Goal: Task Accomplishment & Management: Manage account settings

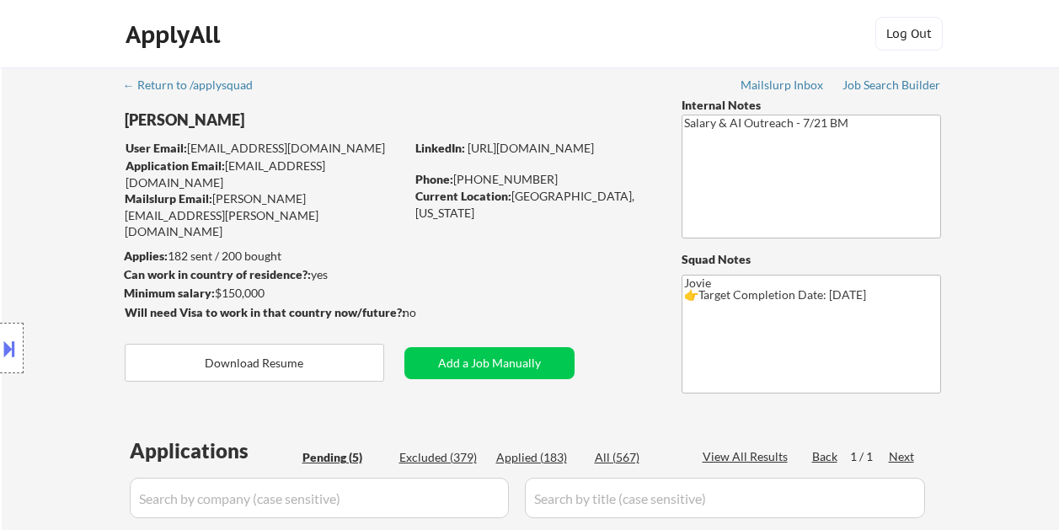
select select ""pending""
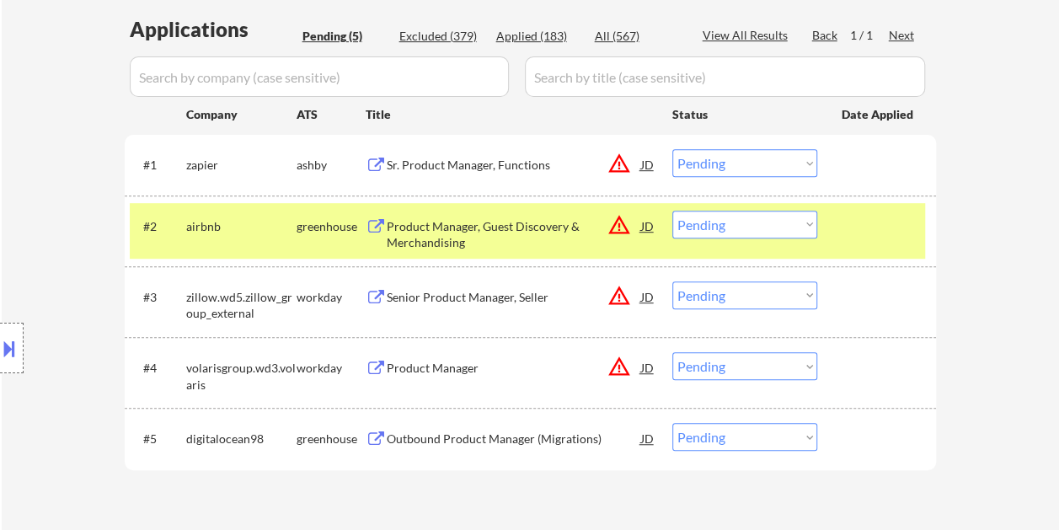
scroll to position [421, 0]
click at [888, 229] on div at bounding box center [878, 226] width 74 height 30
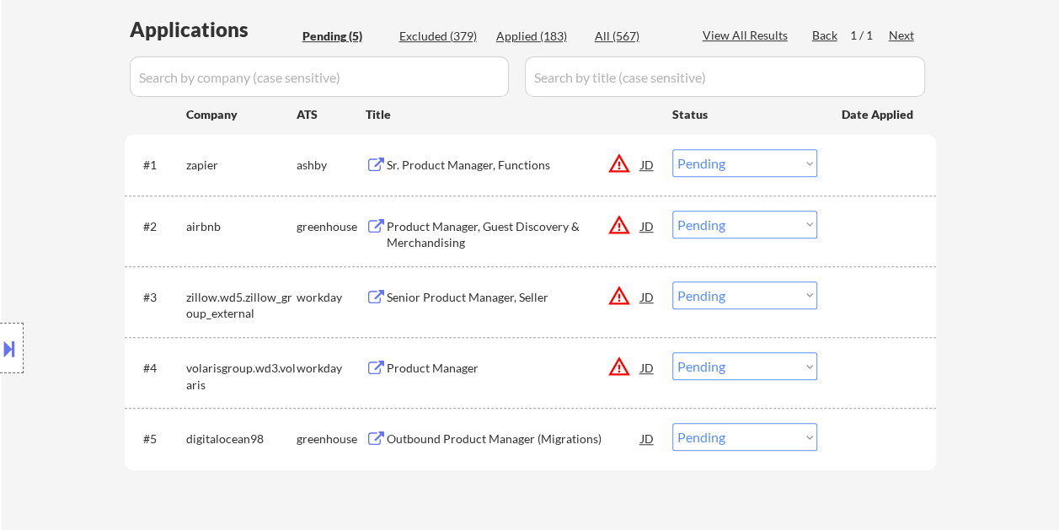
click at [911, 232] on div at bounding box center [878, 226] width 74 height 30
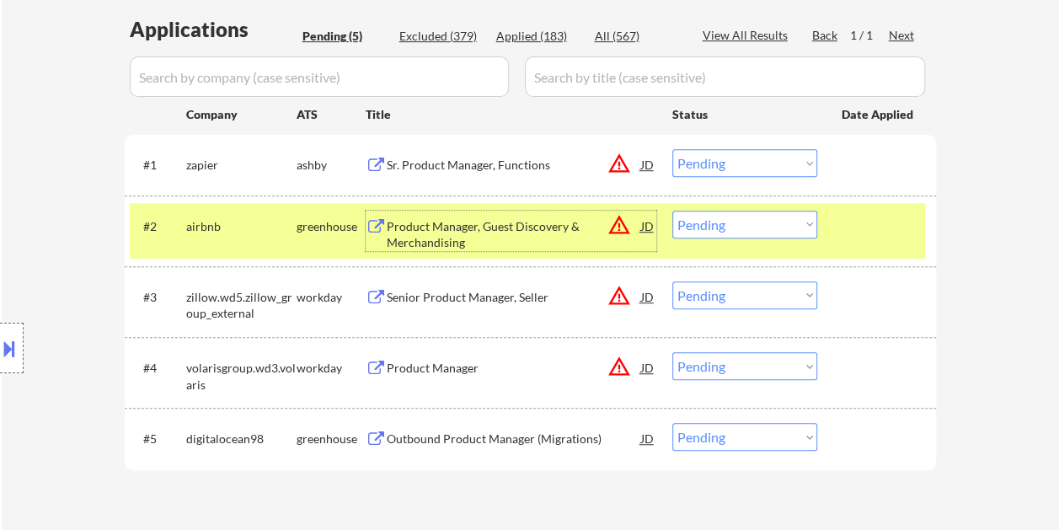
click at [460, 219] on div "Product Manager, Guest Discovery & Merchandising" at bounding box center [514, 234] width 254 height 33
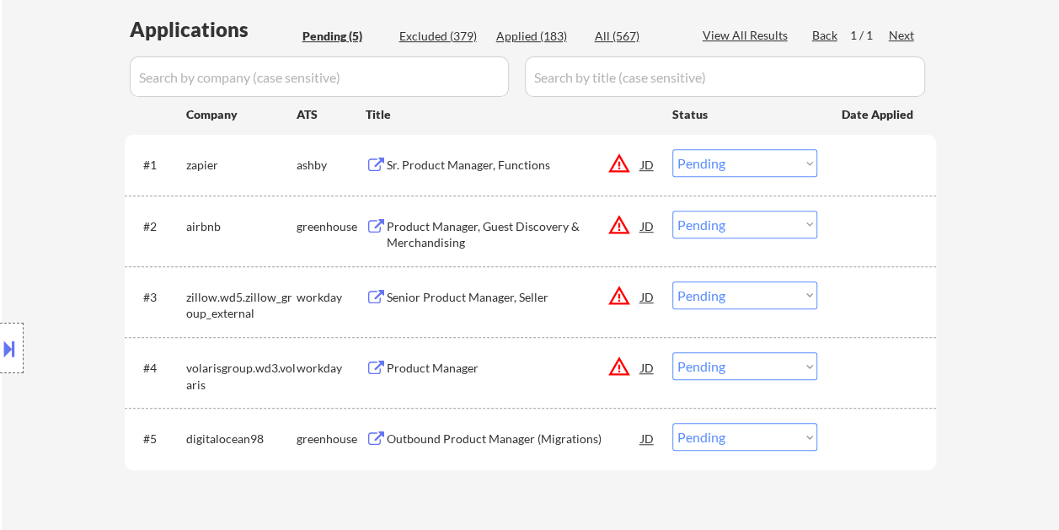
click at [871, 192] on div "#1 zapier ashby Sr. Product Manager, Functions JD warning_amber Choose an optio…" at bounding box center [530, 165] width 811 height 60
click at [834, 218] on div "#2 airbnb greenhouse Product Manager, Guest Discovery & Merchandising JD warnin…" at bounding box center [527, 231] width 795 height 56
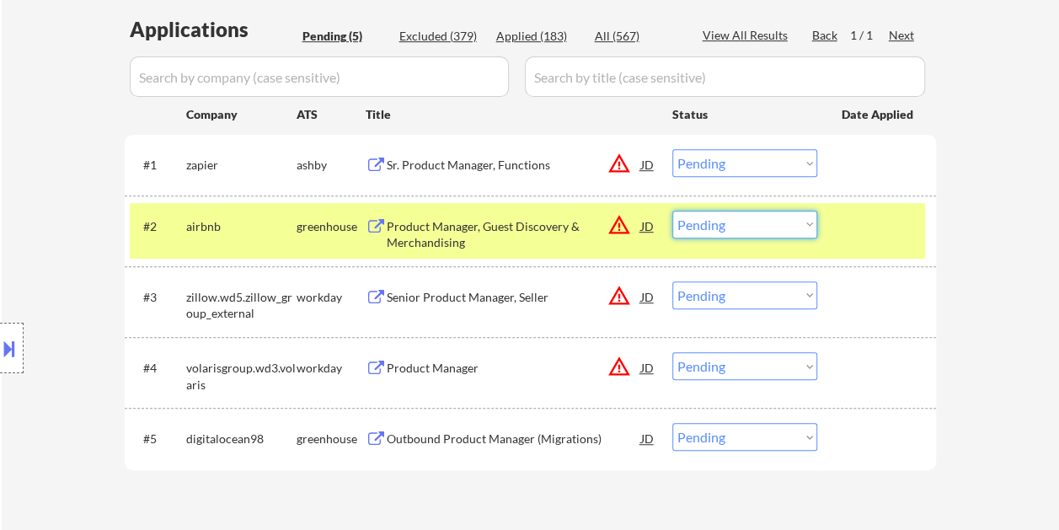
click at [807, 224] on select "Choose an option... Pending Applied Excluded (Questions) Excluded (Expired) Exc…" at bounding box center [744, 225] width 145 height 28
click at [672, 211] on select "Choose an option... Pending Applied Excluded (Questions) Excluded (Expired) Exc…" at bounding box center [744, 225] width 145 height 28
select select ""pending""
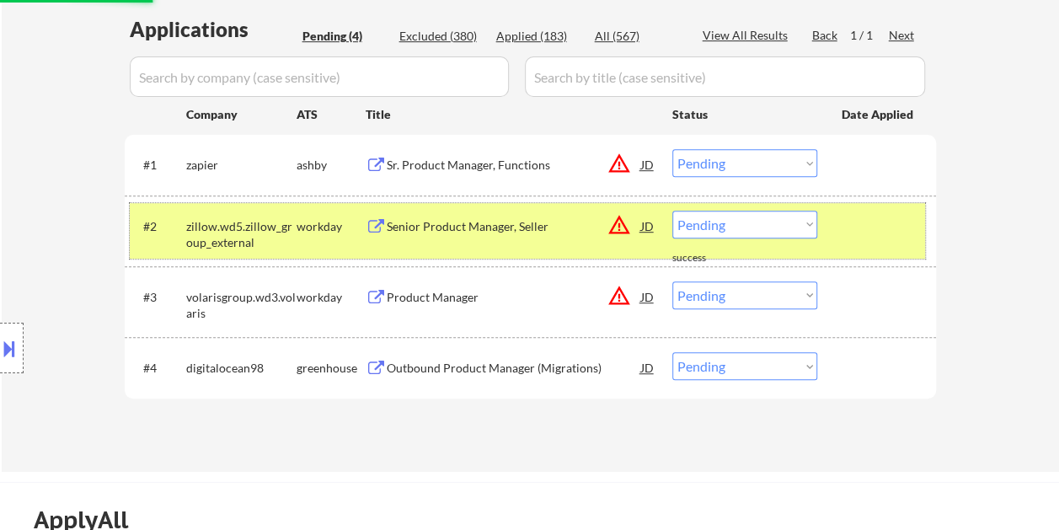
click at [882, 230] on div at bounding box center [878, 226] width 74 height 30
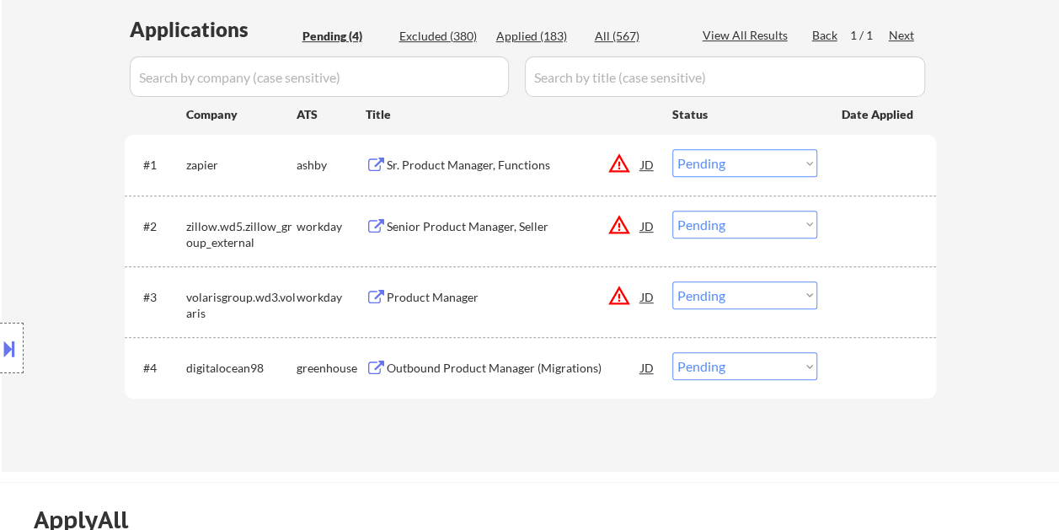
click at [866, 375] on div at bounding box center [878, 367] width 74 height 30
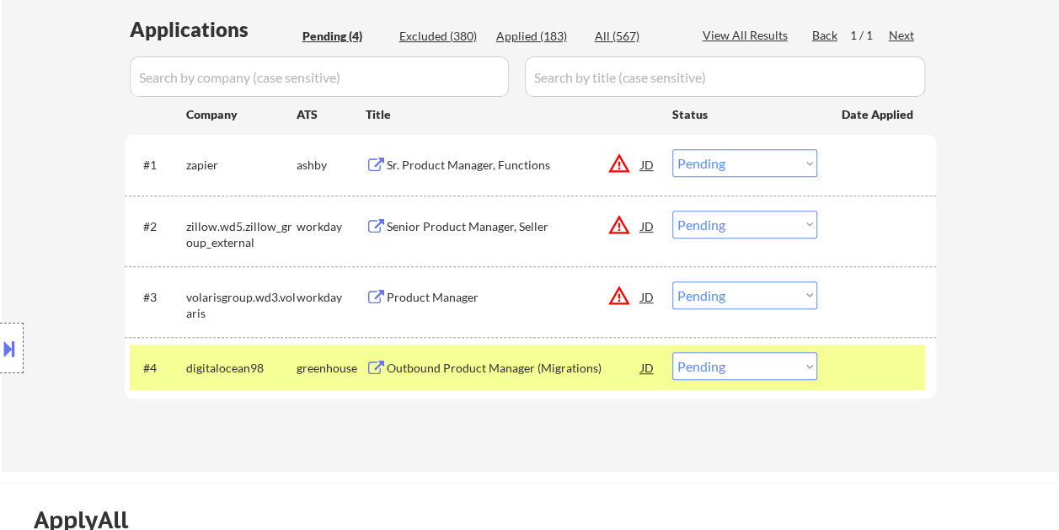
click at [448, 366] on div "Outbound Product Manager (Migrations)" at bounding box center [514, 368] width 254 height 17
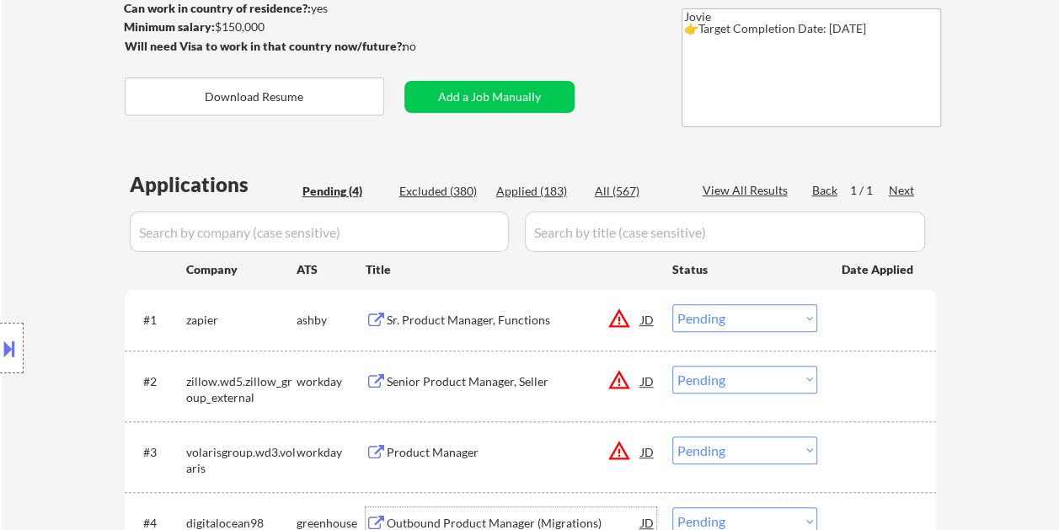
scroll to position [337, 0]
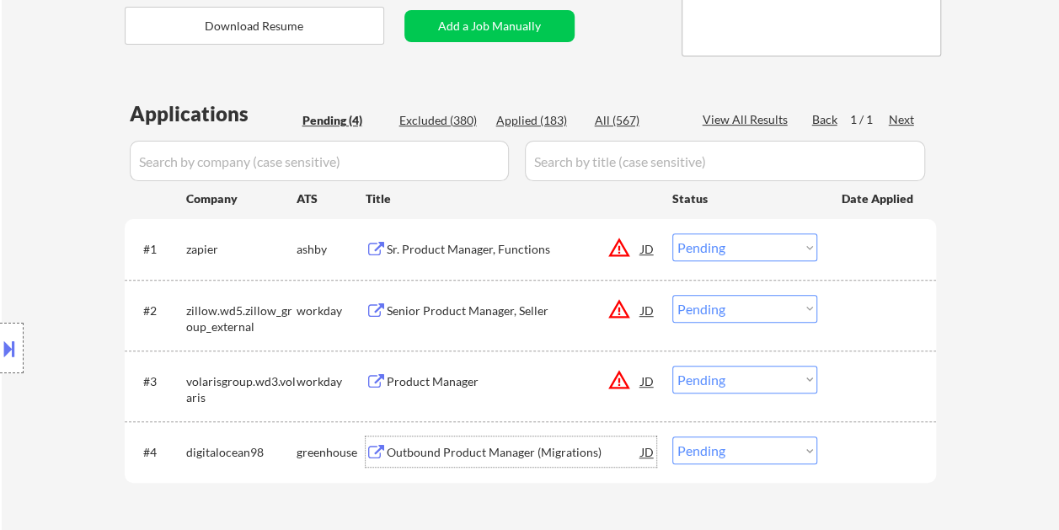
click at [867, 456] on div at bounding box center [878, 451] width 74 height 30
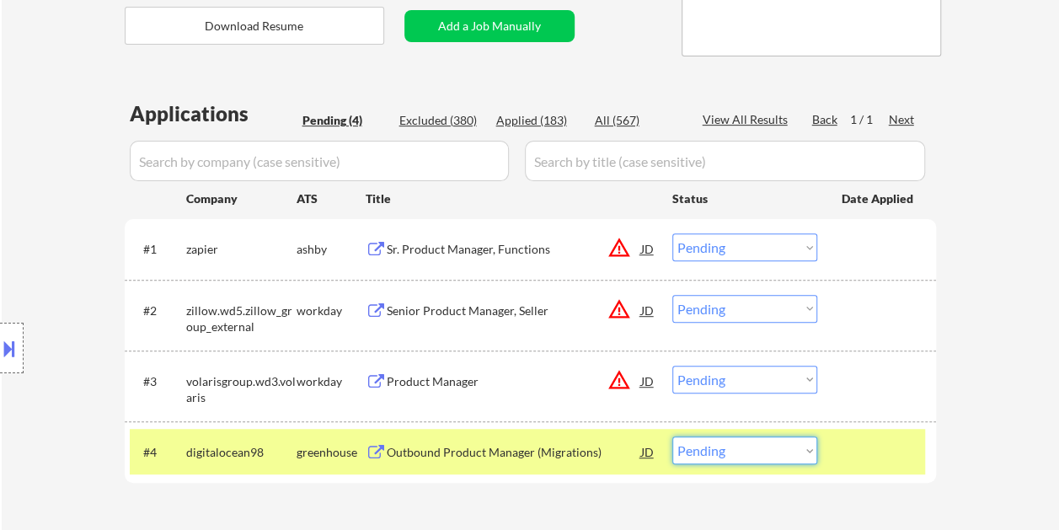
click at [808, 447] on select "Choose an option... Pending Applied Excluded (Questions) Excluded (Expired) Exc…" at bounding box center [744, 450] width 145 height 28
select select ""excluded""
click at [672, 436] on select "Choose an option... Pending Applied Excluded (Questions) Excluded (Expired) Exc…" at bounding box center [744, 450] width 145 height 28
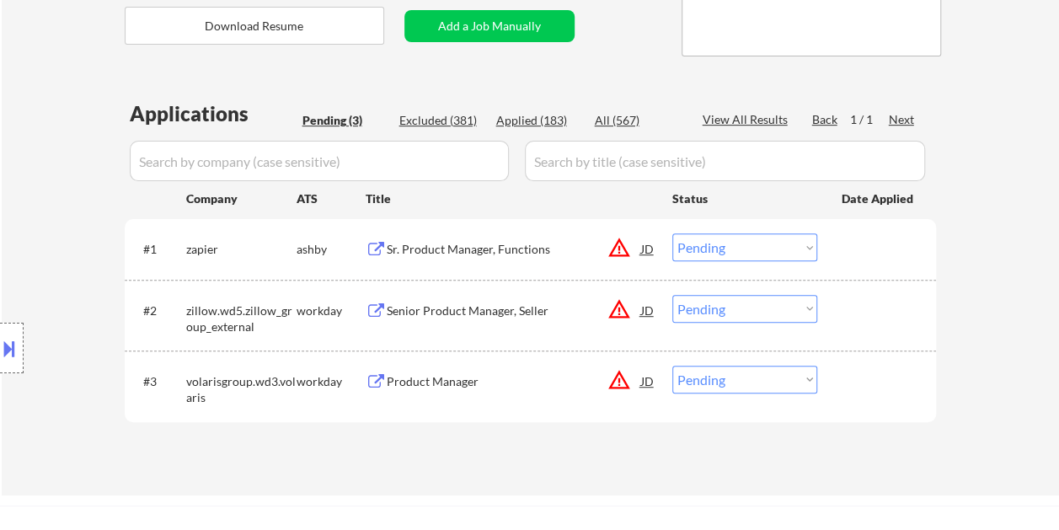
click at [493, 375] on div "Product Manager" at bounding box center [514, 381] width 254 height 17
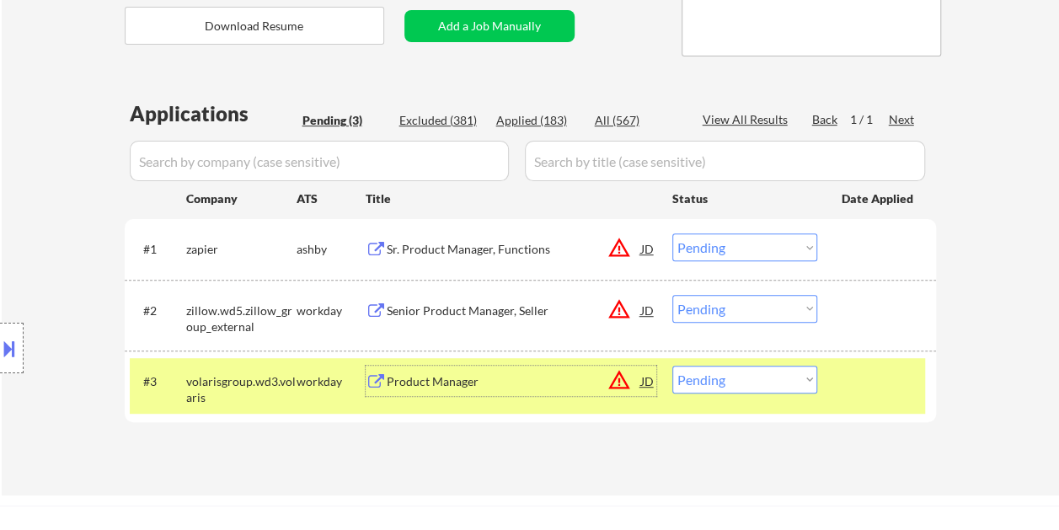
click at [778, 374] on select "Choose an option... Pending Applied Excluded (Questions) Excluded (Expired) Exc…" at bounding box center [744, 380] width 145 height 28
select select ""excluded__bad_match_""
click at [672, 366] on select "Choose an option... Pending Applied Excluded (Questions) Excluded (Expired) Exc…" at bounding box center [744, 380] width 145 height 28
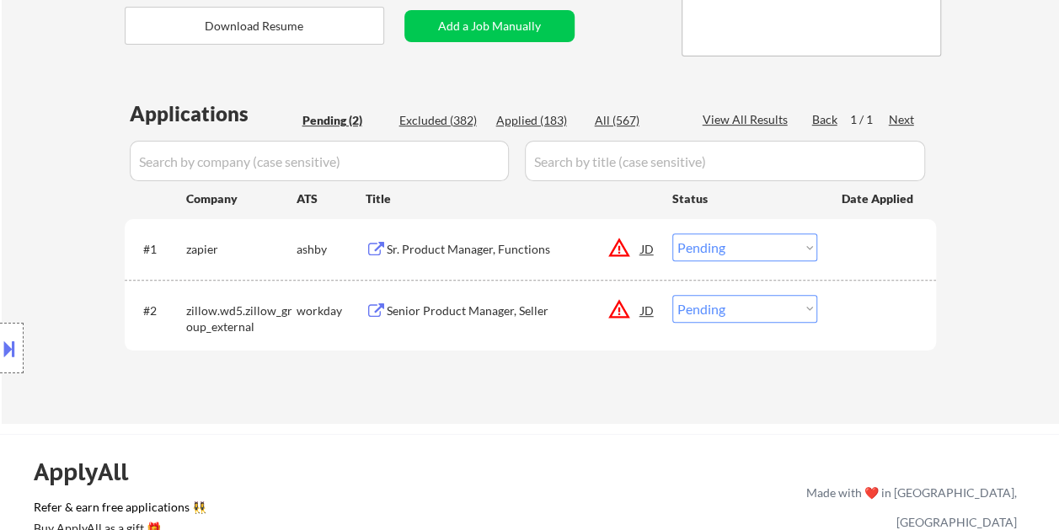
click at [910, 312] on div at bounding box center [878, 310] width 74 height 30
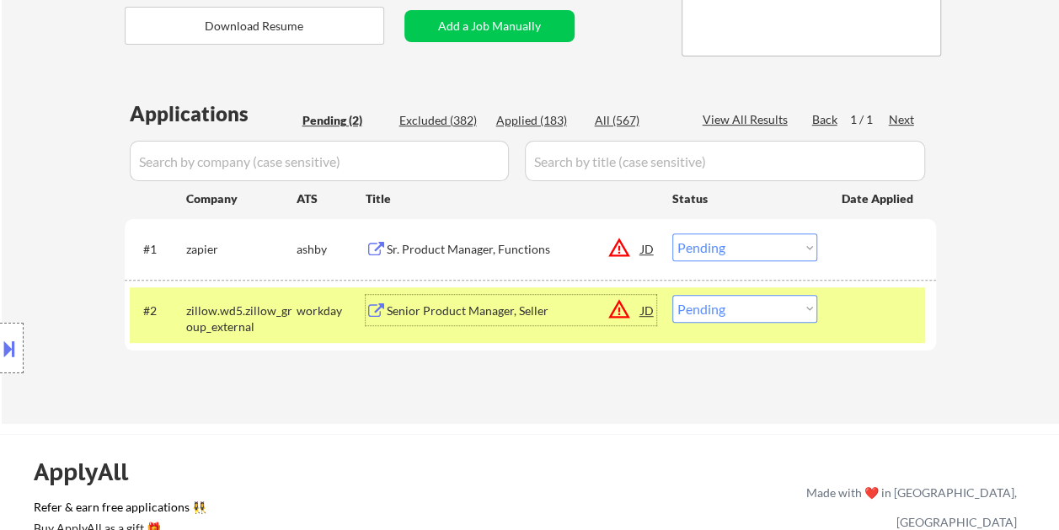
click at [446, 300] on div "Senior Product Manager, Seller" at bounding box center [514, 310] width 254 height 30
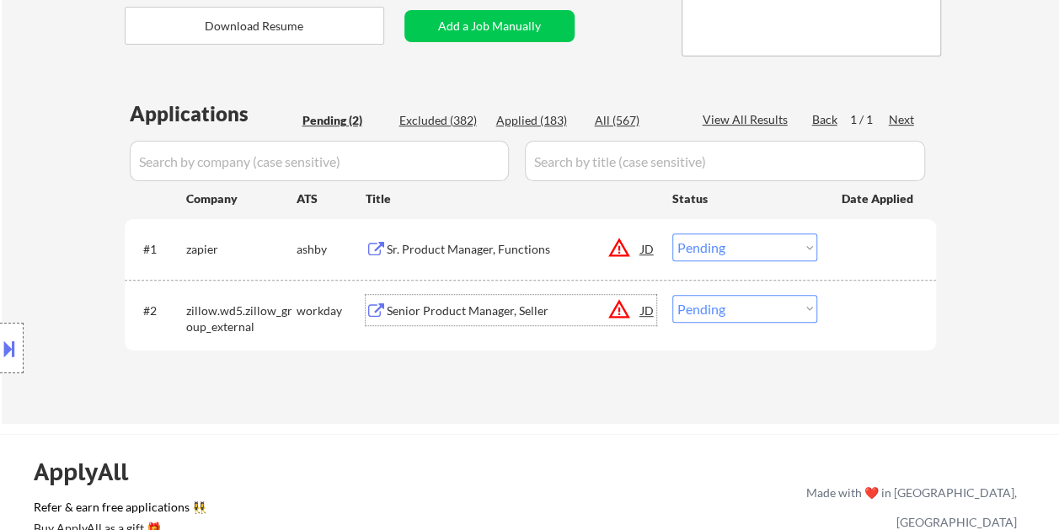
click at [419, 318] on div "Senior Product Manager, Seller" at bounding box center [514, 310] width 254 height 30
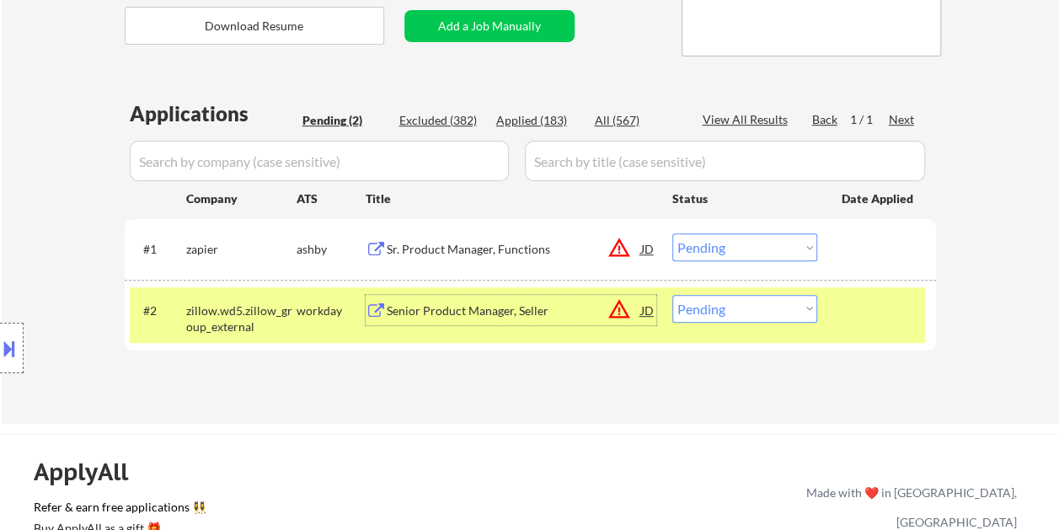
click at [750, 303] on select "Choose an option... Pending Applied Excluded (Questions) Excluded (Expired) Exc…" at bounding box center [744, 309] width 145 height 28
select select ""applied""
click at [672, 295] on select "Choose an option... Pending Applied Excluded (Questions) Excluded (Expired) Exc…" at bounding box center [744, 309] width 145 height 28
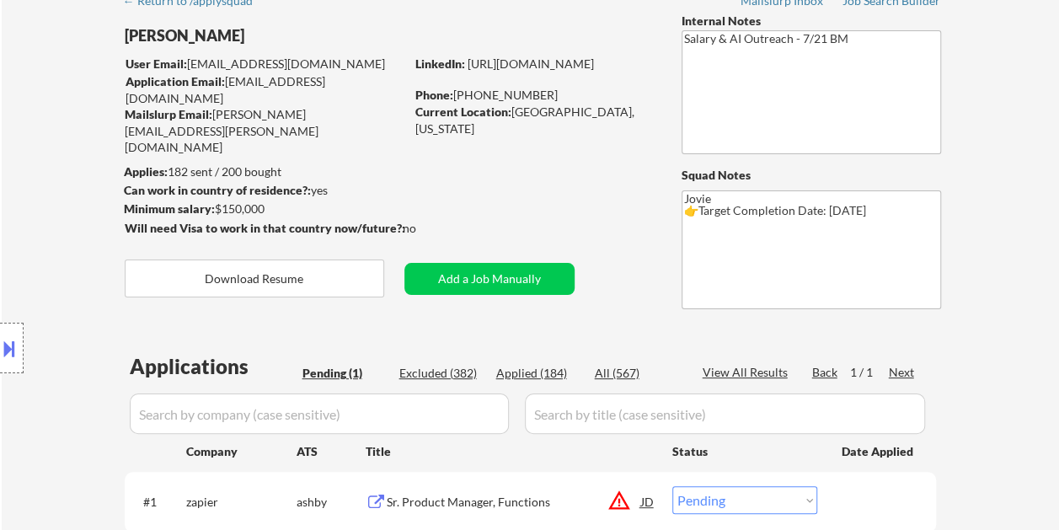
scroll to position [168, 0]
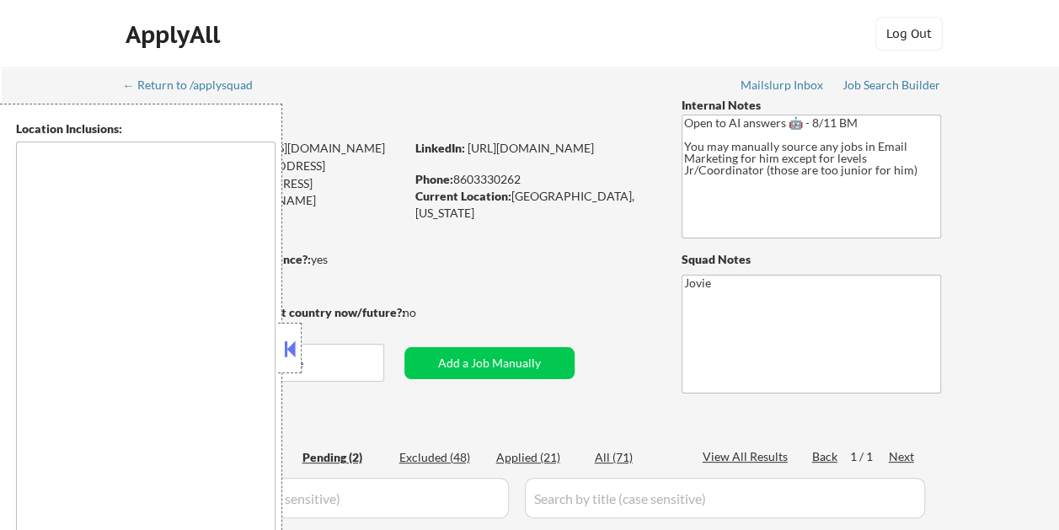
select select ""pending""
click at [290, 347] on button at bounding box center [289, 348] width 19 height 25
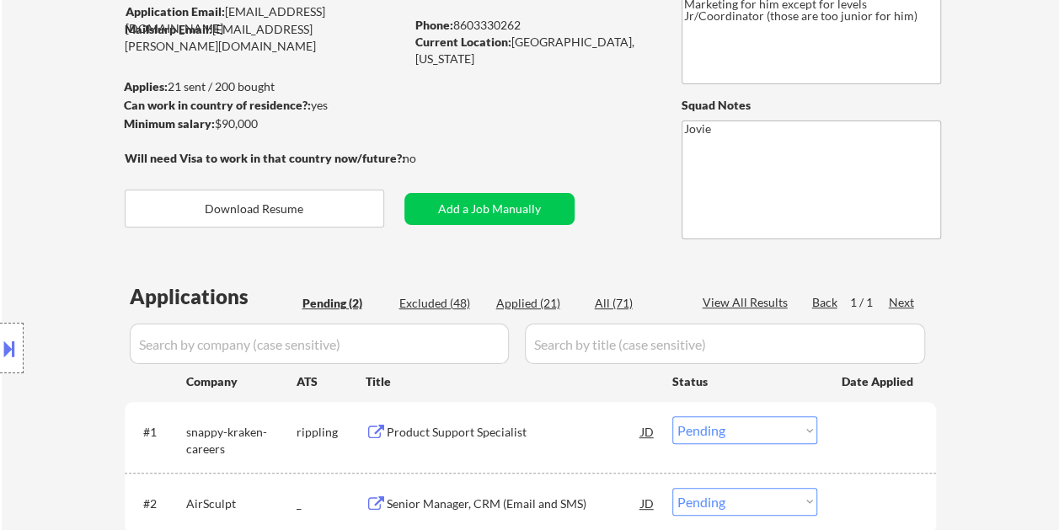
scroll to position [337, 0]
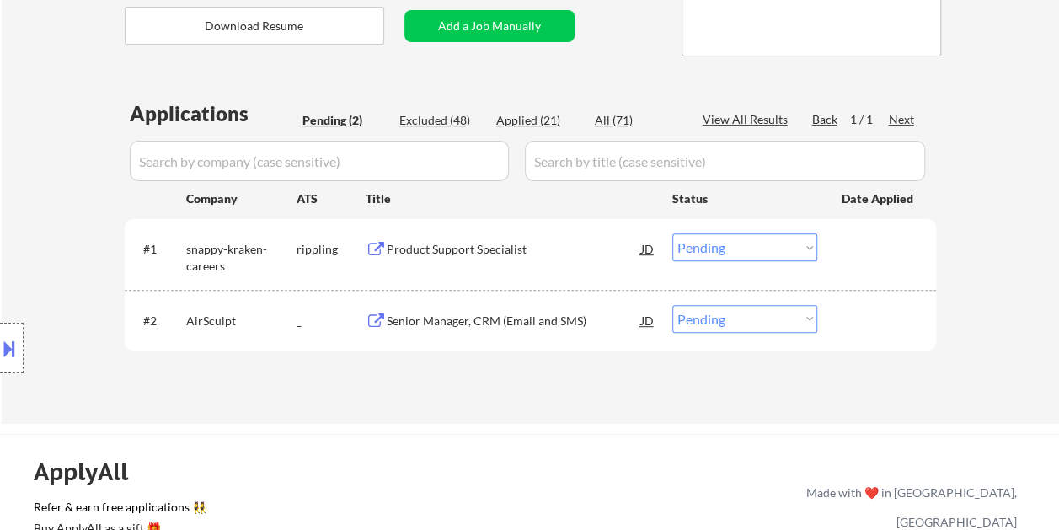
click at [411, 244] on div "Product Support Specialist" at bounding box center [514, 249] width 254 height 17
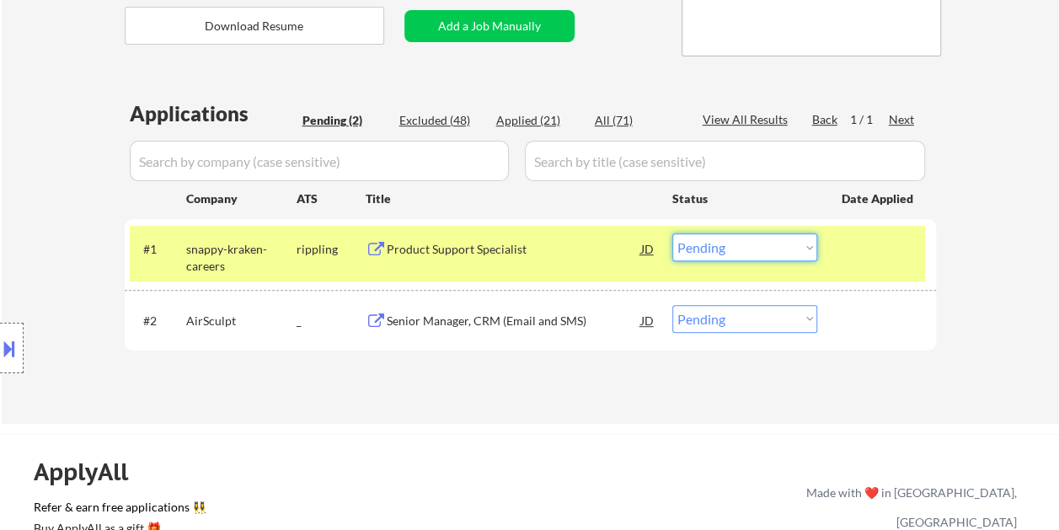
click at [741, 256] on select "Choose an option... Pending Applied Excluded (Questions) Excluded (Expired) Exc…" at bounding box center [744, 247] width 145 height 28
click at [672, 233] on select "Choose an option... Pending Applied Excluded (Questions) Excluded (Expired) Exc…" at bounding box center [744, 247] width 145 height 28
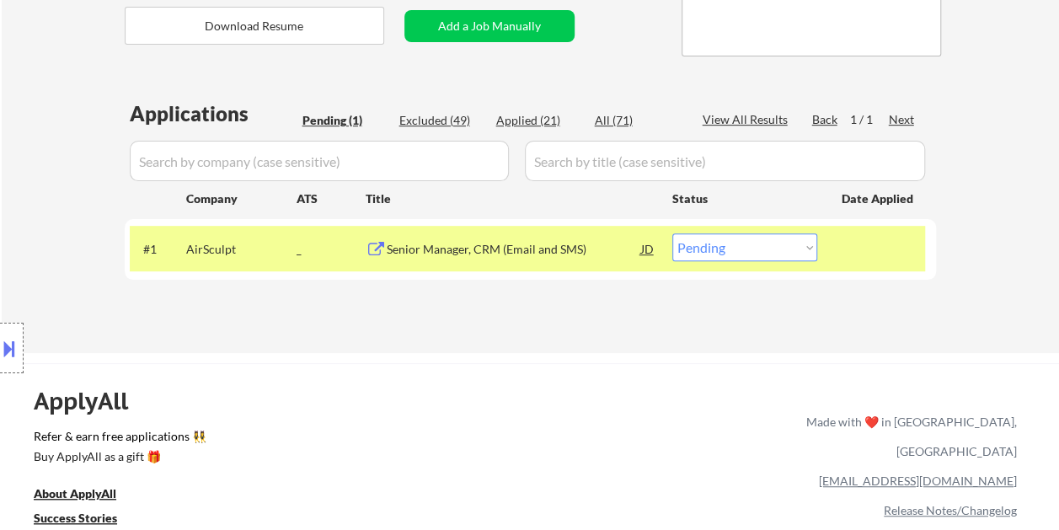
click at [560, 342] on div "← Return to /applysquad Mailslurp Inbox Job Search Builder Stalone Sylvestre Us…" at bounding box center [530, 41] width 1057 height 622
click at [483, 251] on div "Senior Manager, CRM (Email and SMS)" at bounding box center [514, 249] width 254 height 17
drag, startPoint x: 567, startPoint y: 234, endPoint x: 677, endPoint y: 64, distance: 202.8
click at [564, 235] on div "Senior Manager, CRM (Email and SMS)" at bounding box center [514, 248] width 254 height 30
click at [805, 247] on select "Choose an option... Pending Applied Excluded (Questions) Excluded (Expired) Exc…" at bounding box center [744, 247] width 145 height 28
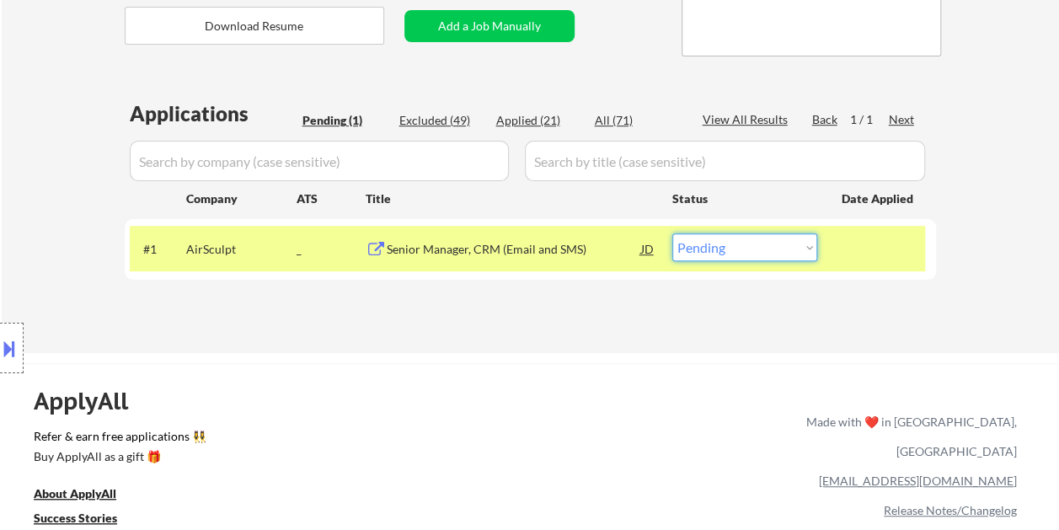
select select ""excluded__expired_""
click at [672, 233] on select "Choose an option... Pending Applied Excluded (Questions) Excluded (Expired) Exc…" at bounding box center [744, 247] width 145 height 28
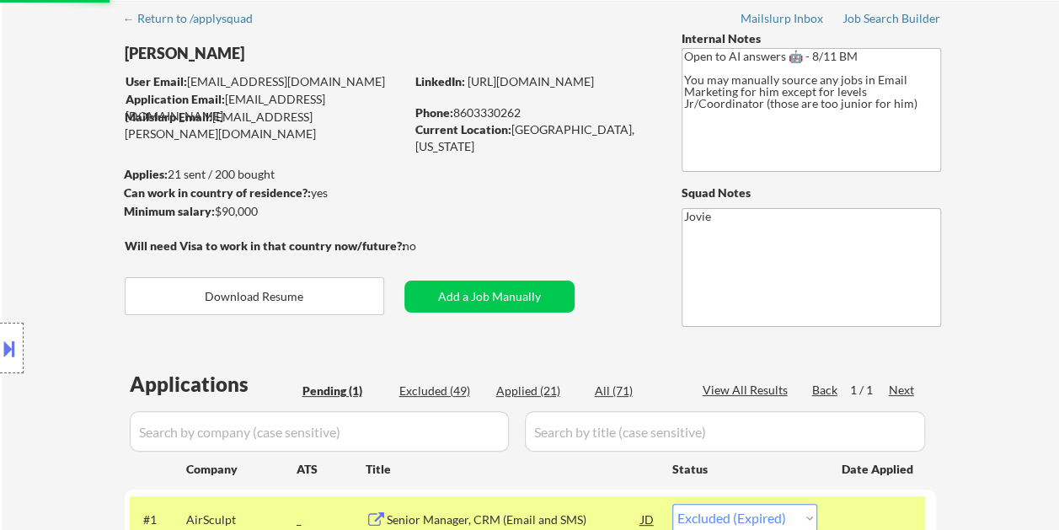
scroll to position [0, 0]
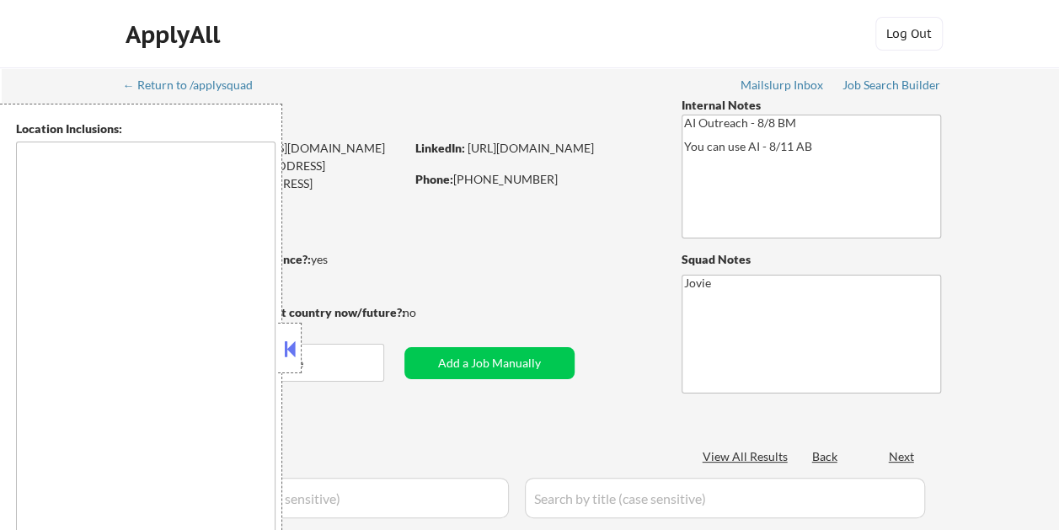
click at [288, 338] on button at bounding box center [289, 348] width 19 height 25
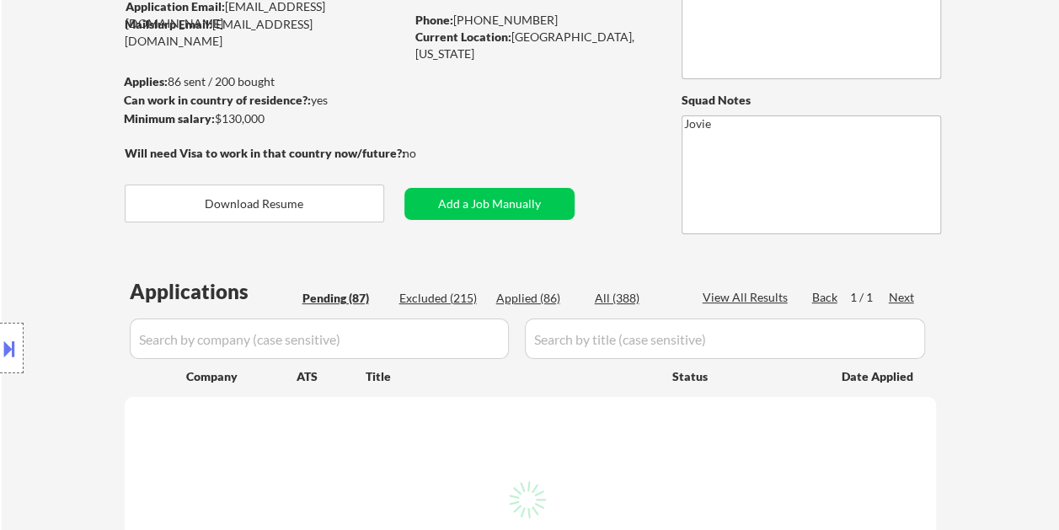
scroll to position [253, 0]
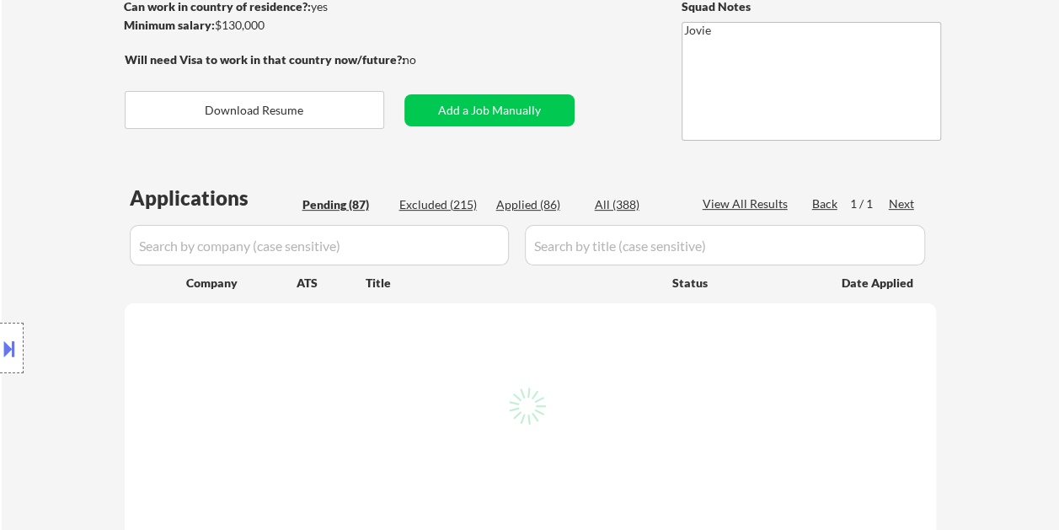
select select ""pending""
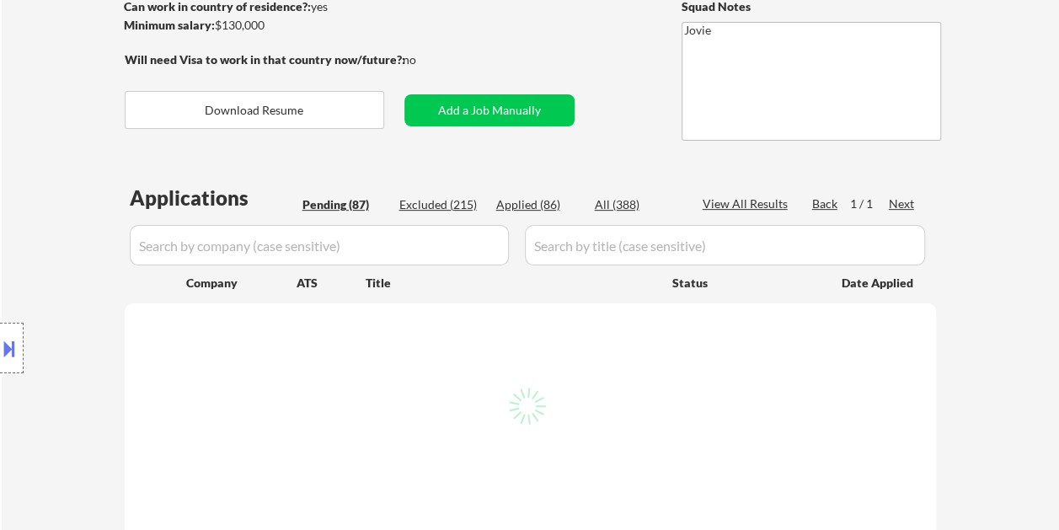
select select ""pending""
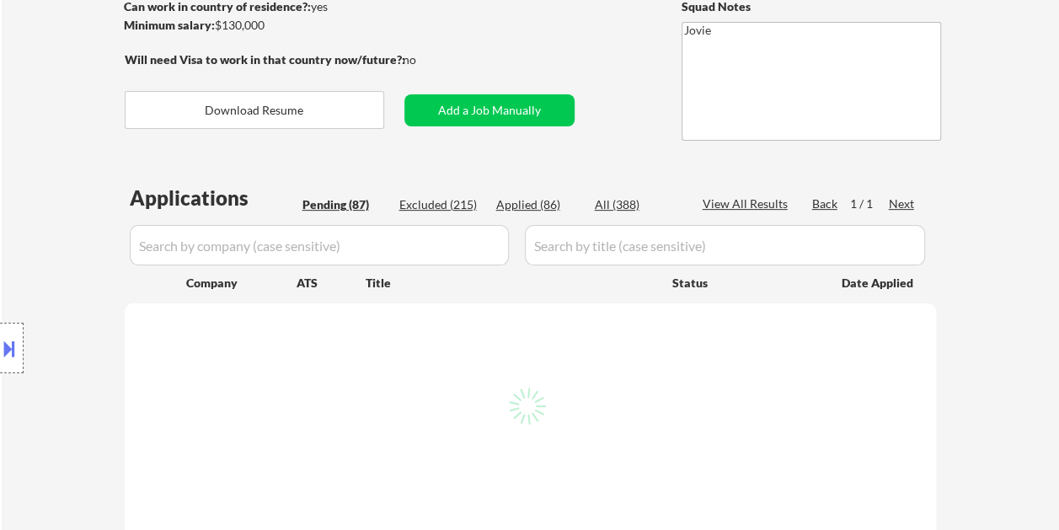
select select ""pending""
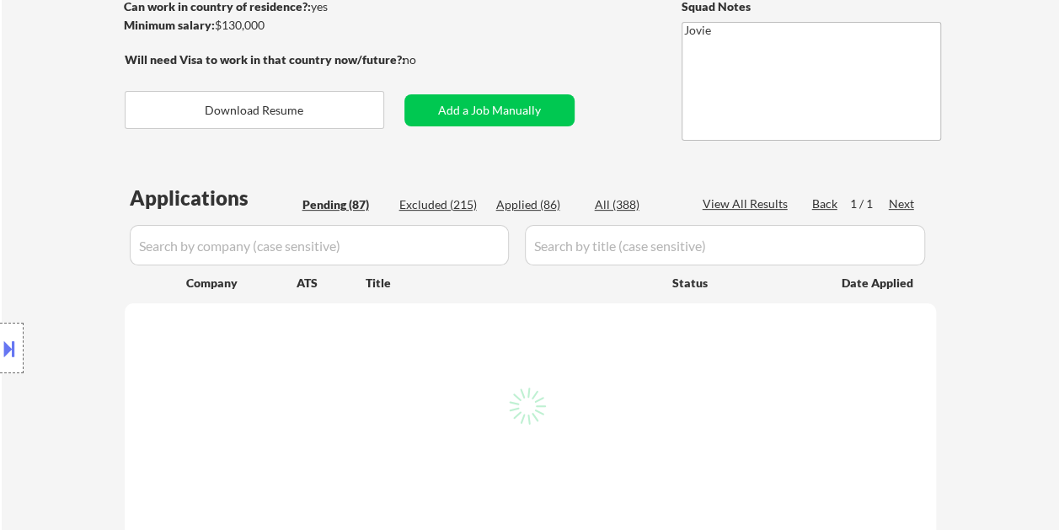
select select ""pending""
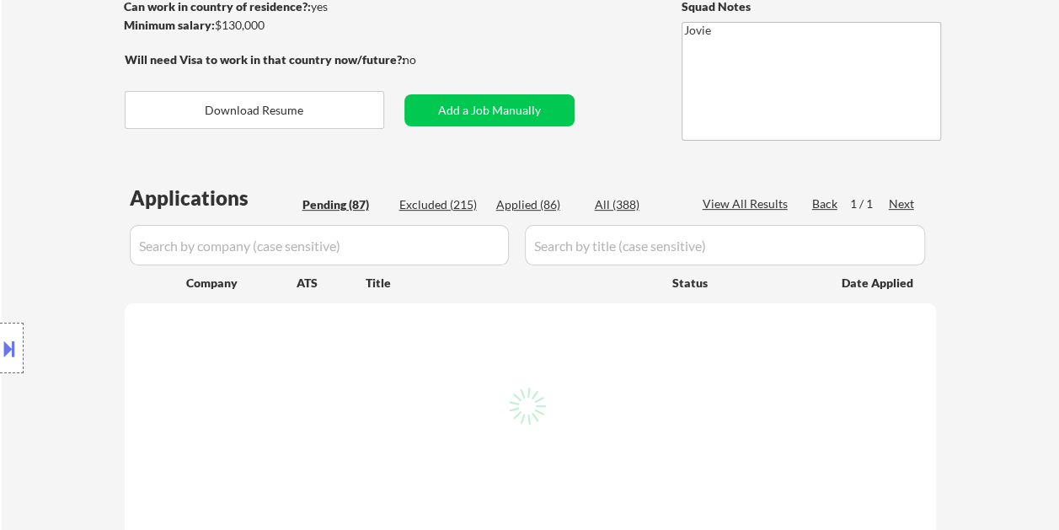
select select ""pending""
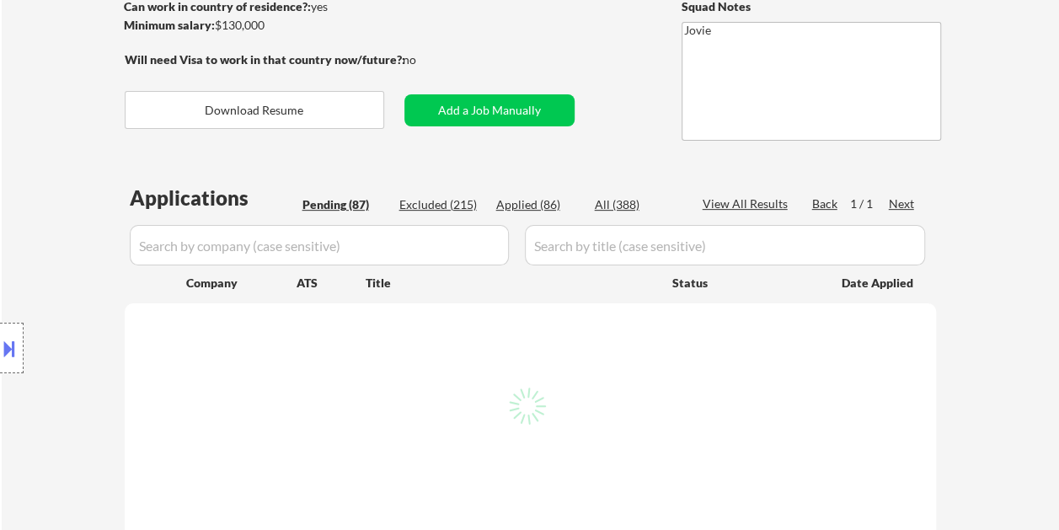
select select ""pending""
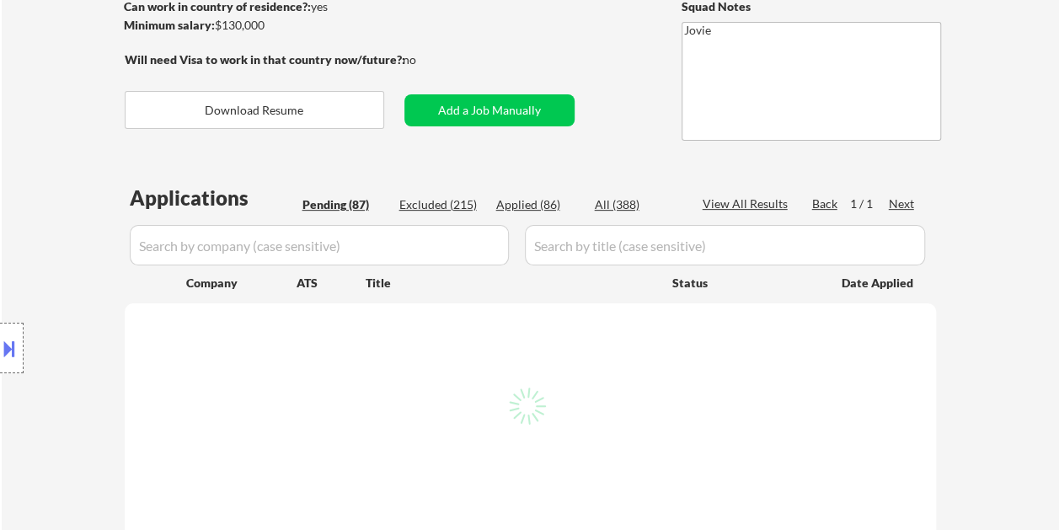
select select ""pending""
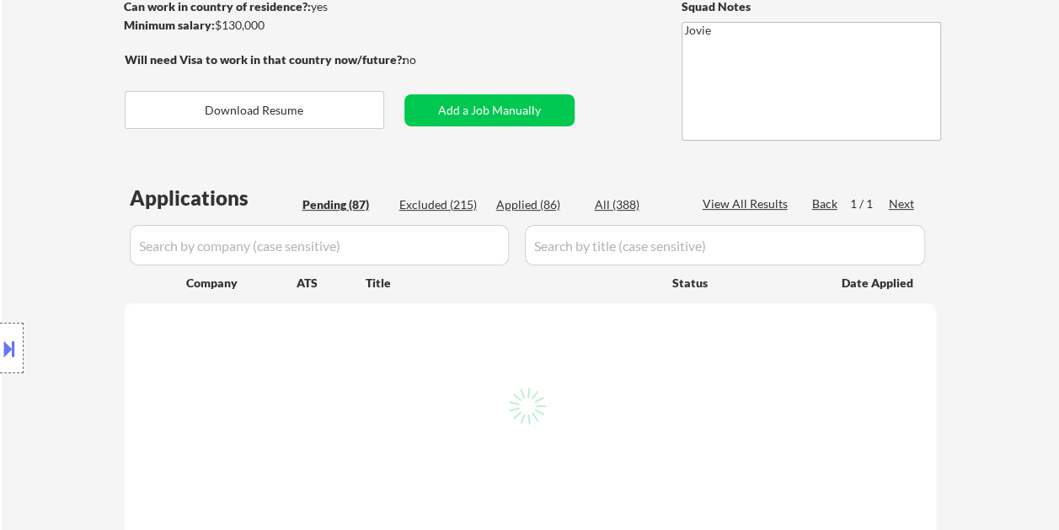
select select ""pending""
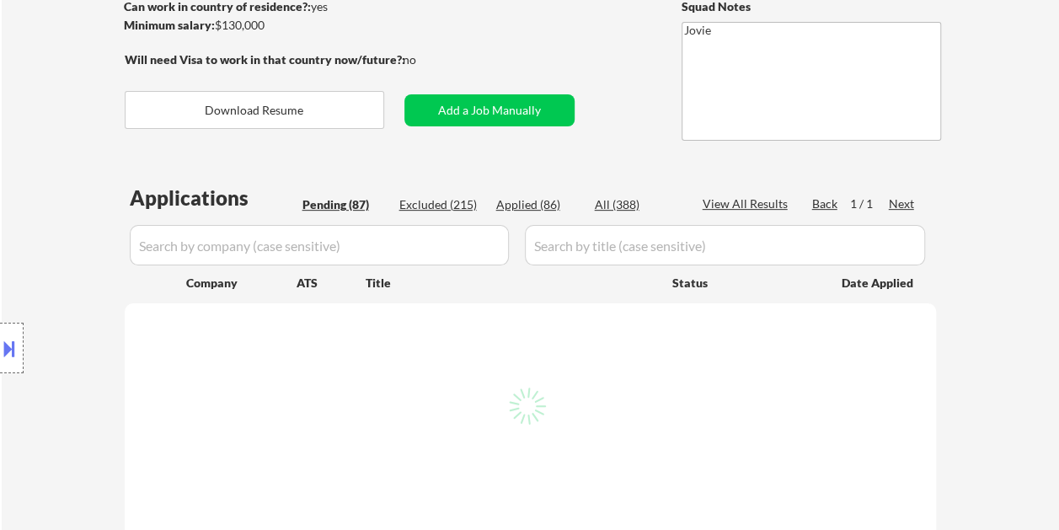
select select ""pending""
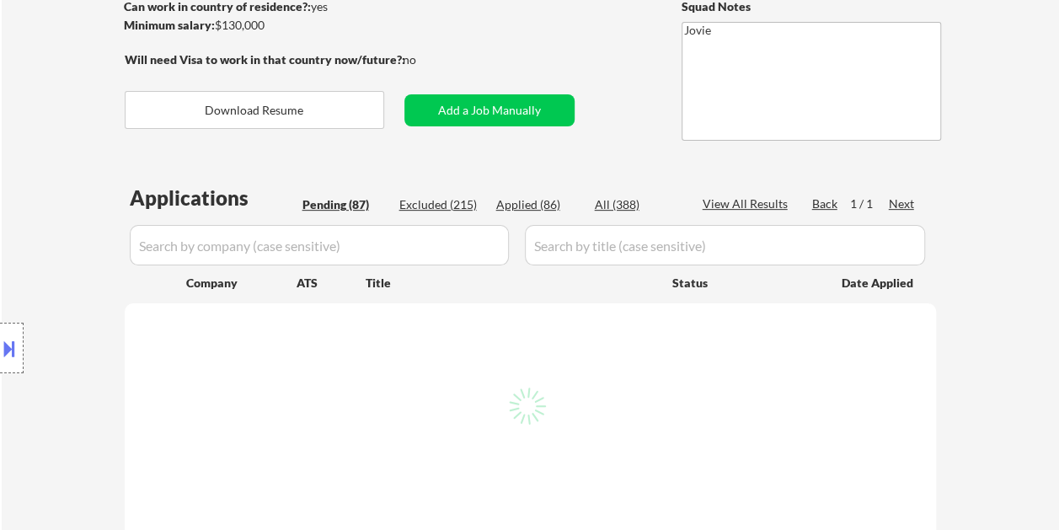
select select ""pending""
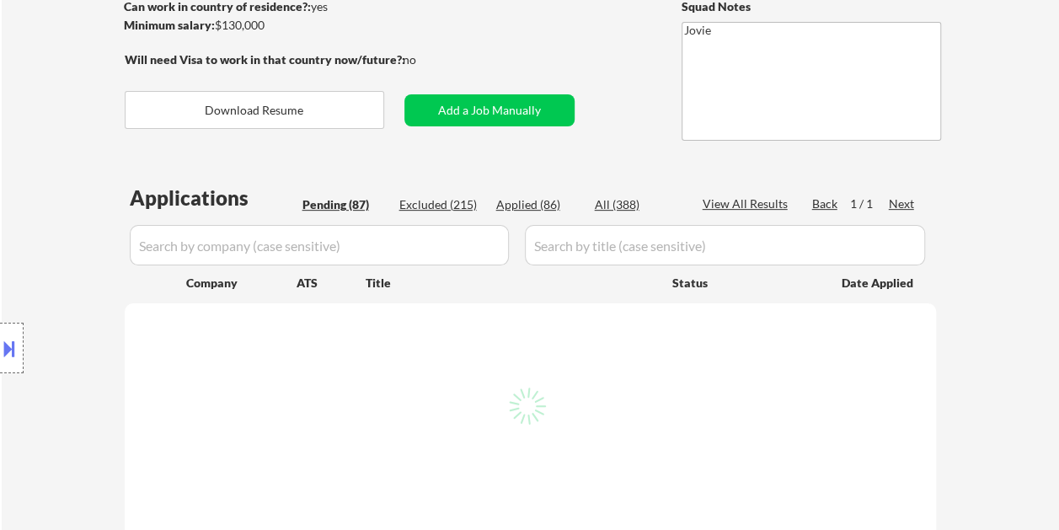
select select ""pending""
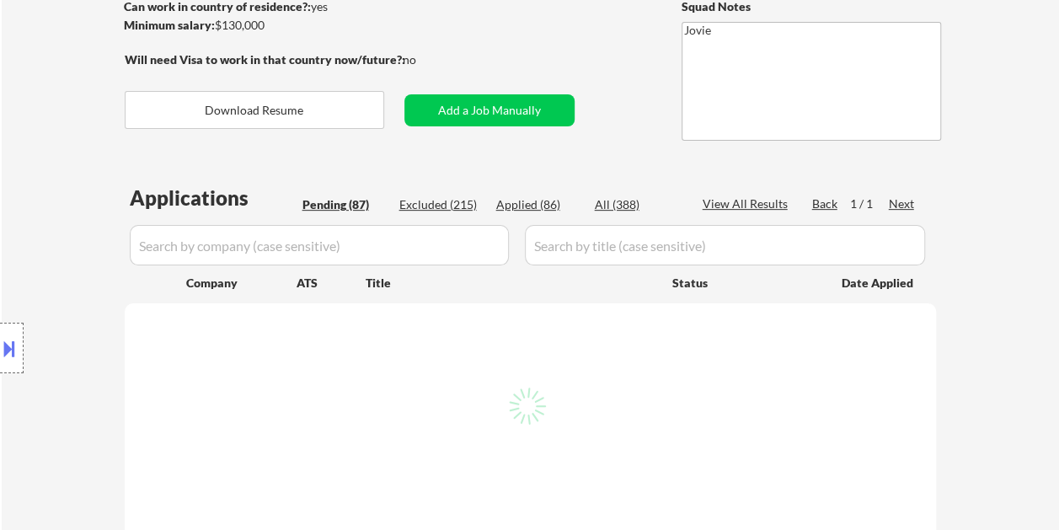
select select ""pending""
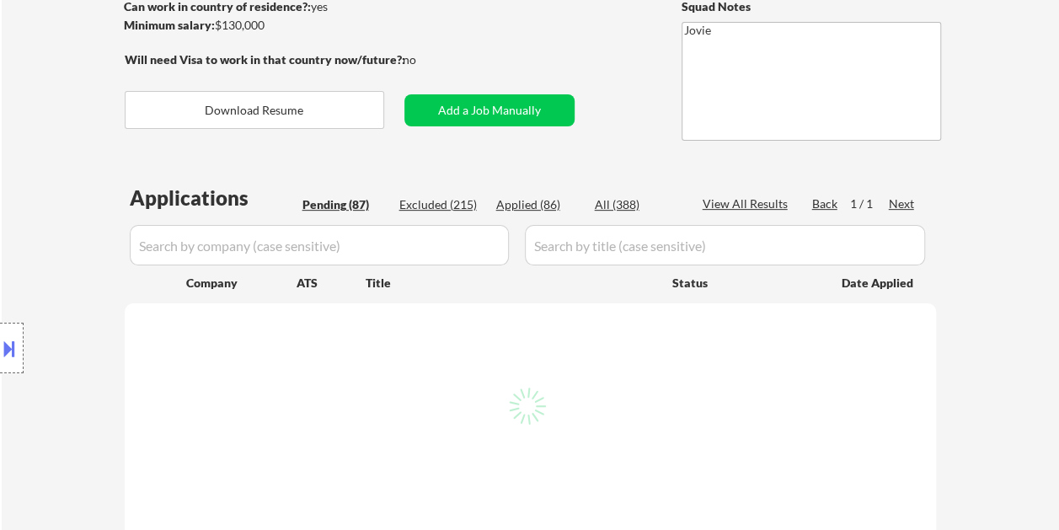
select select ""pending""
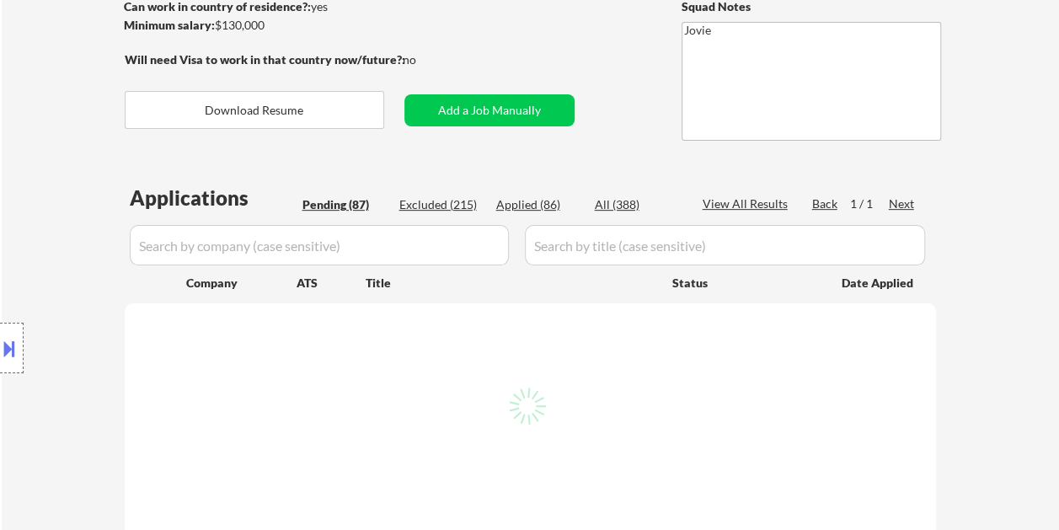
select select ""pending""
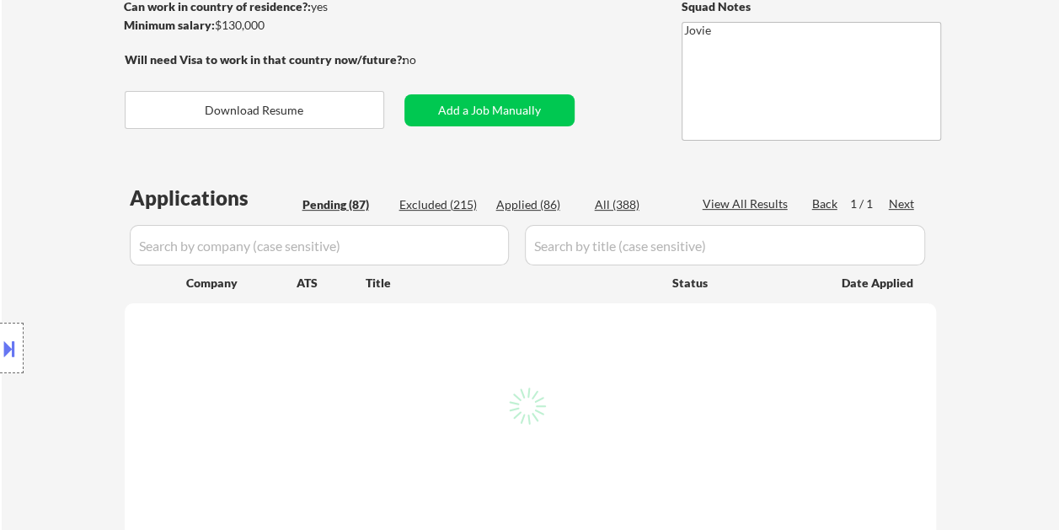
select select ""pending""
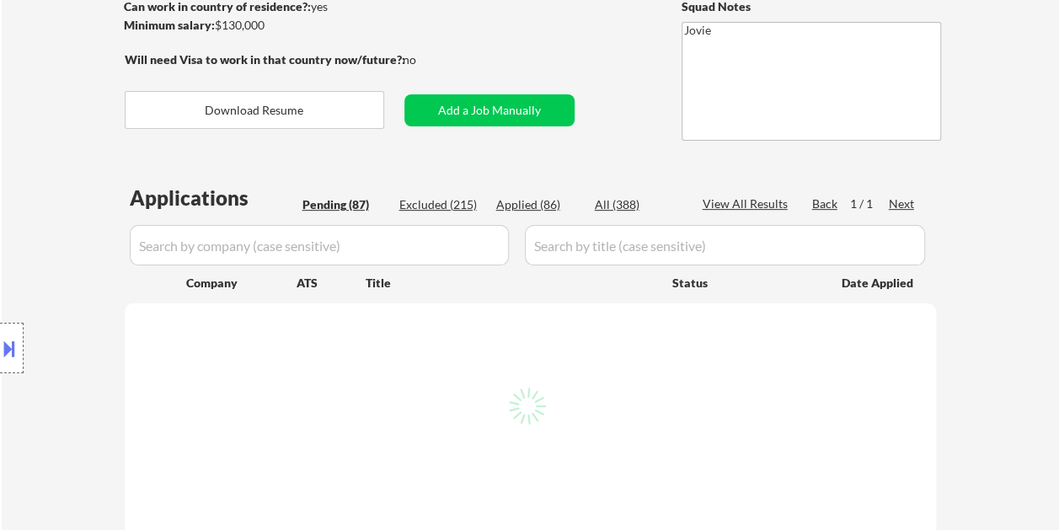
select select ""pending""
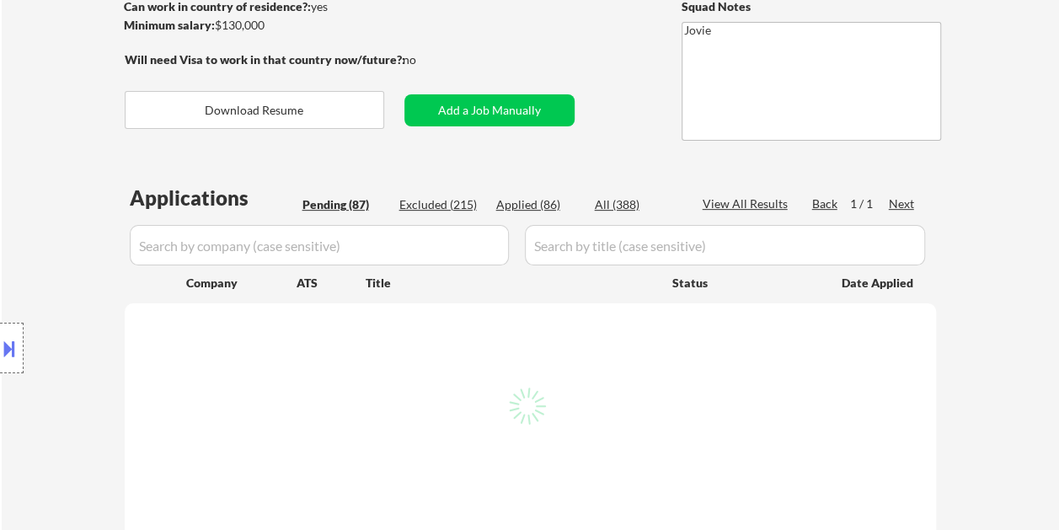
select select ""pending""
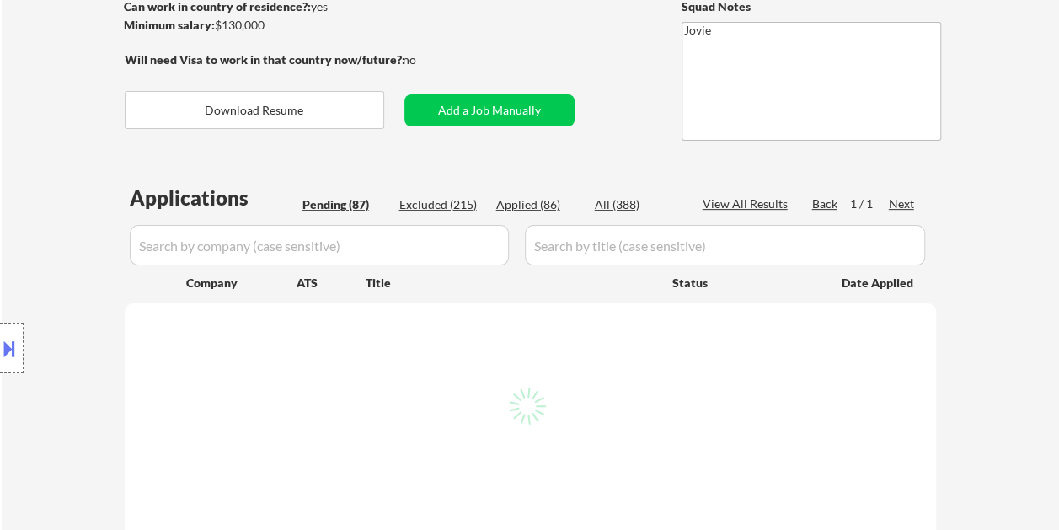
select select ""pending""
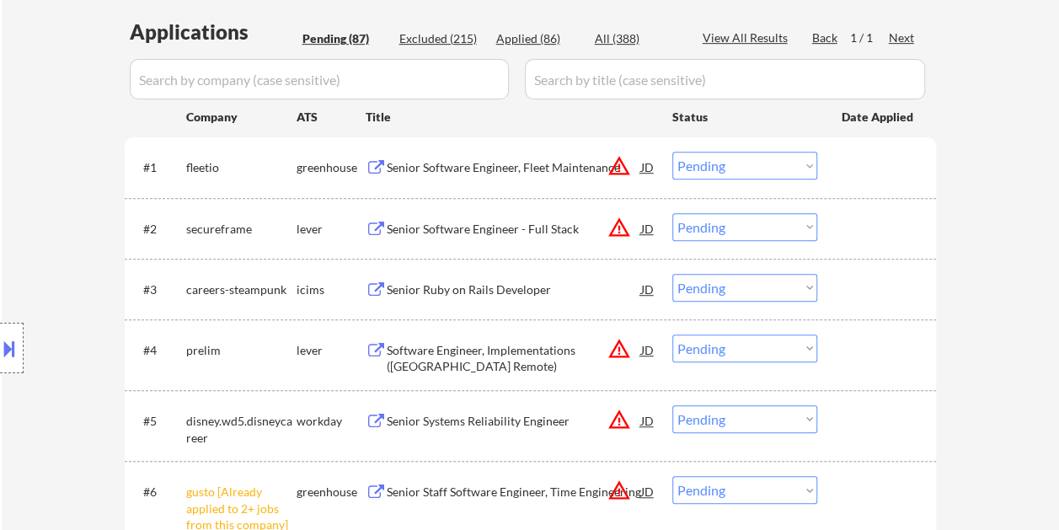
scroll to position [421, 0]
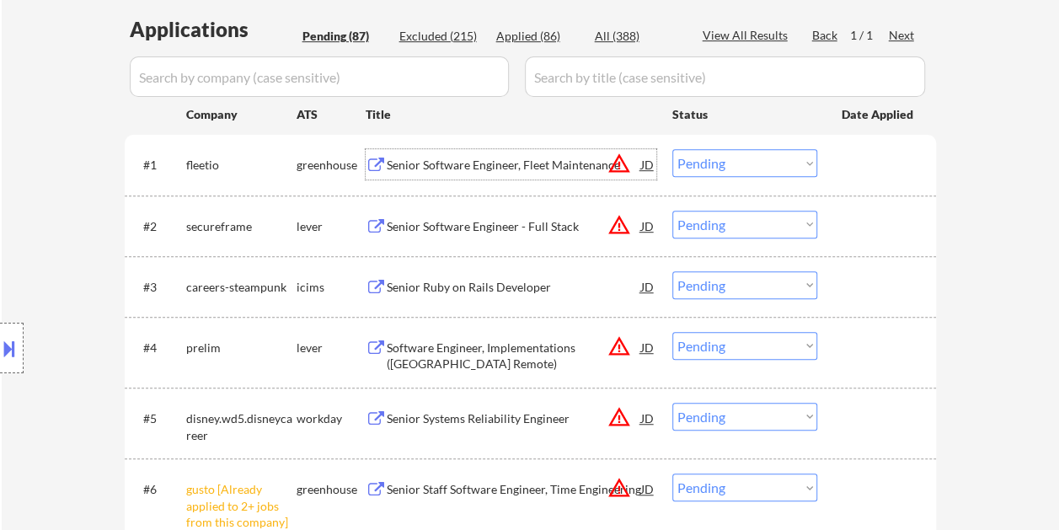
click at [536, 163] on div "Senior Software Engineer, Fleet Maintenance" at bounding box center [514, 165] width 254 height 17
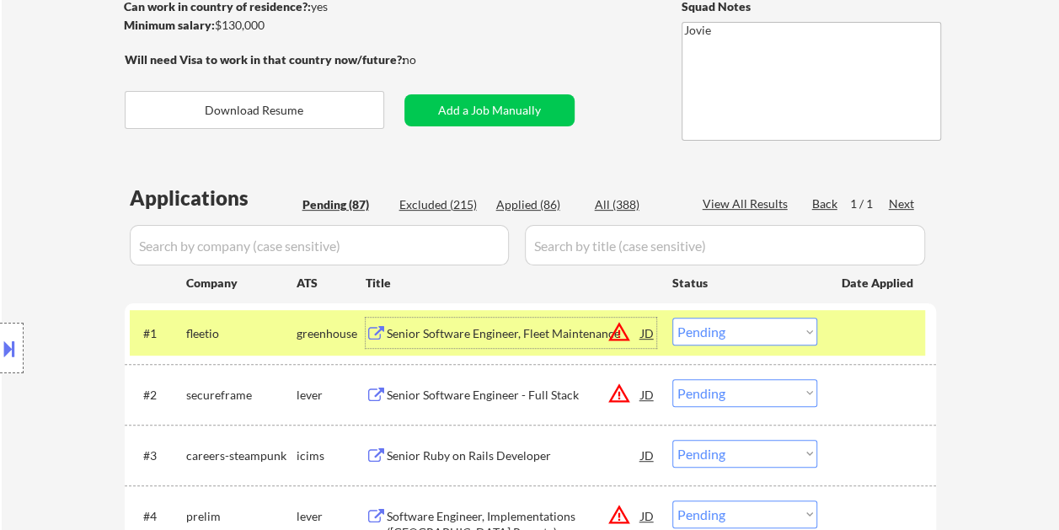
scroll to position [337, 0]
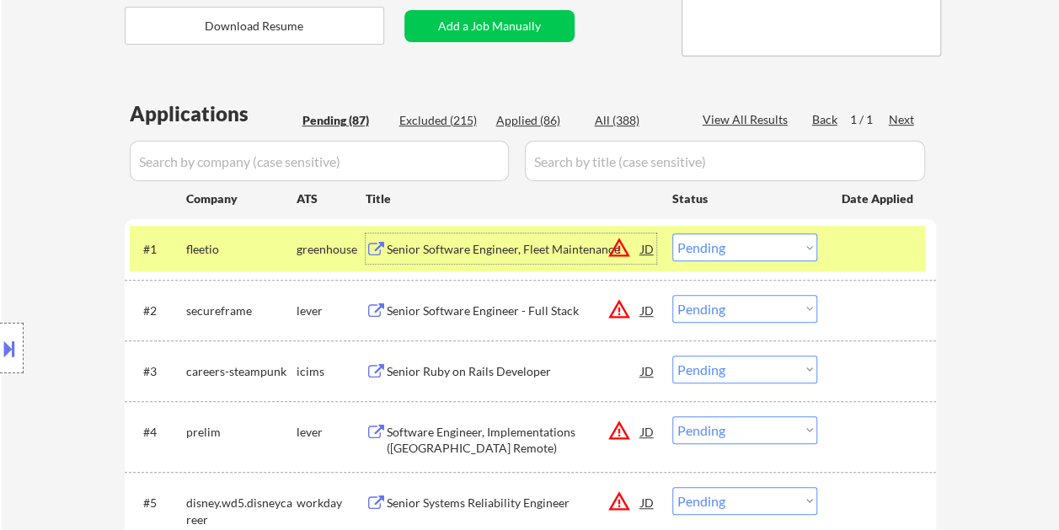
click at [809, 252] on select "Choose an option... Pending Applied Excluded (Questions) Excluded (Expired) Exc…" at bounding box center [744, 247] width 145 height 28
click at [672, 233] on select "Choose an option... Pending Applied Excluded (Questions) Excluded (Expired) Exc…" at bounding box center [744, 247] width 145 height 28
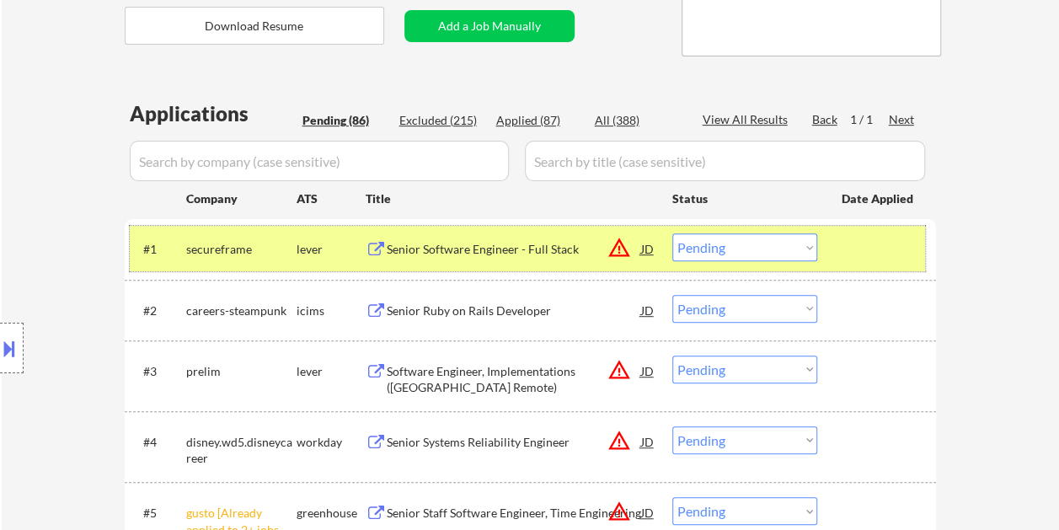
click at [858, 246] on div at bounding box center [878, 248] width 74 height 30
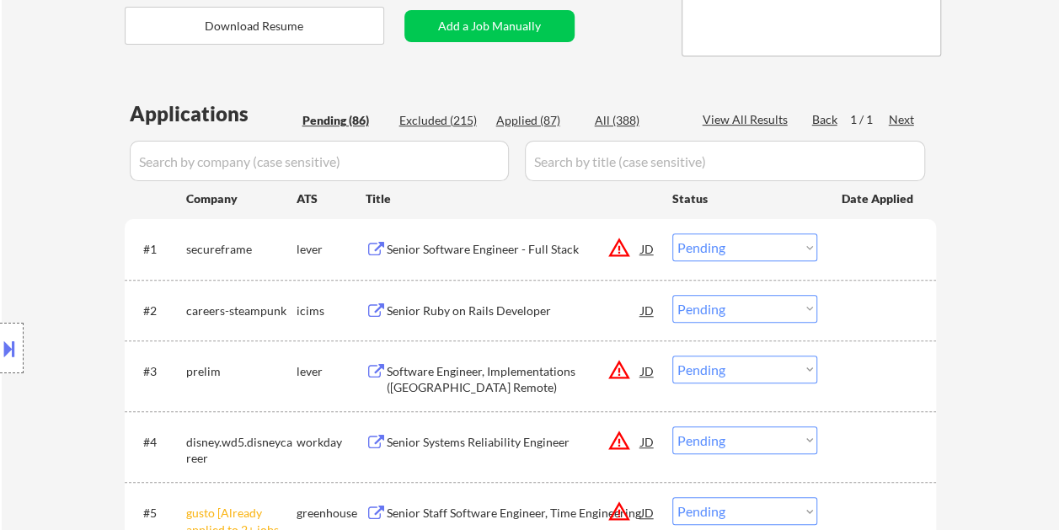
click at [873, 243] on div at bounding box center [878, 248] width 74 height 30
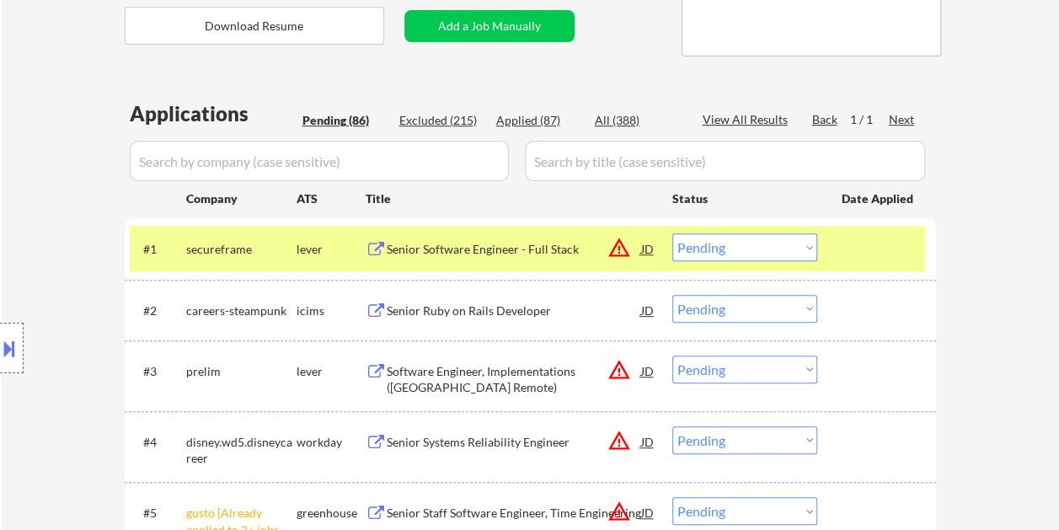
drag, startPoint x: 512, startPoint y: 233, endPoint x: 487, endPoint y: 236, distance: 25.4
click at [512, 233] on div "Senior Software Engineer - Full Stack" at bounding box center [514, 248] width 254 height 30
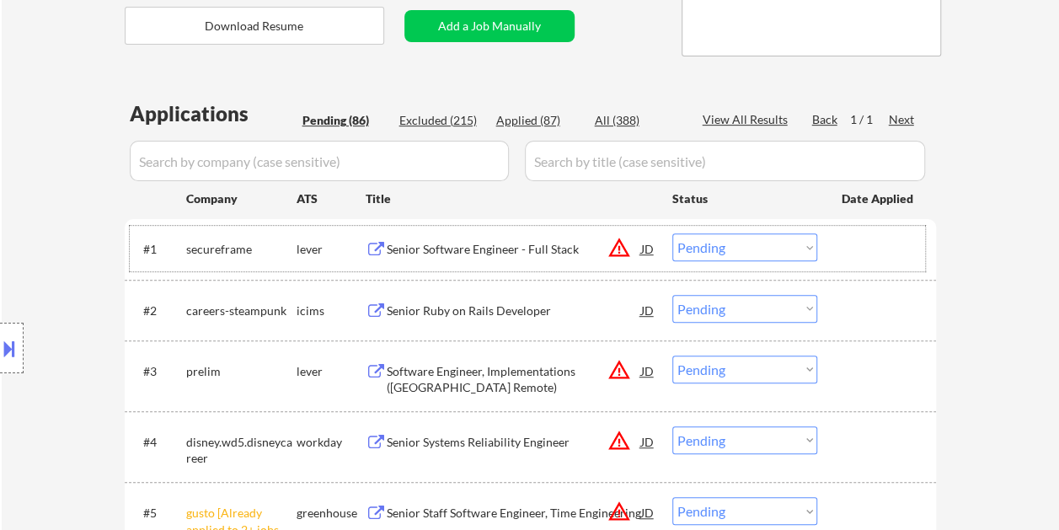
click at [899, 264] on div "#1 secureframe lever Senior Software Engineer - Full Stack JD warning_amber Cho…" at bounding box center [527, 248] width 795 height 45
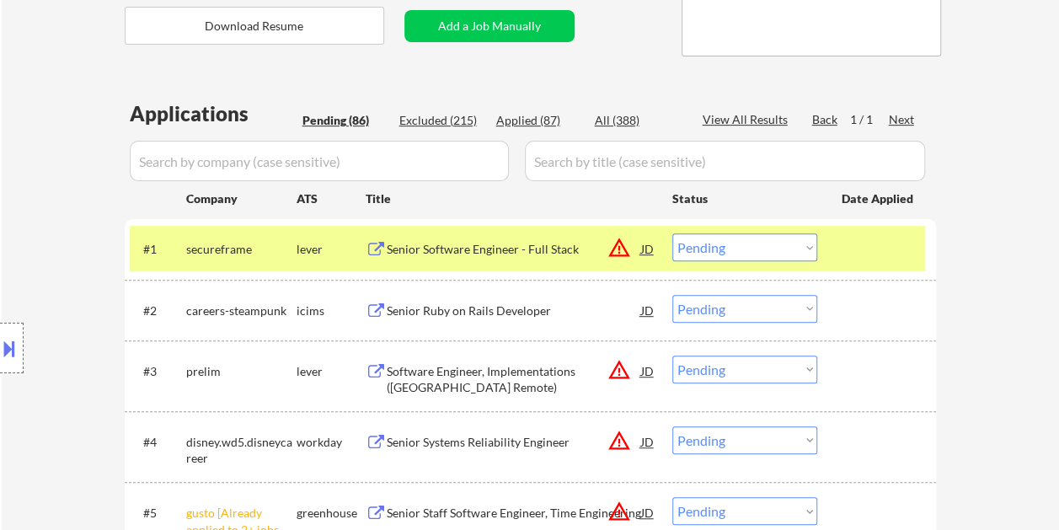
click at [812, 249] on select "Choose an option... Pending Applied Excluded (Questions) Excluded (Expired) Exc…" at bounding box center [744, 247] width 145 height 28
click at [672, 233] on select "Choose an option... Pending Applied Excluded (Questions) Excluded (Expired) Exc…" at bounding box center [744, 247] width 145 height 28
select select ""pending""
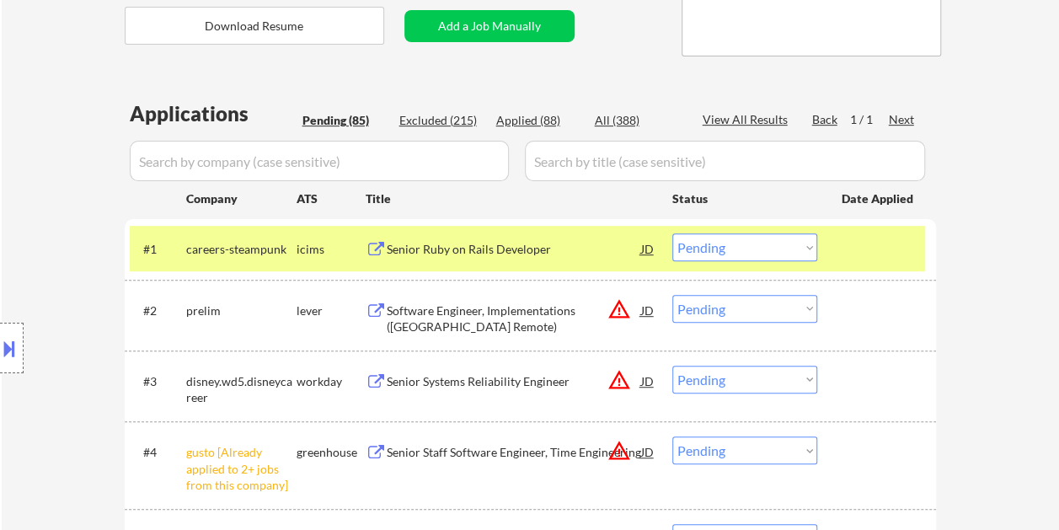
click at [876, 258] on div at bounding box center [878, 248] width 74 height 30
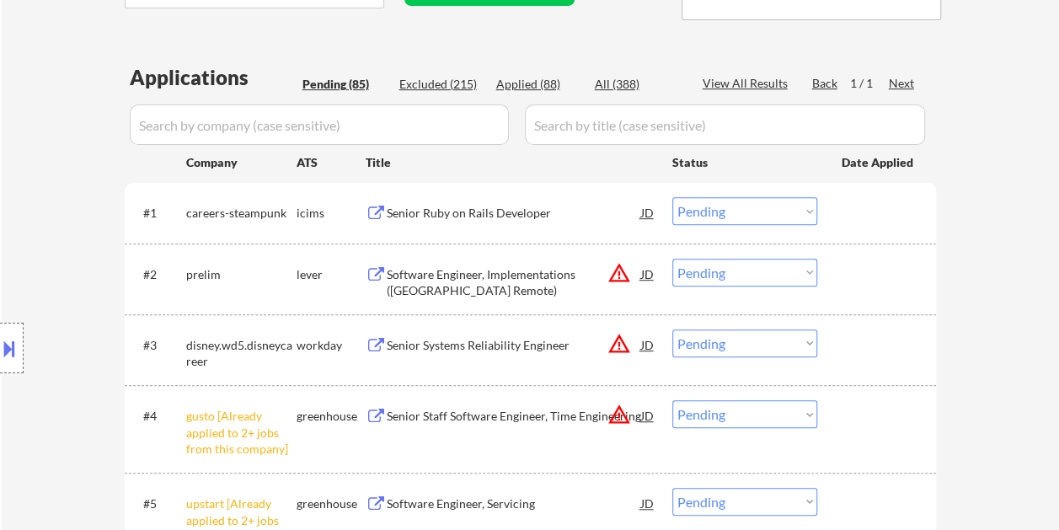
scroll to position [421, 0]
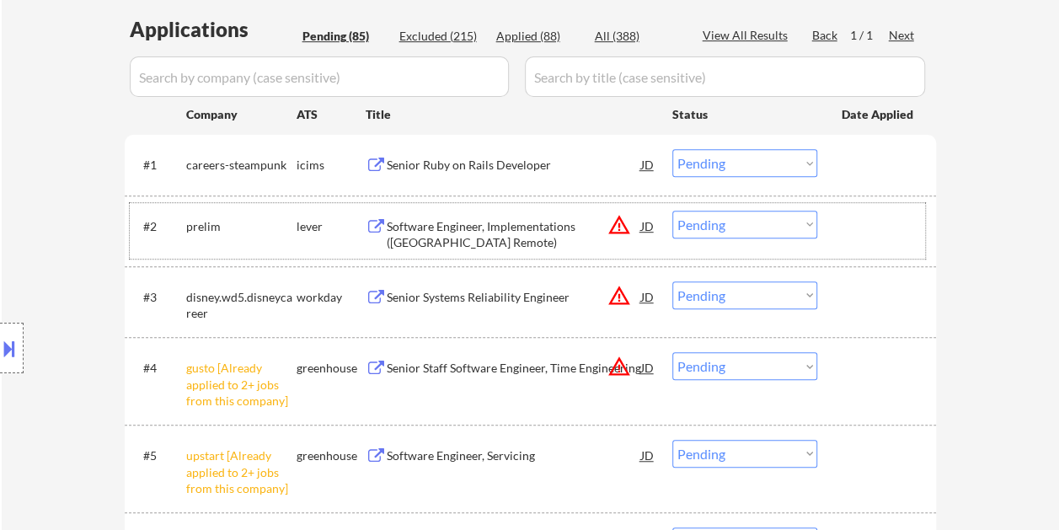
click at [901, 231] on div at bounding box center [878, 226] width 74 height 30
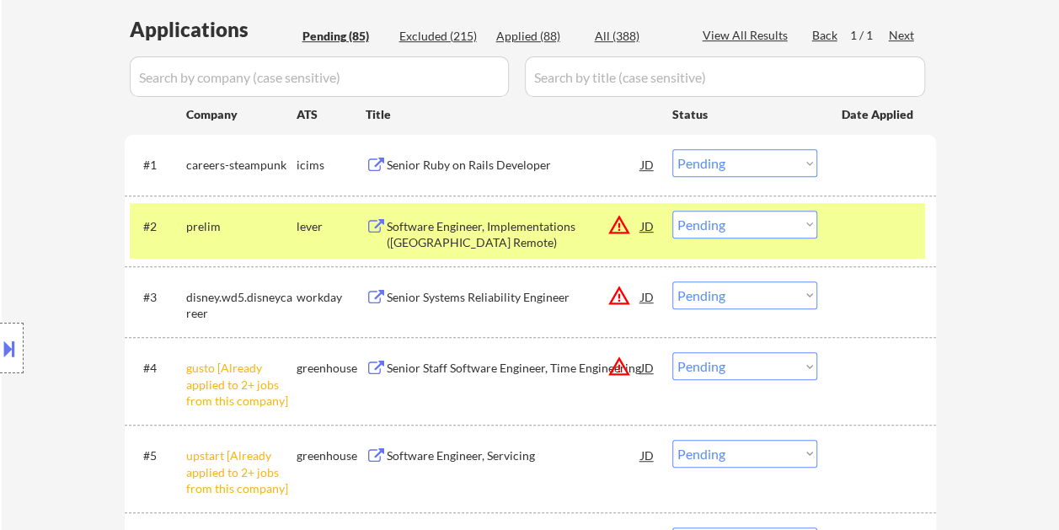
drag, startPoint x: 551, startPoint y: 227, endPoint x: 522, endPoint y: 228, distance: 28.6
click at [547, 227] on div "Software Engineer, Implementations (NY Remote)" at bounding box center [514, 234] width 254 height 33
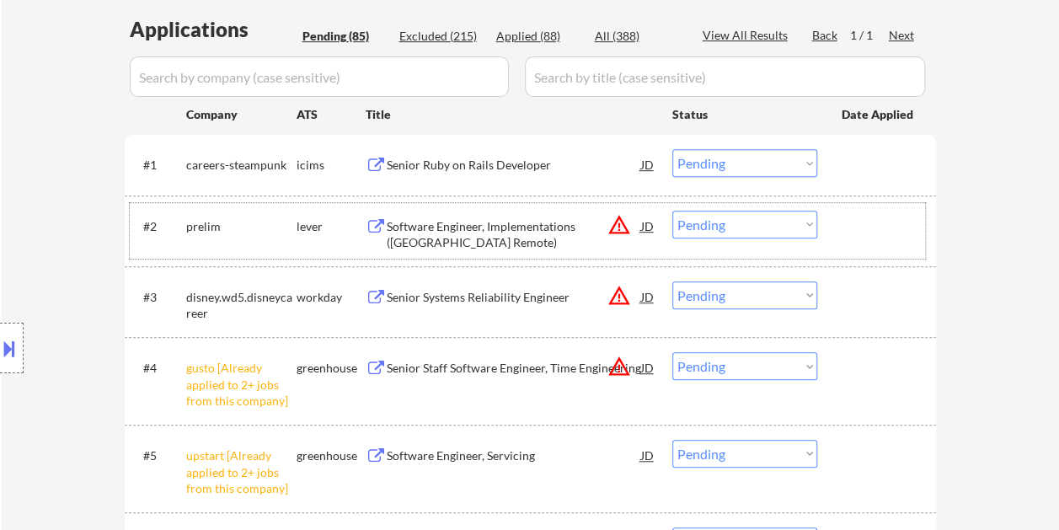
click at [867, 229] on div at bounding box center [878, 226] width 74 height 30
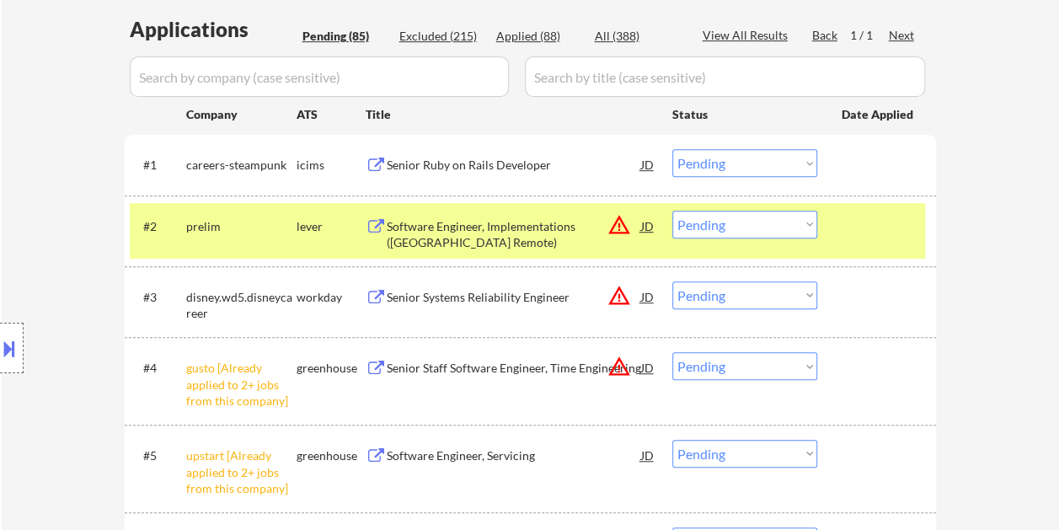
click at [805, 224] on select "Choose an option... Pending Applied Excluded (Questions) Excluded (Expired) Exc…" at bounding box center [744, 225] width 145 height 28
click at [672, 211] on select "Choose an option... Pending Applied Excluded (Questions) Excluded (Expired) Exc…" at bounding box center [744, 225] width 145 height 28
select select ""pending""
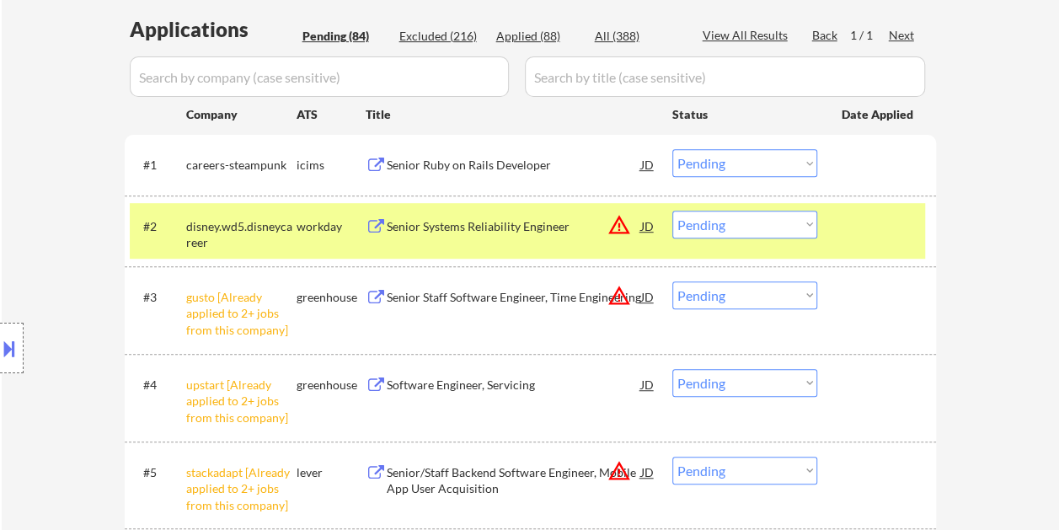
click at [867, 238] on div at bounding box center [878, 226] width 74 height 30
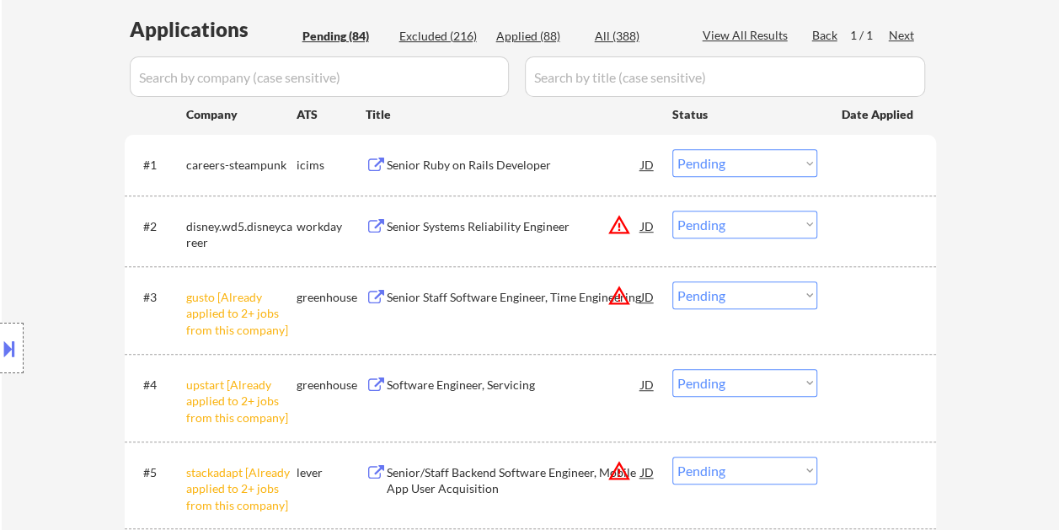
click at [807, 292] on select "Choose an option... Pending Applied Excluded (Questions) Excluded (Expired) Exc…" at bounding box center [744, 295] width 145 height 28
click at [672, 281] on select "Choose an option... Pending Applied Excluded (Questions) Excluded (Expired) Exc…" at bounding box center [744, 295] width 145 height 28
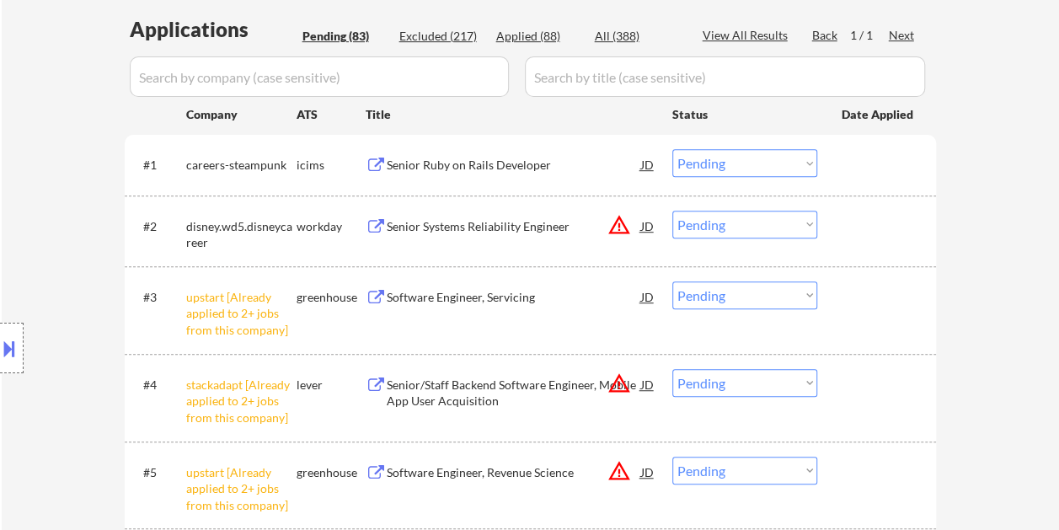
click at [799, 296] on select "Choose an option... Pending Applied Excluded (Questions) Excluded (Expired) Exc…" at bounding box center [744, 295] width 145 height 28
click at [672, 281] on select "Choose an option... Pending Applied Excluded (Questions) Excluded (Expired) Exc…" at bounding box center [744, 295] width 145 height 28
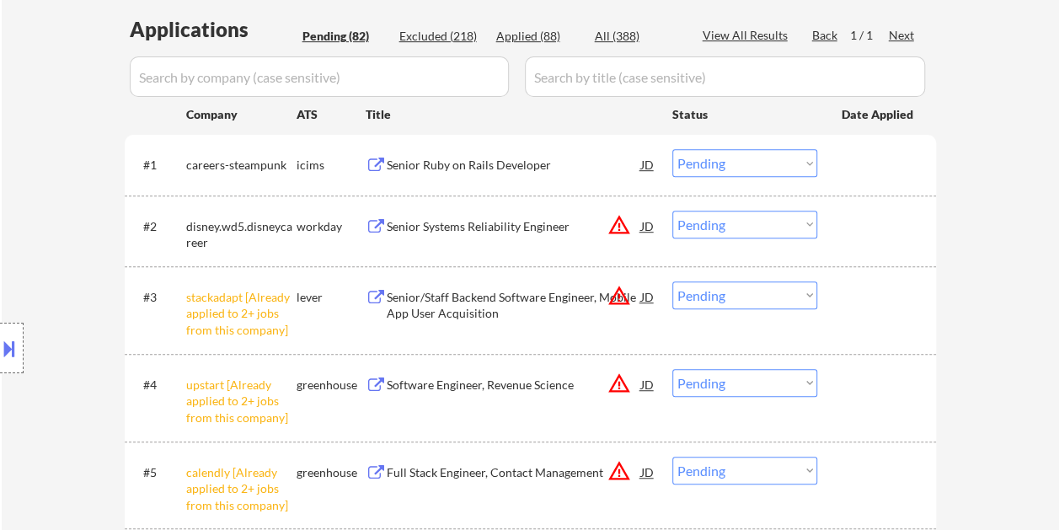
click at [810, 291] on select "Choose an option... Pending Applied Excluded (Questions) Excluded (Expired) Exc…" at bounding box center [744, 295] width 145 height 28
click at [672, 281] on select "Choose an option... Pending Applied Excluded (Questions) Excluded (Expired) Exc…" at bounding box center [744, 295] width 145 height 28
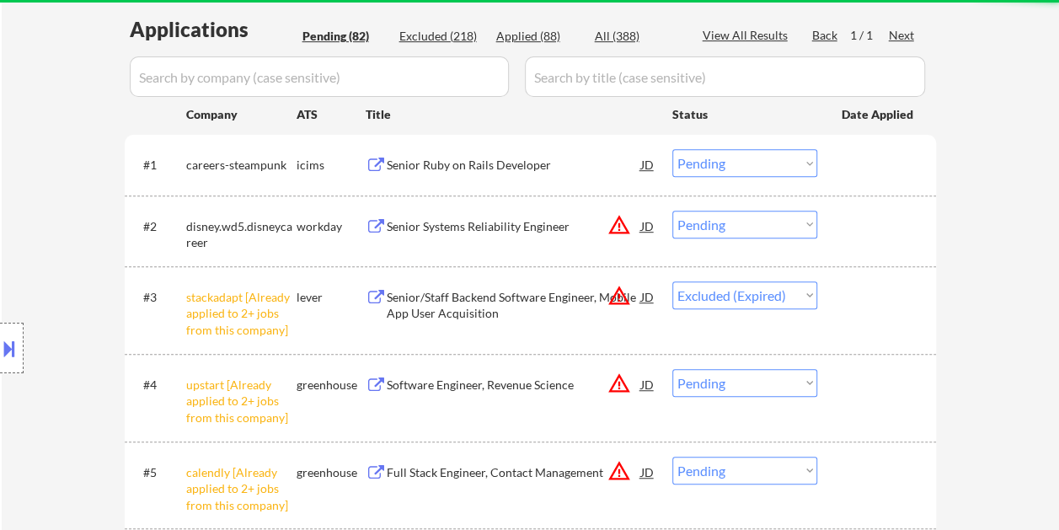
select select ""pending""
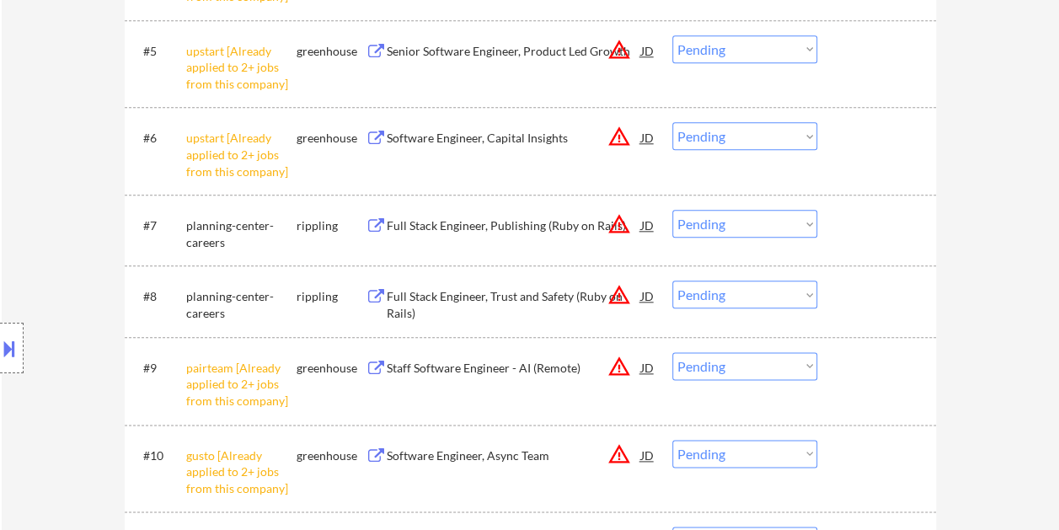
scroll to position [926, 0]
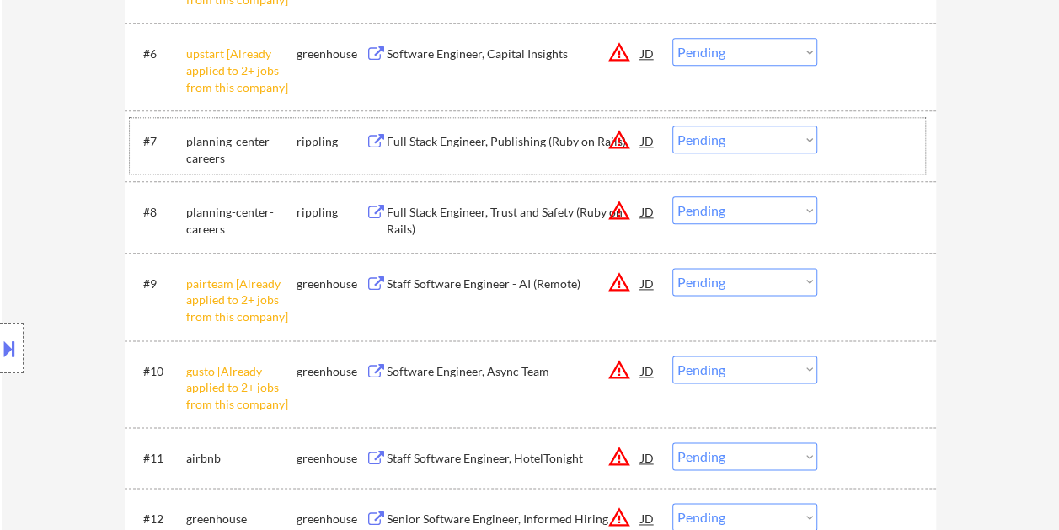
click at [850, 147] on div at bounding box center [878, 140] width 74 height 30
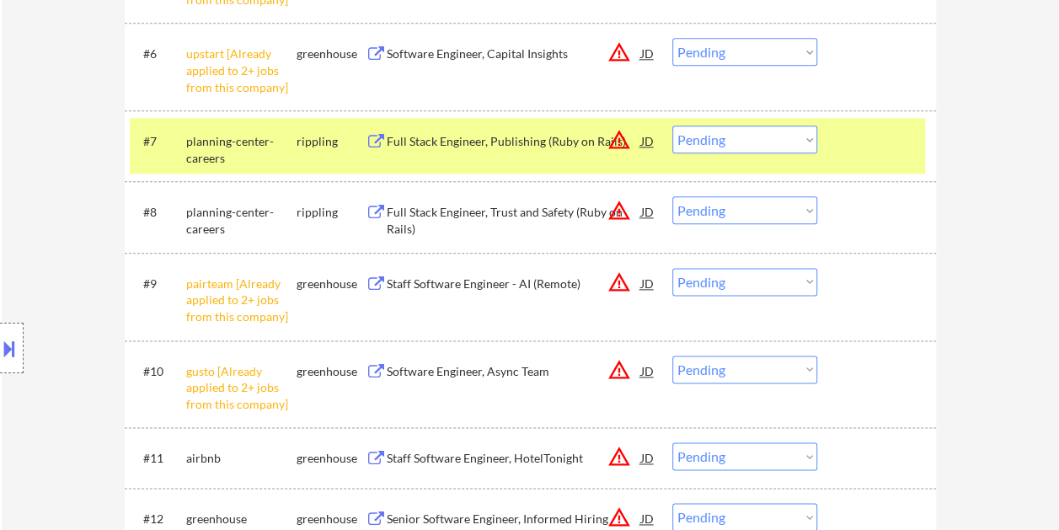
click at [355, 144] on div "rippling" at bounding box center [330, 141] width 69 height 17
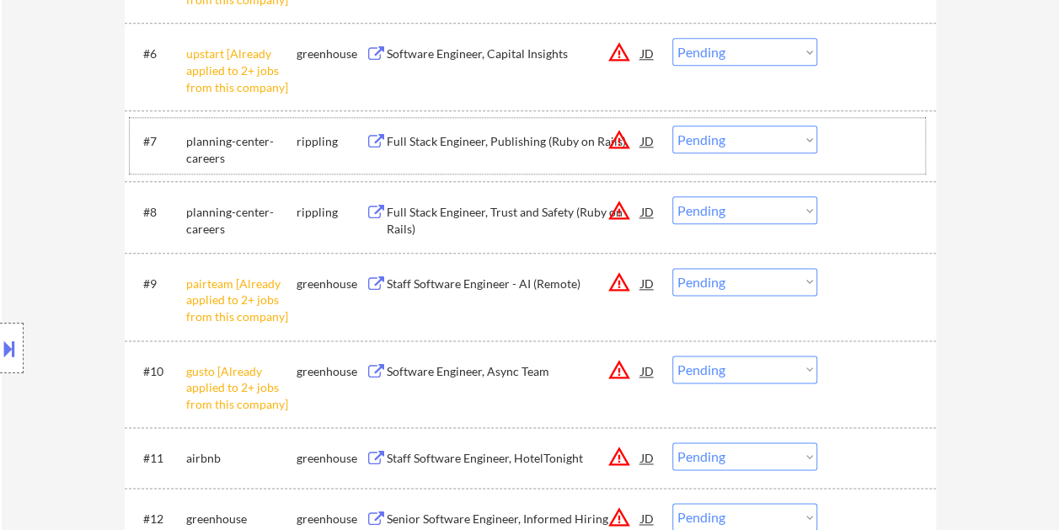
click at [847, 147] on div at bounding box center [878, 140] width 74 height 30
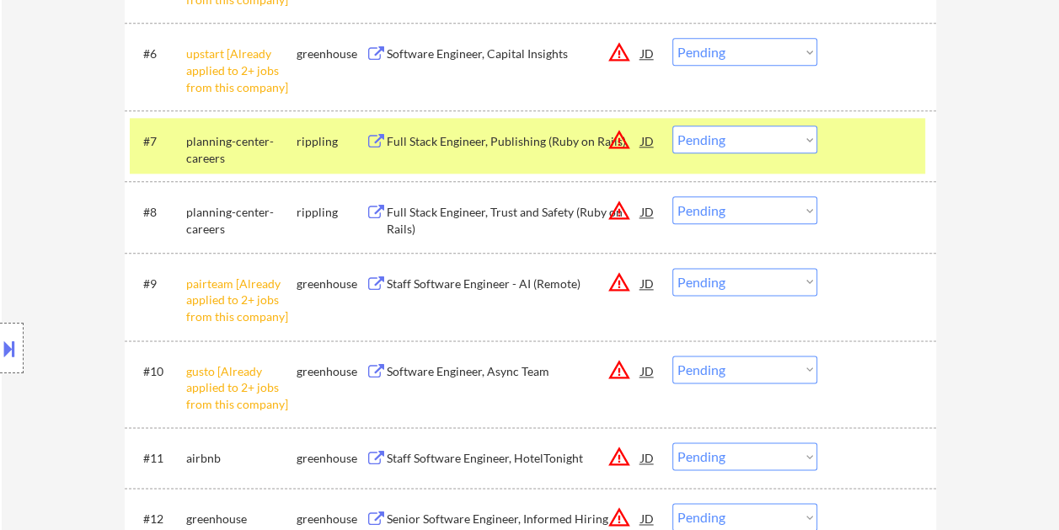
click at [433, 139] on div "Full Stack Engineer, Publishing (Ruby on Rails)" at bounding box center [514, 141] width 254 height 17
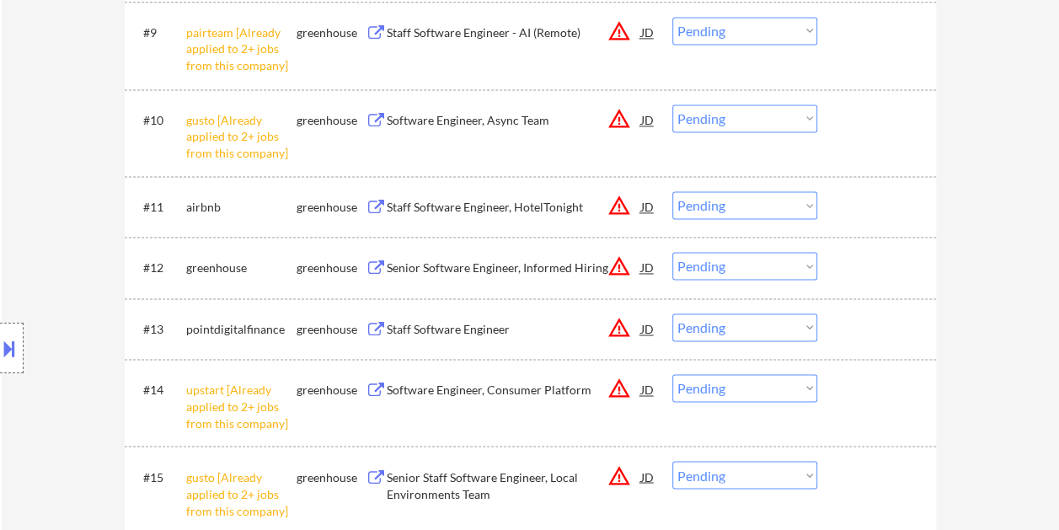
scroll to position [1179, 0]
click at [869, 180] on div "#11 airbnb greenhouse Staff Software Engineer, HotelTonight JD warning_amber Ch…" at bounding box center [530, 204] width 811 height 61
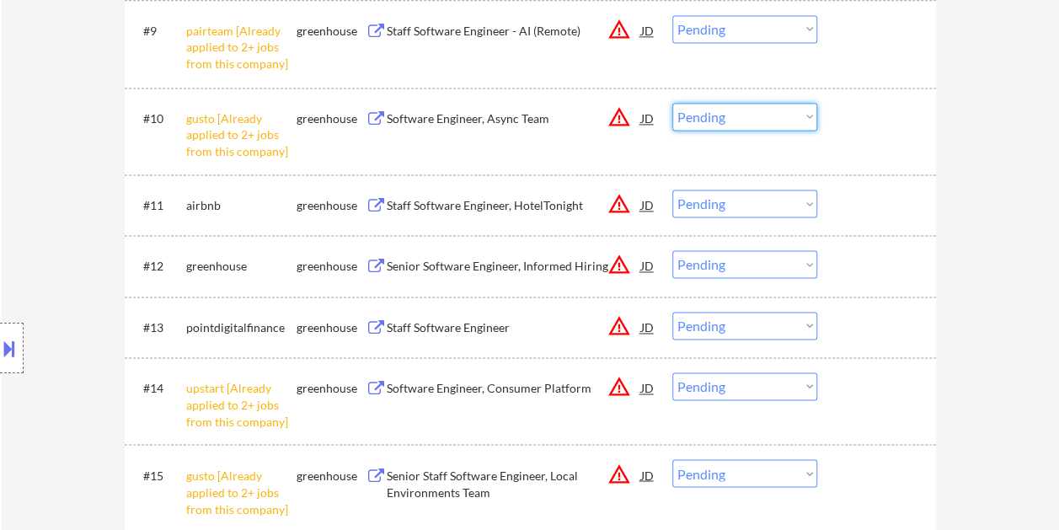
click at [802, 116] on select "Choose an option... Pending Applied Excluded (Questions) Excluded (Expired) Exc…" at bounding box center [744, 117] width 145 height 28
click at [672, 103] on select "Choose an option... Pending Applied Excluded (Questions) Excluded (Expired) Exc…" at bounding box center [744, 117] width 145 height 28
select select ""pending""
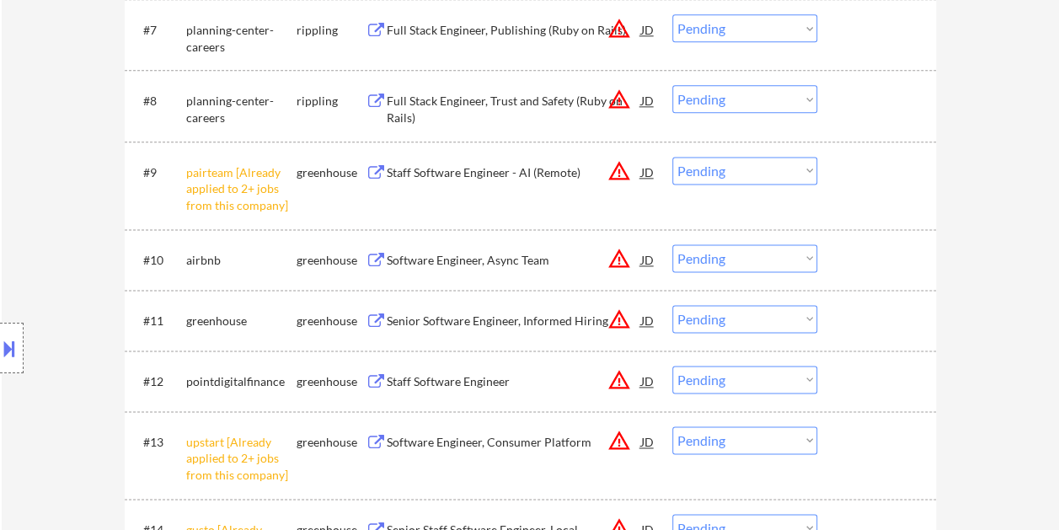
scroll to position [1011, 0]
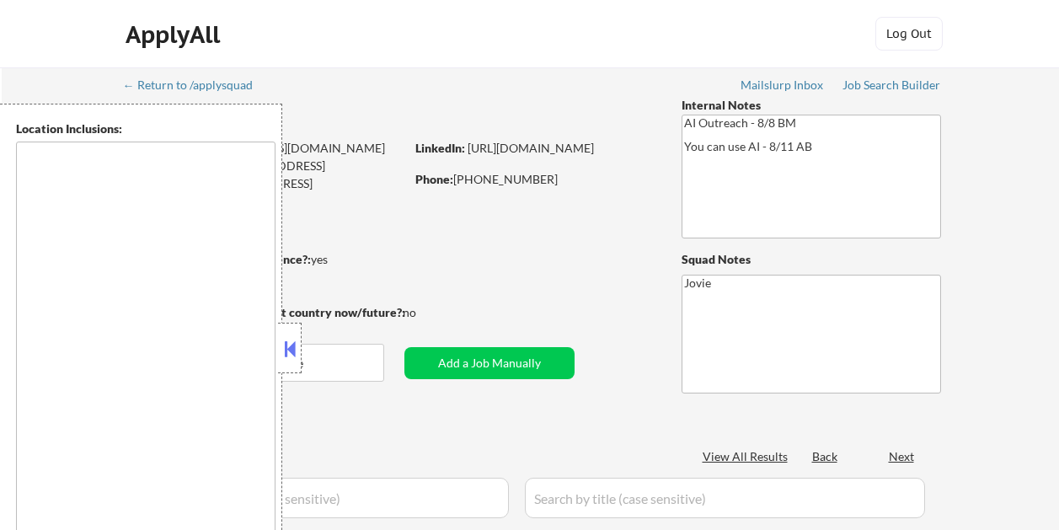
scroll to position [1078, 0]
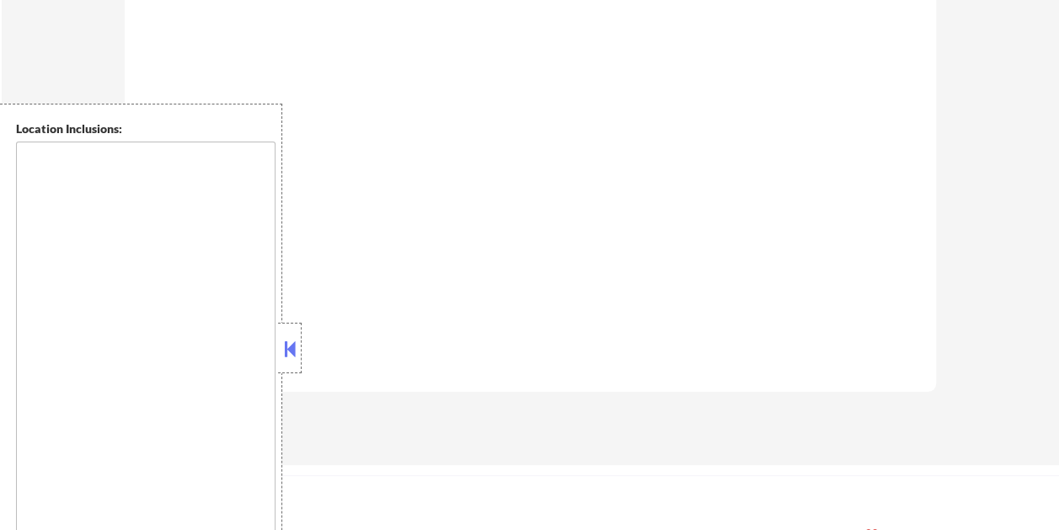
type textarea "remote"
click at [296, 336] on button at bounding box center [289, 348] width 19 height 25
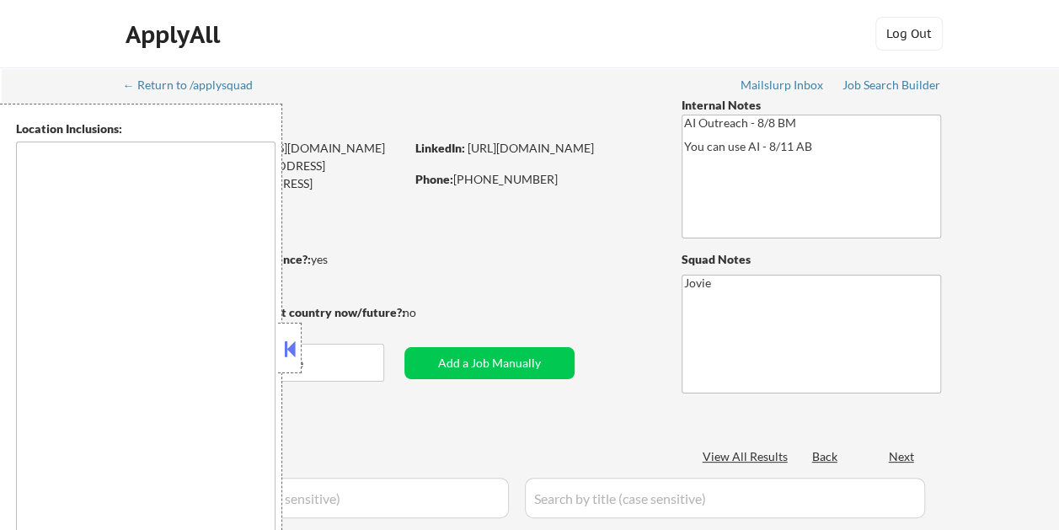
click at [299, 344] on div at bounding box center [290, 348] width 24 height 51
click at [293, 344] on div "Location Inclusions: remote" at bounding box center [151, 348] width 302 height 489
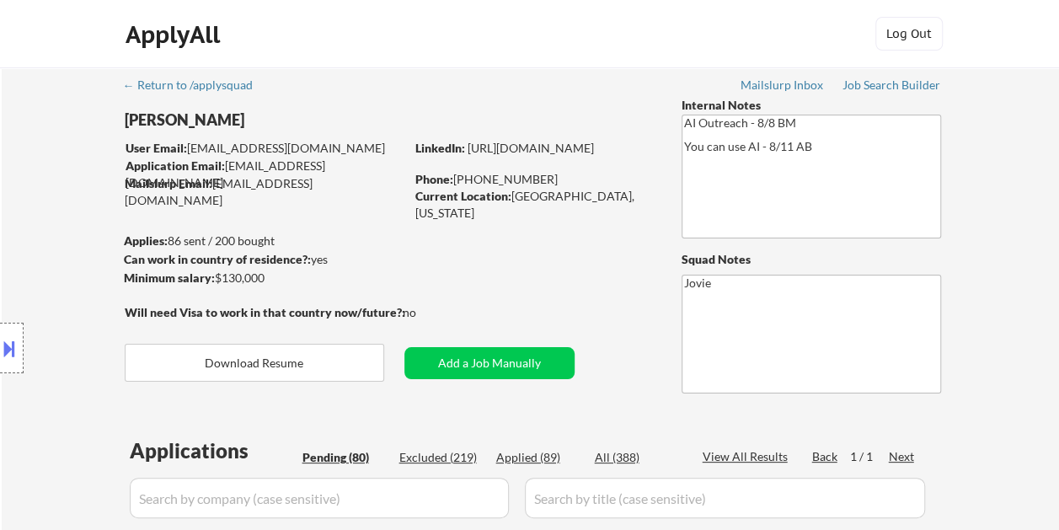
scroll to position [168, 0]
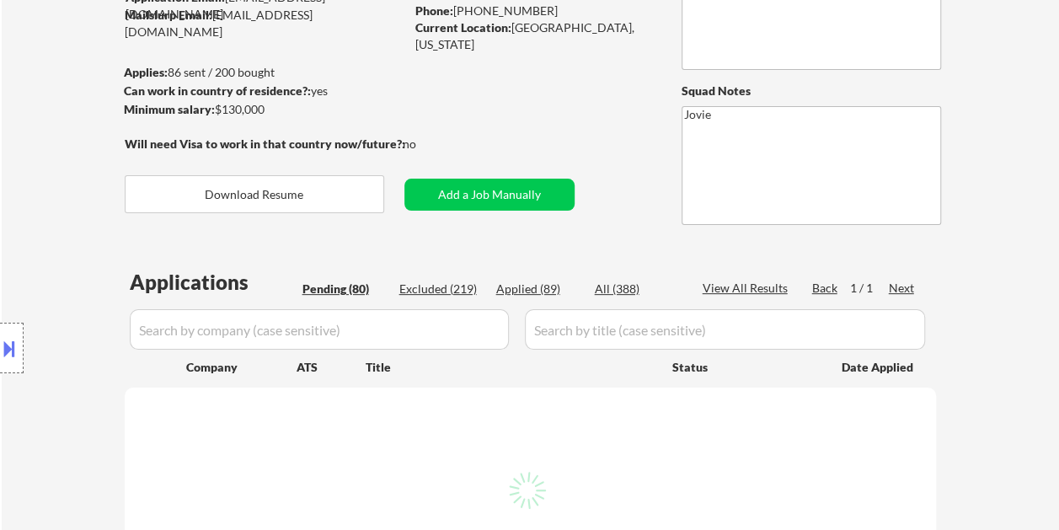
select select ""pending""
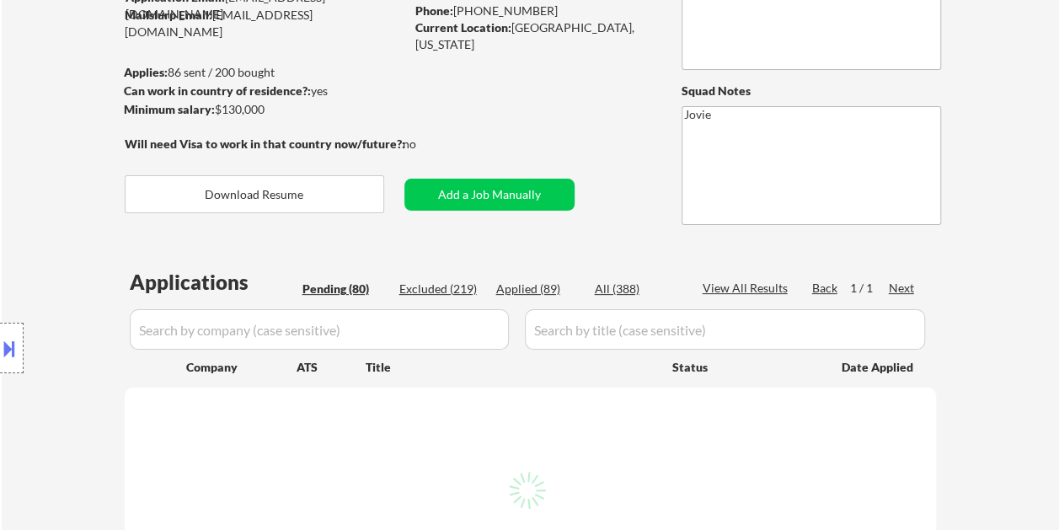
select select ""pending""
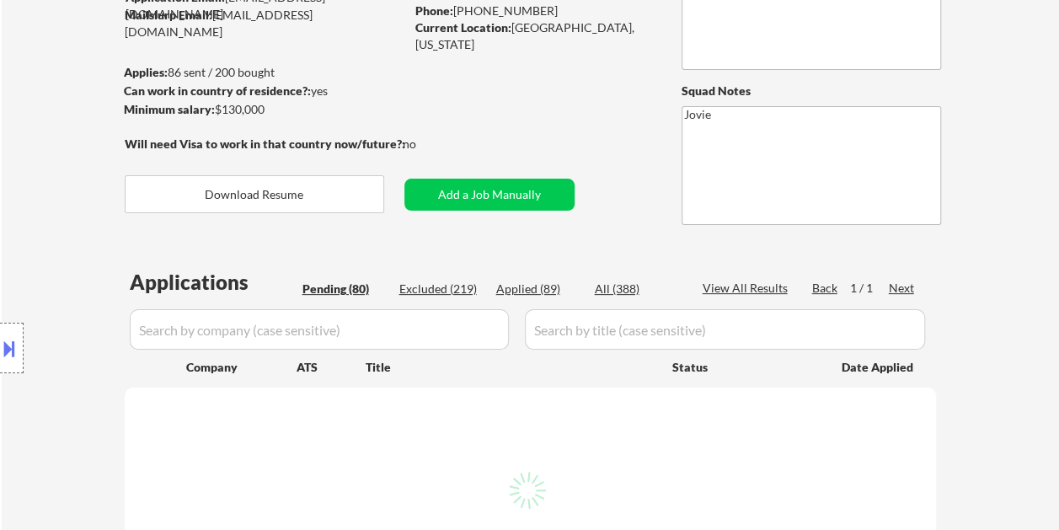
select select ""pending""
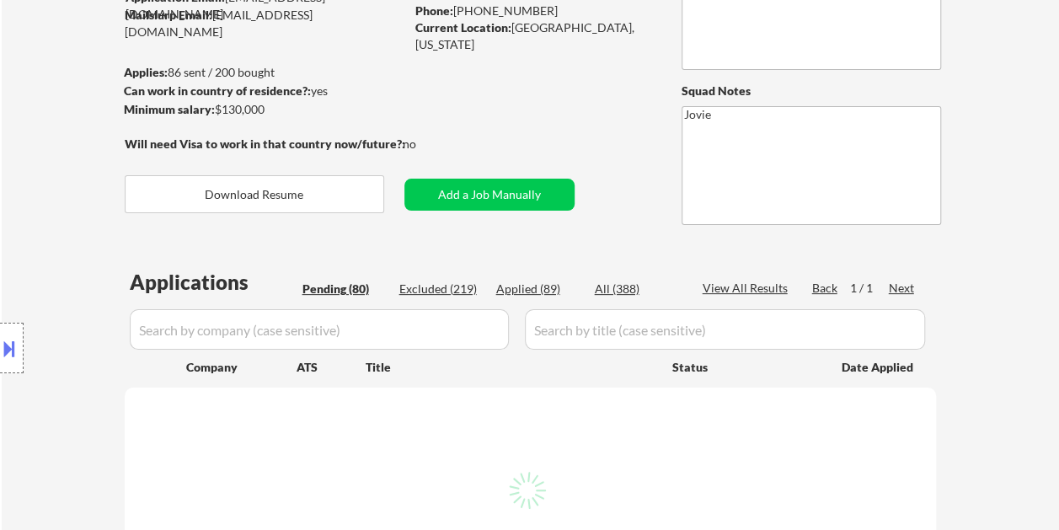
select select ""pending""
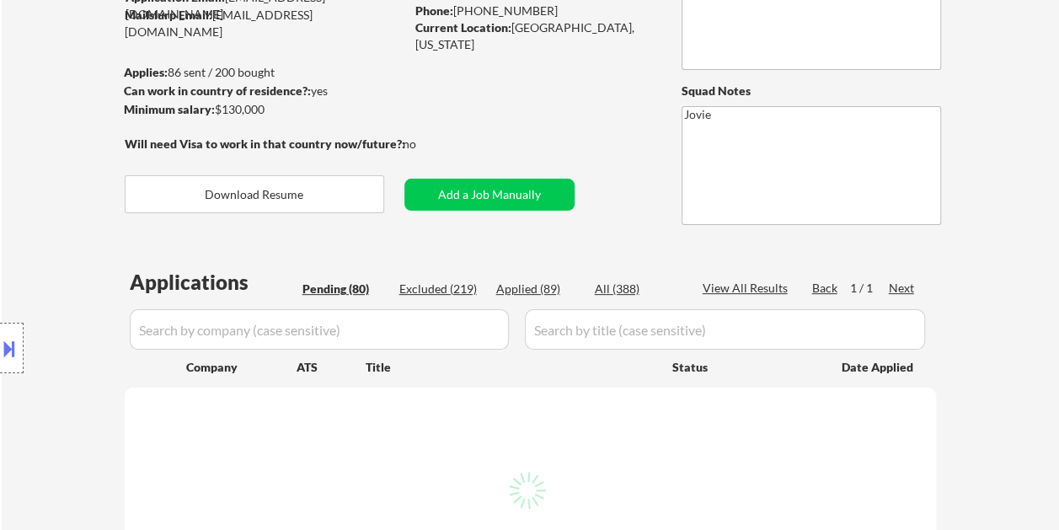
select select ""pending""
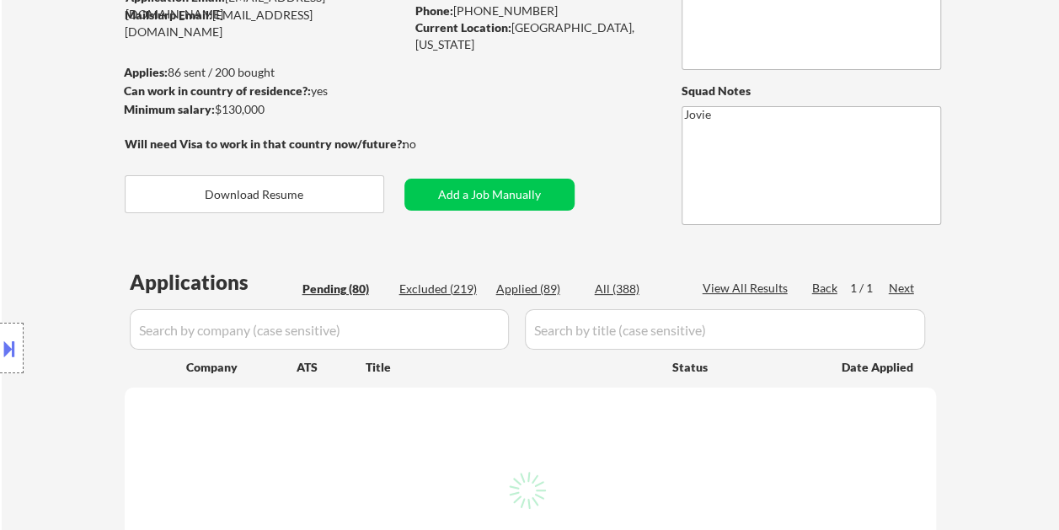
select select ""pending""
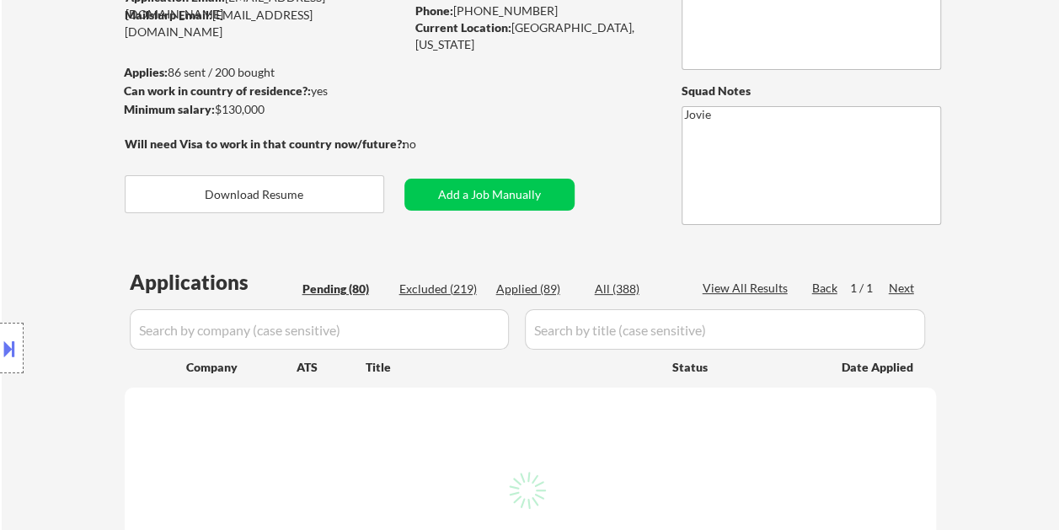
select select ""pending""
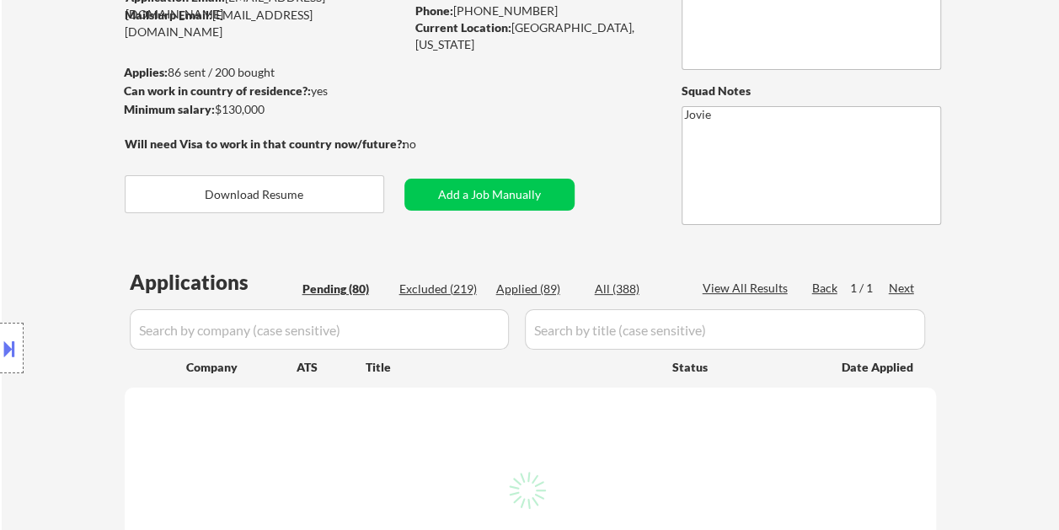
select select ""pending""
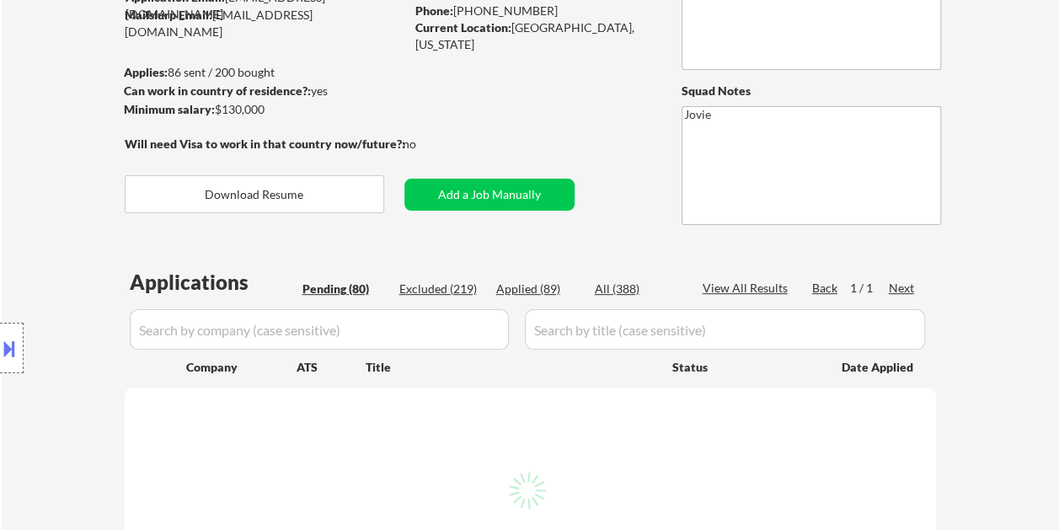
select select ""pending""
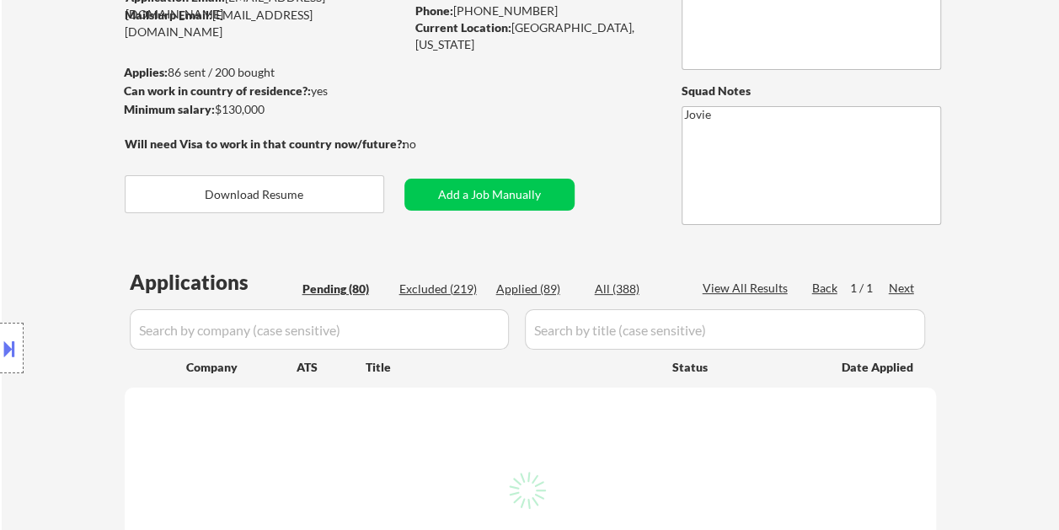
select select ""pending""
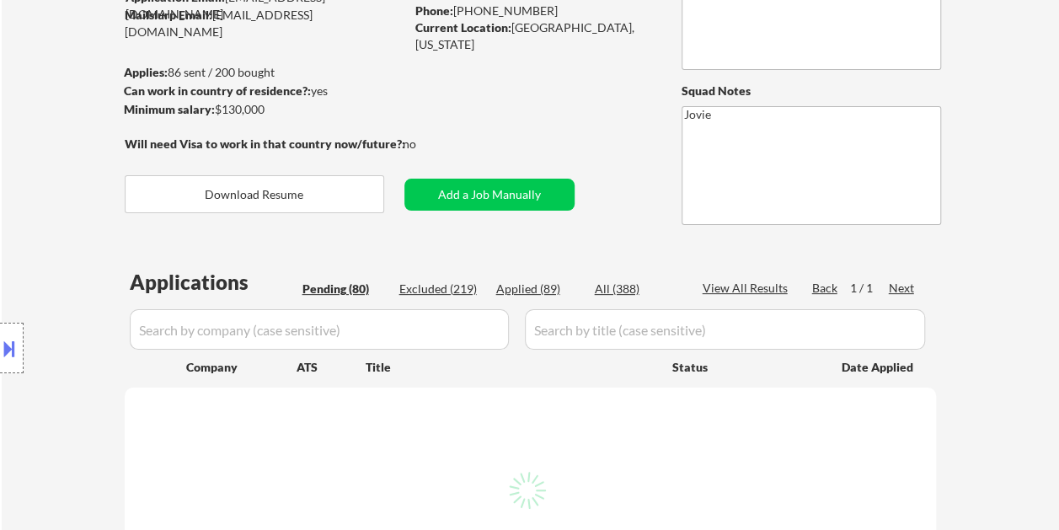
select select ""pending""
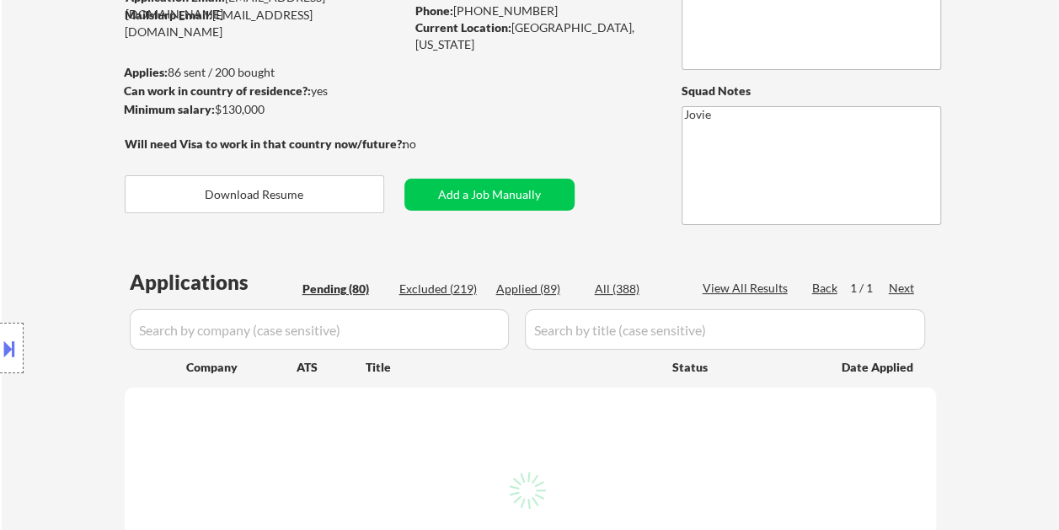
select select ""pending""
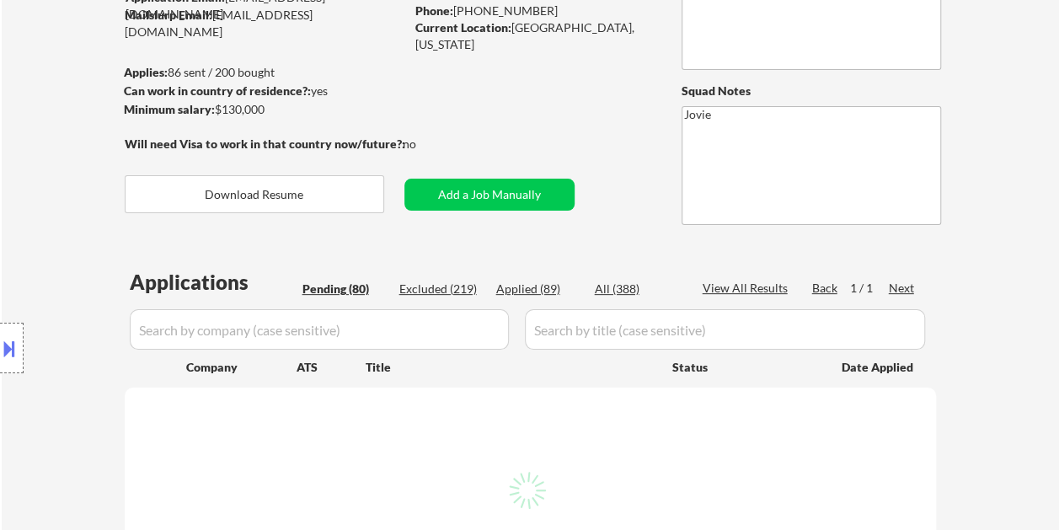
select select ""pending""
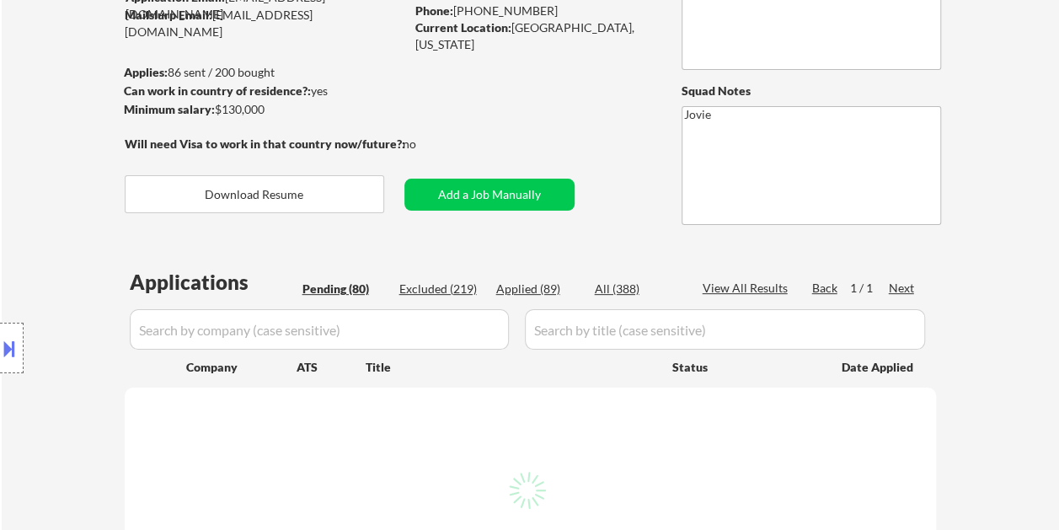
select select ""pending""
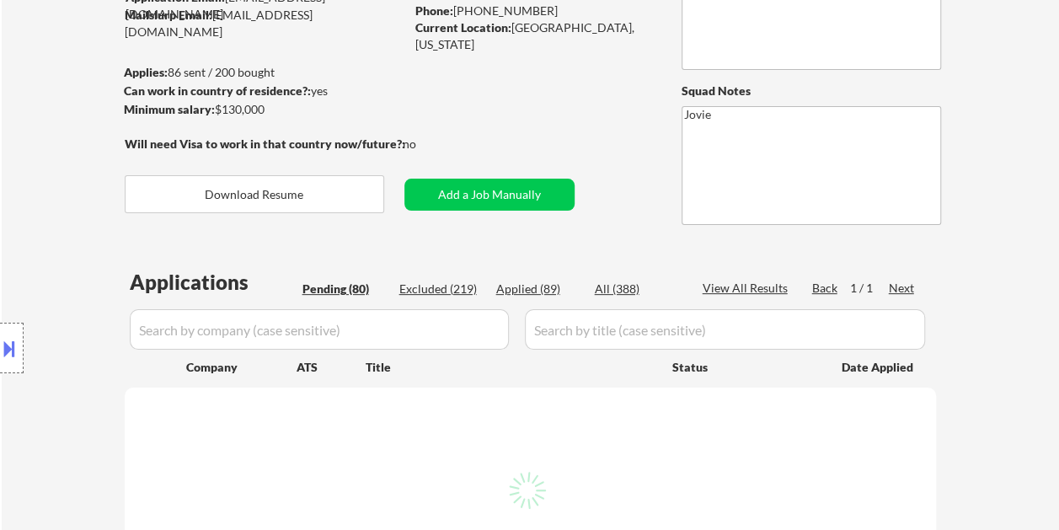
select select ""pending""
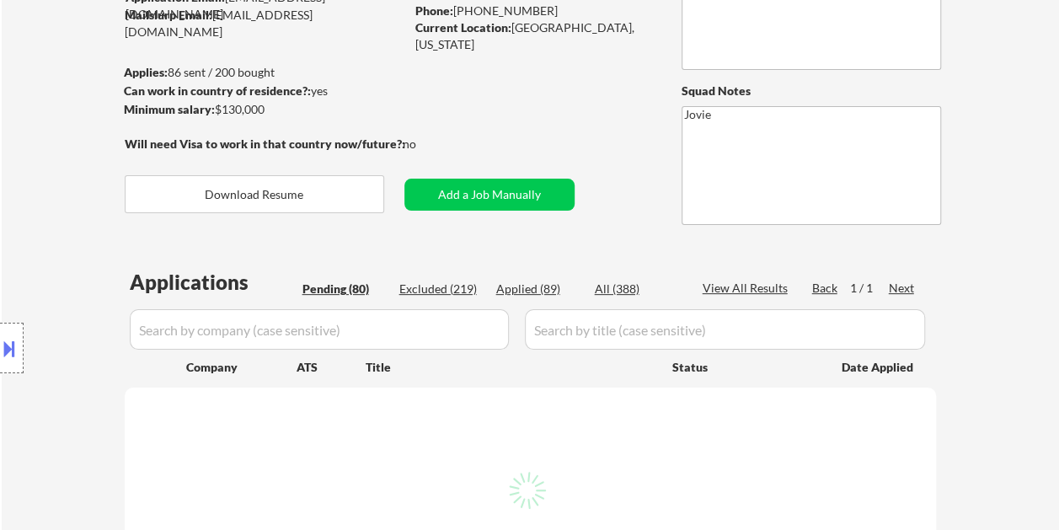
select select ""pending""
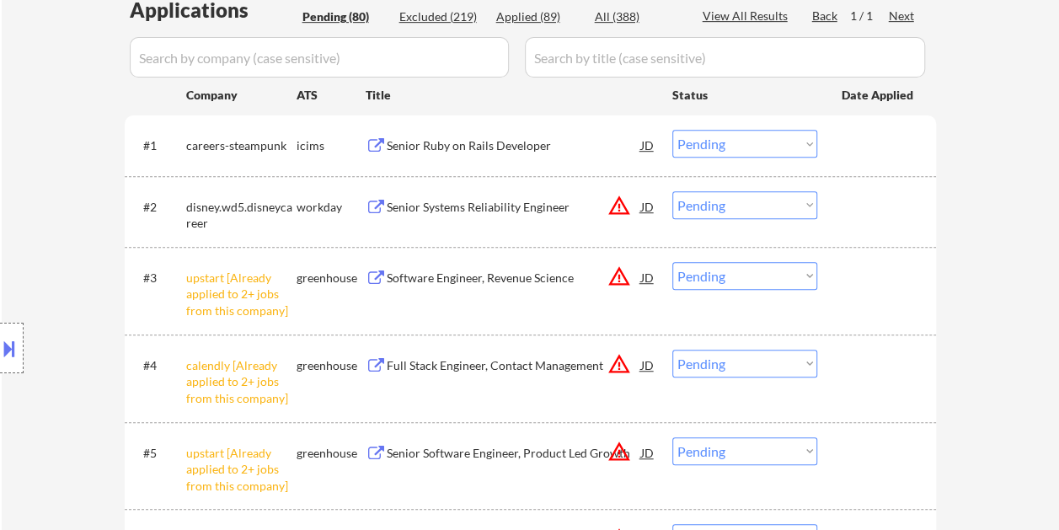
scroll to position [505, 0]
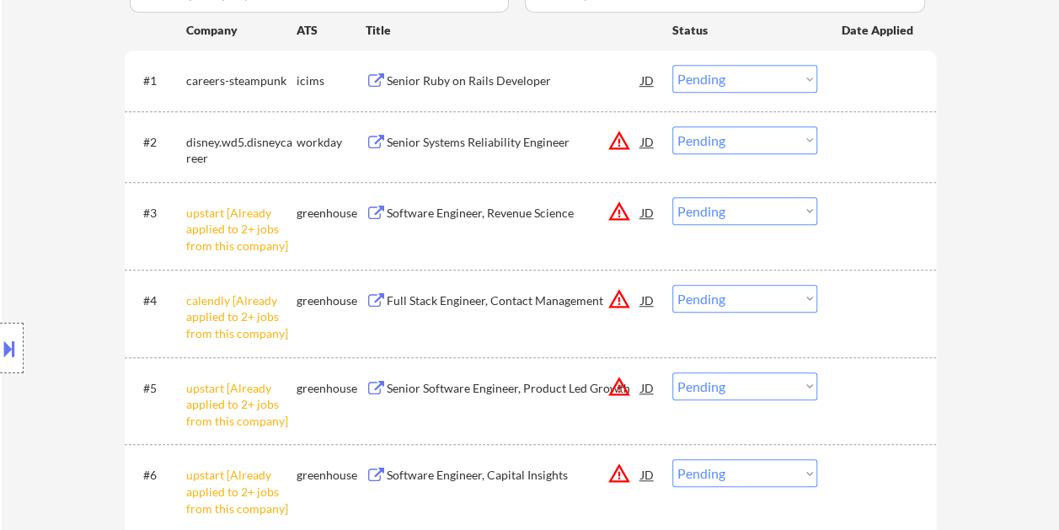
click at [809, 207] on select "Choose an option... Pending Applied Excluded (Questions) Excluded (Expired) Exc…" at bounding box center [744, 211] width 145 height 28
click at [672, 197] on select "Choose an option... Pending Applied Excluded (Questions) Excluded (Expired) Exc…" at bounding box center [744, 211] width 145 height 28
select select ""pending""
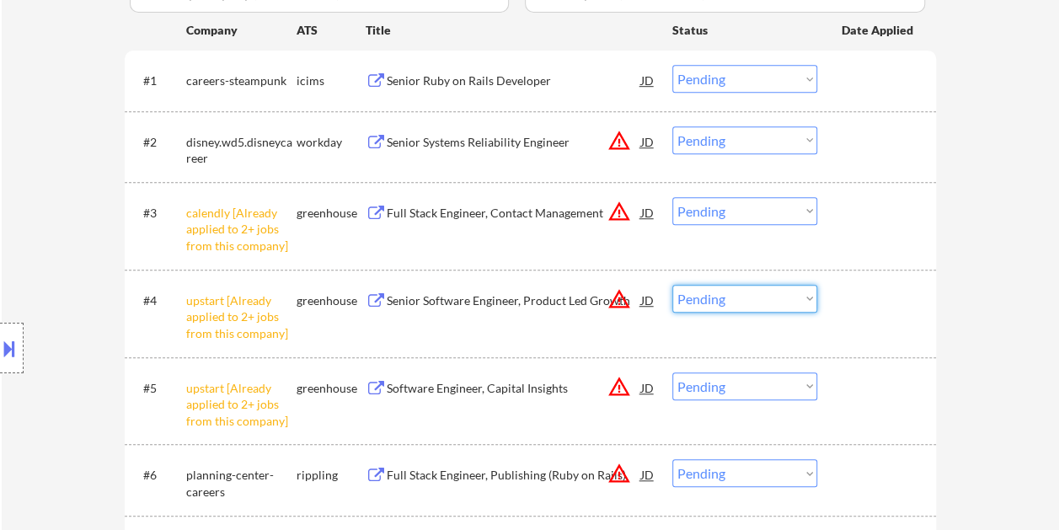
click at [801, 298] on select "Choose an option... Pending Applied Excluded (Questions) Excluded (Expired) Exc…" at bounding box center [744, 299] width 145 height 28
click at [672, 285] on select "Choose an option... Pending Applied Excluded (Questions) Excluded (Expired) Exc…" at bounding box center [744, 299] width 145 height 28
select select ""pending""
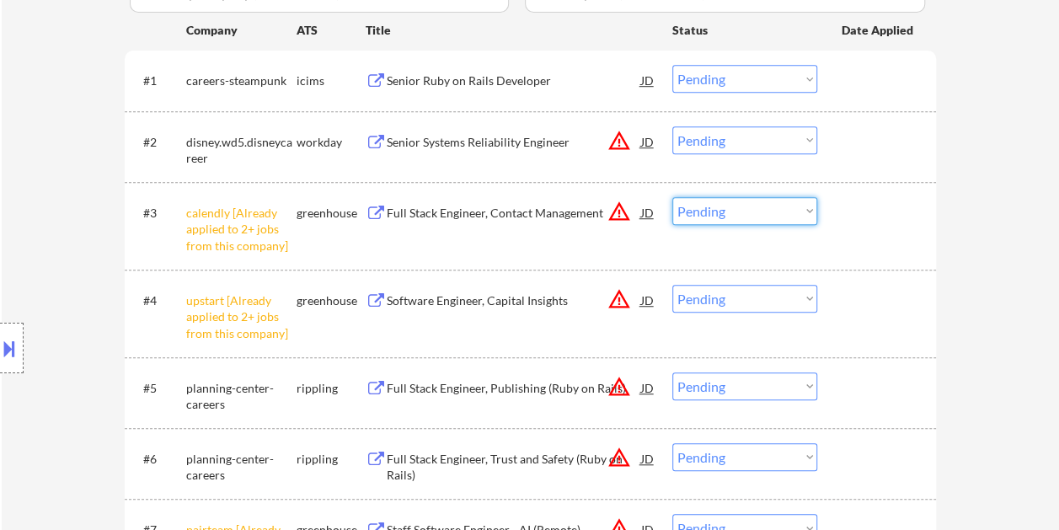
click at [809, 205] on select "Choose an option... Pending Applied Excluded (Questions) Excluded (Expired) Exc…" at bounding box center [744, 211] width 145 height 28
click at [672, 197] on select "Choose an option... Pending Applied Excluded (Questions) Excluded (Expired) Exc…" at bounding box center [744, 211] width 145 height 28
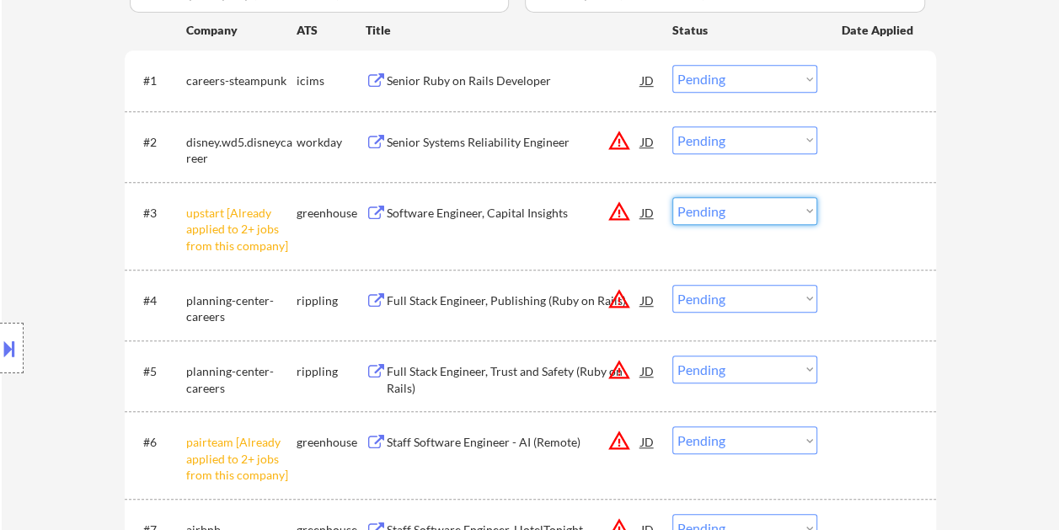
click at [804, 208] on select "Choose an option... Pending Applied Excluded (Questions) Excluded (Expired) Exc…" at bounding box center [744, 211] width 145 height 28
click at [672, 197] on select "Choose an option... Pending Applied Excluded (Questions) Excluded (Expired) Exc…" at bounding box center [744, 211] width 145 height 28
select select ""pending""
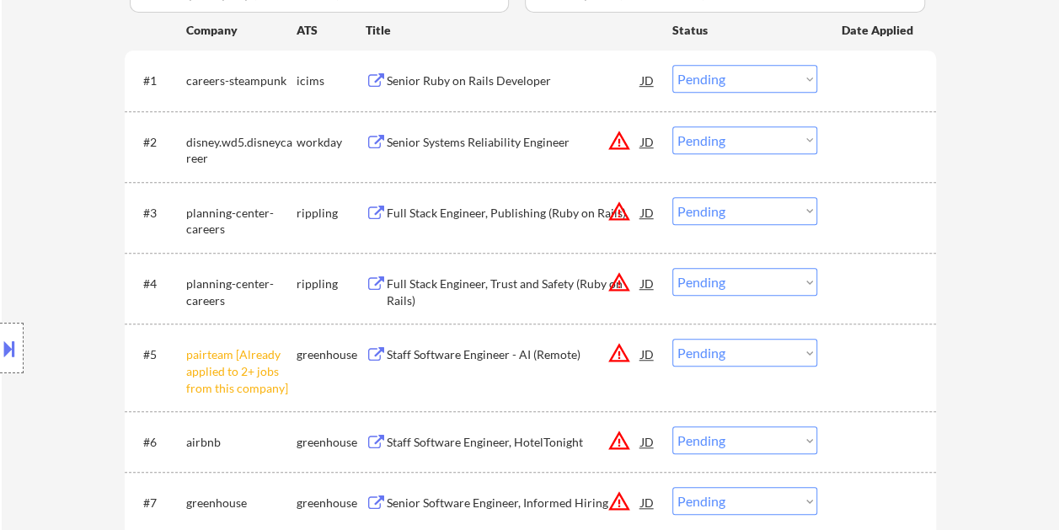
click at [798, 352] on select "Choose an option... Pending Applied Excluded (Questions) Excluded (Expired) Exc…" at bounding box center [744, 353] width 145 height 28
click at [672, 339] on select "Choose an option... Pending Applied Excluded (Questions) Excluded (Expired) Exc…" at bounding box center [744, 353] width 145 height 28
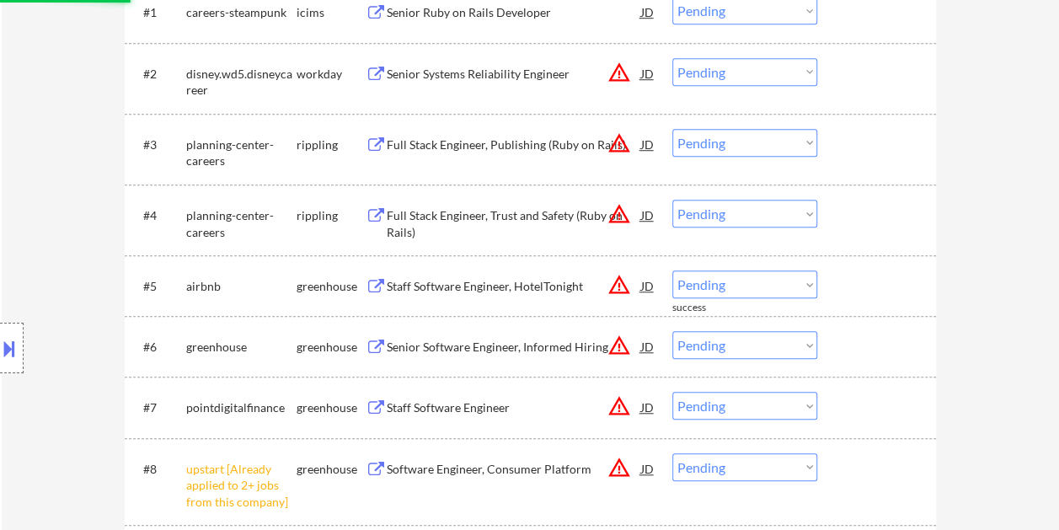
scroll to position [590, 0]
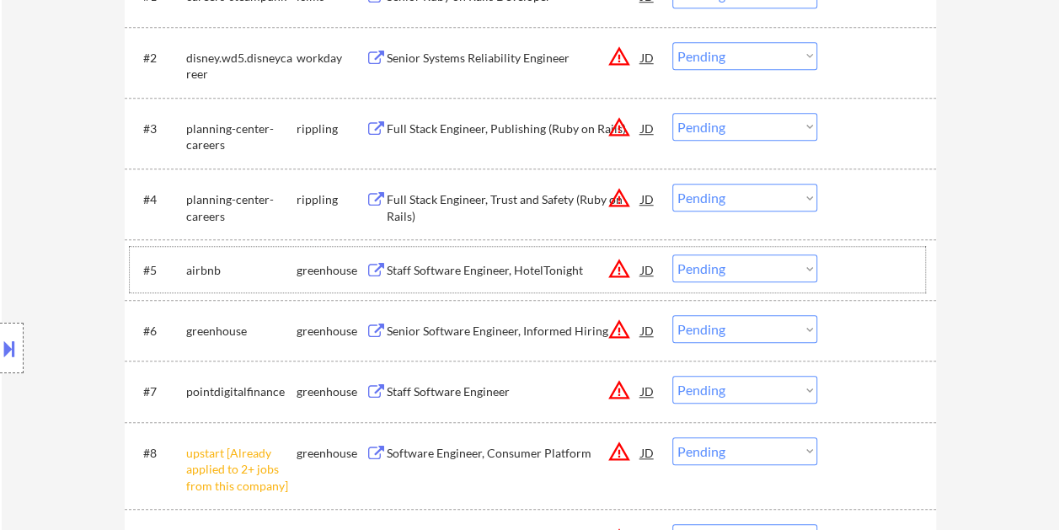
click at [846, 270] on div at bounding box center [878, 269] width 74 height 30
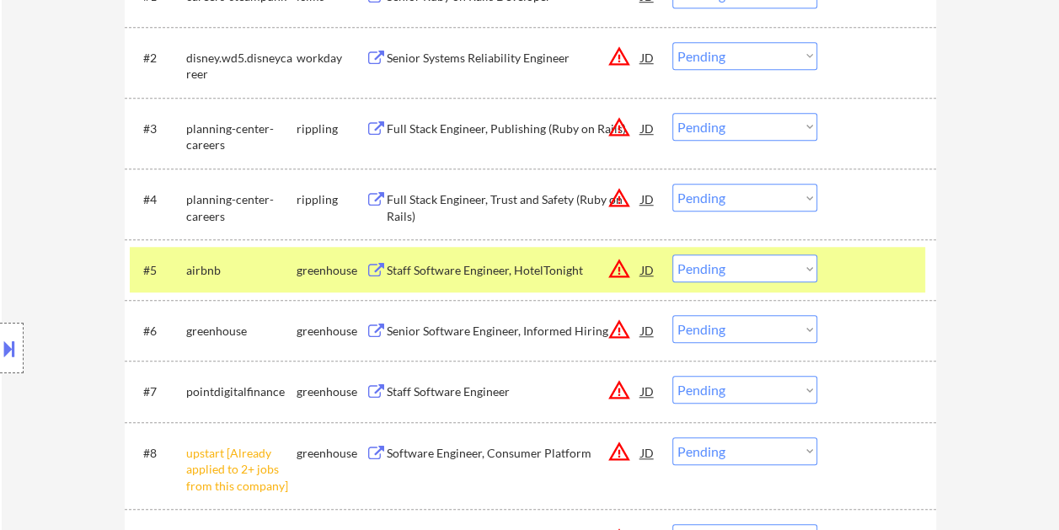
click at [525, 269] on div "Staff Software Engineer, HotelTonight" at bounding box center [514, 270] width 254 height 17
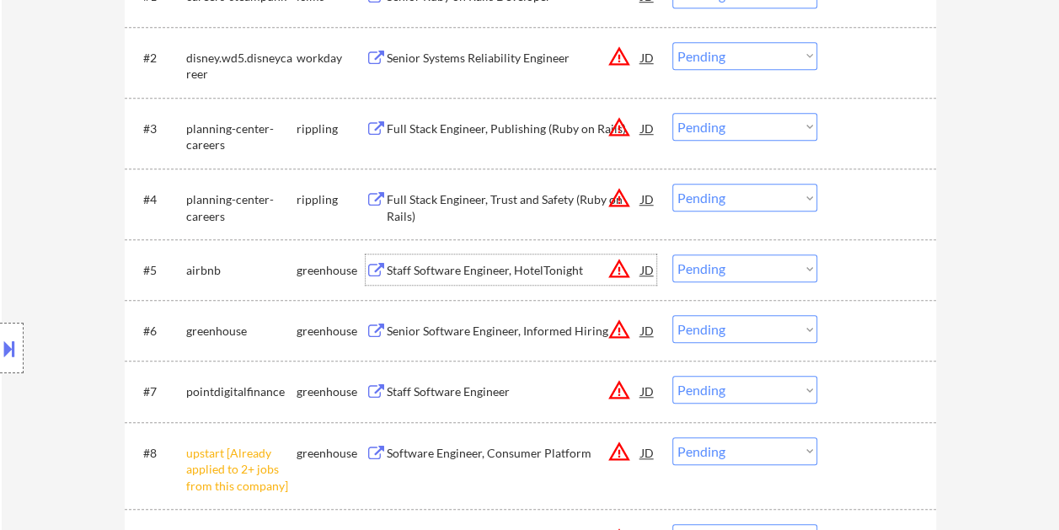
click at [855, 272] on div at bounding box center [878, 269] width 74 height 30
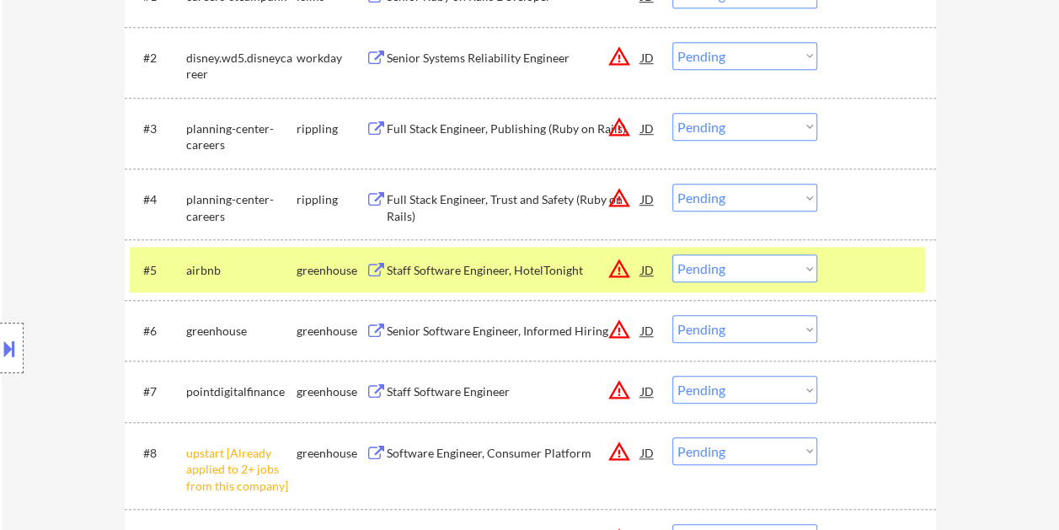
click at [802, 268] on select "Choose an option... Pending Applied Excluded (Questions) Excluded (Expired) Exc…" at bounding box center [744, 268] width 145 height 28
click at [672, 254] on select "Choose an option... Pending Applied Excluded (Questions) Excluded (Expired) Exc…" at bounding box center [744, 268] width 145 height 28
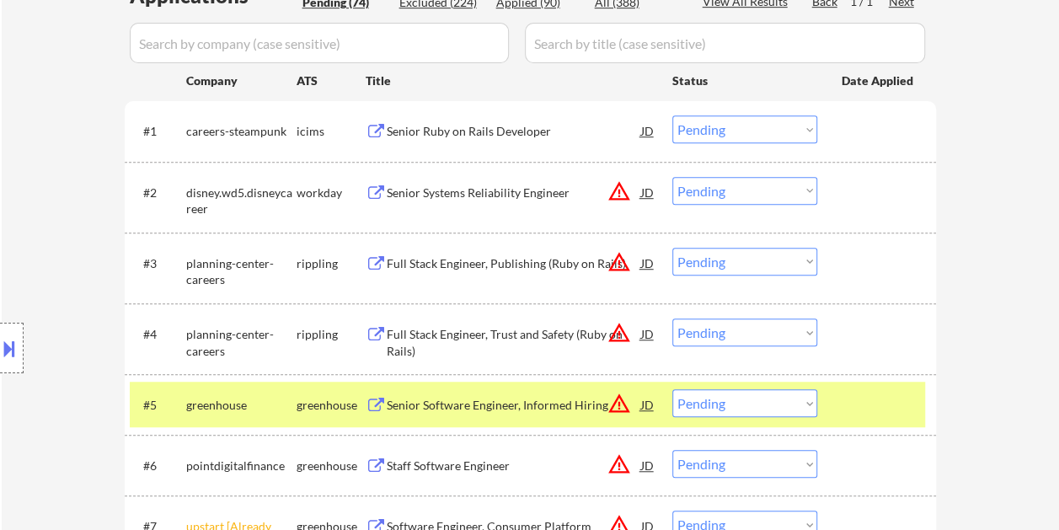
scroll to position [505, 0]
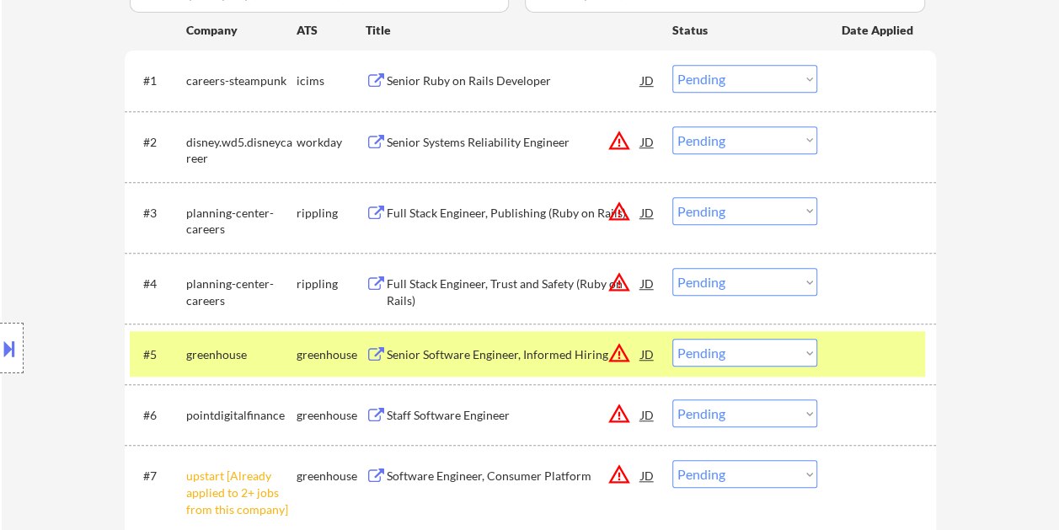
click at [895, 350] on div at bounding box center [878, 354] width 74 height 30
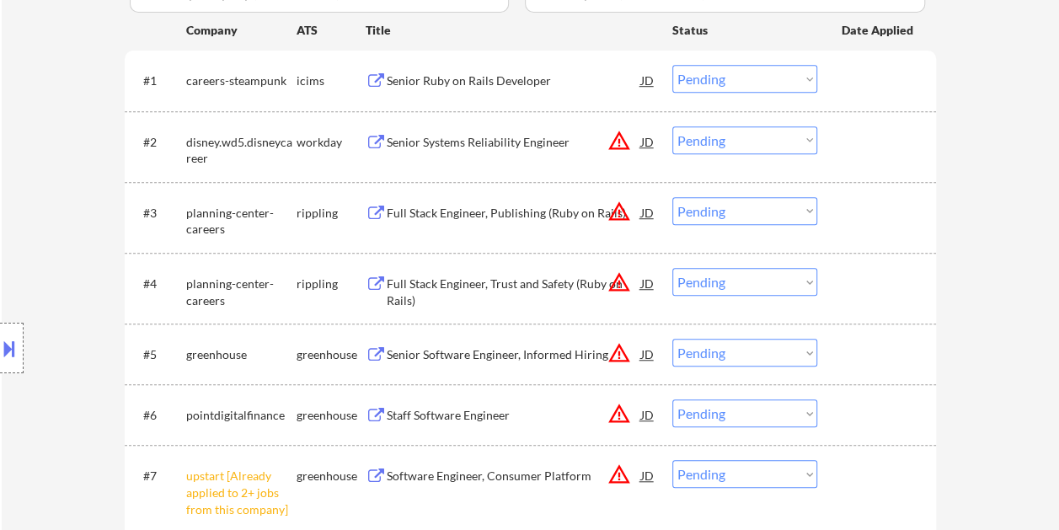
click at [851, 355] on div at bounding box center [878, 354] width 74 height 30
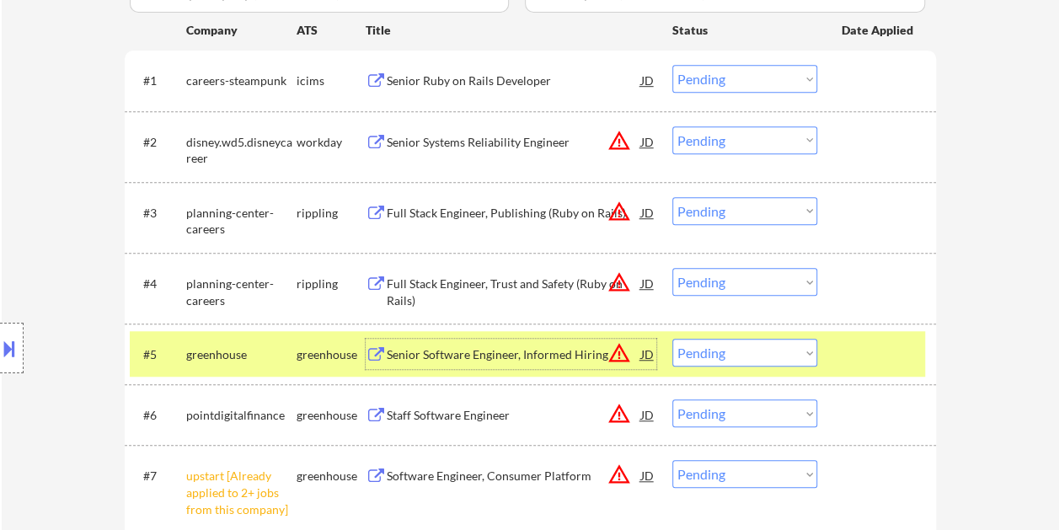
click at [446, 354] on div "Senior Software Engineer, Informed Hiring" at bounding box center [514, 354] width 254 height 17
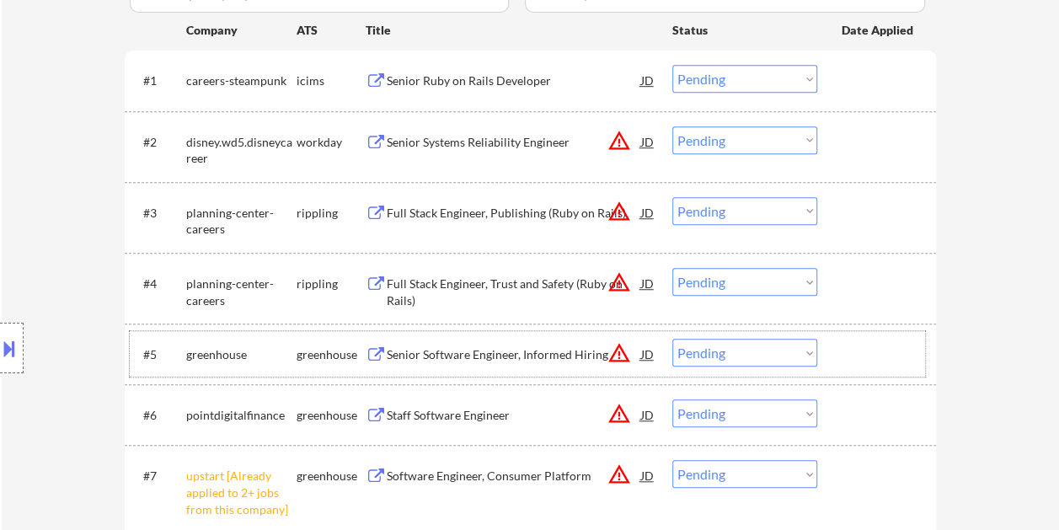
drag, startPoint x: 860, startPoint y: 332, endPoint x: 812, endPoint y: 352, distance: 52.1
click at [859, 333] on div "#5 greenhouse greenhouse Senior Software Engineer, Informed Hiring JD warning_a…" at bounding box center [527, 353] width 795 height 45
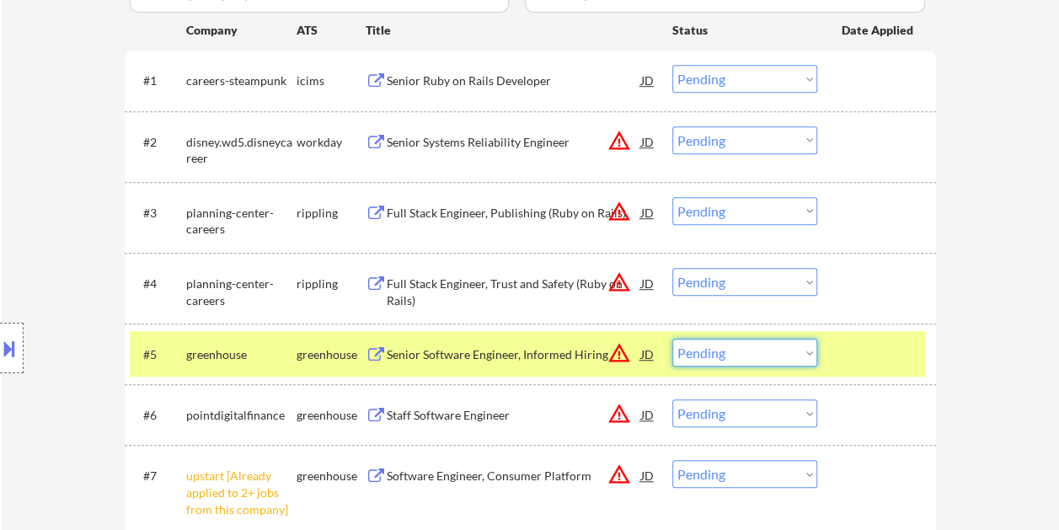
click at [808, 355] on select "Choose an option... Pending Applied Excluded (Questions) Excluded (Expired) Exc…" at bounding box center [744, 353] width 145 height 28
click at [672, 339] on select "Choose an option... Pending Applied Excluded (Questions) Excluded (Expired) Exc…" at bounding box center [744, 353] width 145 height 28
select select ""pending""
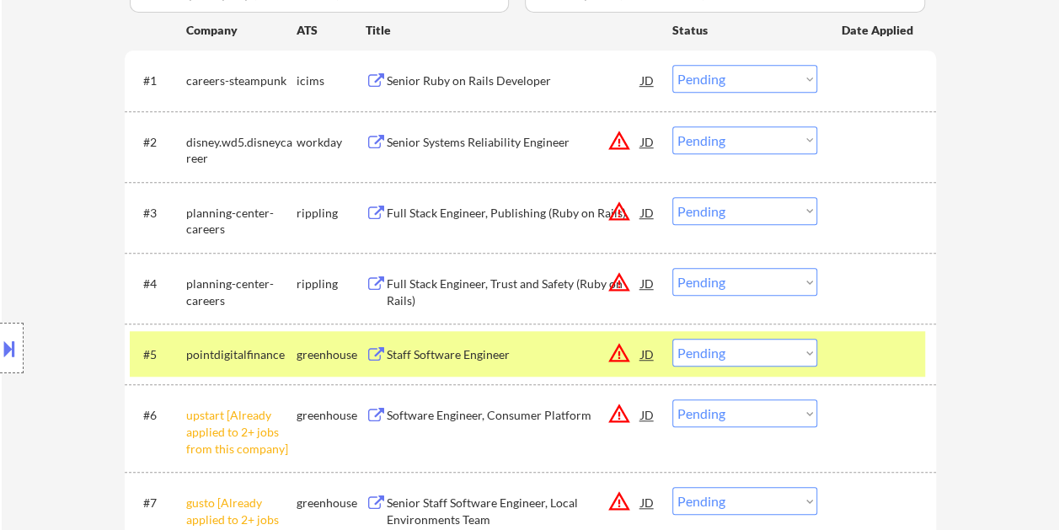
click at [828, 359] on div "#5 pointdigitalfinance greenhouse Staff Software Engineer JD warning_amber Choo…" at bounding box center [527, 353] width 795 height 45
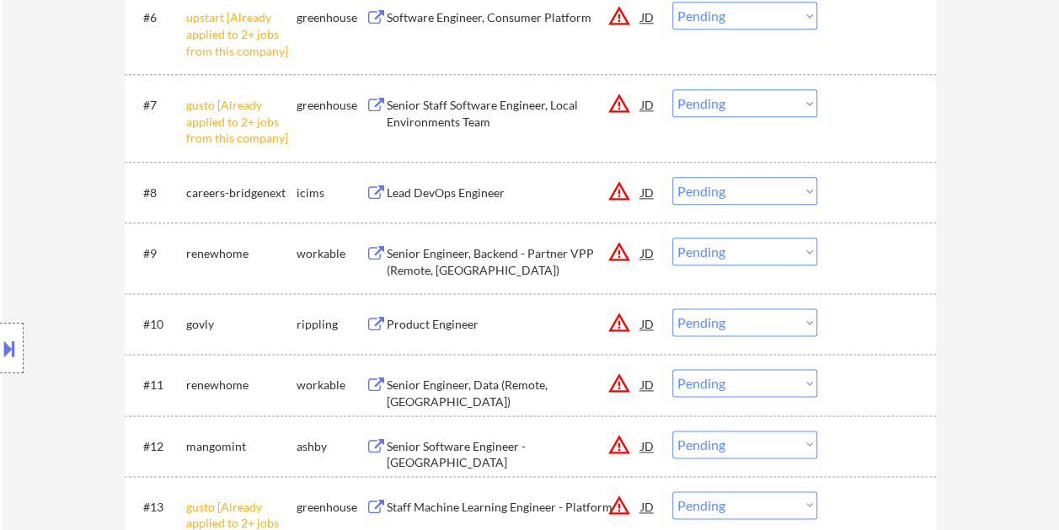
scroll to position [926, 0]
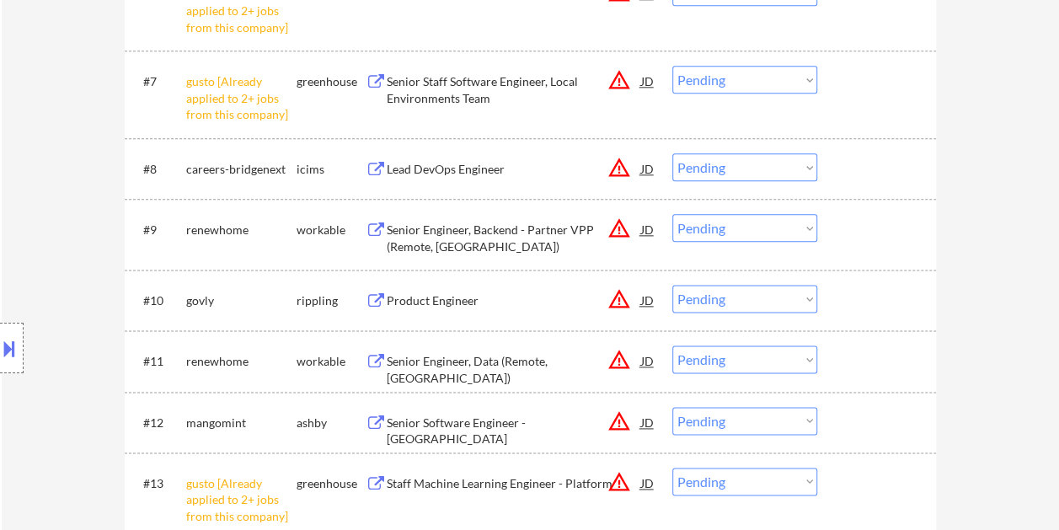
click at [864, 222] on div at bounding box center [878, 229] width 74 height 30
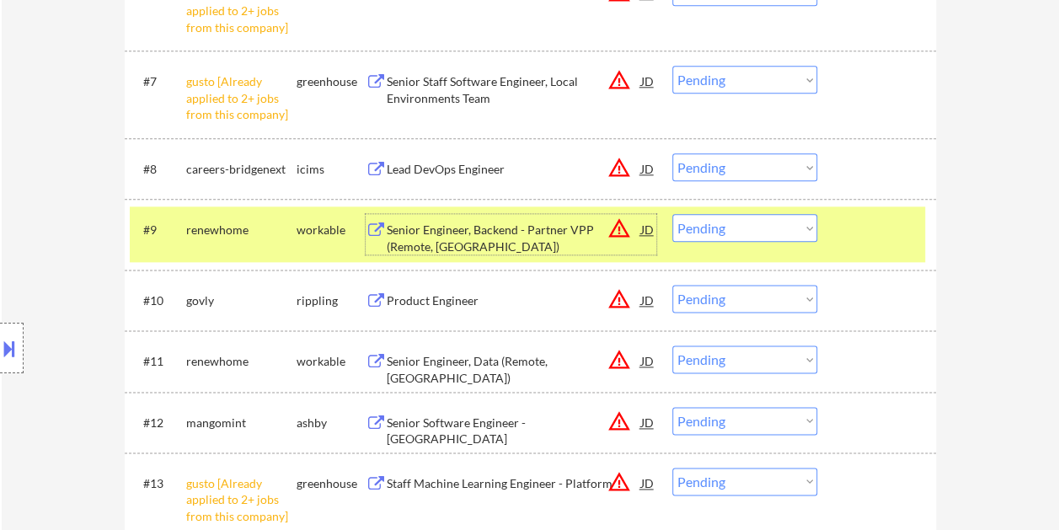
click at [564, 234] on div "Senior Engineer, Backend - Partner VPP (Remote, US)" at bounding box center [514, 238] width 254 height 33
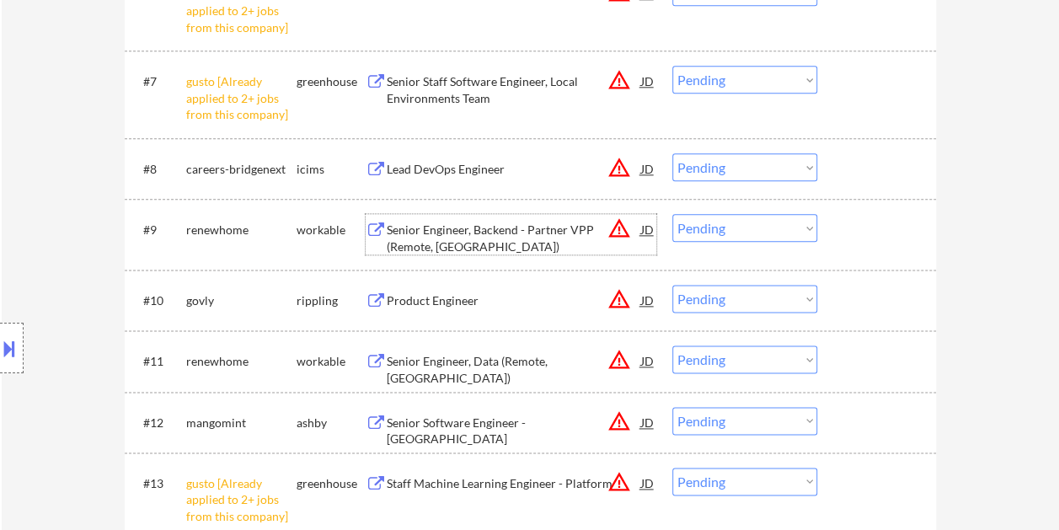
click at [465, 236] on div "Senior Engineer, Backend - Partner VPP (Remote, US)" at bounding box center [514, 238] width 254 height 33
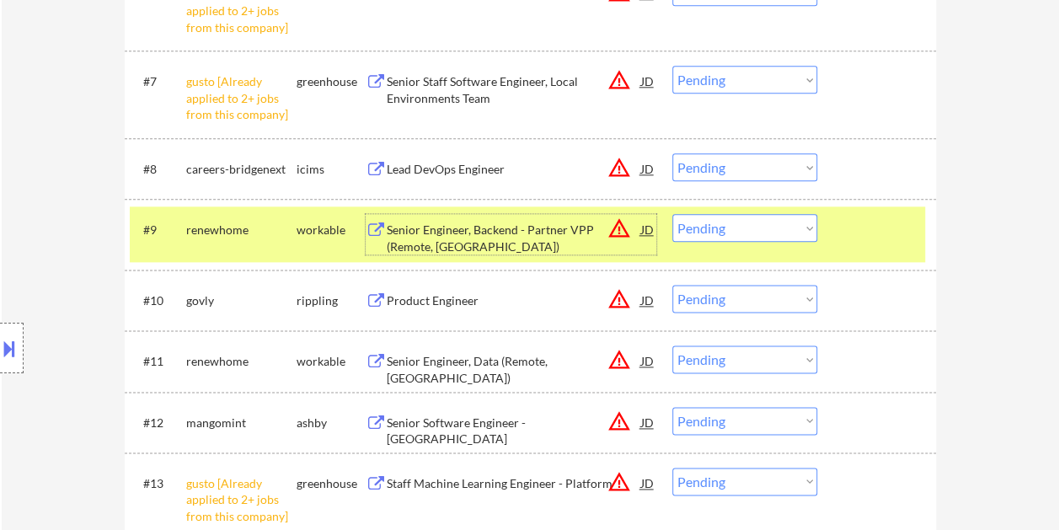
click at [799, 223] on select "Choose an option... Pending Applied Excluded (Questions) Excluded (Expired) Exc…" at bounding box center [744, 228] width 145 height 28
click at [672, 214] on select "Choose an option... Pending Applied Excluded (Questions) Excluded (Expired) Exc…" at bounding box center [744, 228] width 145 height 28
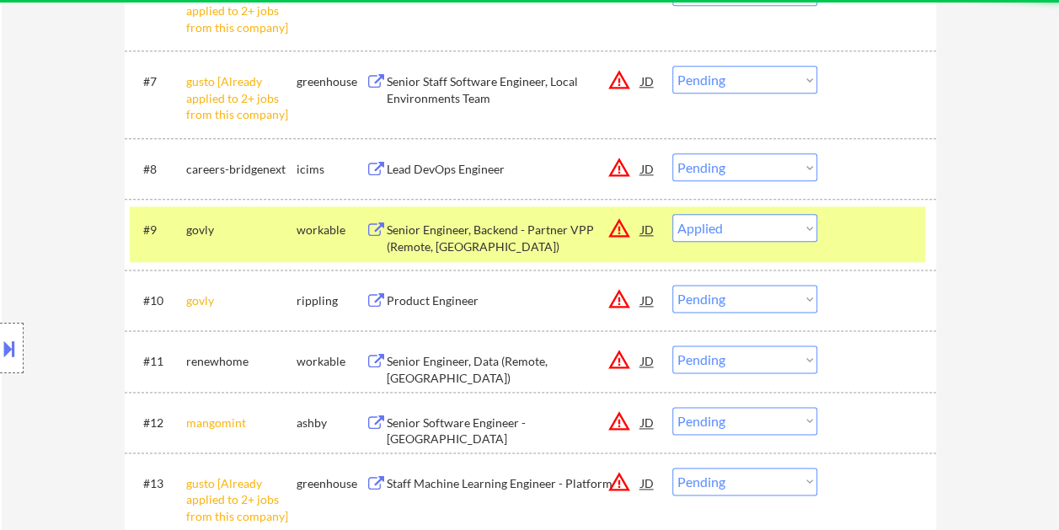
select select ""pending""
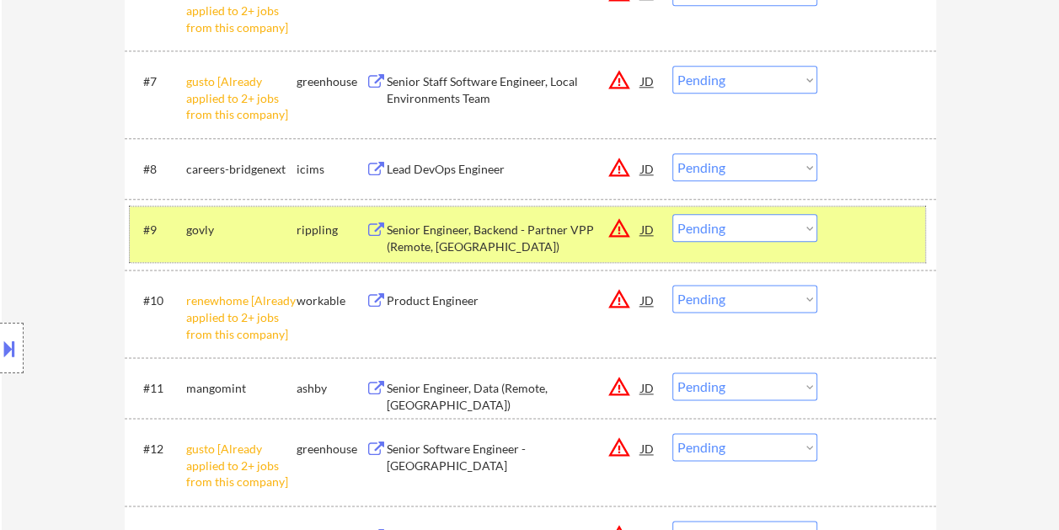
drag, startPoint x: 897, startPoint y: 249, endPoint x: 884, endPoint y: 245, distance: 13.3
click at [898, 248] on div "#9 govly rippling Senior Engineer, Backend - Partner VPP (Remote, US) JD warnin…" at bounding box center [527, 234] width 795 height 56
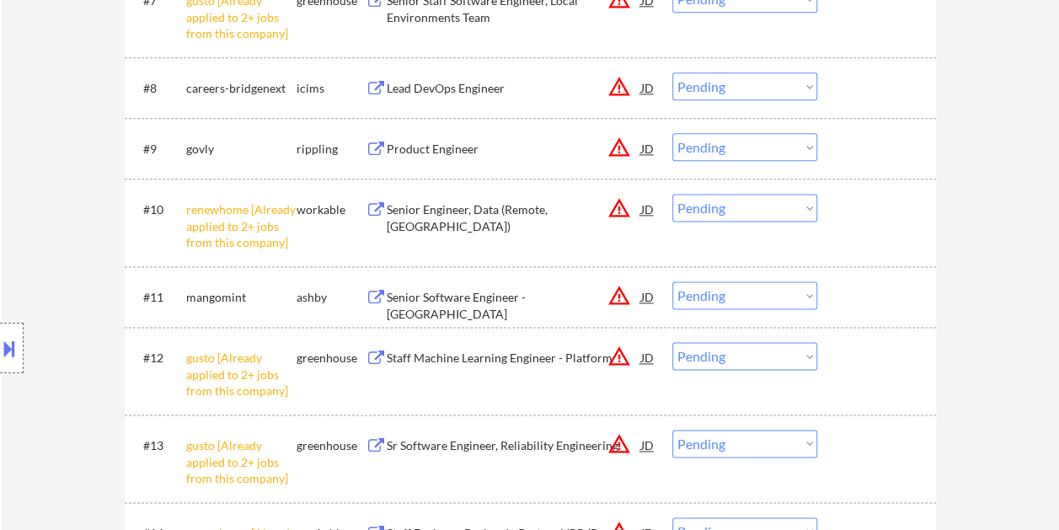
scroll to position [1095, 0]
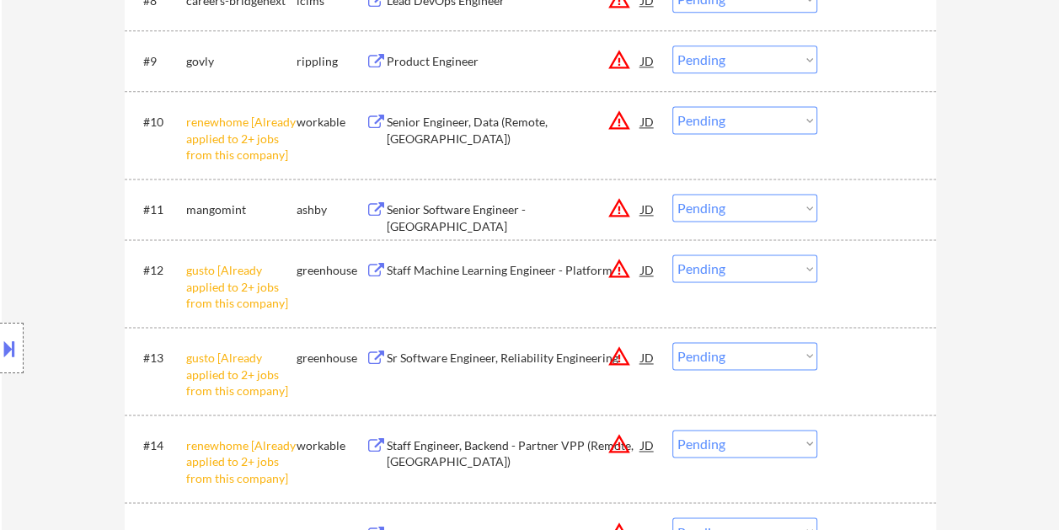
click at [847, 211] on div at bounding box center [878, 209] width 74 height 30
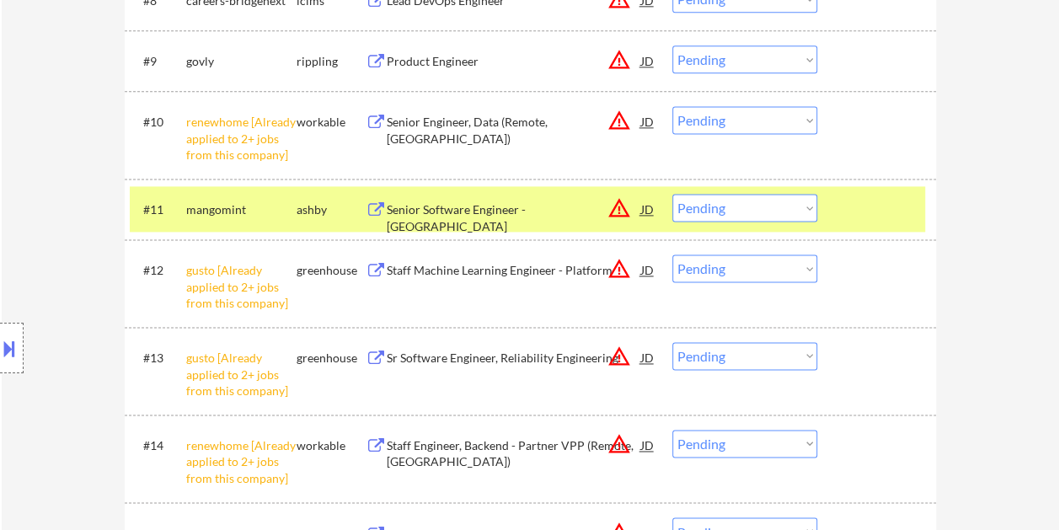
click at [795, 121] on select "Choose an option... Pending Applied Excluded (Questions) Excluded (Expired) Exc…" at bounding box center [744, 120] width 145 height 28
click at [672, 106] on select "Choose an option... Pending Applied Excluded (Questions) Excluded (Expired) Exc…" at bounding box center [744, 120] width 145 height 28
select select ""pending""
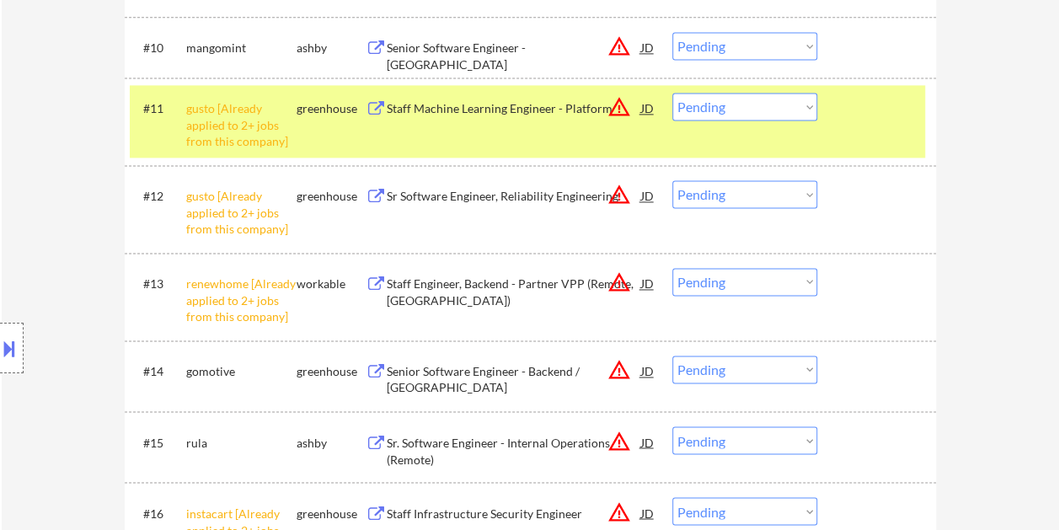
scroll to position [1263, 0]
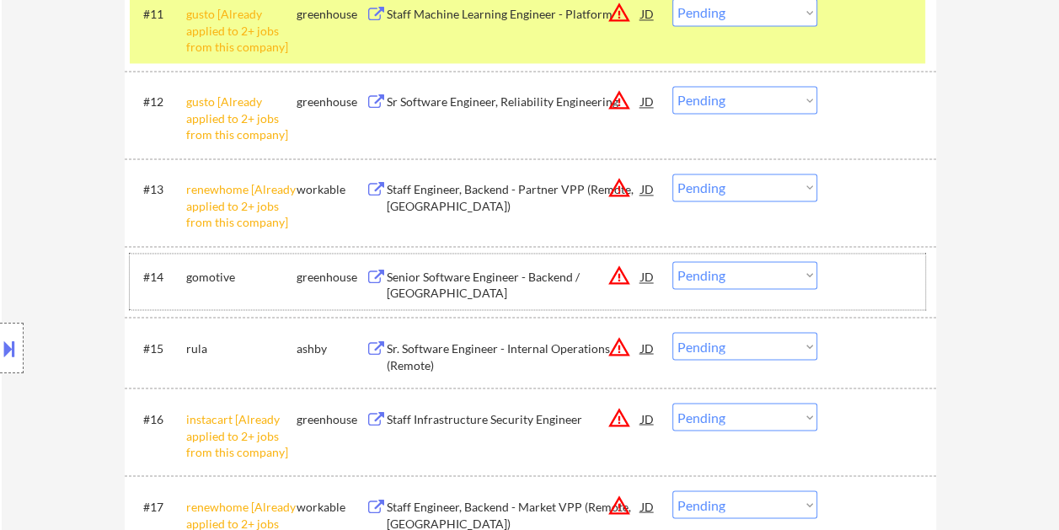
click at [847, 280] on div at bounding box center [878, 276] width 74 height 30
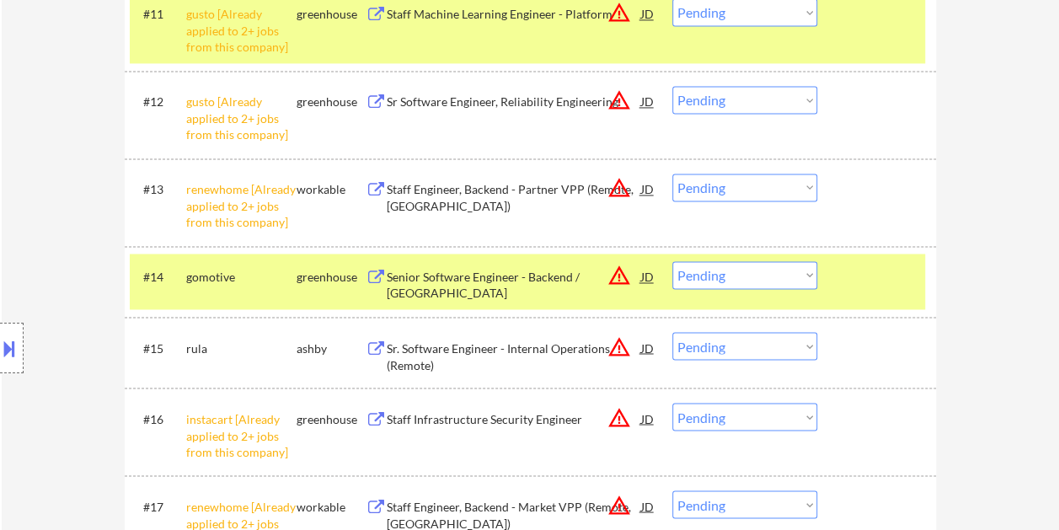
click at [528, 275] on div "Senior Software Engineer - Backend / San Francisco" at bounding box center [514, 285] width 254 height 33
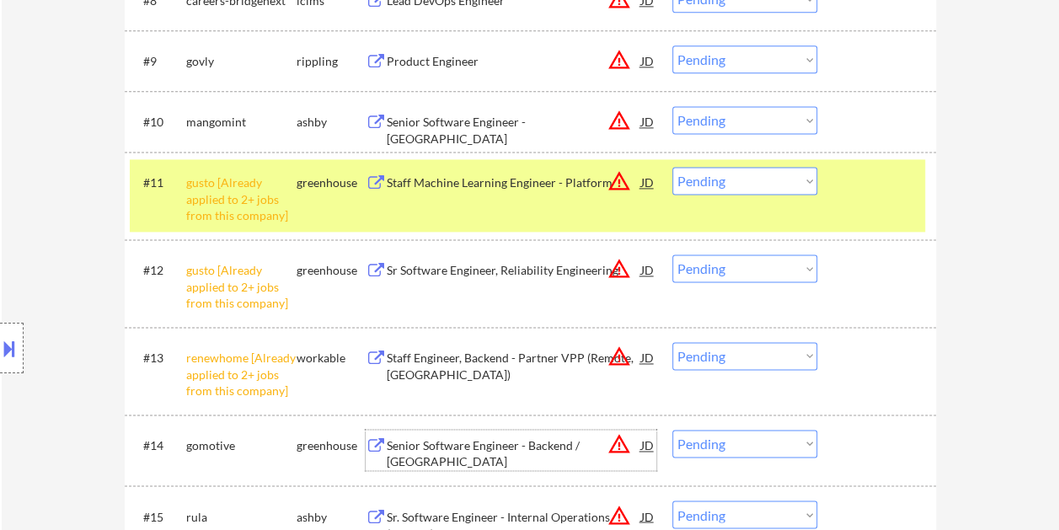
click at [901, 177] on div at bounding box center [878, 182] width 74 height 30
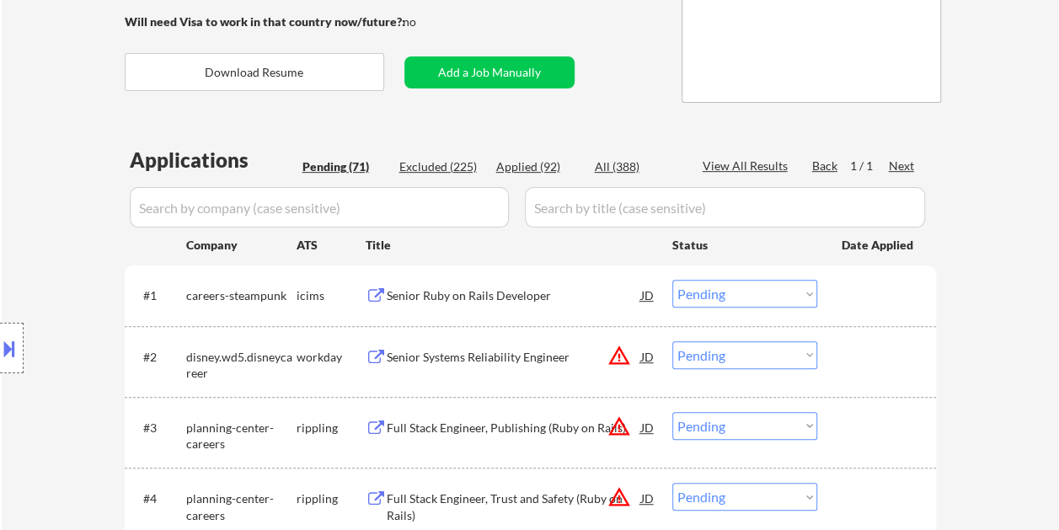
scroll to position [253, 0]
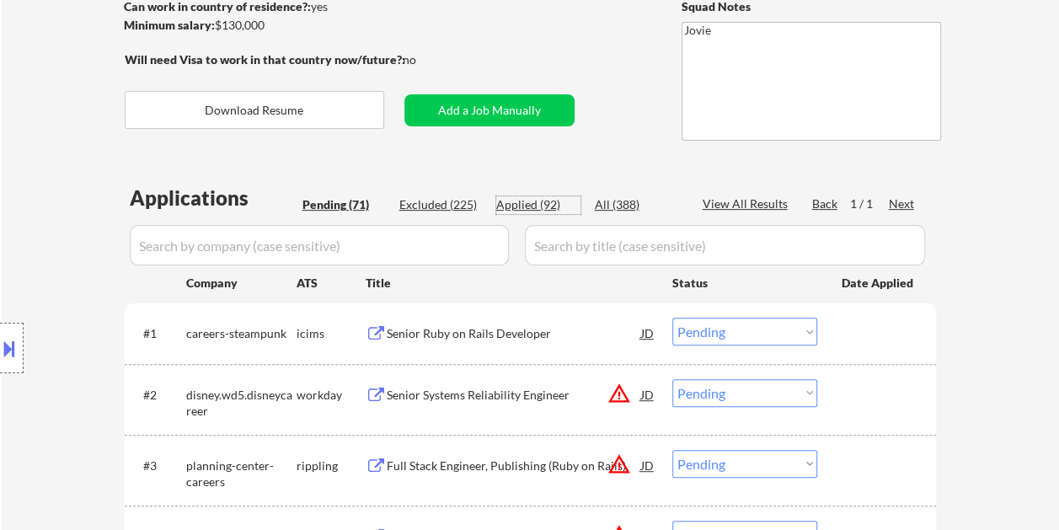
click at [527, 206] on div "Applied (92)" at bounding box center [538, 204] width 84 height 17
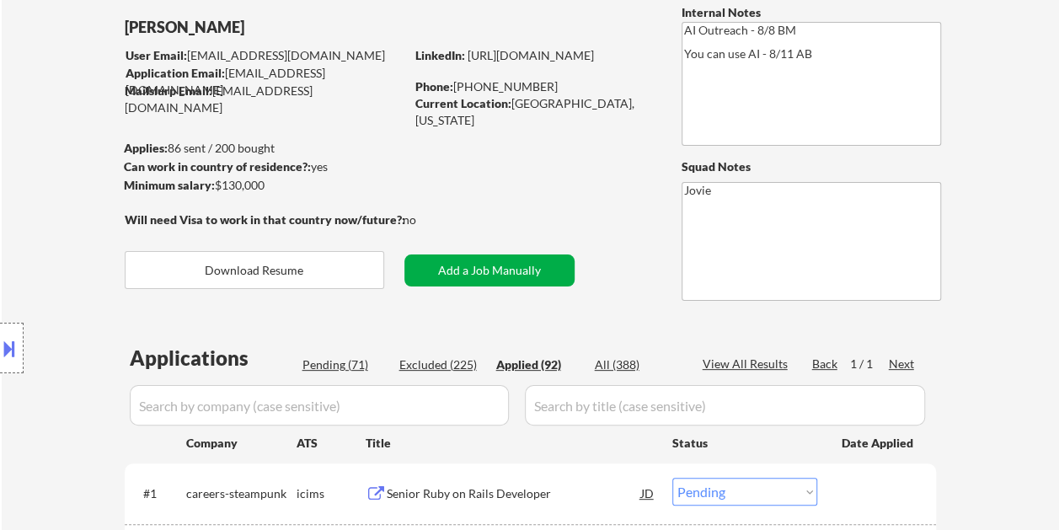
scroll to position [84, 0]
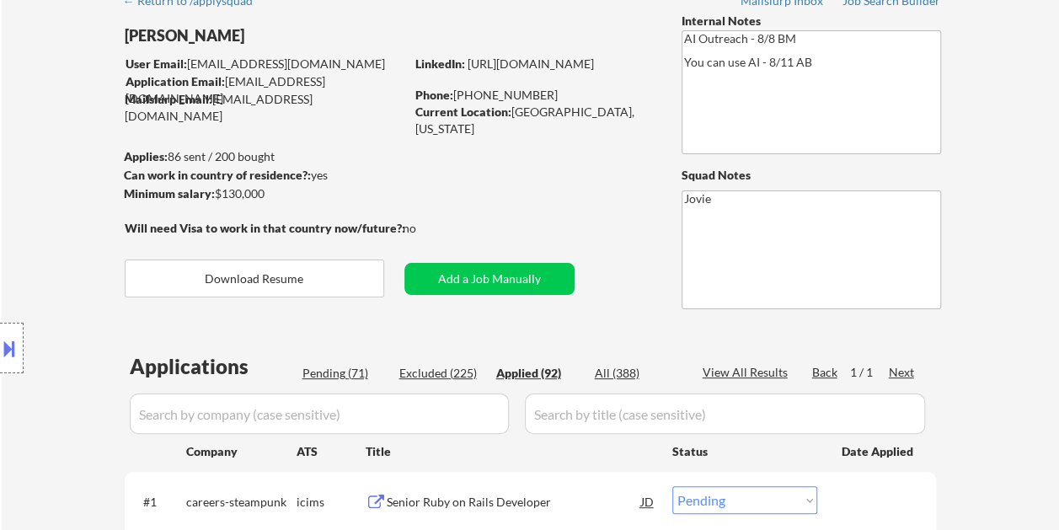
select select ""applied""
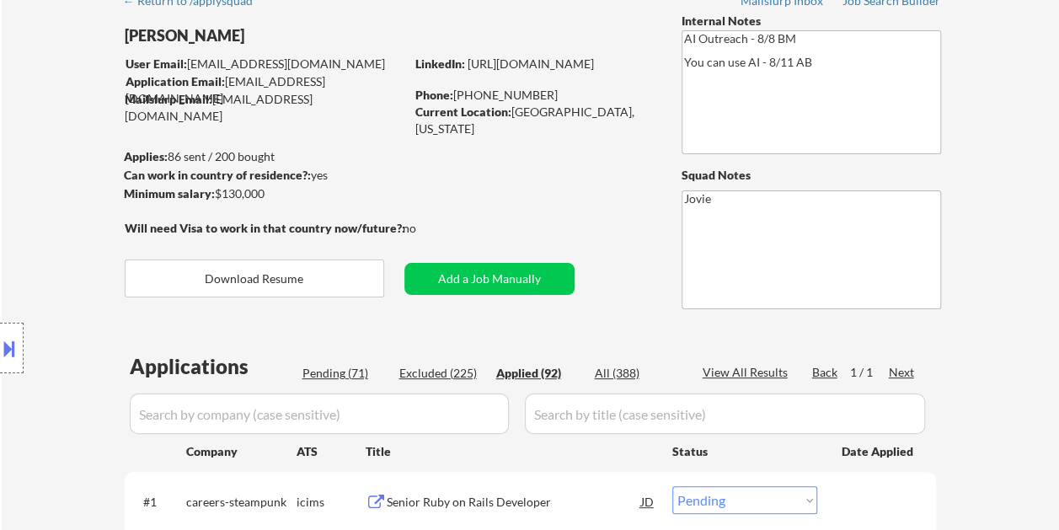
select select ""applied""
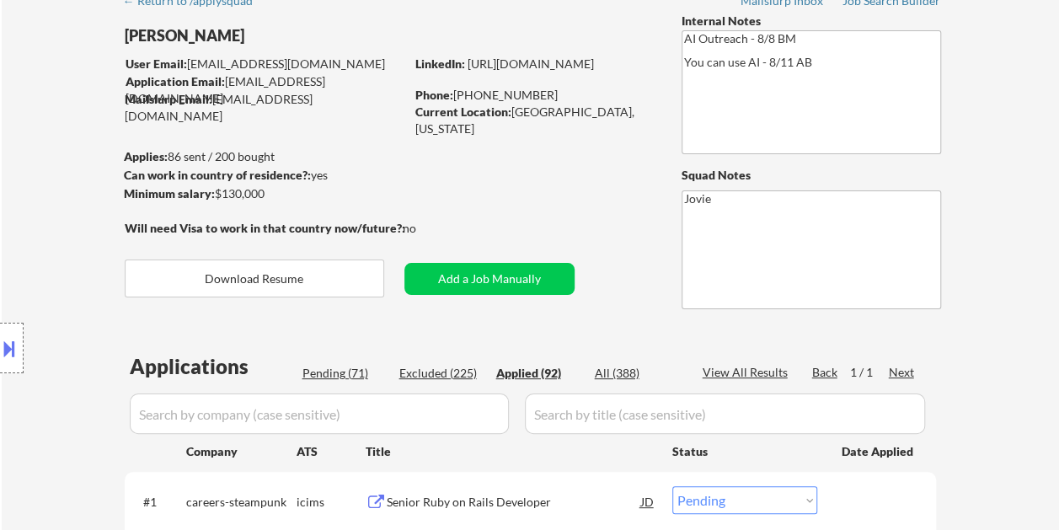
select select ""applied""
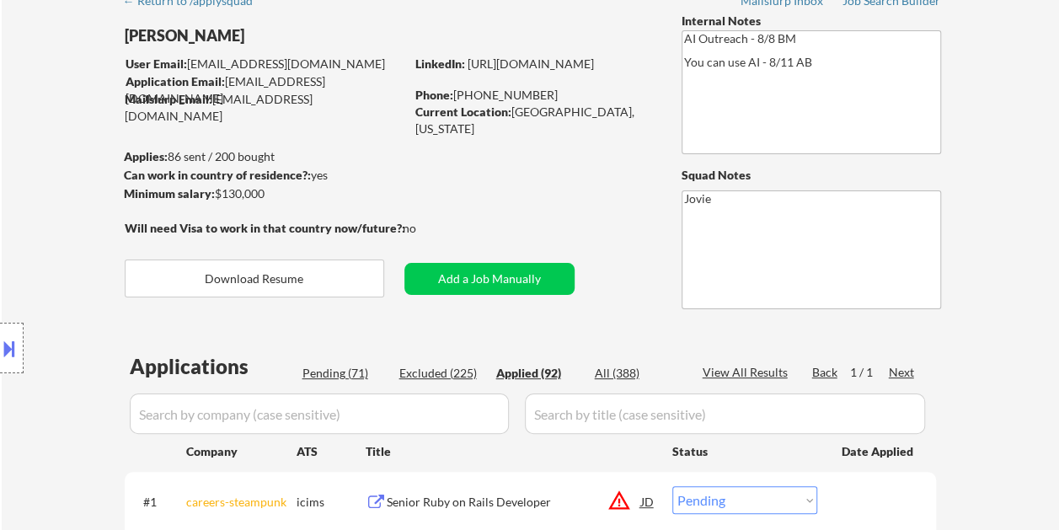
select select ""applied""
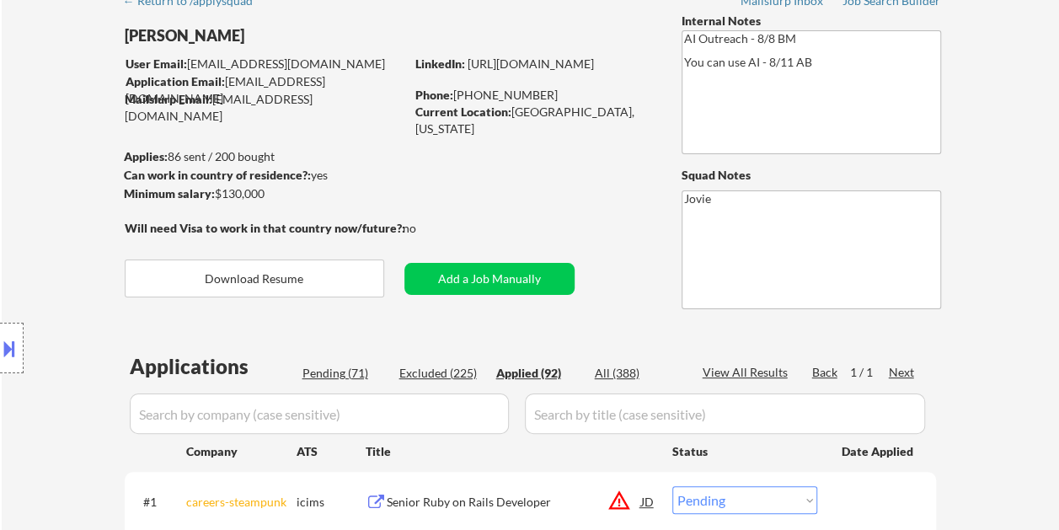
select select ""applied""
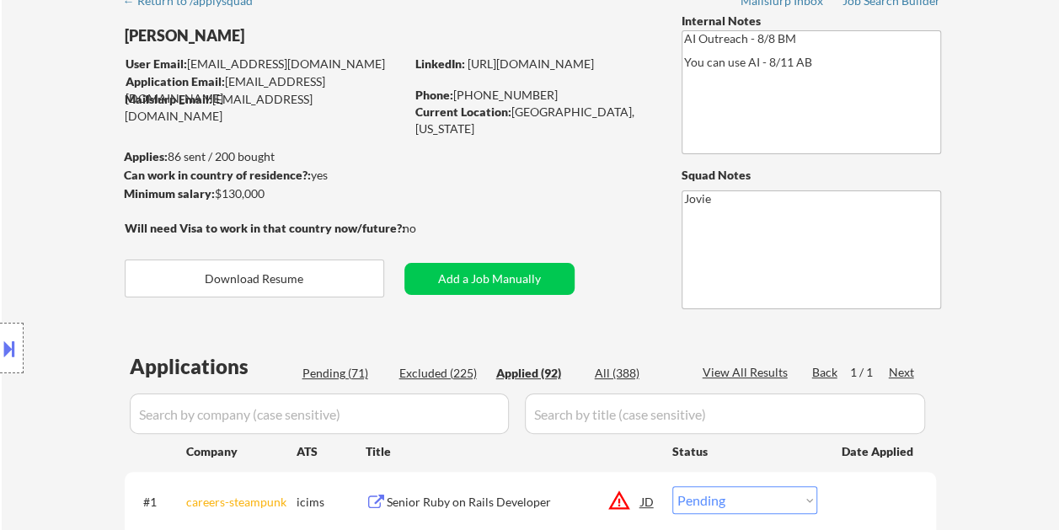
select select ""applied""
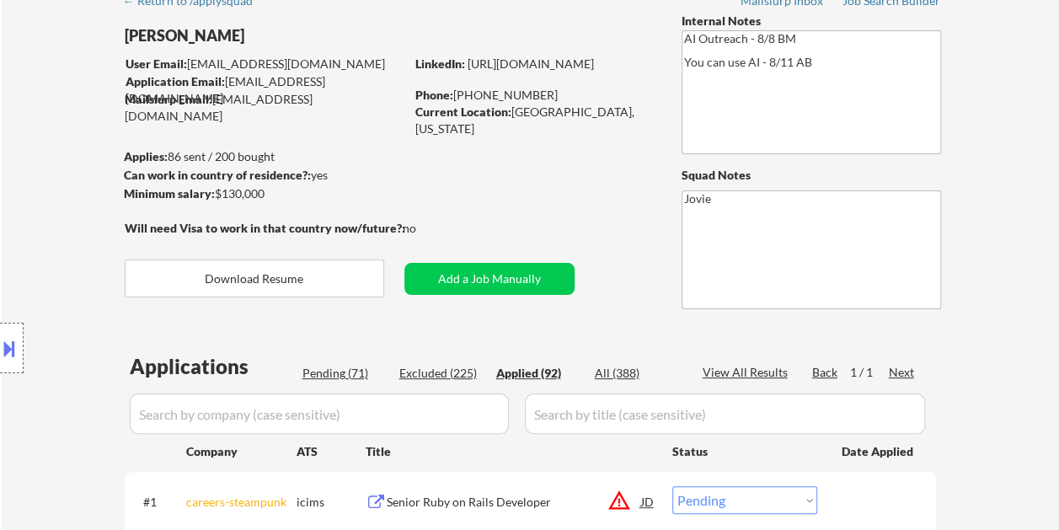
select select ""applied""
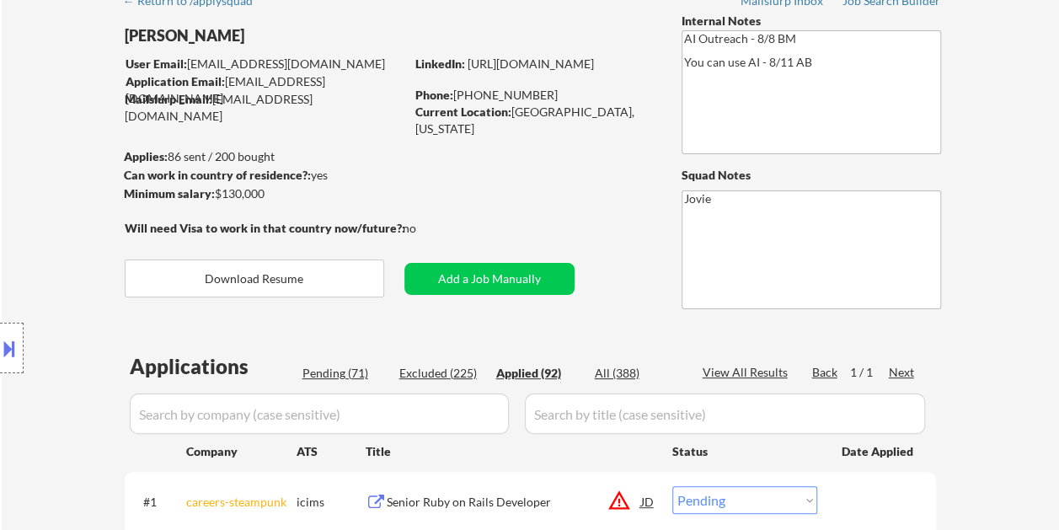
select select ""applied""
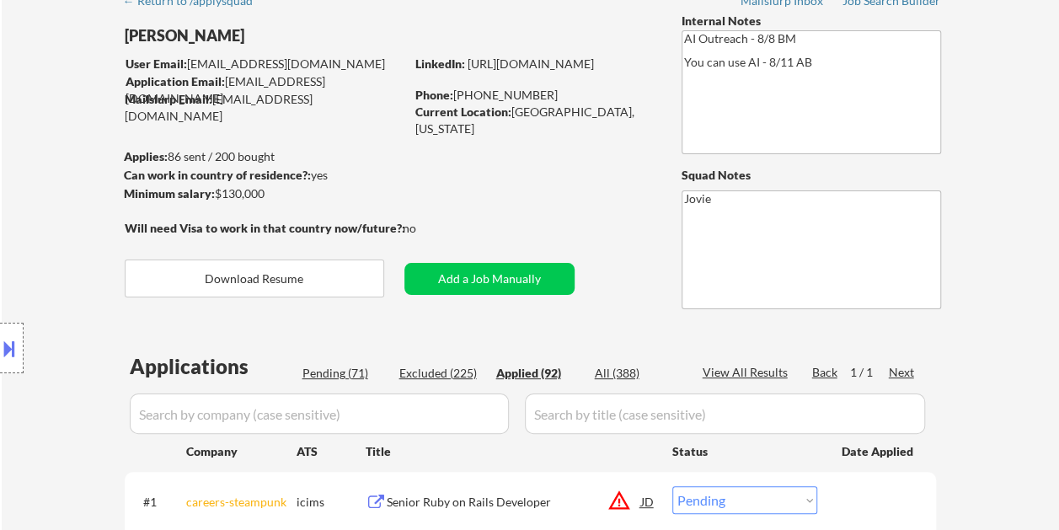
select select ""applied""
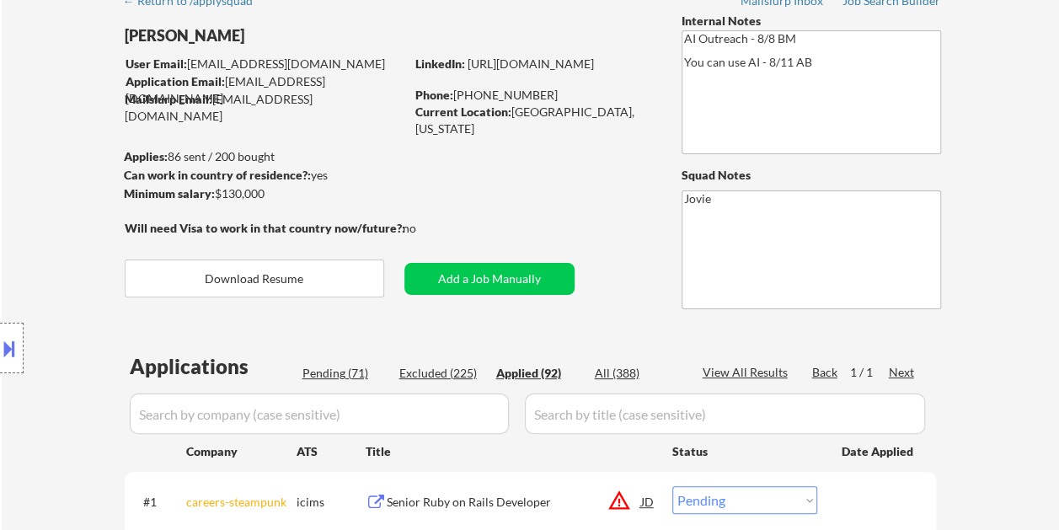
select select ""applied""
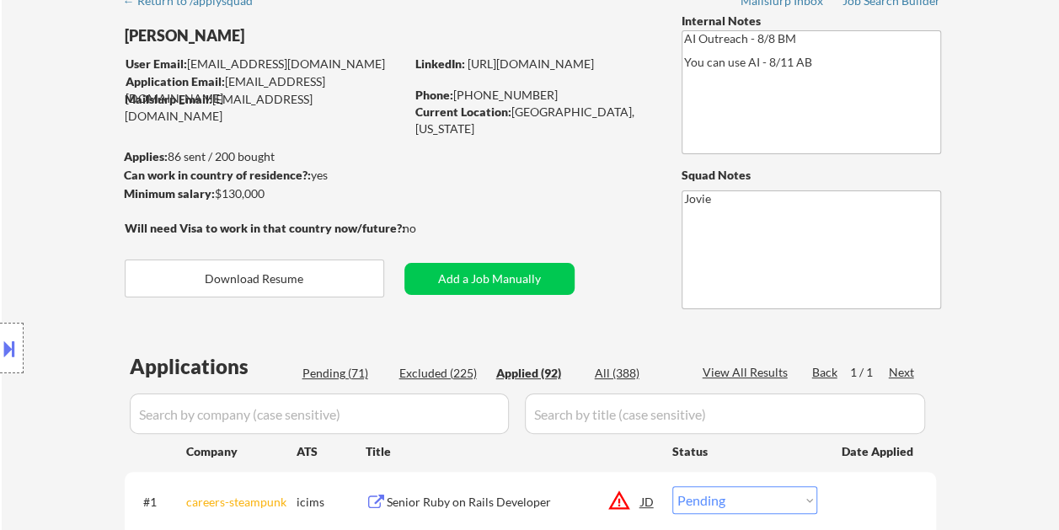
select select ""applied""
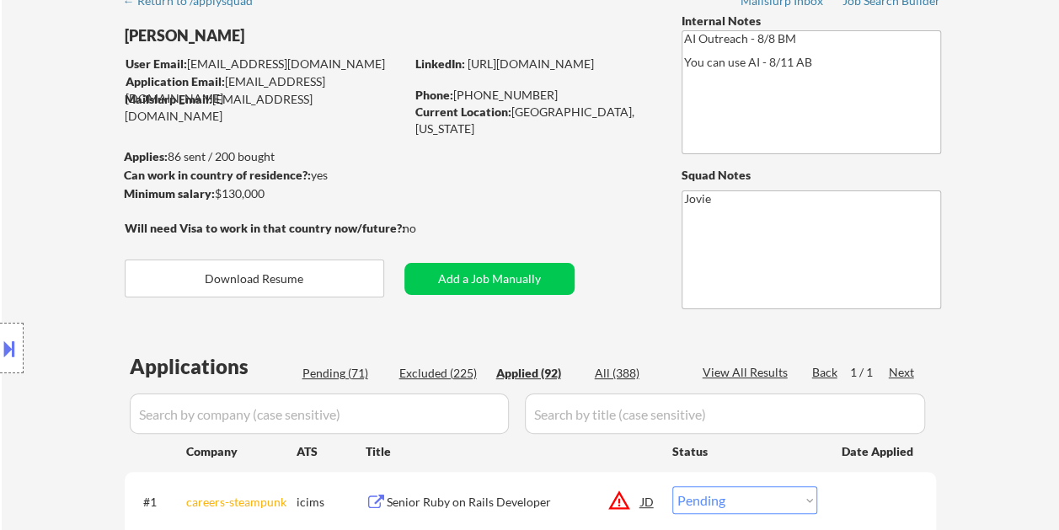
select select ""applied""
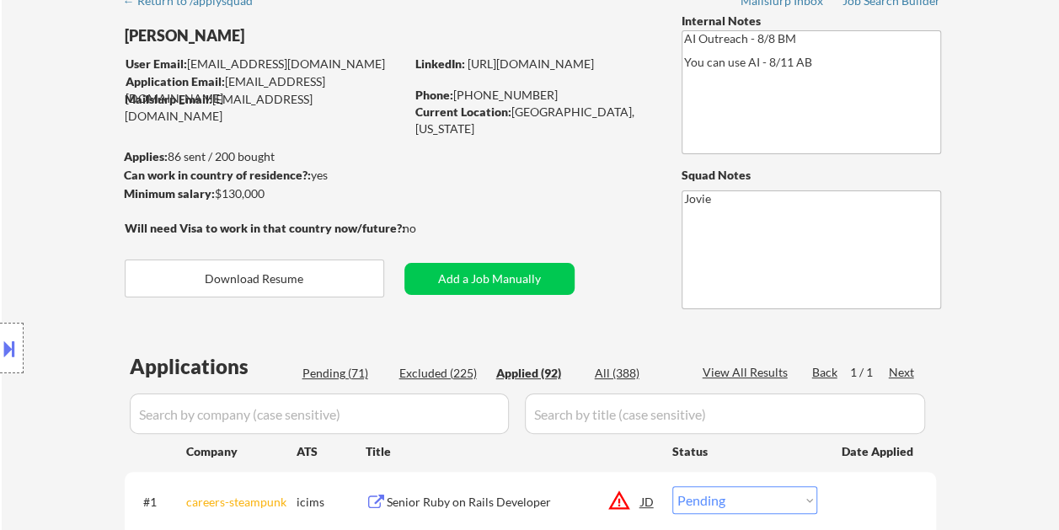
select select ""applied""
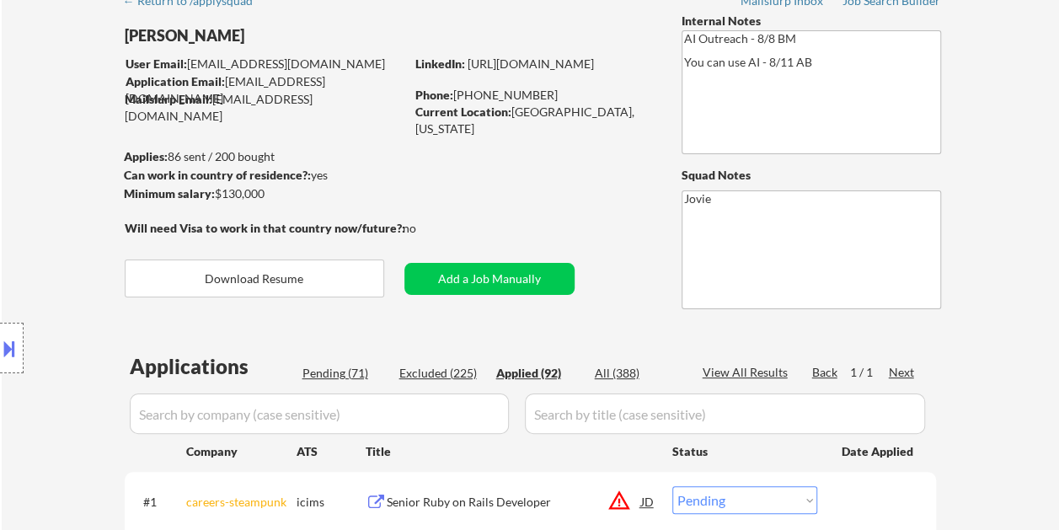
select select ""applied""
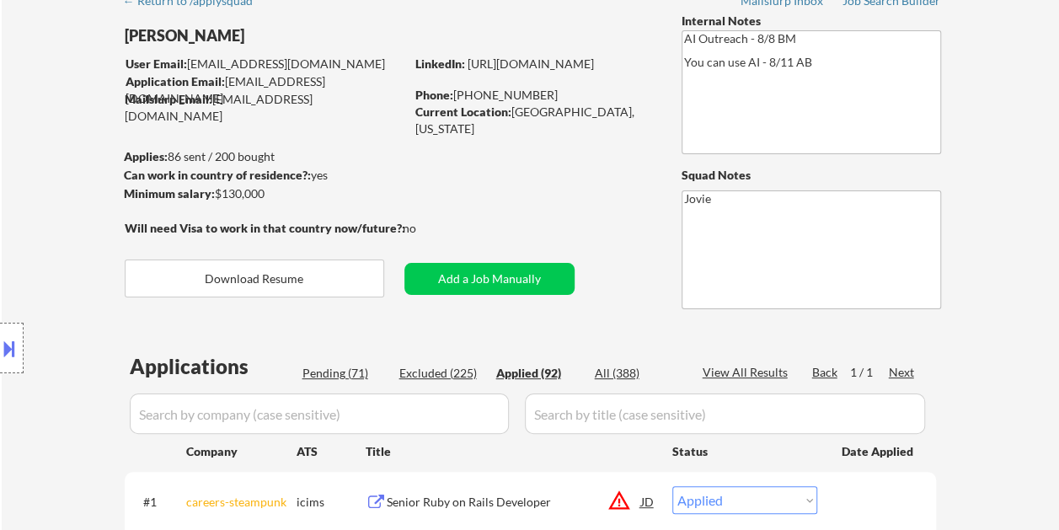
select select ""applied""
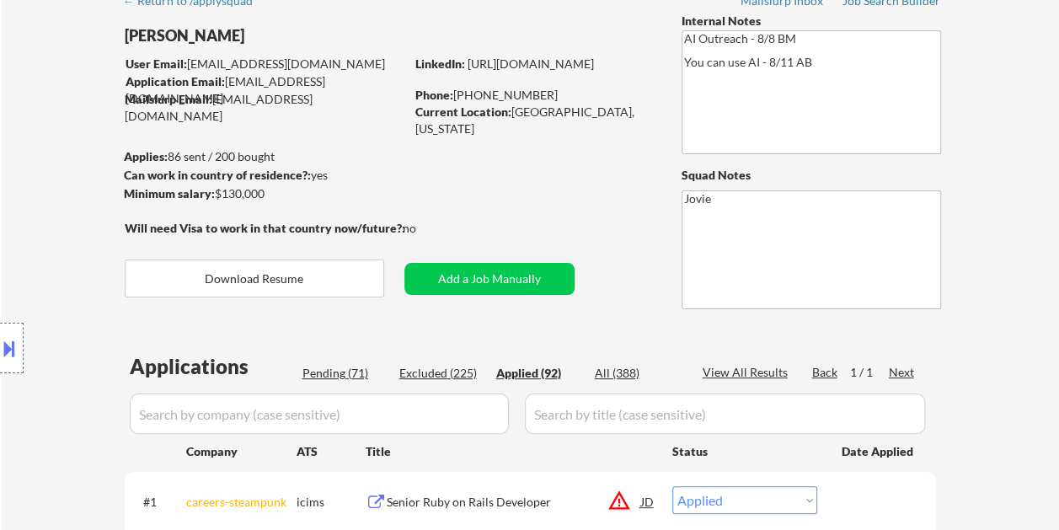
select select ""applied""
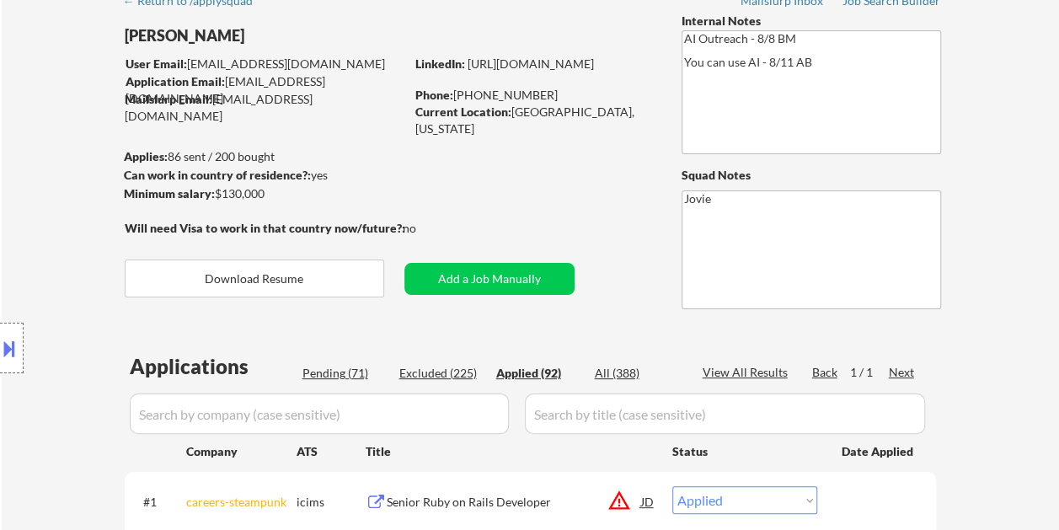
select select ""applied""
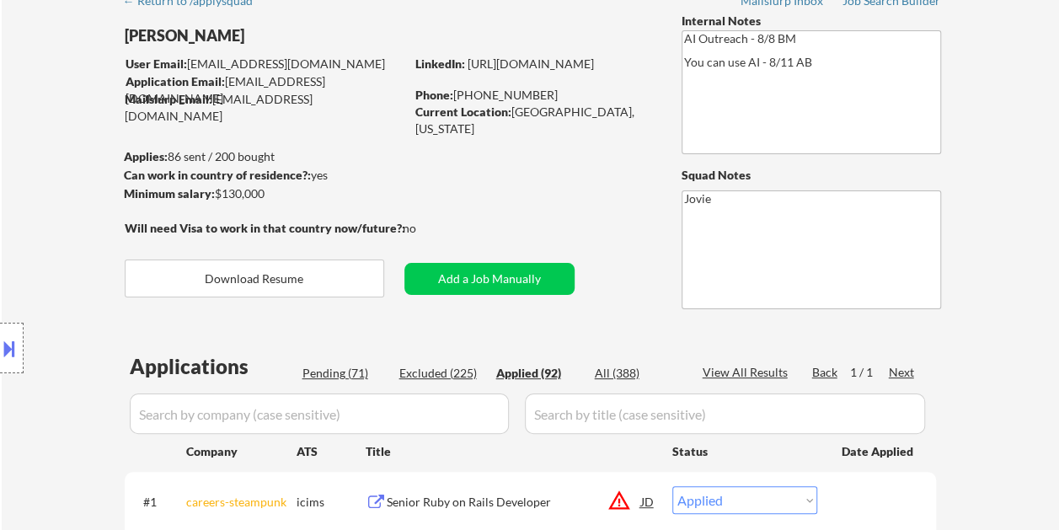
select select ""applied""
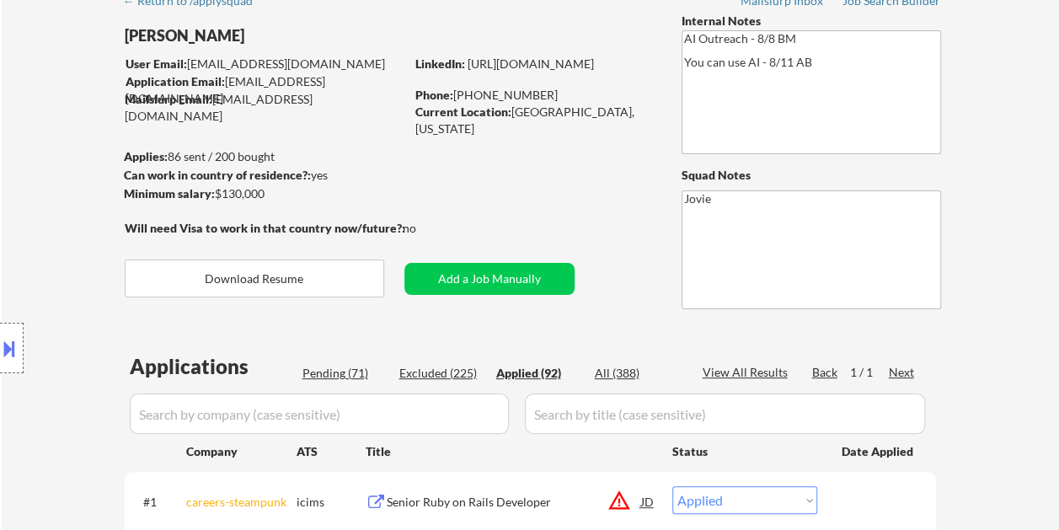
select select ""applied""
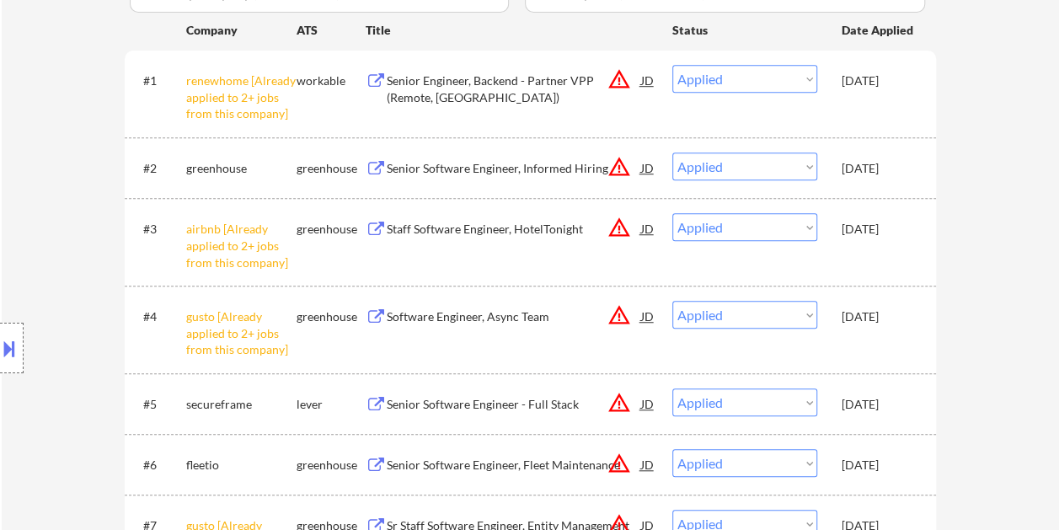
scroll to position [253, 0]
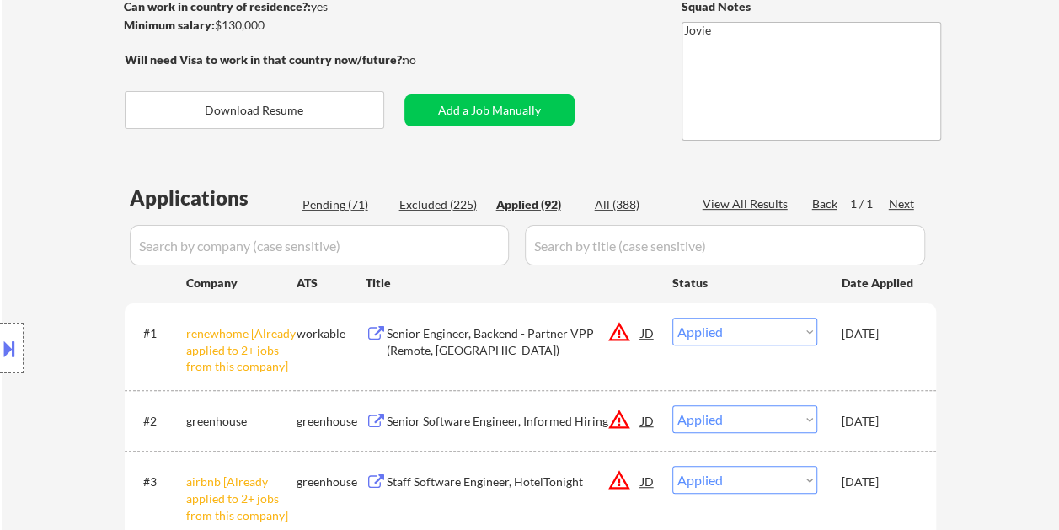
click at [335, 207] on div "Pending (71)" at bounding box center [344, 204] width 84 height 17
select select ""pending""
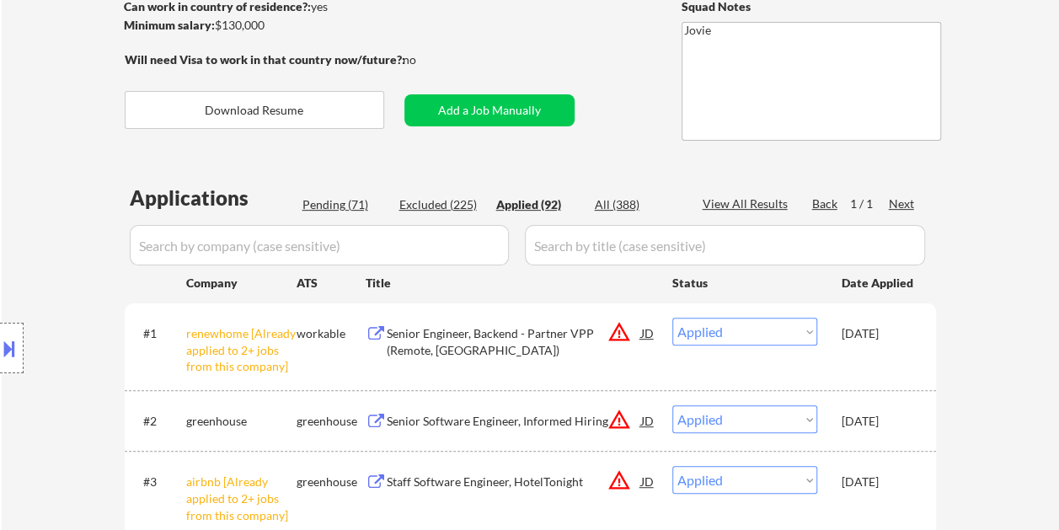
select select ""pending""
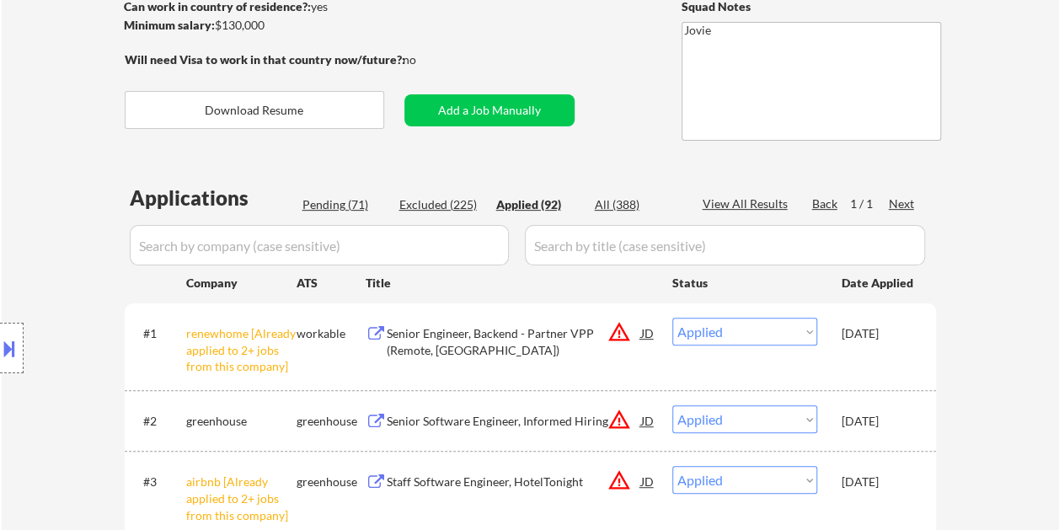
select select ""pending""
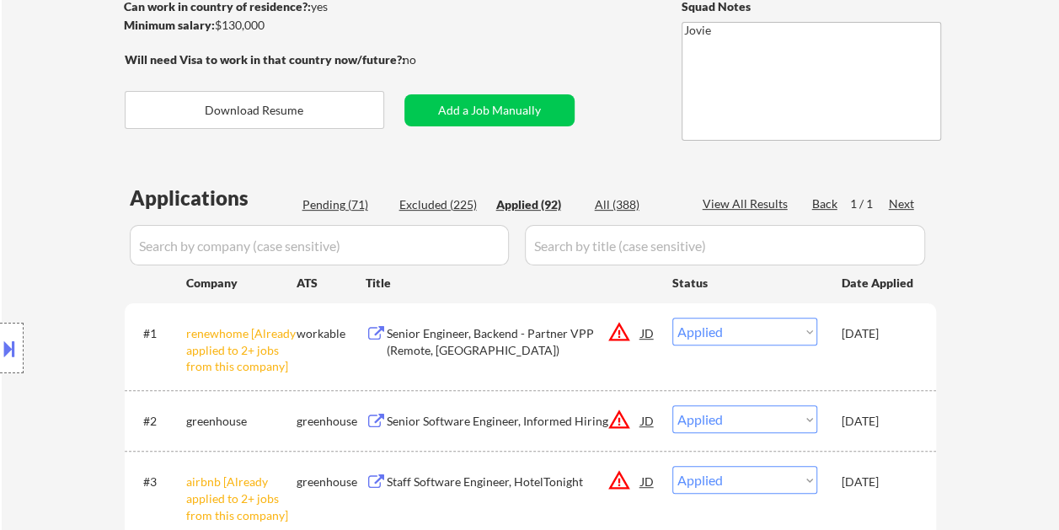
select select ""pending""
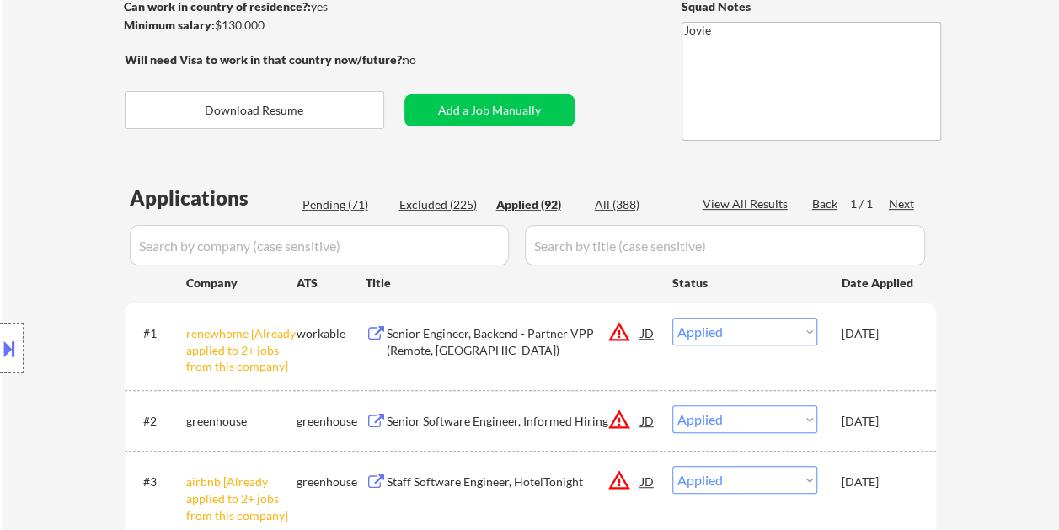
select select ""pending""
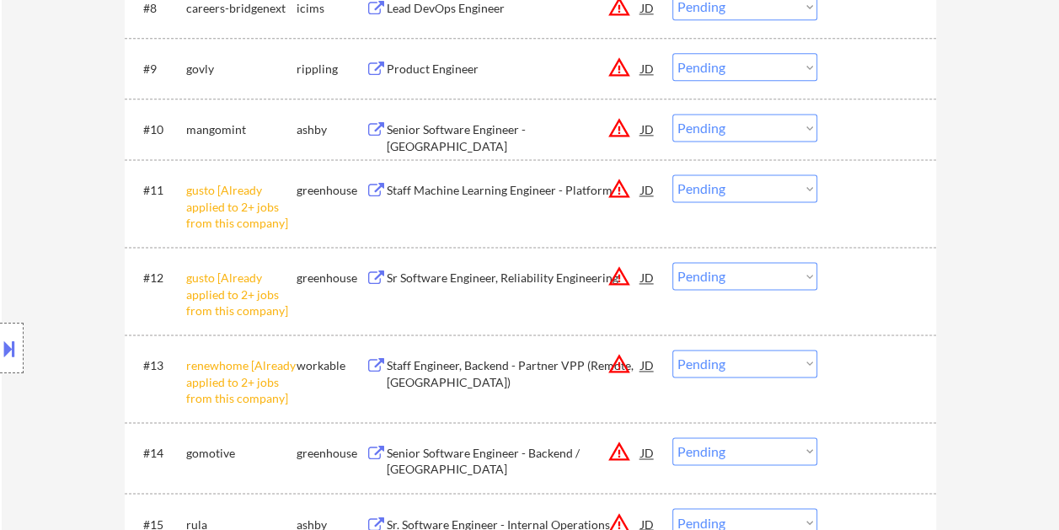
scroll to position [1179, 0]
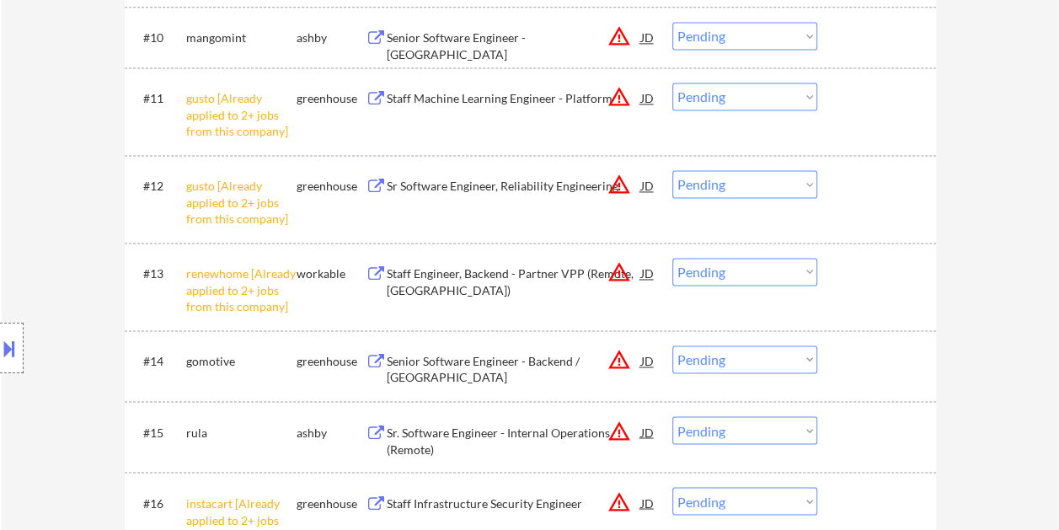
click at [803, 95] on select "Choose an option... Pending Applied Excluded (Questions) Excluded (Expired) Exc…" at bounding box center [744, 97] width 145 height 28
click at [672, 83] on select "Choose an option... Pending Applied Excluded (Questions) Excluded (Expired) Exc…" at bounding box center [744, 97] width 145 height 28
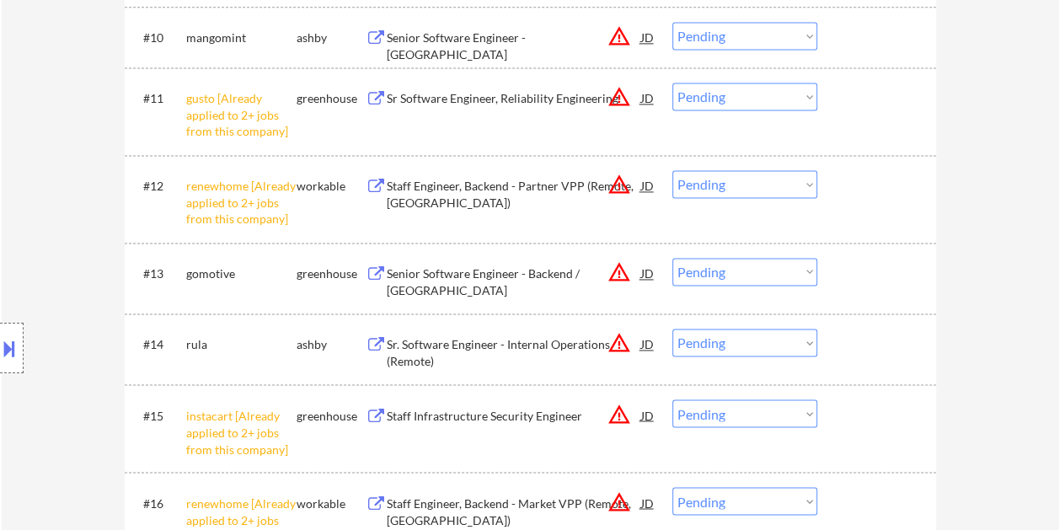
click at [803, 98] on select "Choose an option... Pending Applied Excluded (Questions) Excluded (Expired) Exc…" at bounding box center [744, 97] width 145 height 28
click at [672, 83] on select "Choose an option... Pending Applied Excluded (Questions) Excluded (Expired) Exc…" at bounding box center [744, 97] width 145 height 28
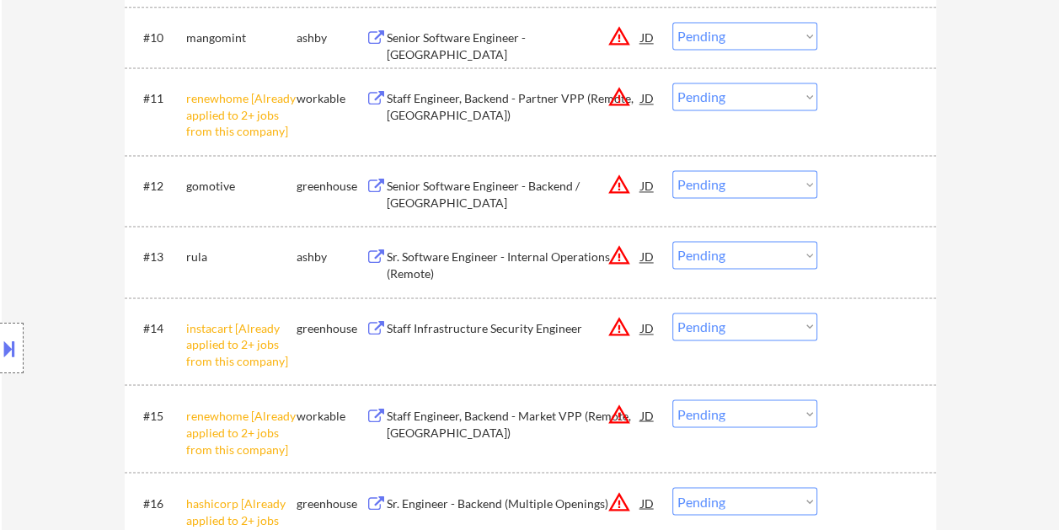
click at [871, 197] on div at bounding box center [878, 185] width 74 height 30
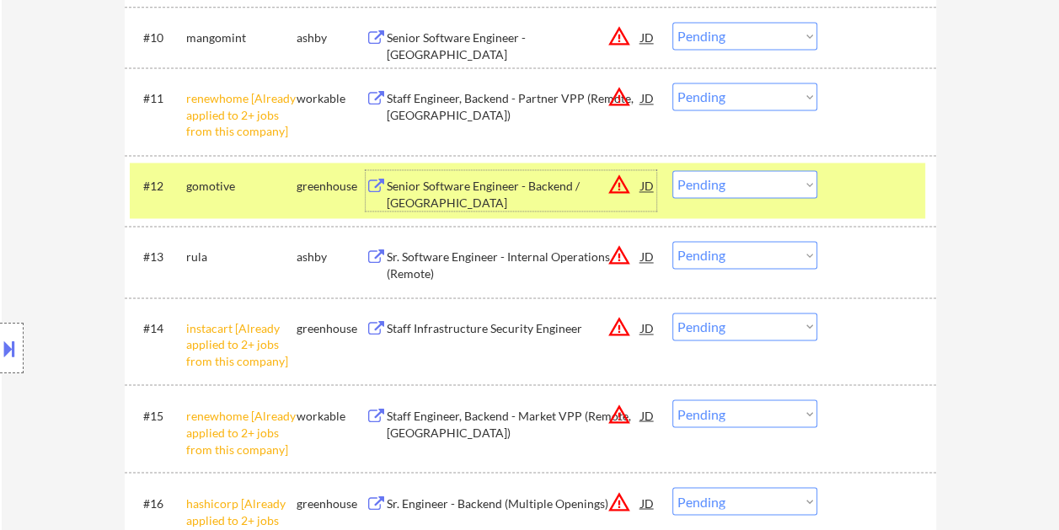
click at [456, 186] on div "Senior Software Engineer - Backend / San Francisco" at bounding box center [514, 194] width 254 height 33
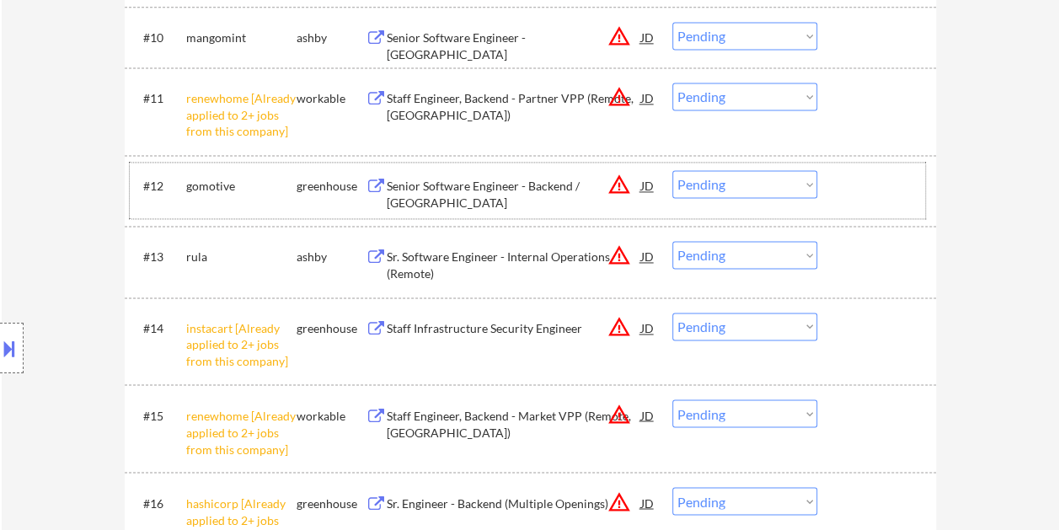
click at [866, 214] on div "#12 gomotive greenhouse Senior Software Engineer - Backend / San Francisco JD w…" at bounding box center [527, 191] width 795 height 56
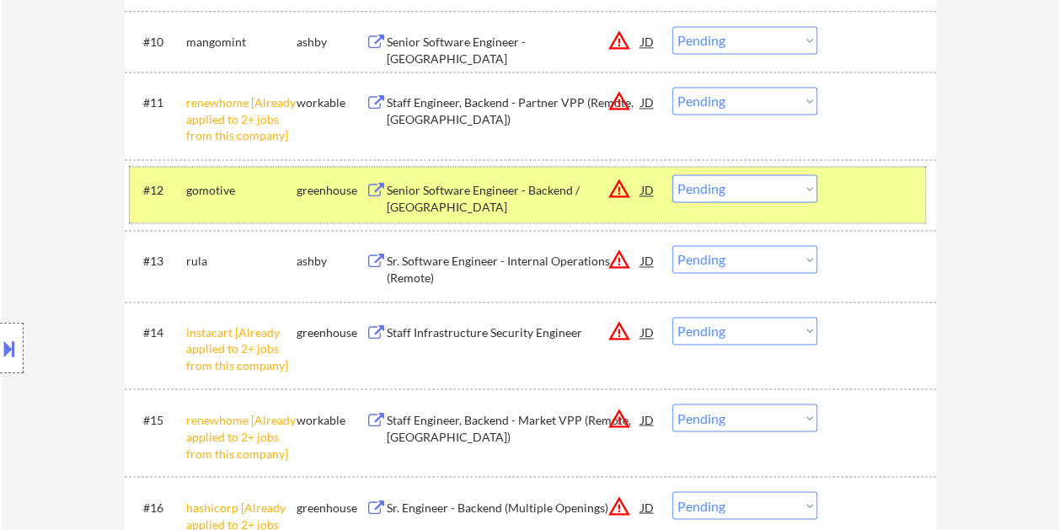
scroll to position [1263, 0]
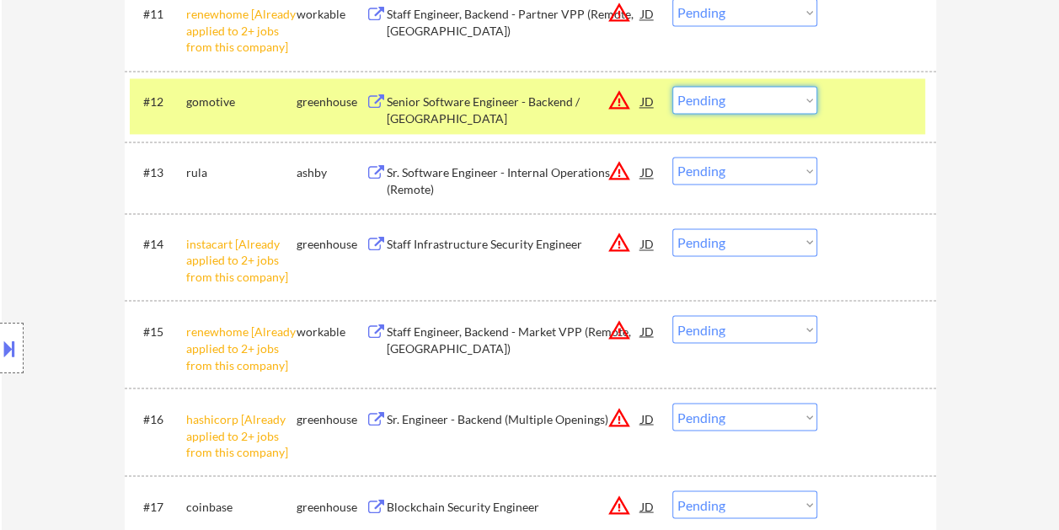
click at [729, 96] on select "Choose an option... Pending Applied Excluded (Questions) Excluded (Expired) Exc…" at bounding box center [744, 100] width 145 height 28
click at [672, 86] on select "Choose an option... Pending Applied Excluded (Questions) Excluded (Expired) Exc…" at bounding box center [744, 100] width 145 height 28
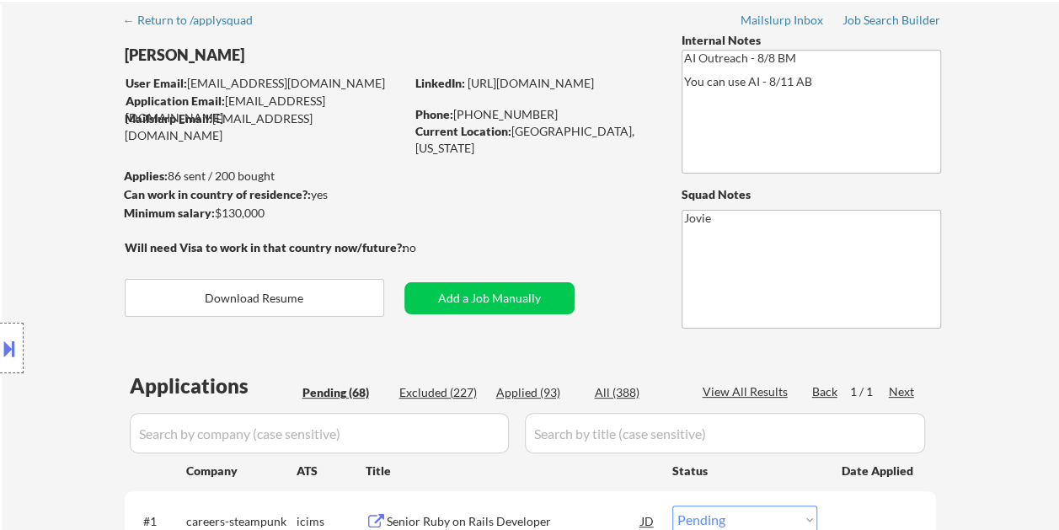
scroll to position [0, 0]
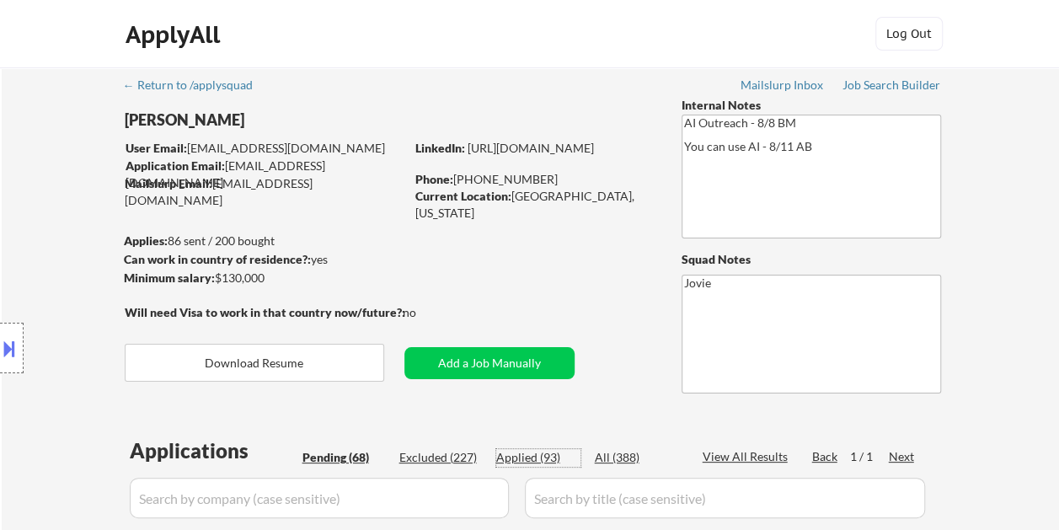
click at [526, 458] on div "Applied (93)" at bounding box center [538, 457] width 84 height 17
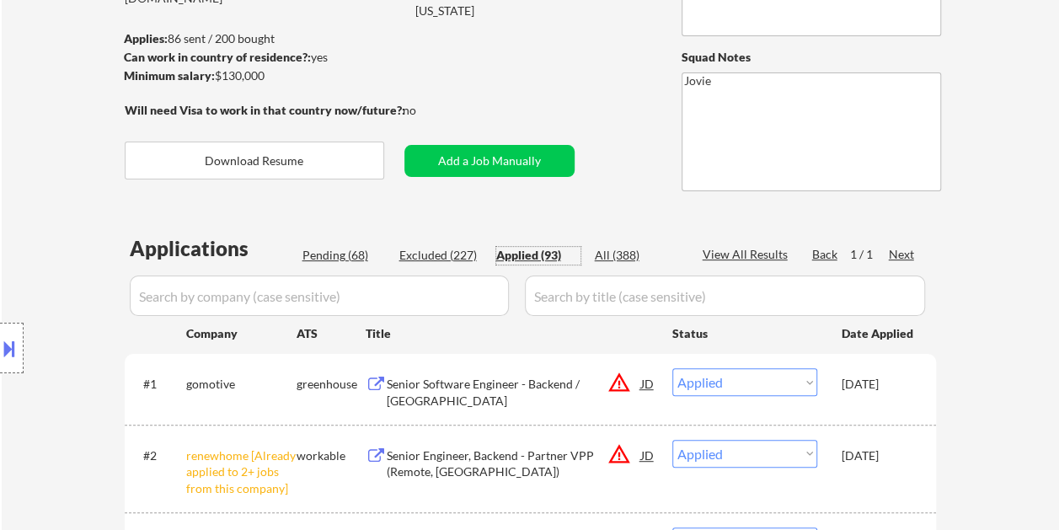
scroll to position [168, 0]
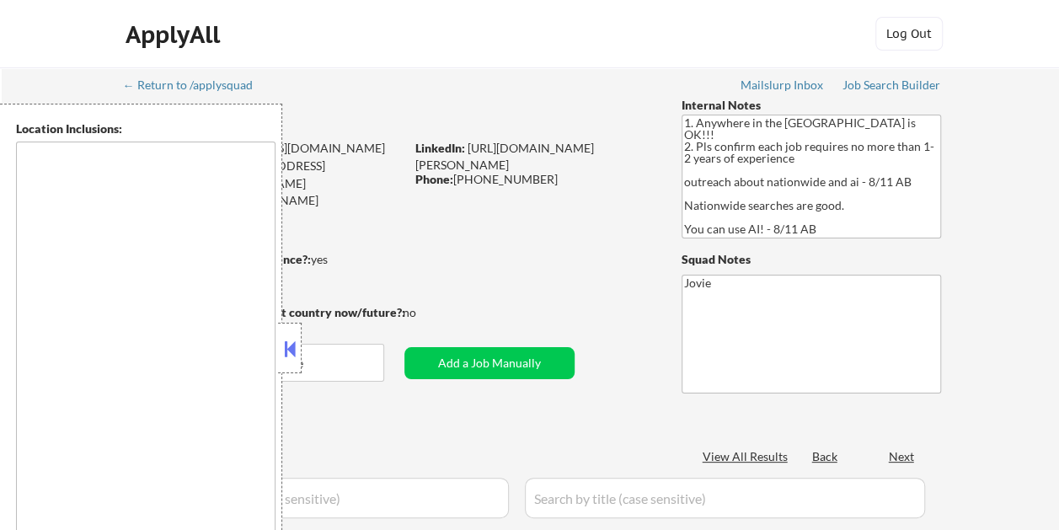
click at [288, 350] on button at bounding box center [289, 348] width 19 height 25
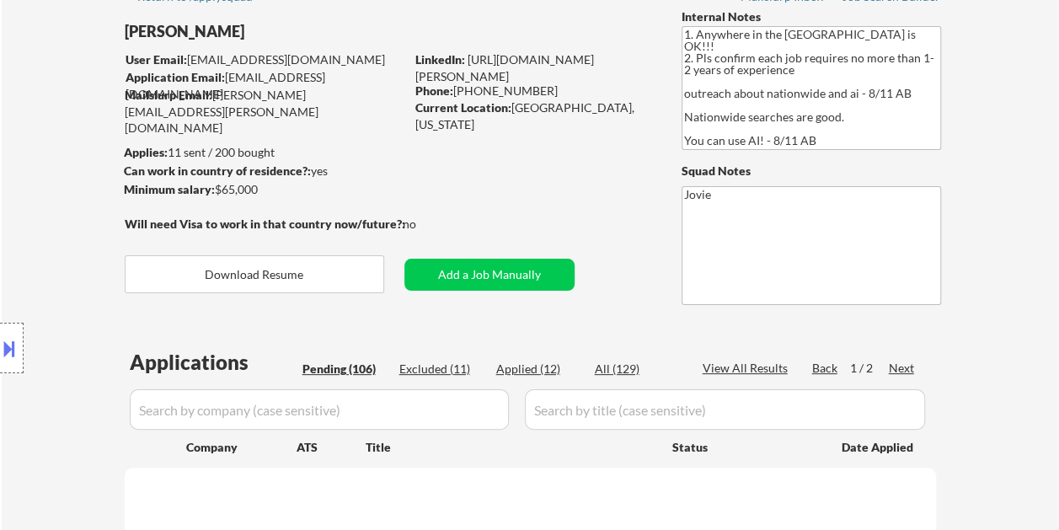
scroll to position [84, 0]
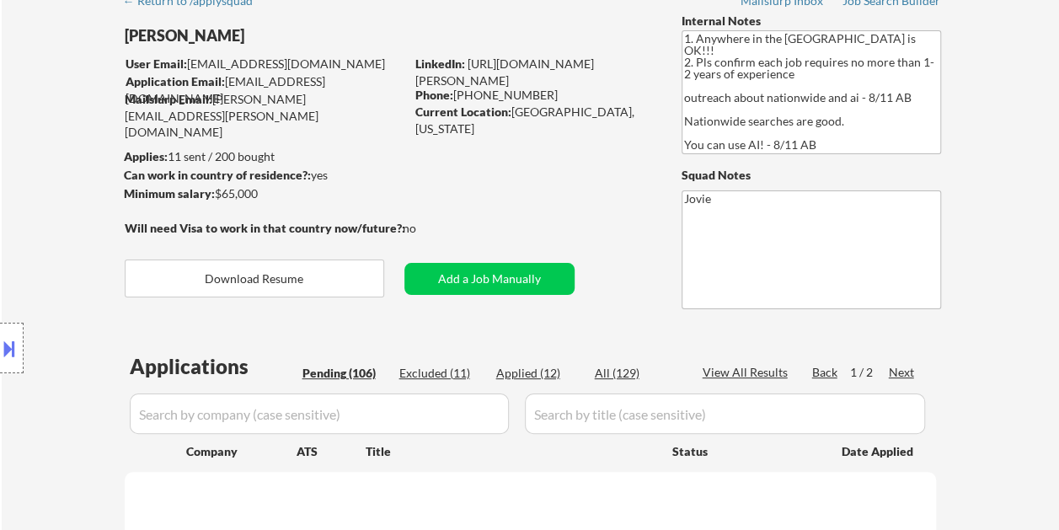
select select ""pending""
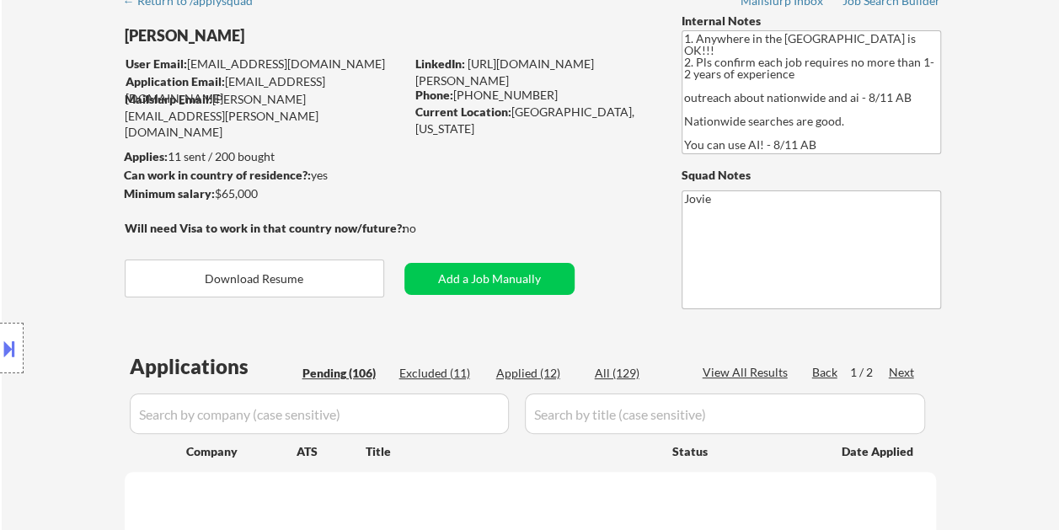
select select ""pending""
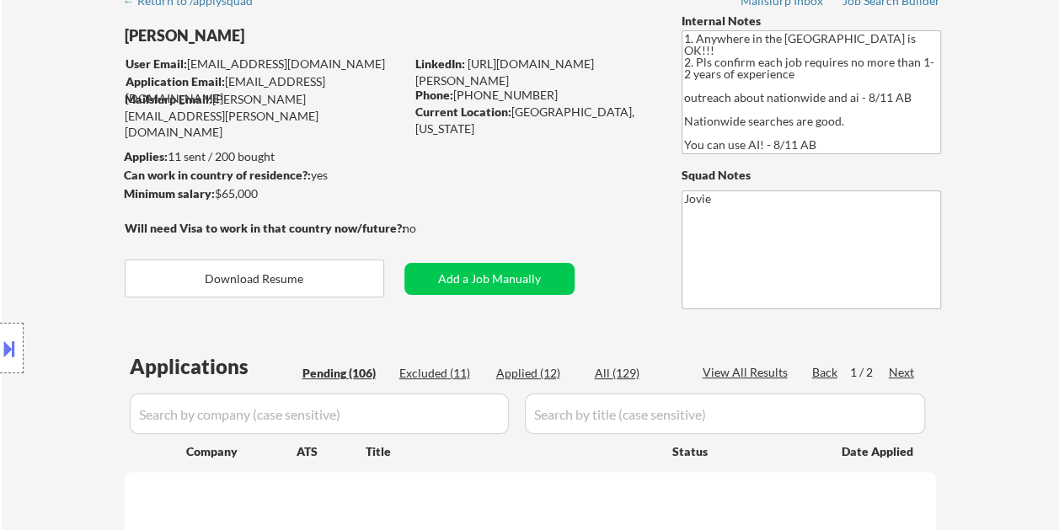
select select ""pending""
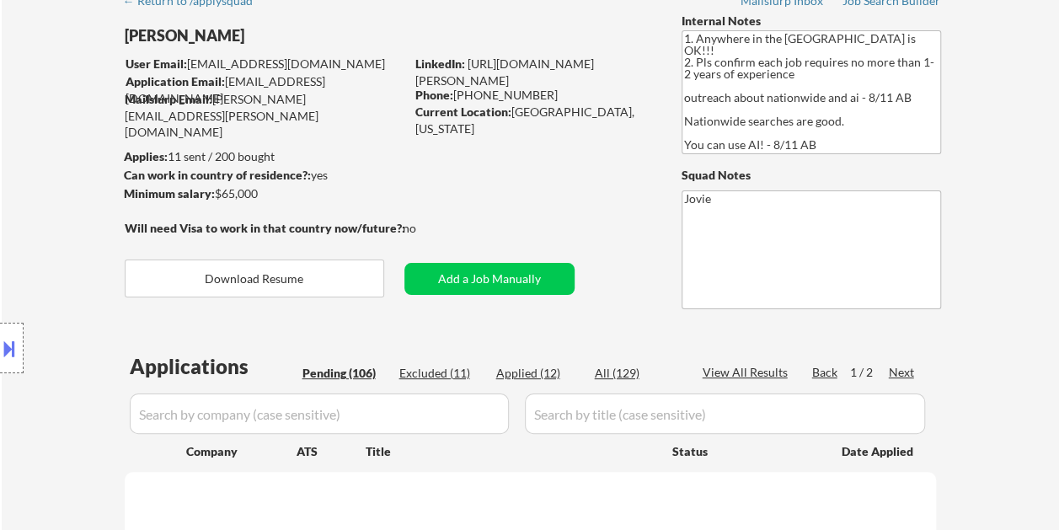
select select ""pending""
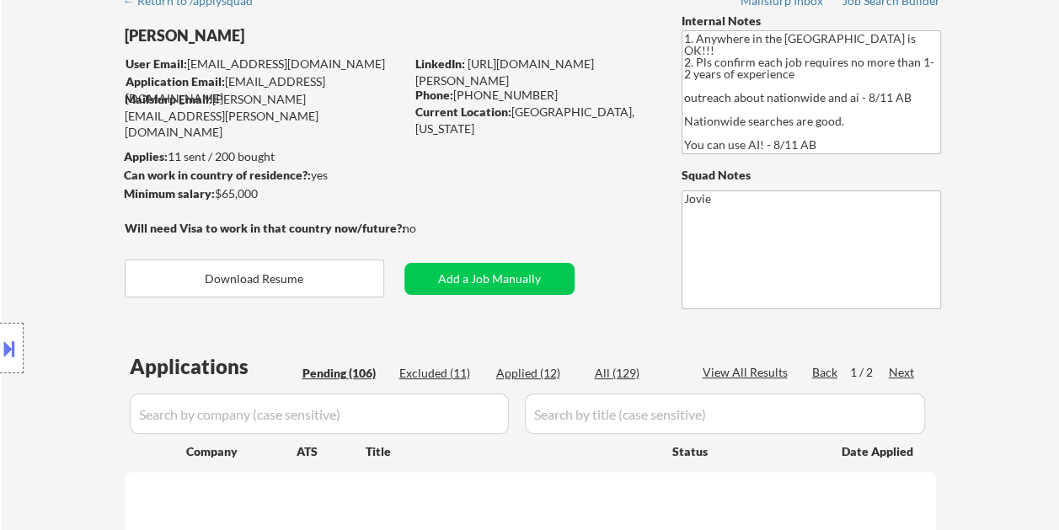
select select ""pending""
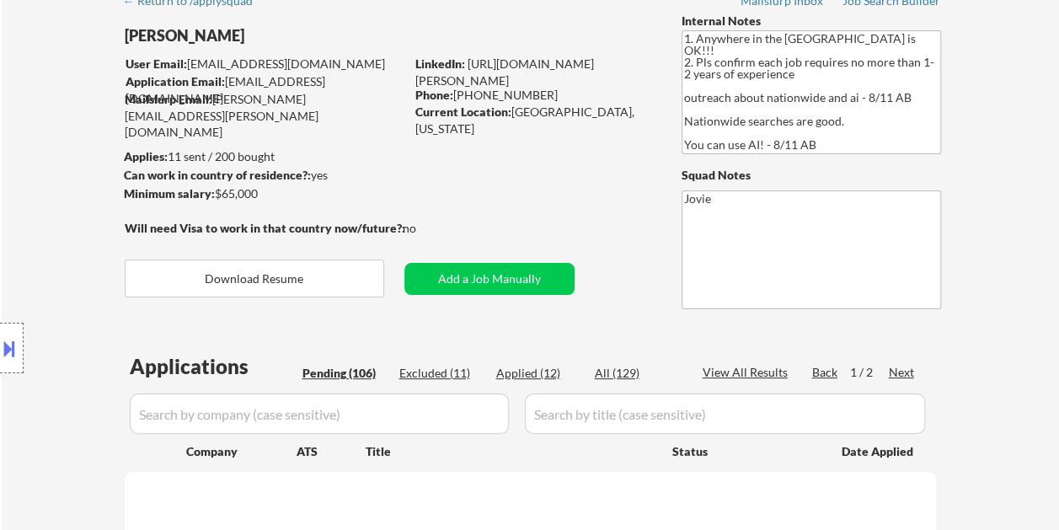
select select ""pending""
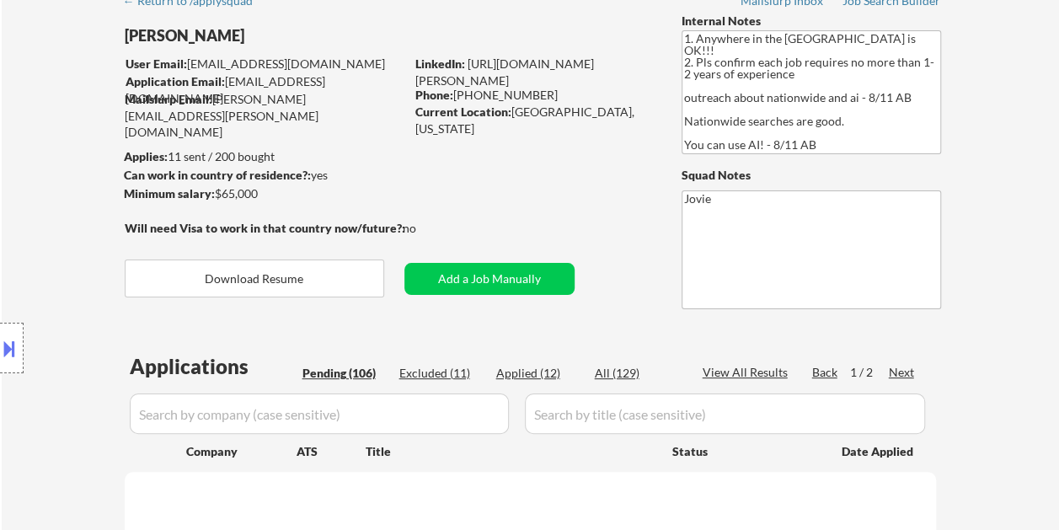
select select ""pending""
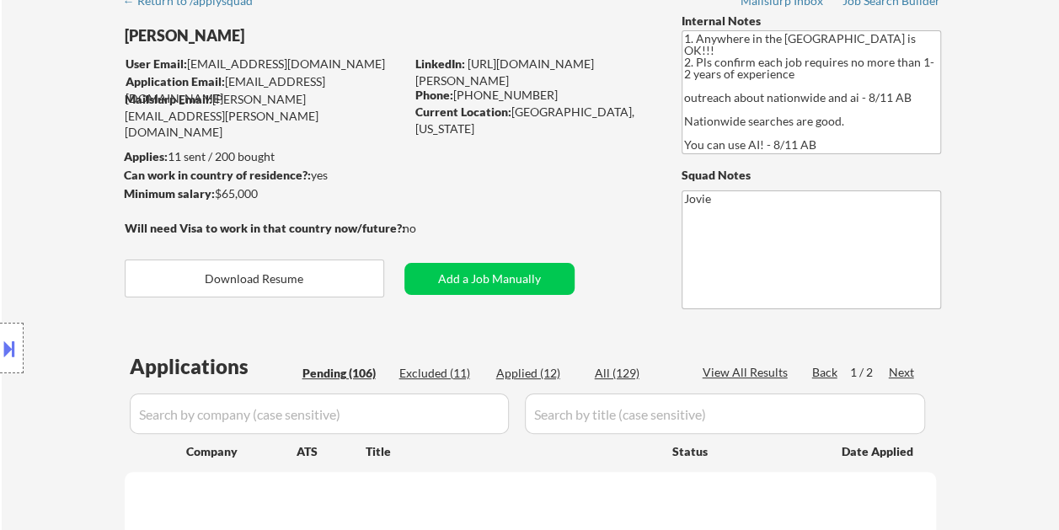
select select ""pending""
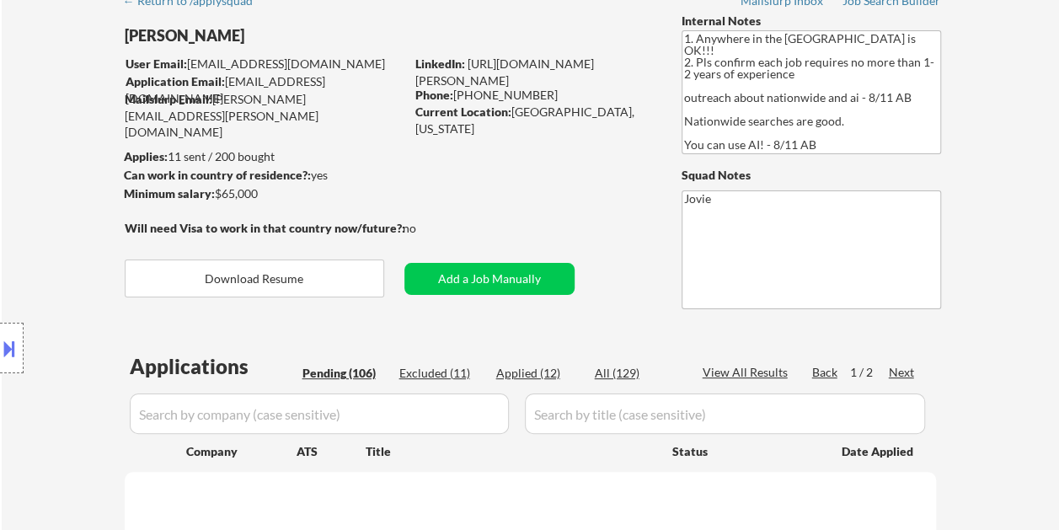
select select ""pending""
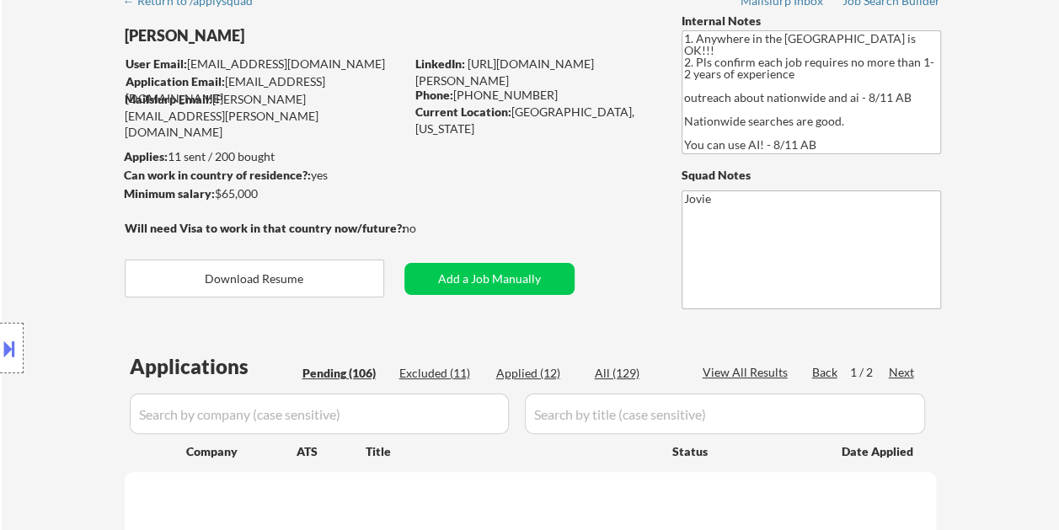
select select ""pending""
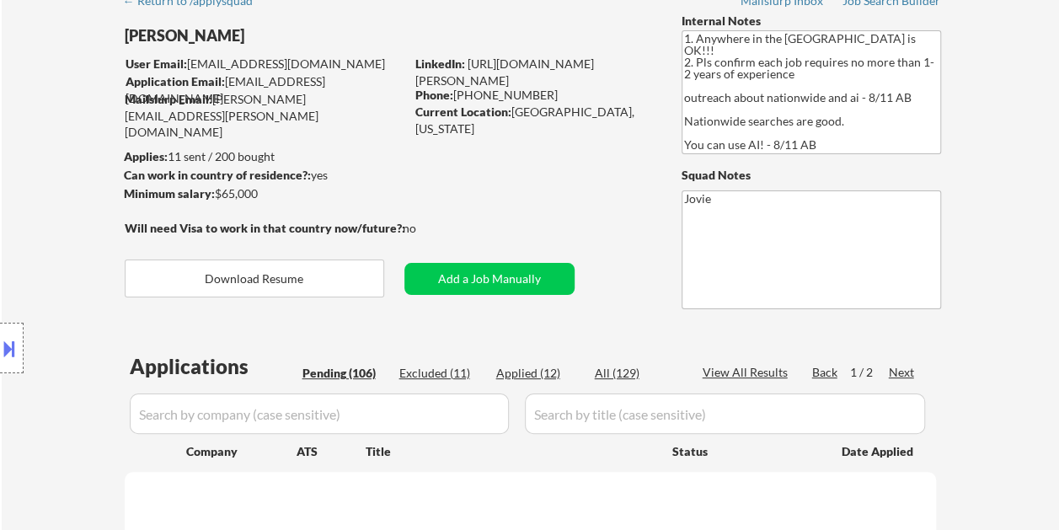
select select ""pending""
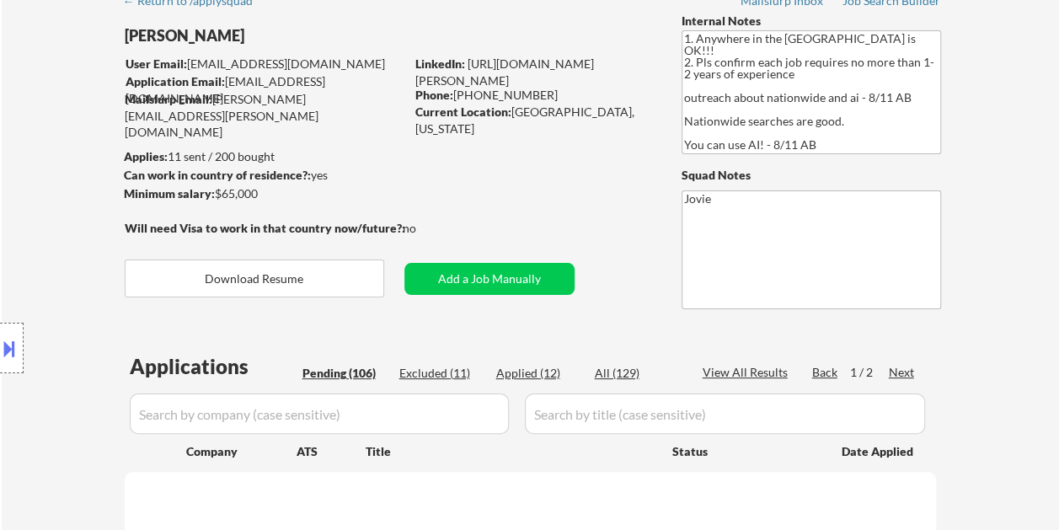
select select ""pending""
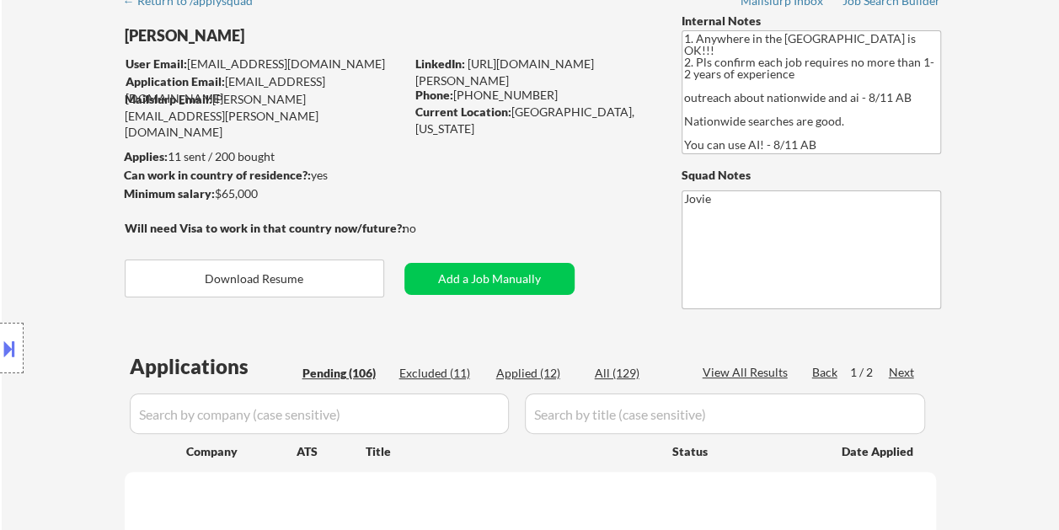
select select ""pending""
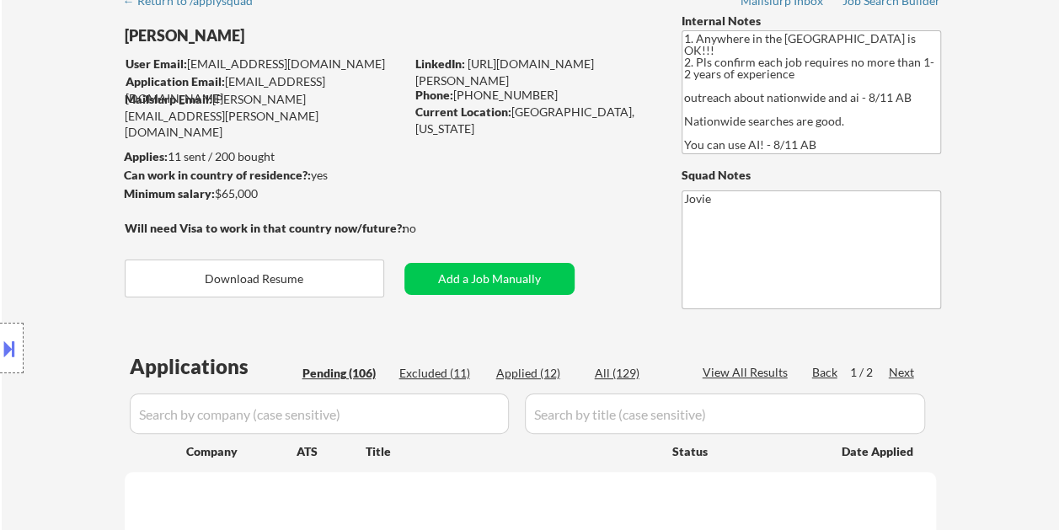
select select ""pending""
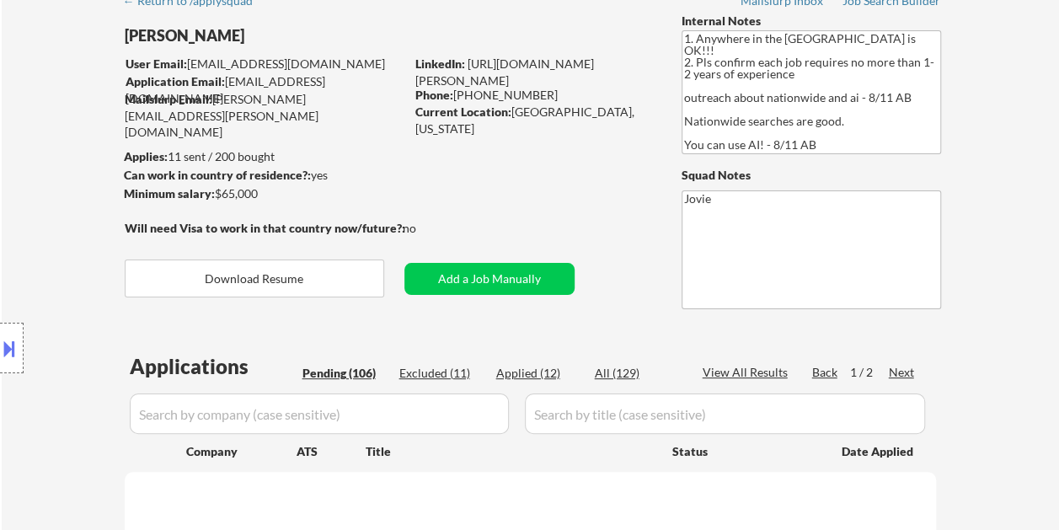
select select ""pending""
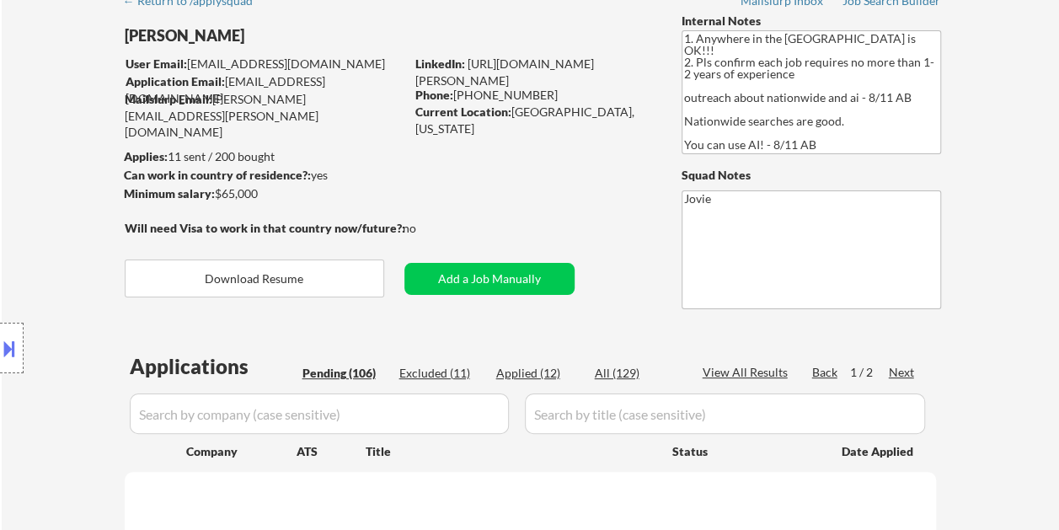
select select ""pending""
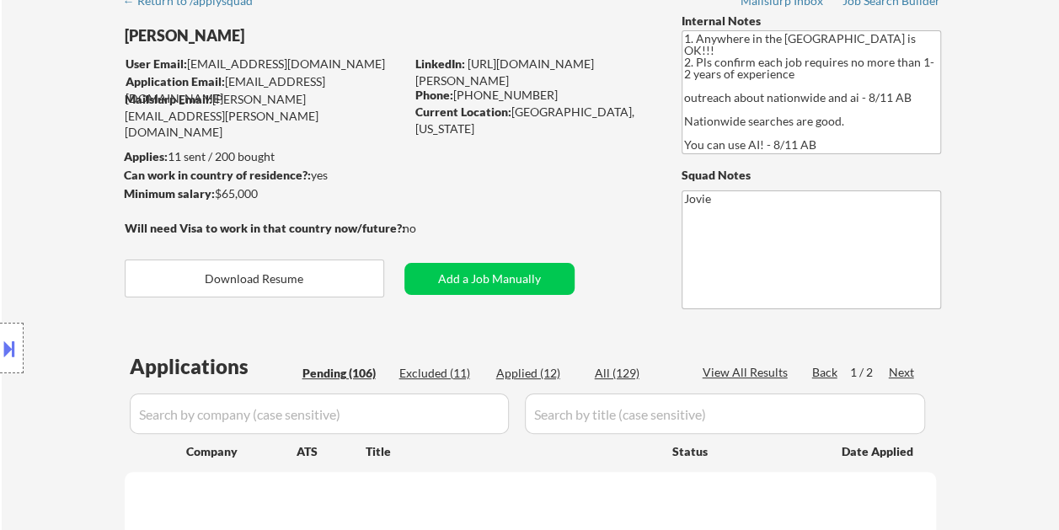
select select ""pending""
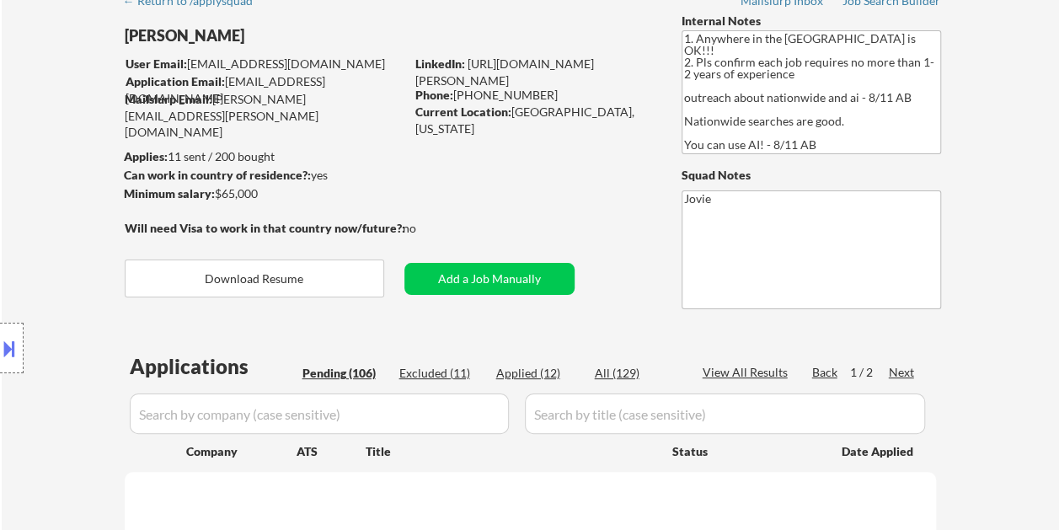
select select ""pending""
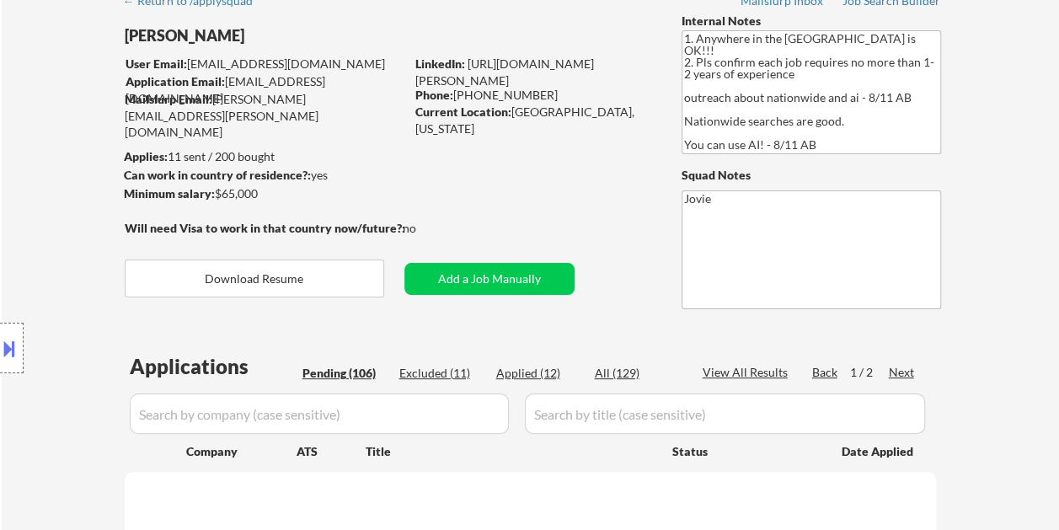
select select ""pending""
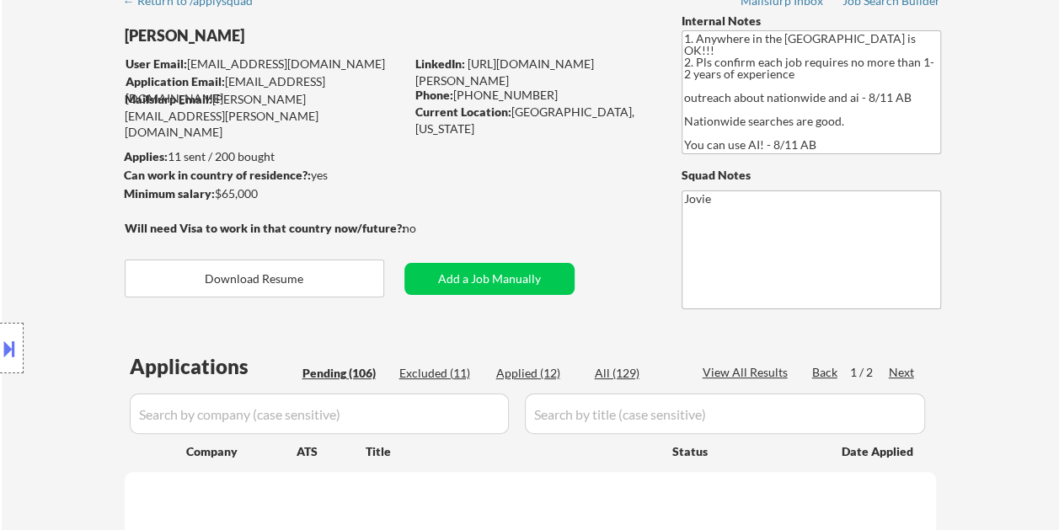
select select ""pending""
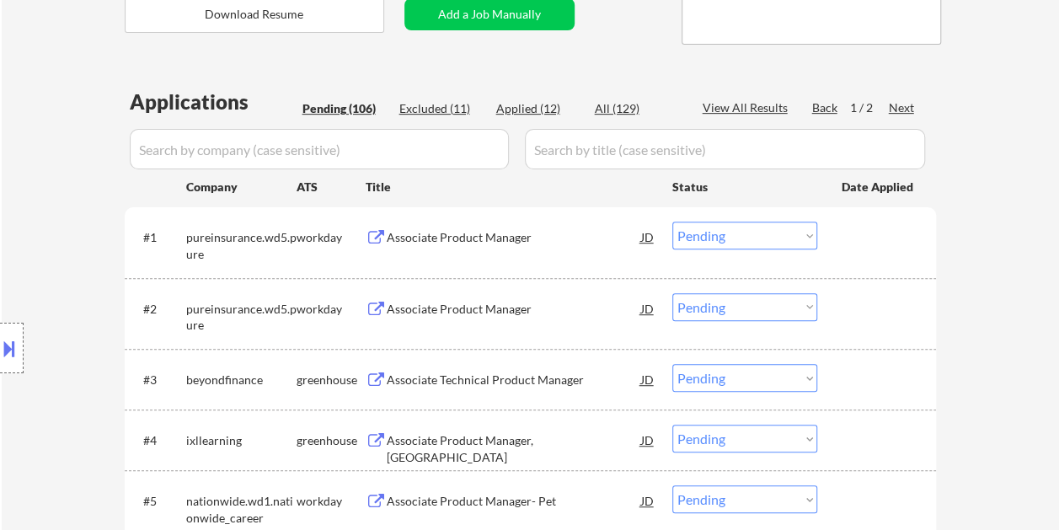
scroll to position [505, 0]
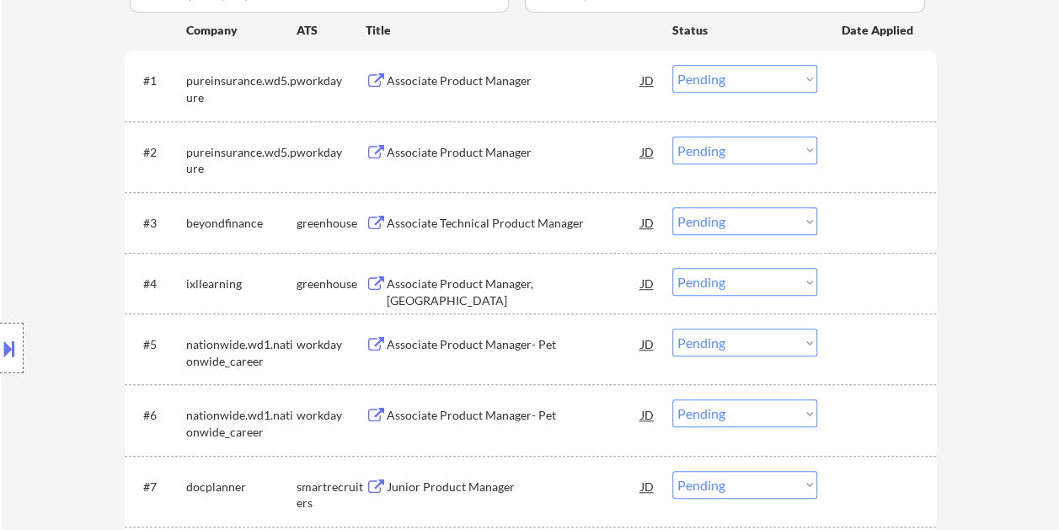
click at [862, 222] on div at bounding box center [878, 222] width 74 height 30
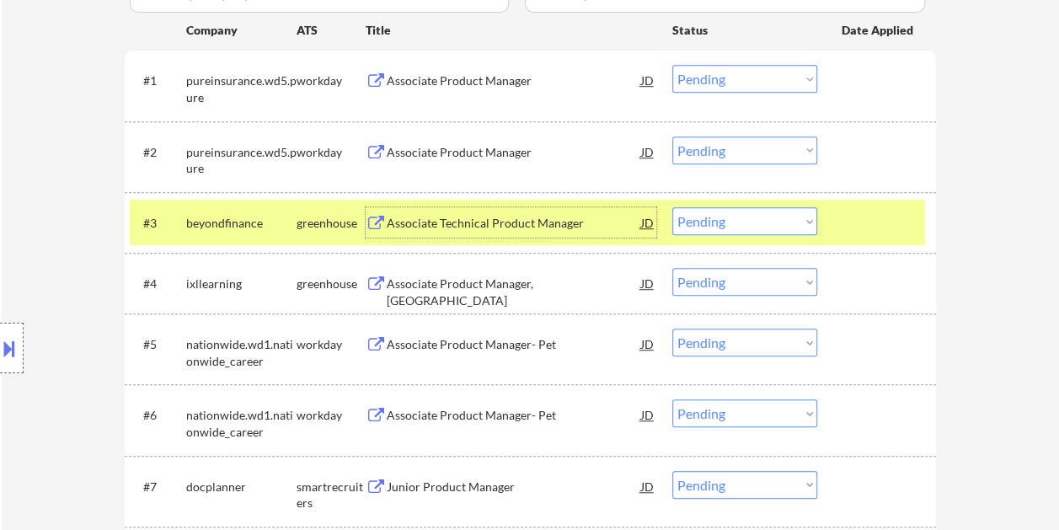
click at [504, 210] on div "Associate Technical Product Manager" at bounding box center [514, 222] width 254 height 30
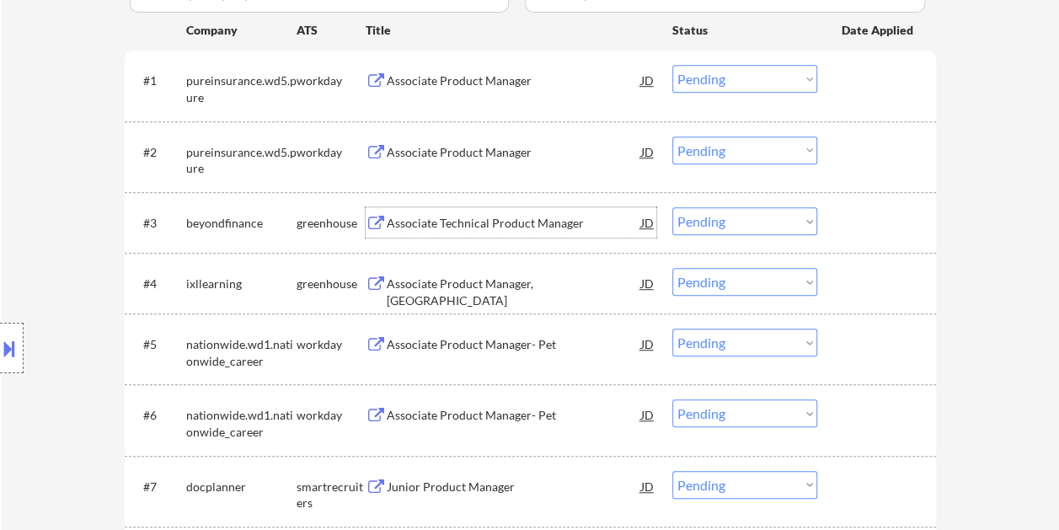
click at [898, 227] on div at bounding box center [878, 222] width 74 height 30
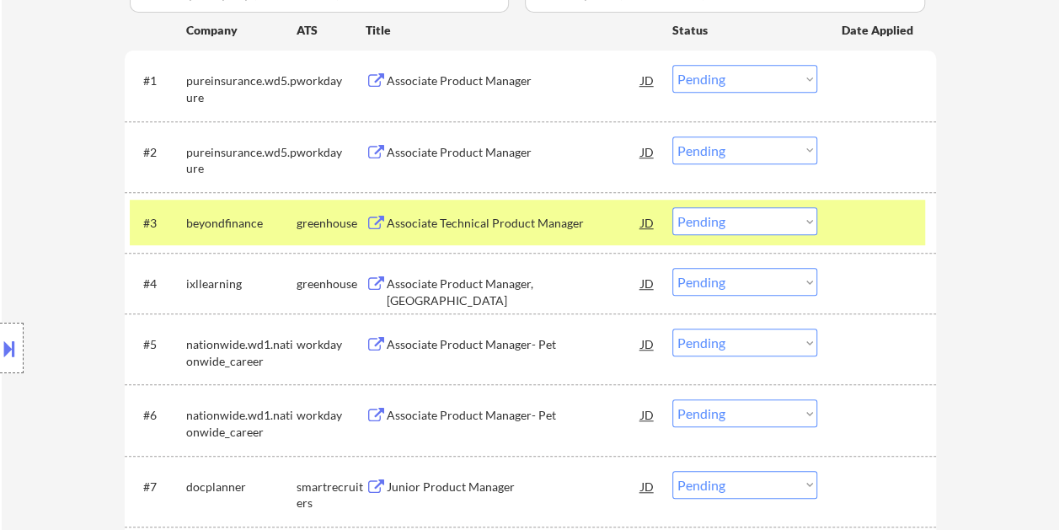
click at [801, 224] on select "Choose an option... Pending Applied Excluded (Questions) Excluded (Expired) Exc…" at bounding box center [744, 221] width 145 height 28
click at [672, 207] on select "Choose an option... Pending Applied Excluded (Questions) Excluded (Expired) Exc…" at bounding box center [744, 221] width 145 height 28
select select ""pending""
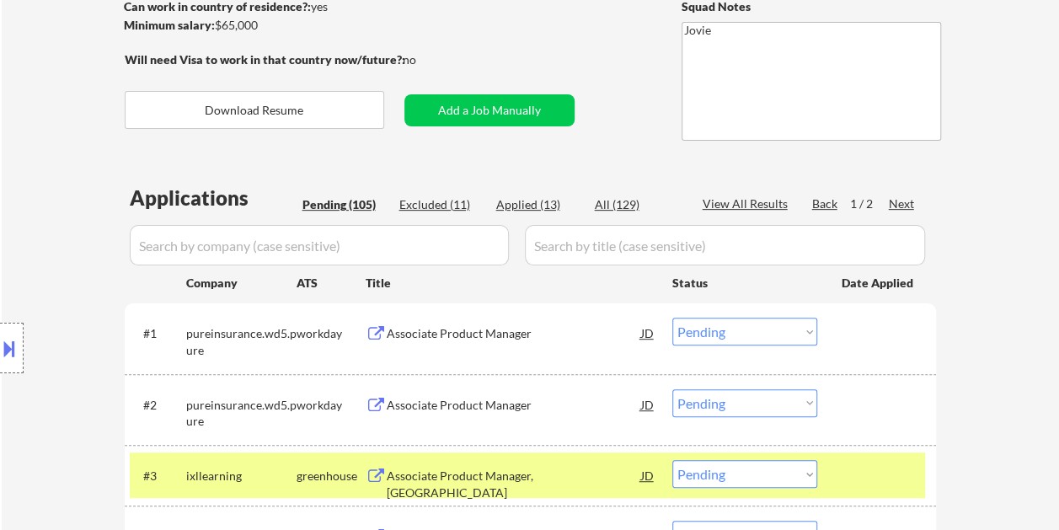
scroll to position [168, 0]
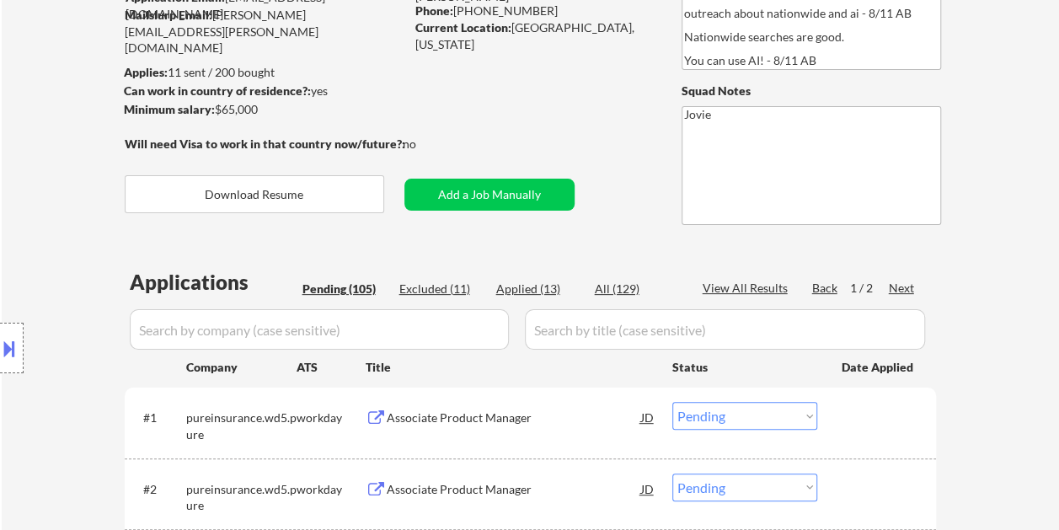
click at [542, 293] on div "Applied (13)" at bounding box center [538, 288] width 84 height 17
select select ""applied""
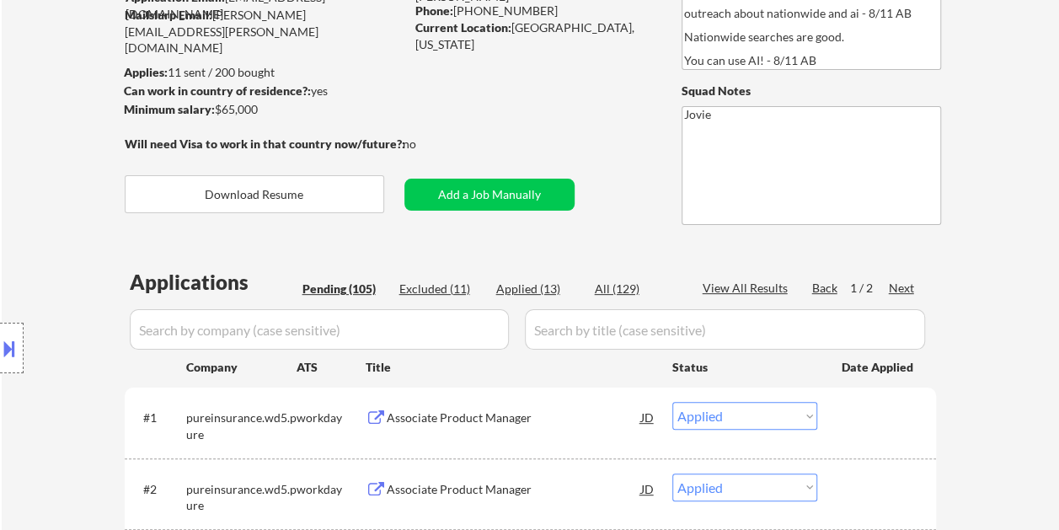
select select ""applied""
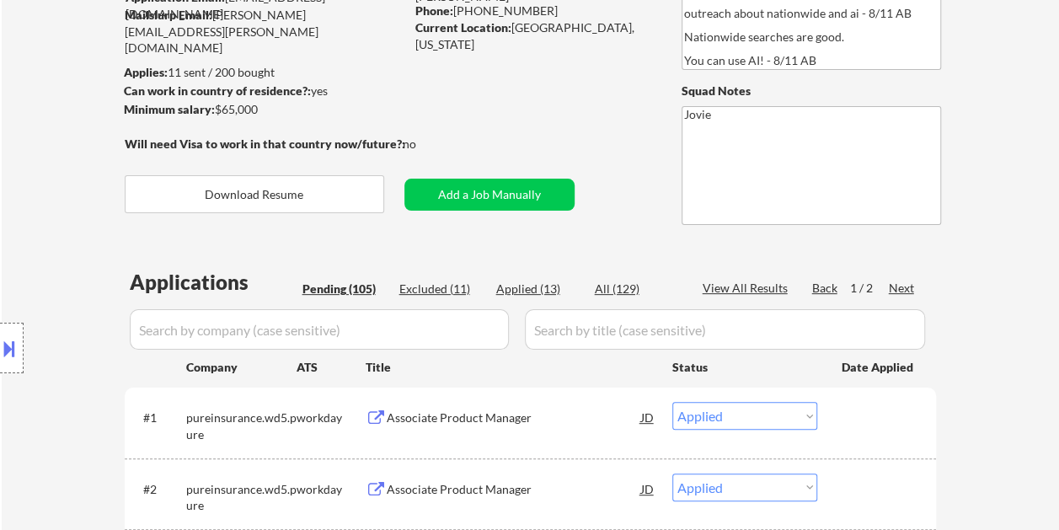
select select ""applied""
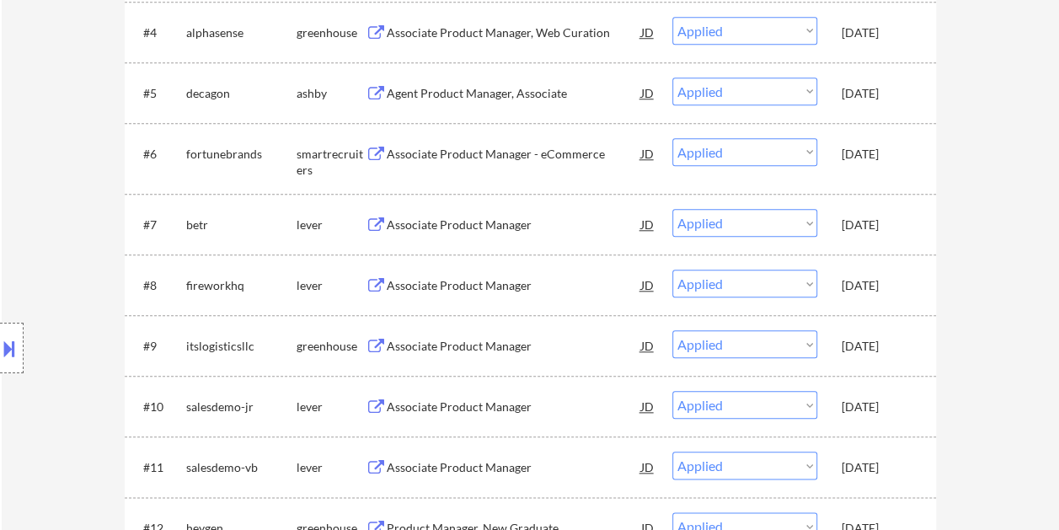
scroll to position [842, 0]
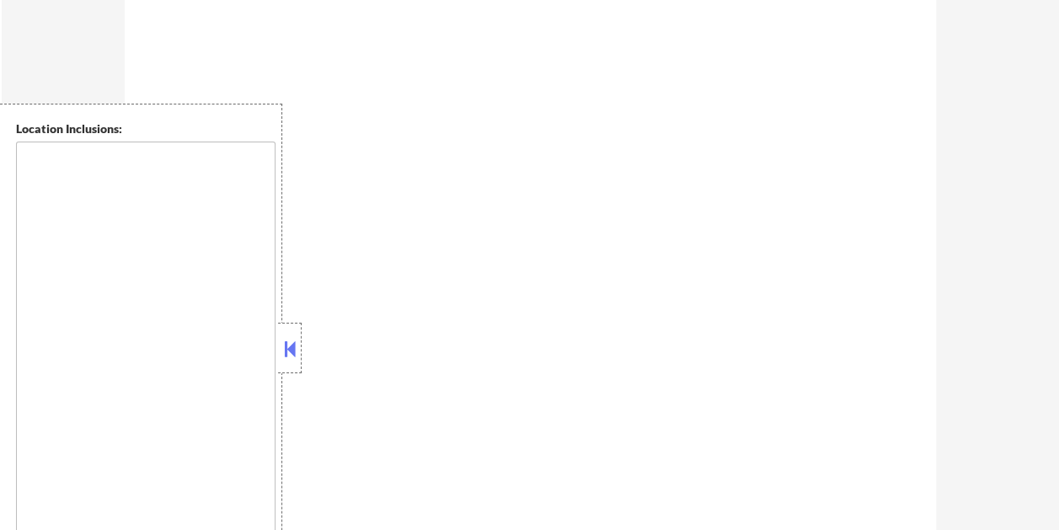
scroll to position [842, 0]
click at [292, 339] on button at bounding box center [289, 348] width 19 height 25
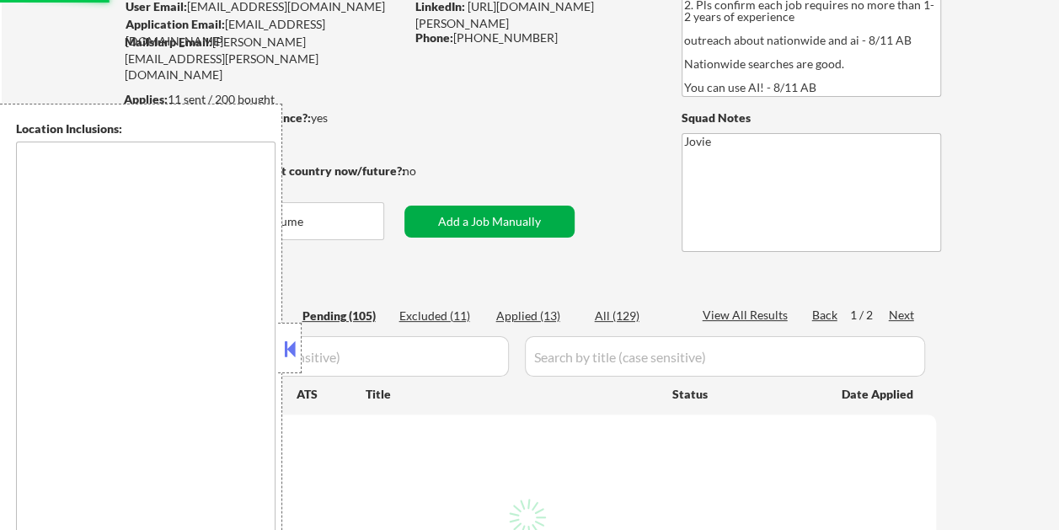
scroll to position [168, 0]
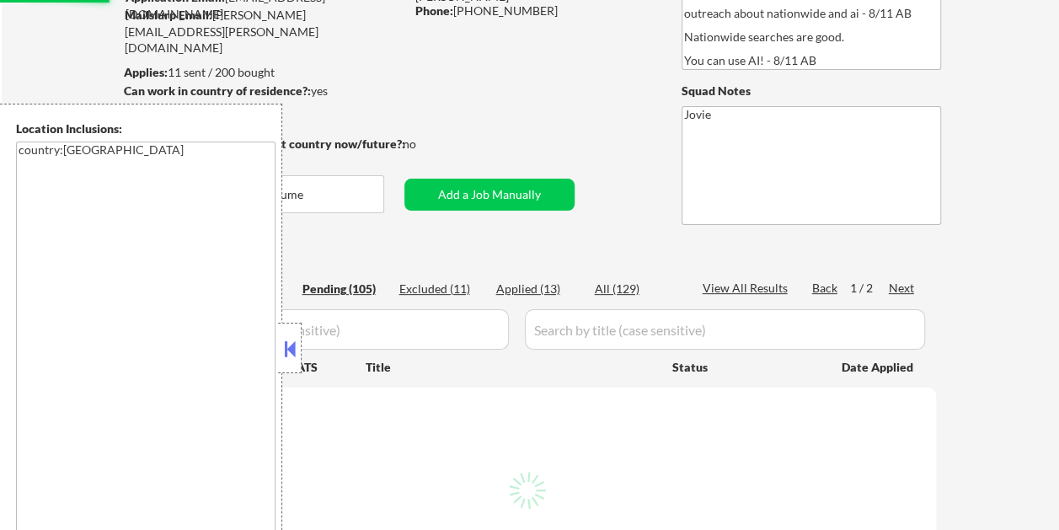
select select ""pending""
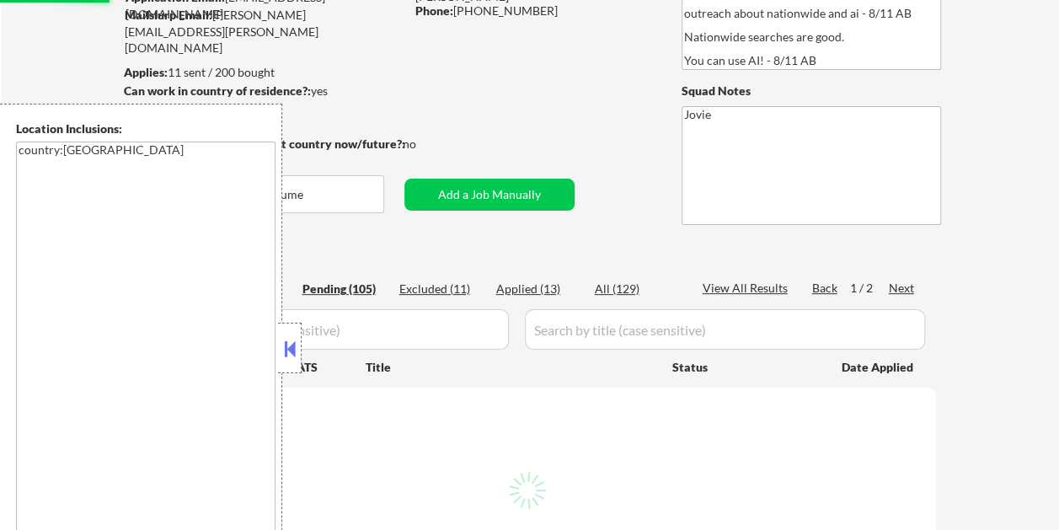
select select ""pending""
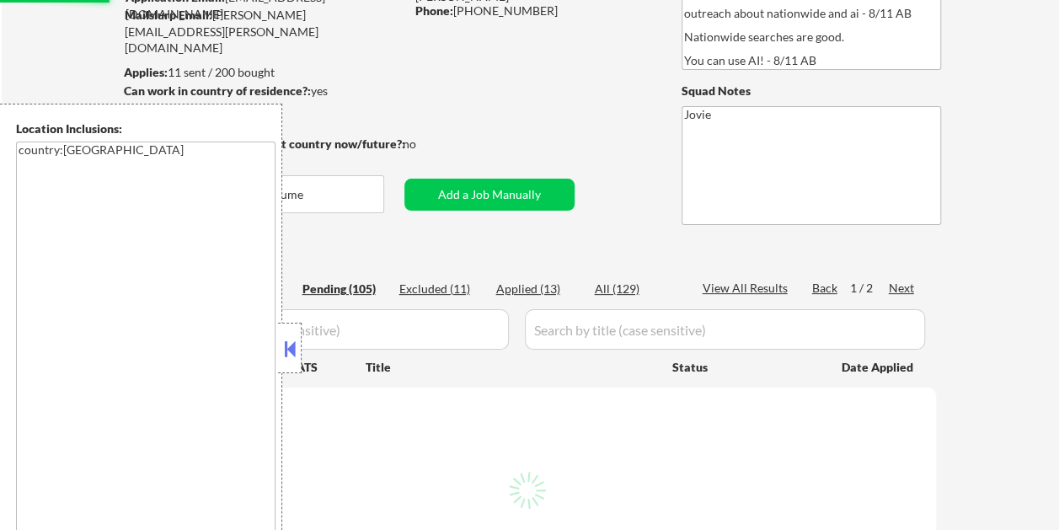
select select ""pending""
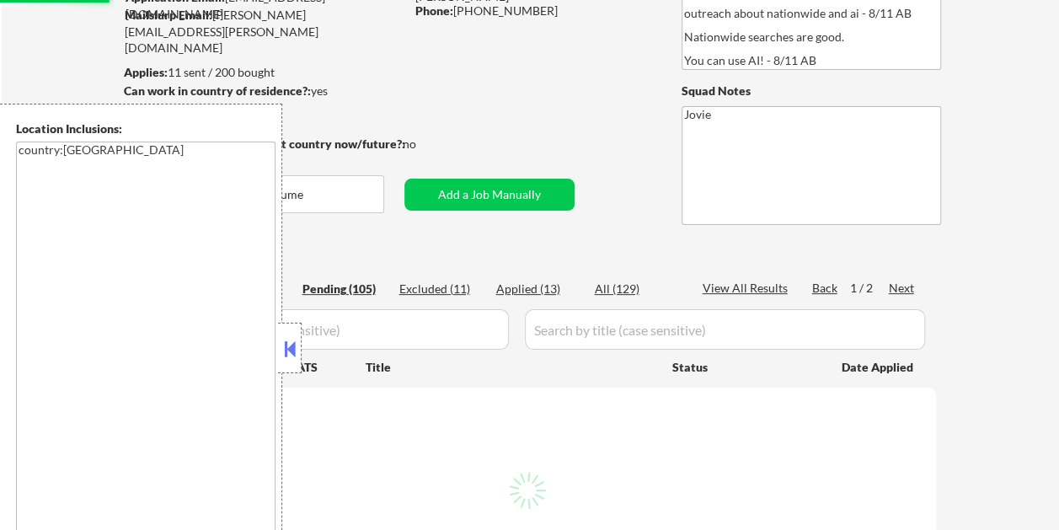
select select ""pending""
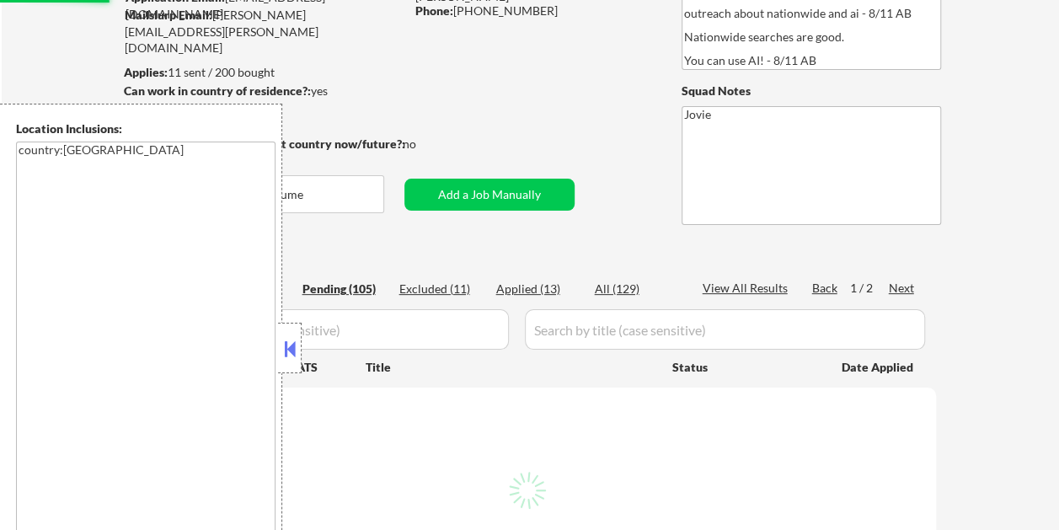
select select ""pending""
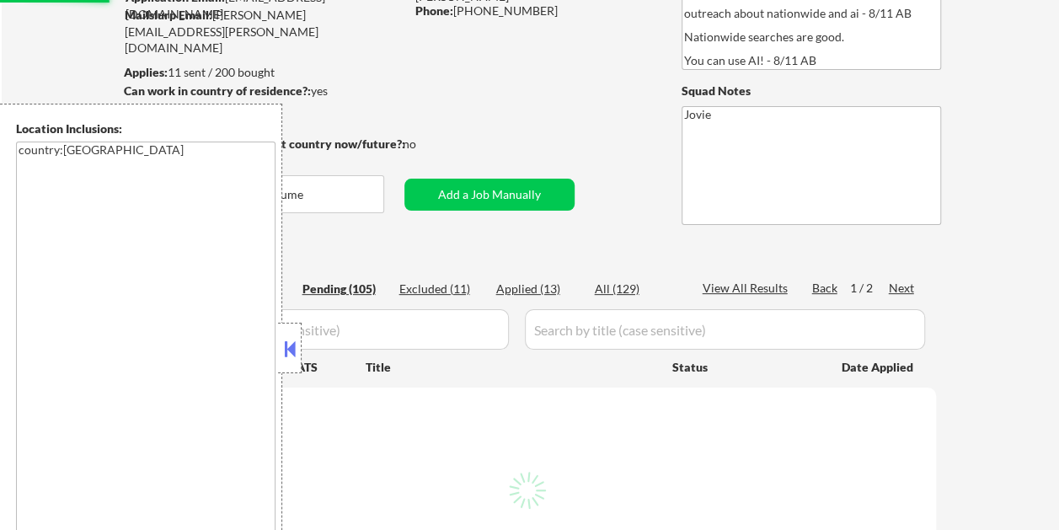
select select ""pending""
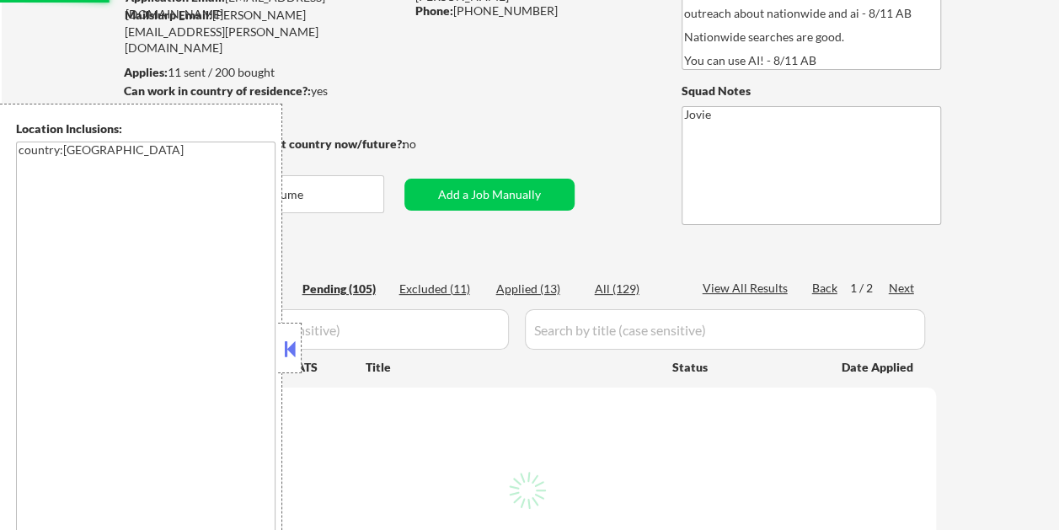
select select ""pending""
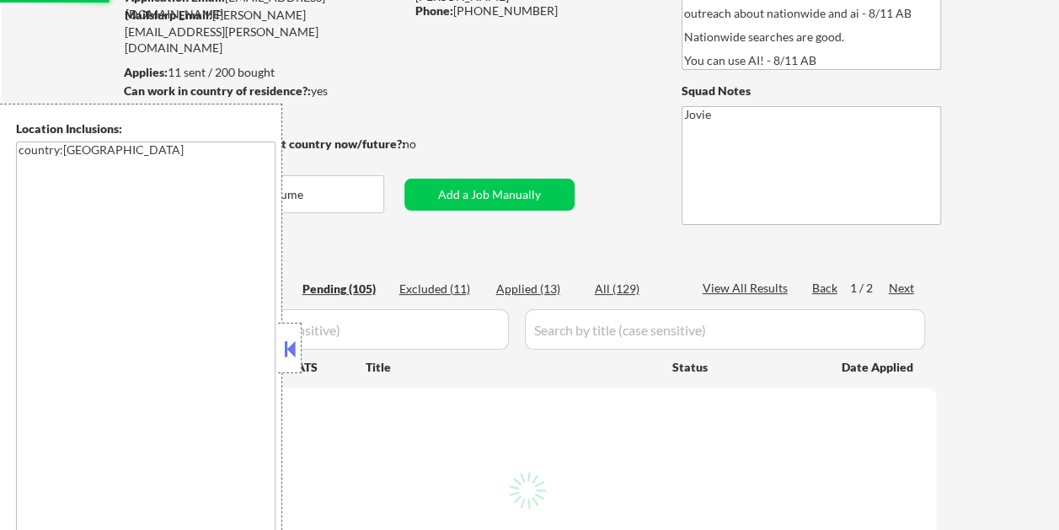
select select ""pending""
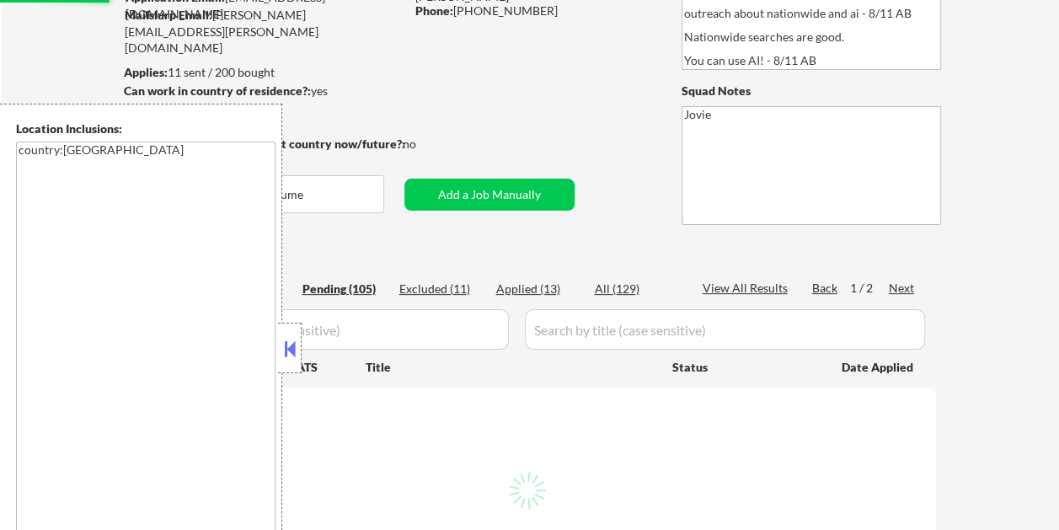
select select ""pending""
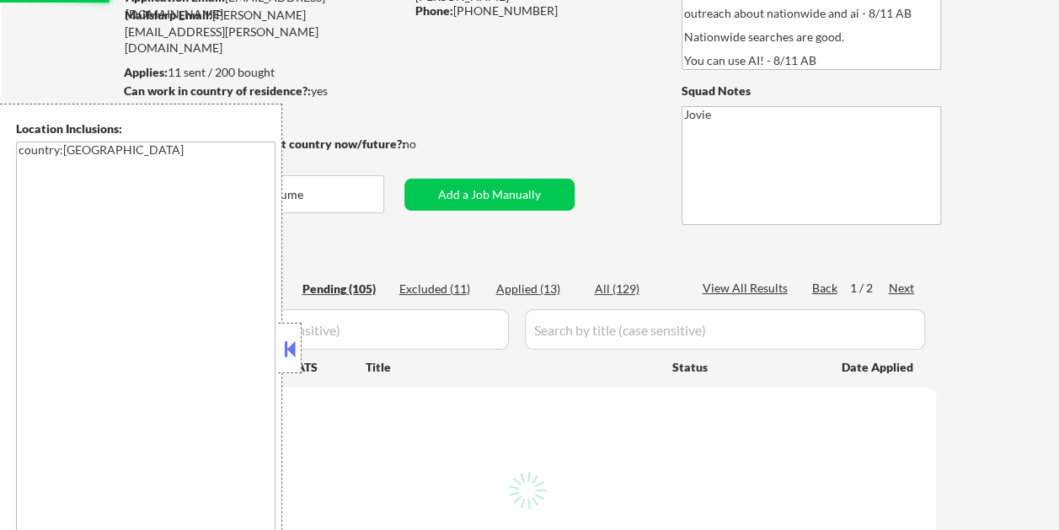
select select ""pending""
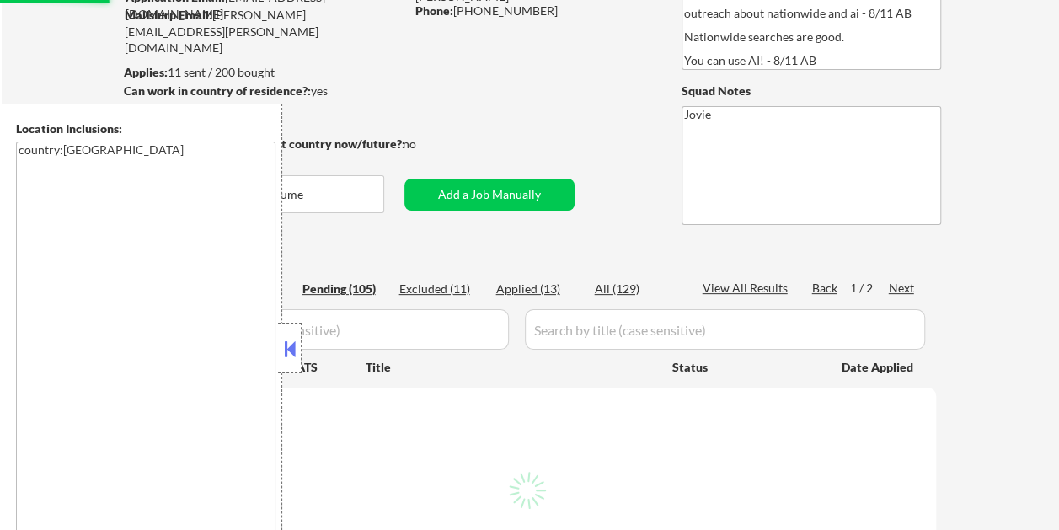
select select ""pending""
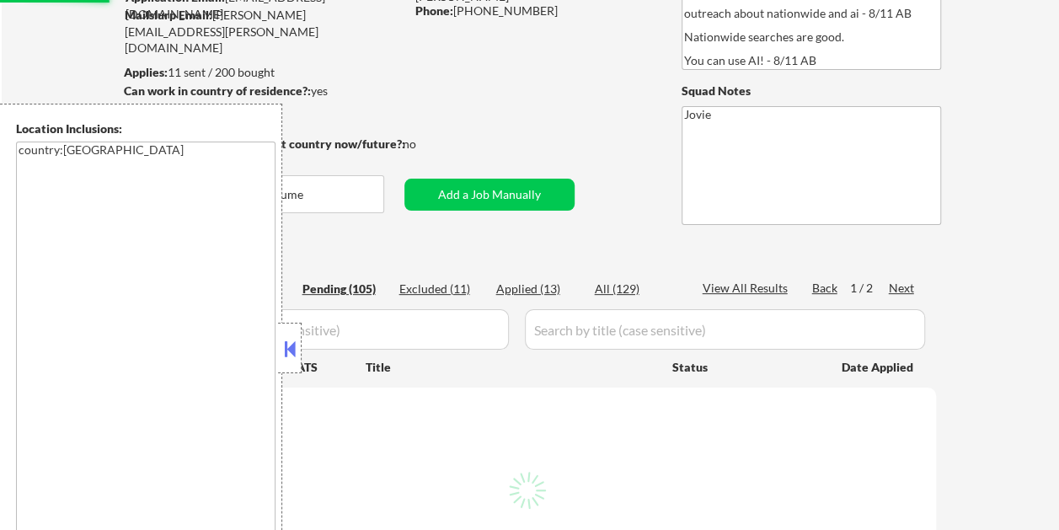
select select ""pending""
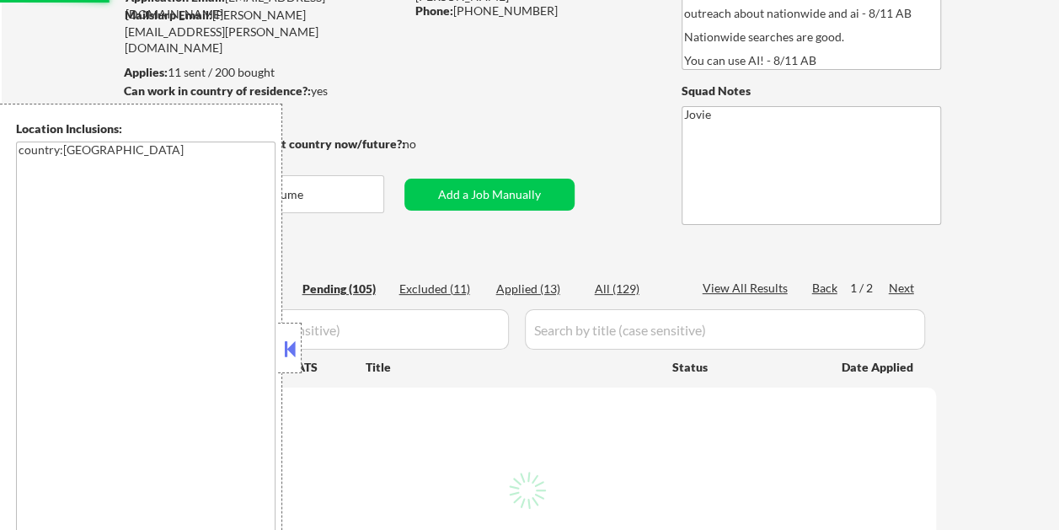
select select ""pending""
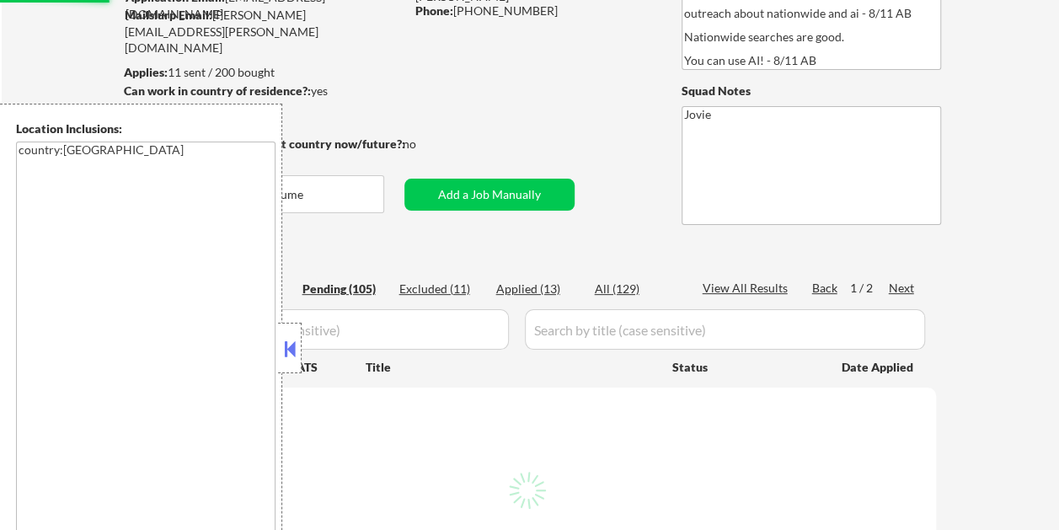
select select ""pending""
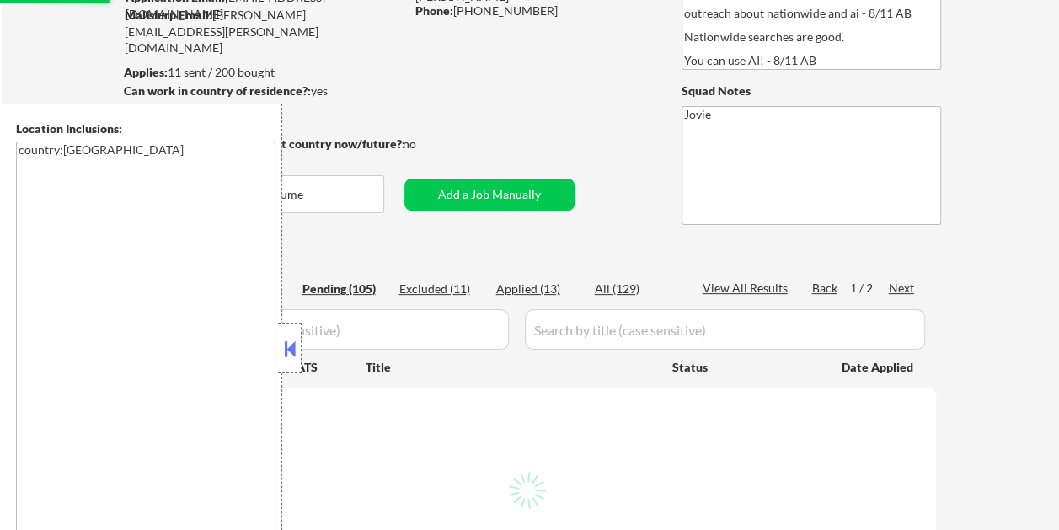
select select ""pending""
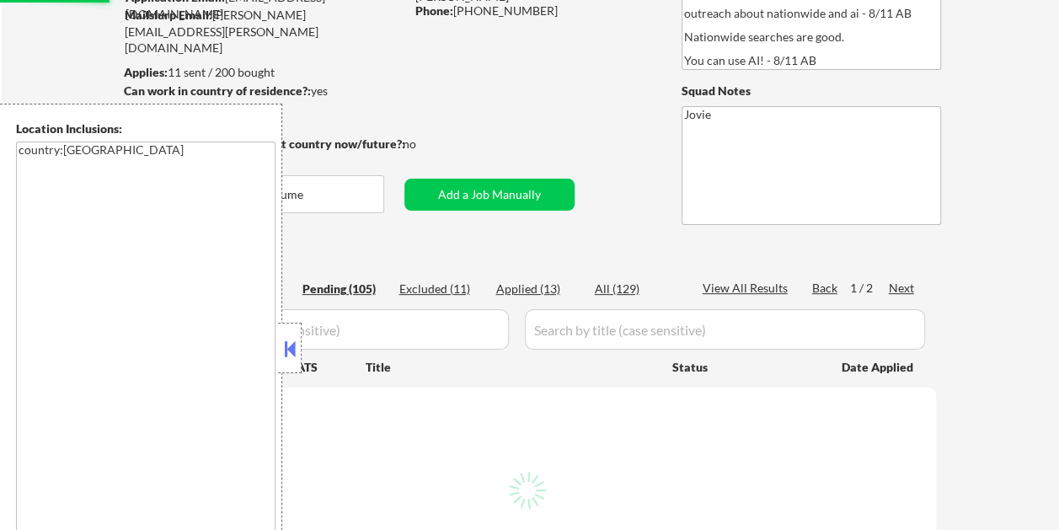
select select ""pending""
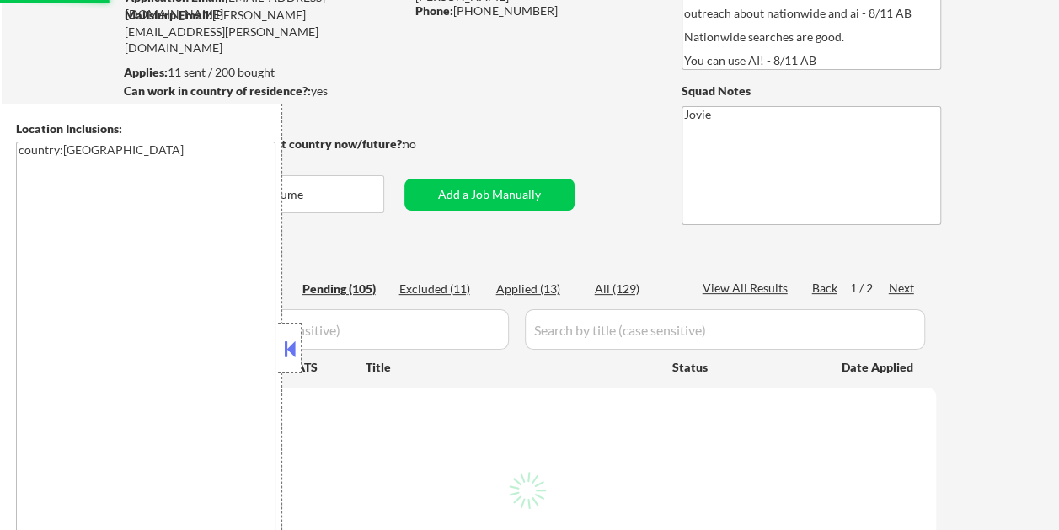
select select ""pending""
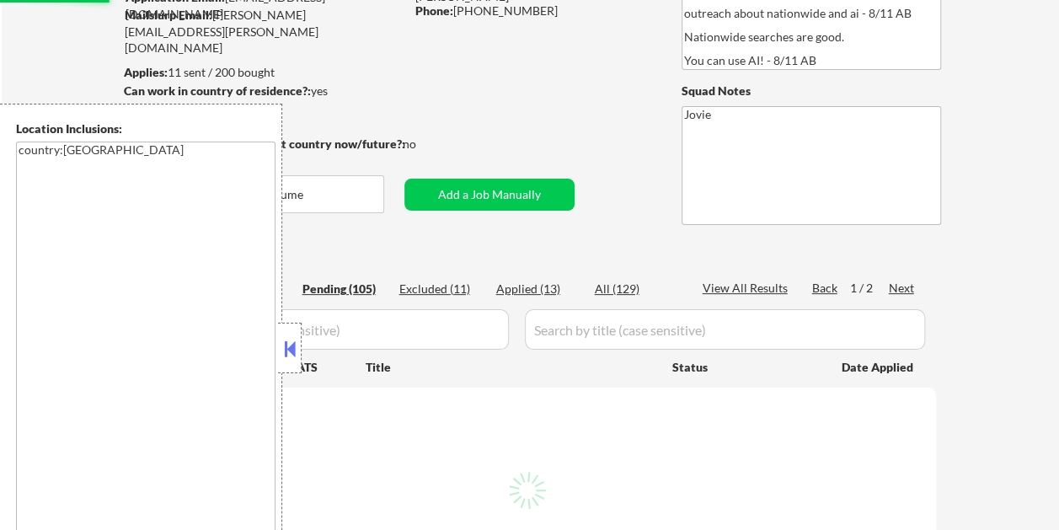
select select ""pending""
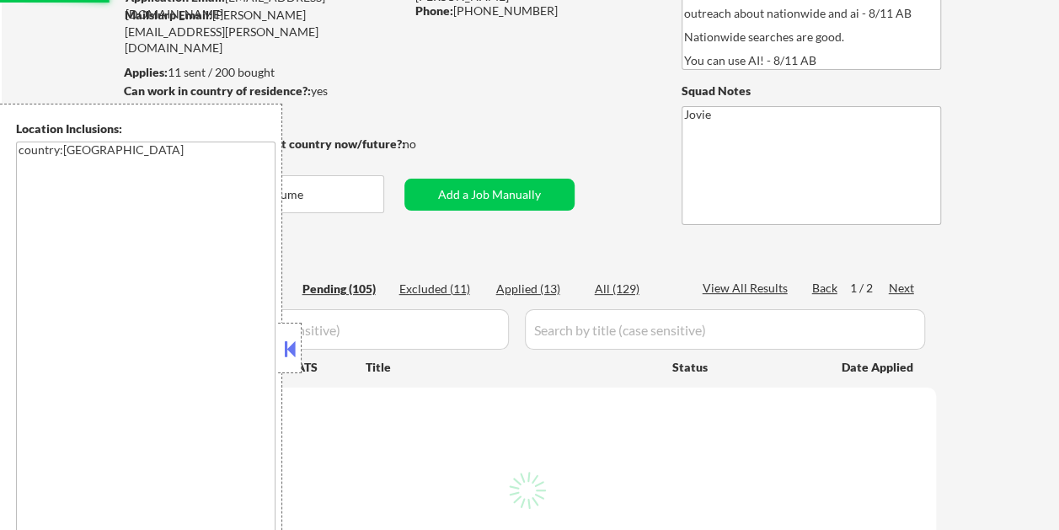
select select ""pending""
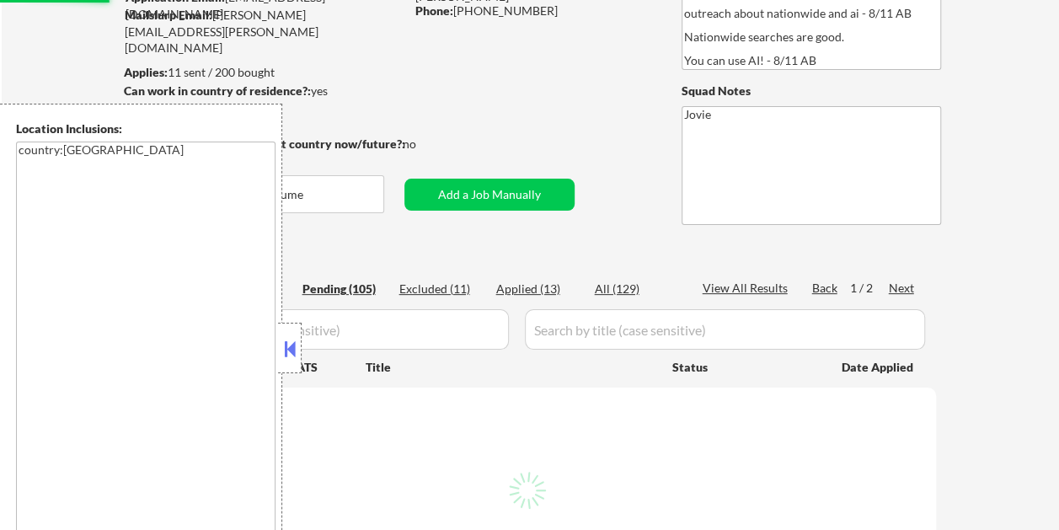
select select ""pending""
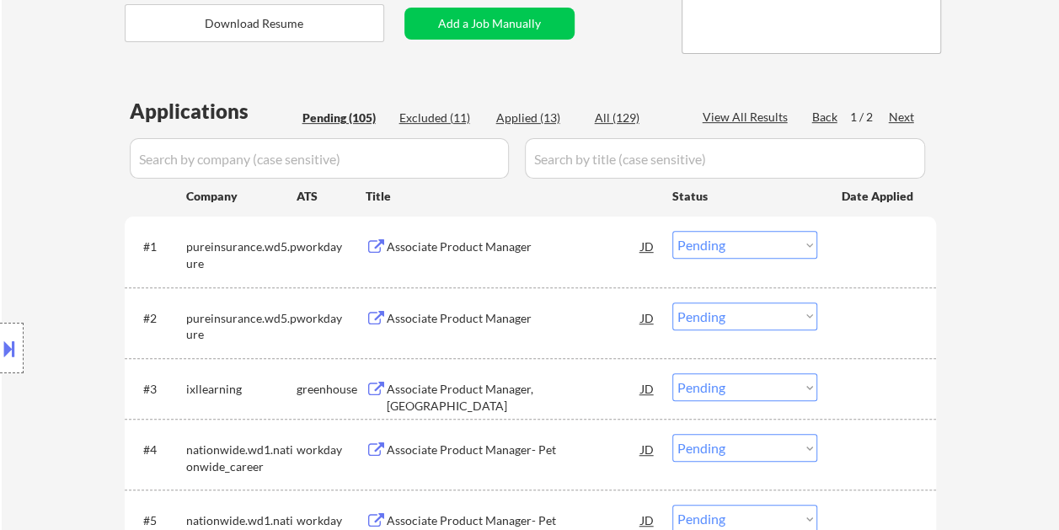
scroll to position [337, 0]
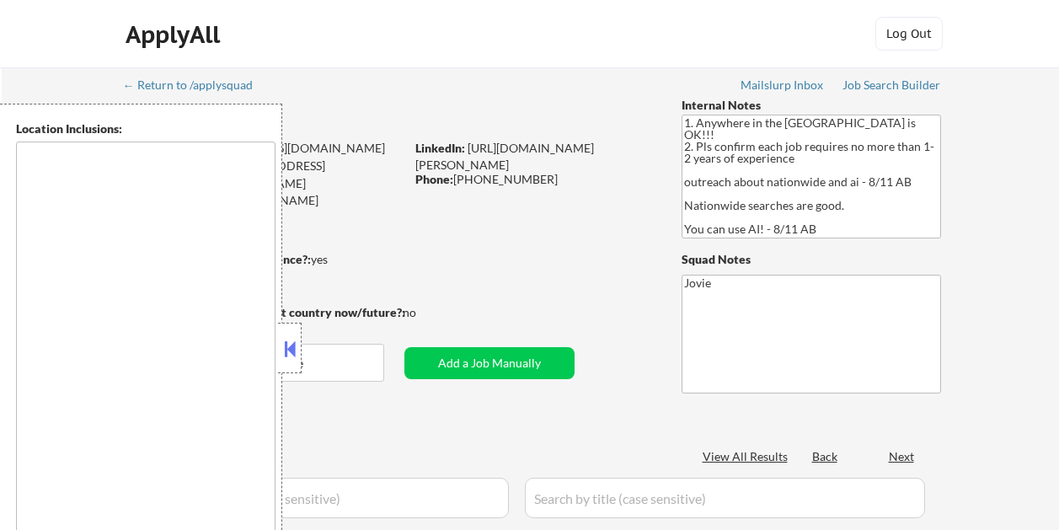
scroll to position [337, 0]
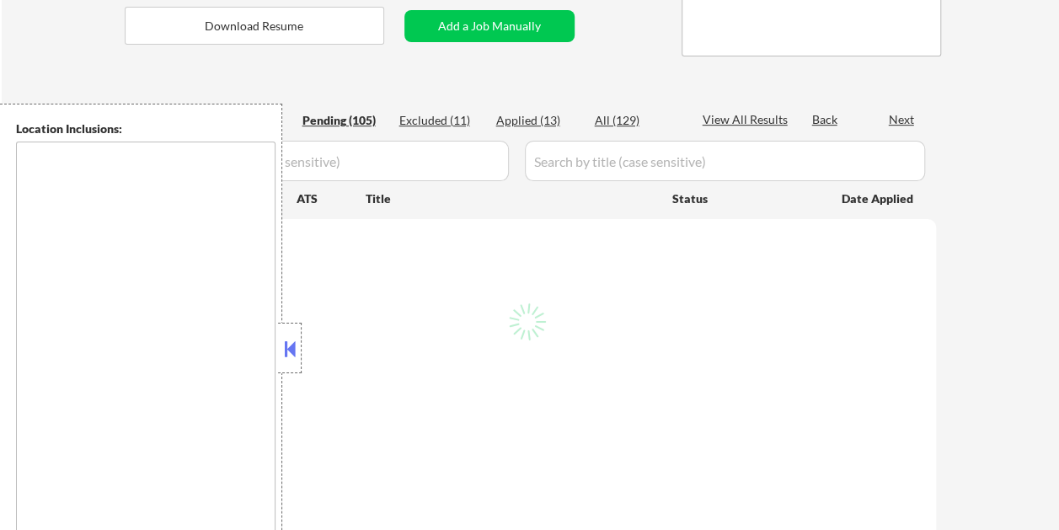
type textarea "country:[GEOGRAPHIC_DATA]"
select select ""pending""
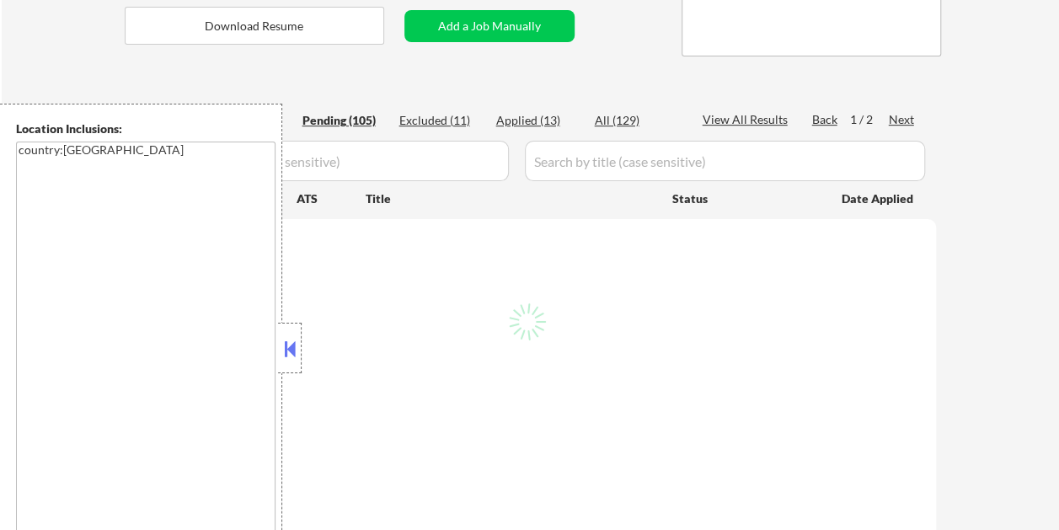
select select ""pending""
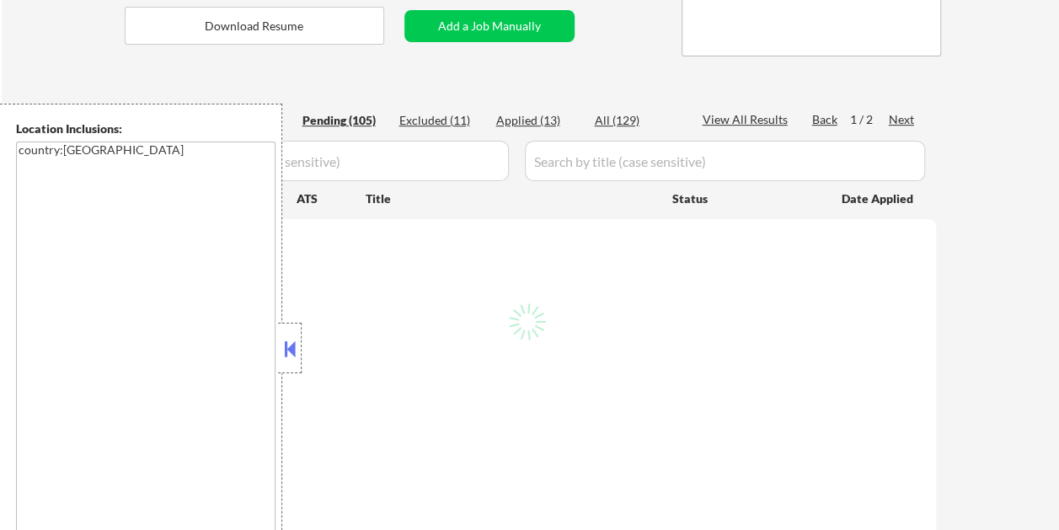
select select ""pending""
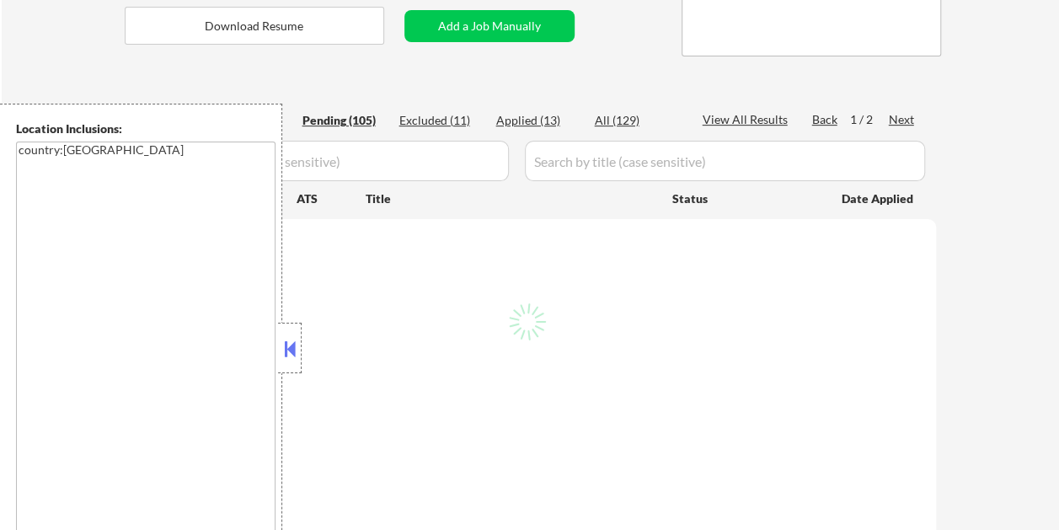
select select ""pending""
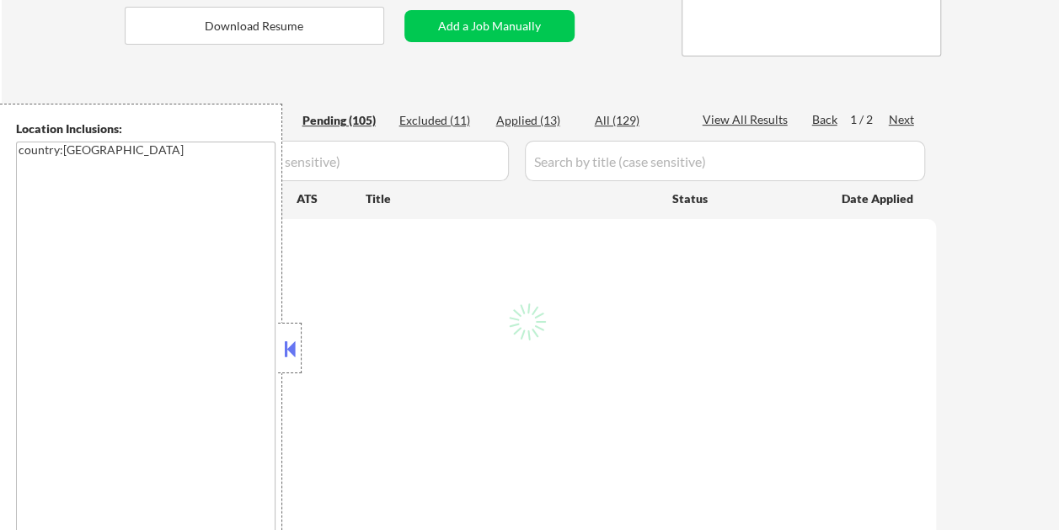
select select ""pending""
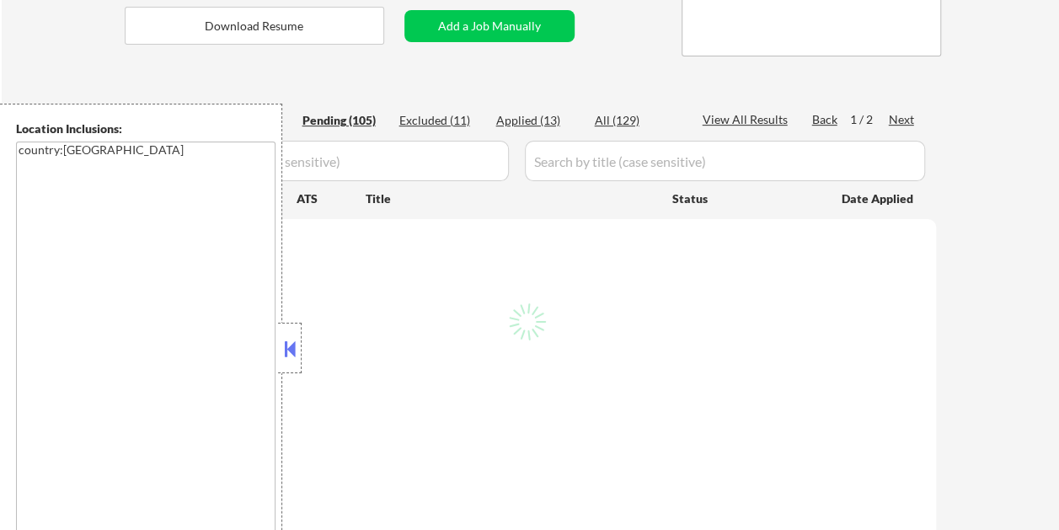
select select ""pending""
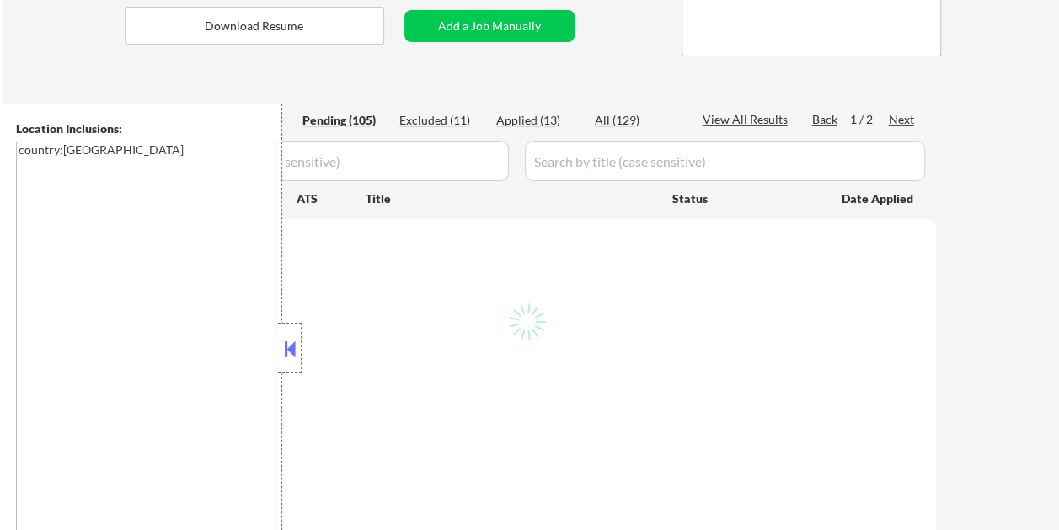
select select ""pending""
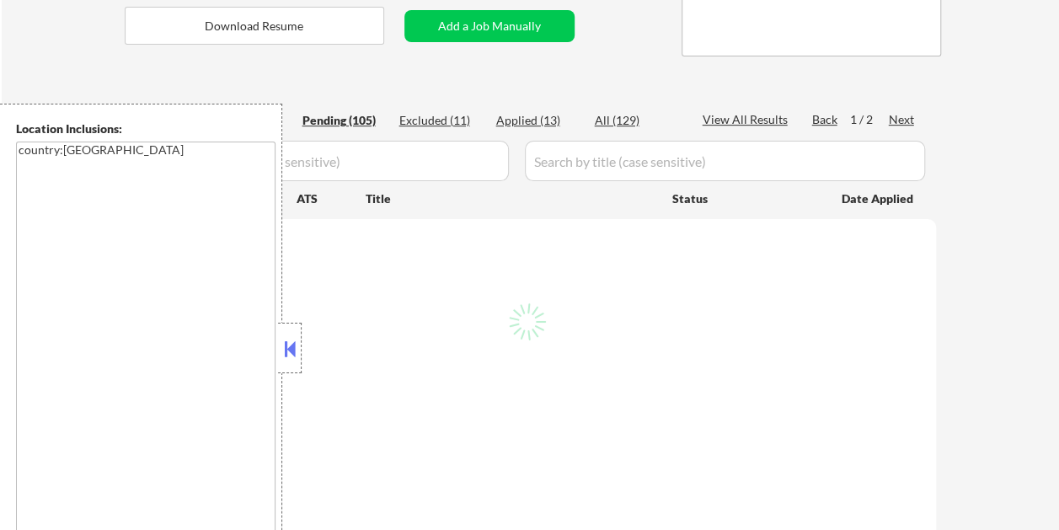
select select ""pending""
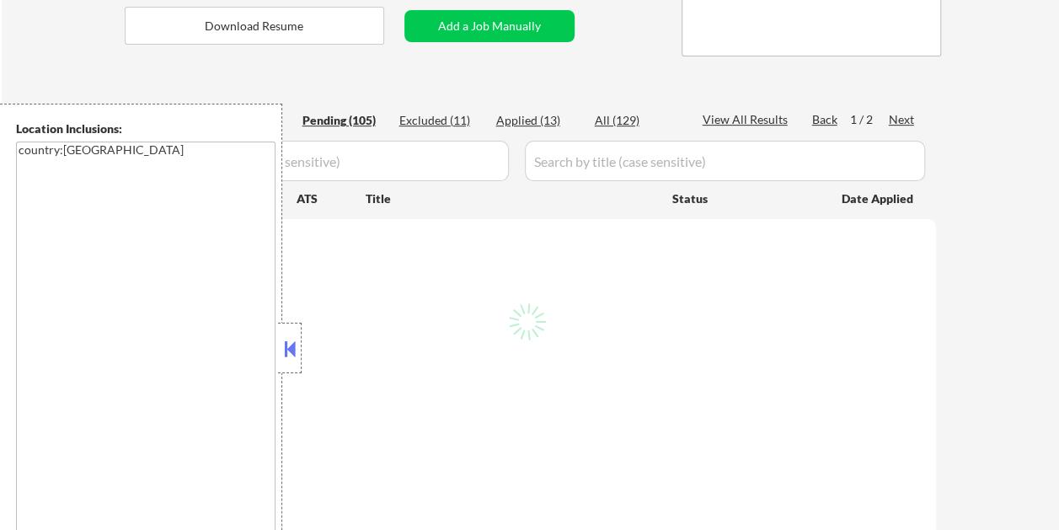
select select ""pending""
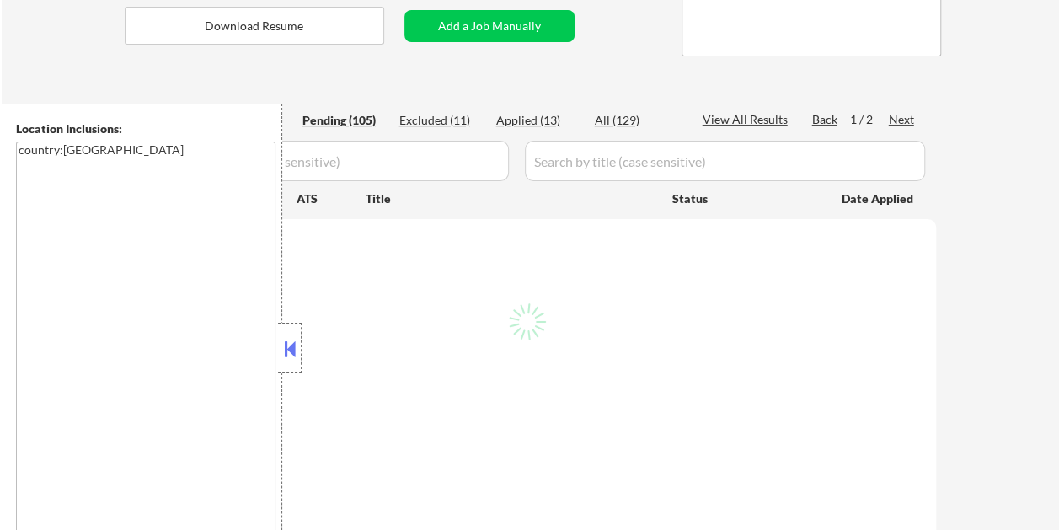
select select ""pending""
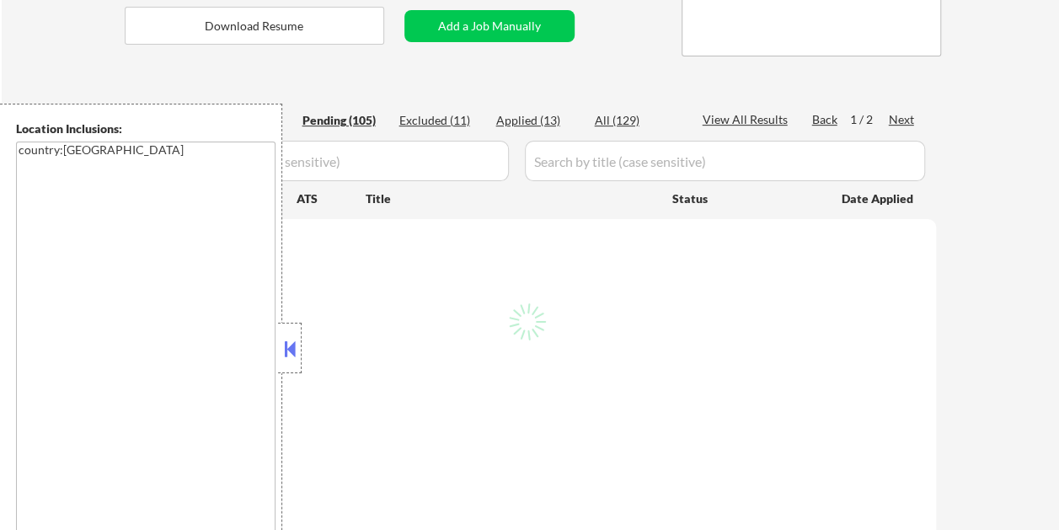
select select ""pending""
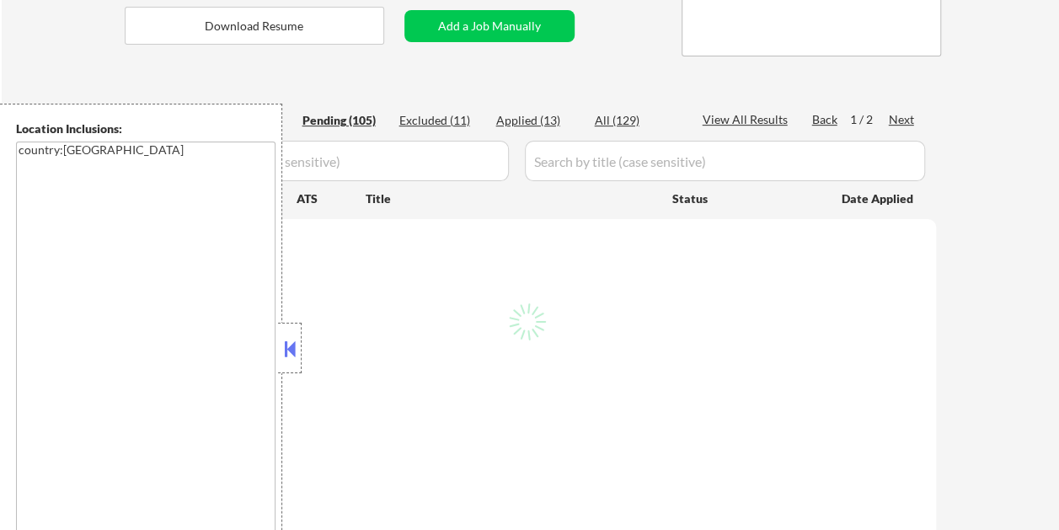
select select ""pending""
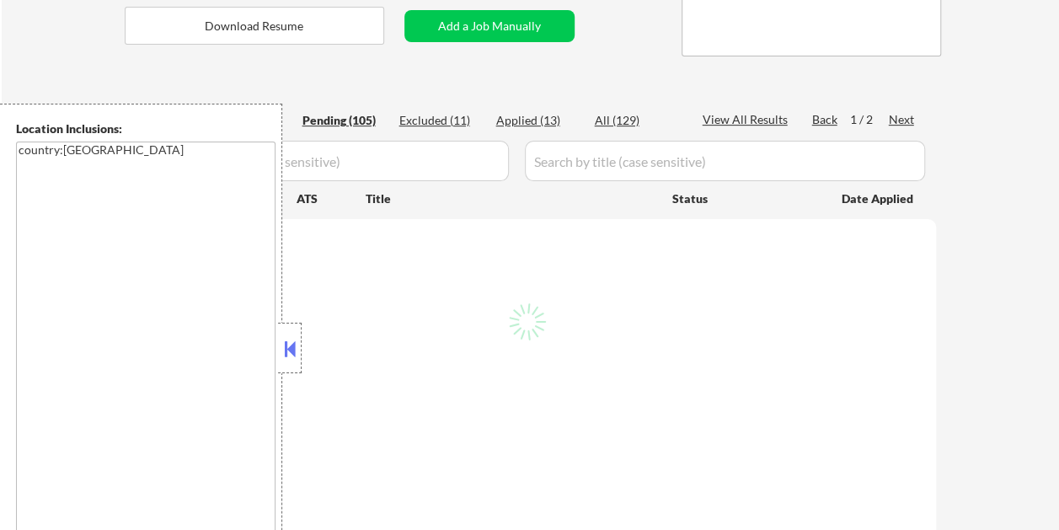
select select ""pending""
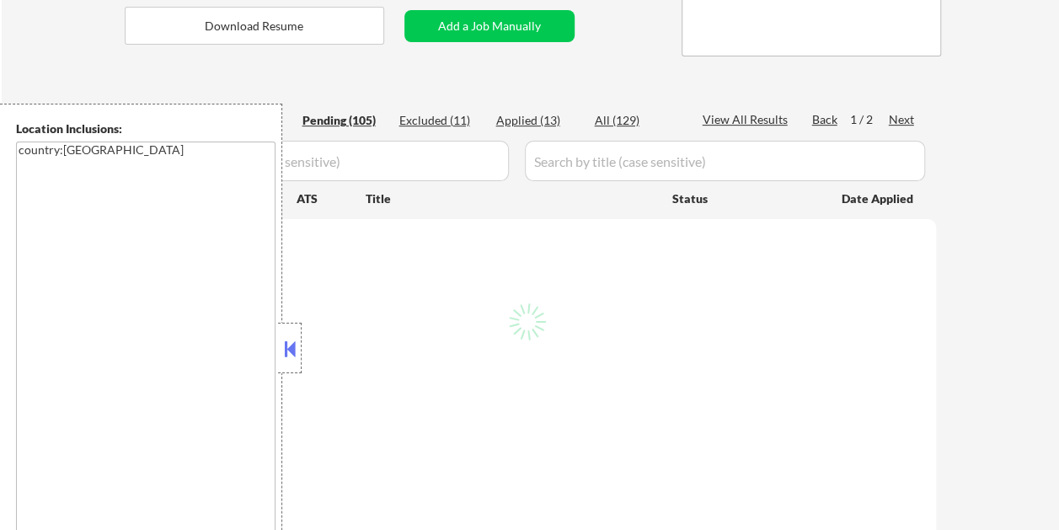
select select ""pending""
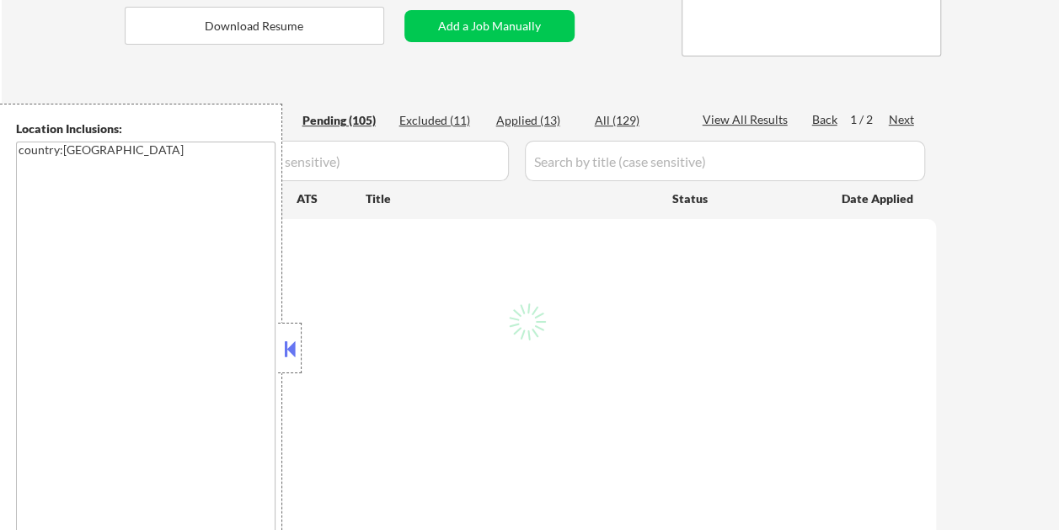
select select ""pending""
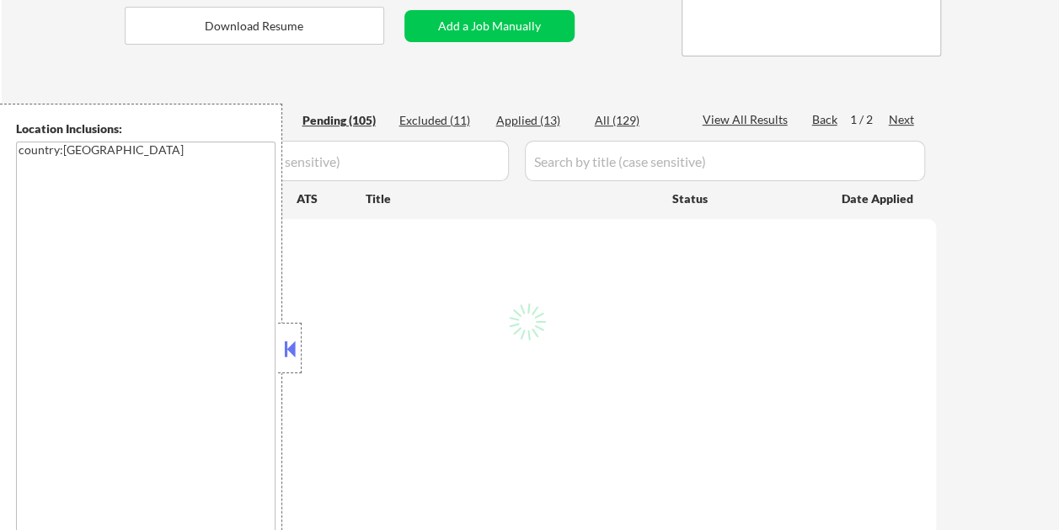
select select ""pending""
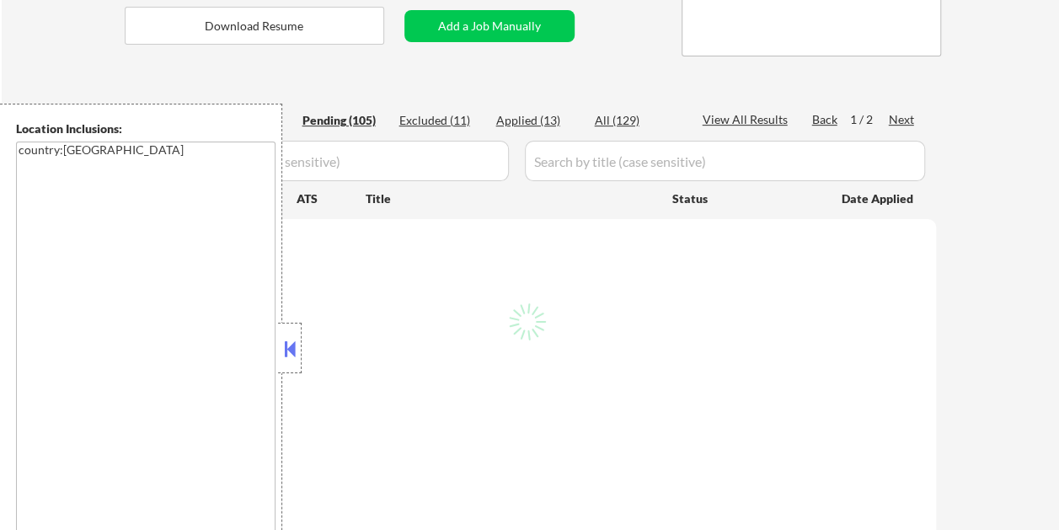
select select ""pending""
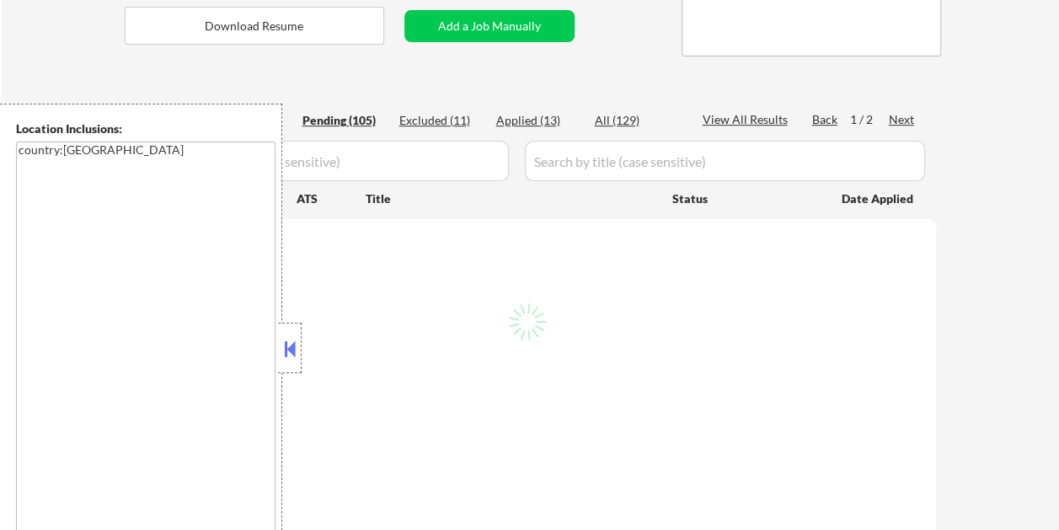
select select ""pending""
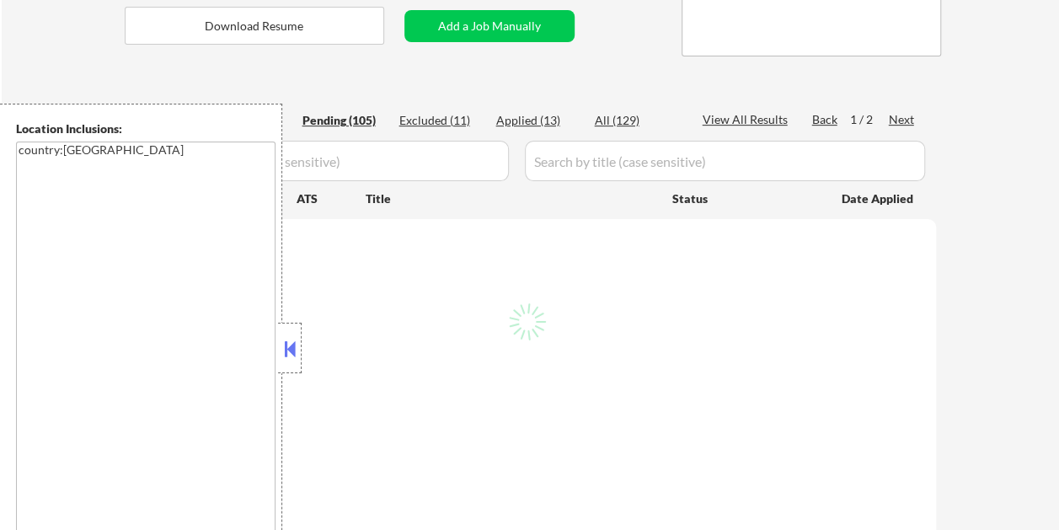
select select ""pending""
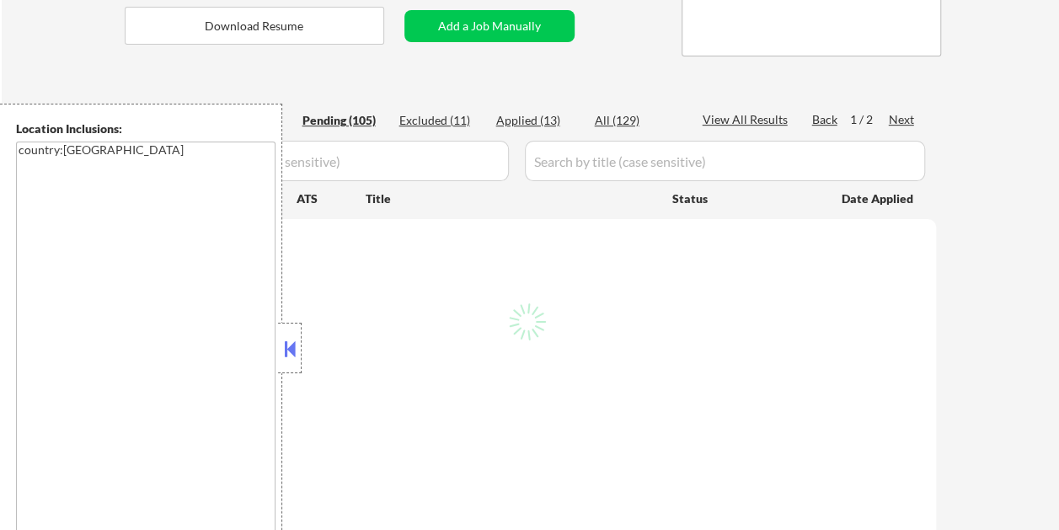
select select ""pending""
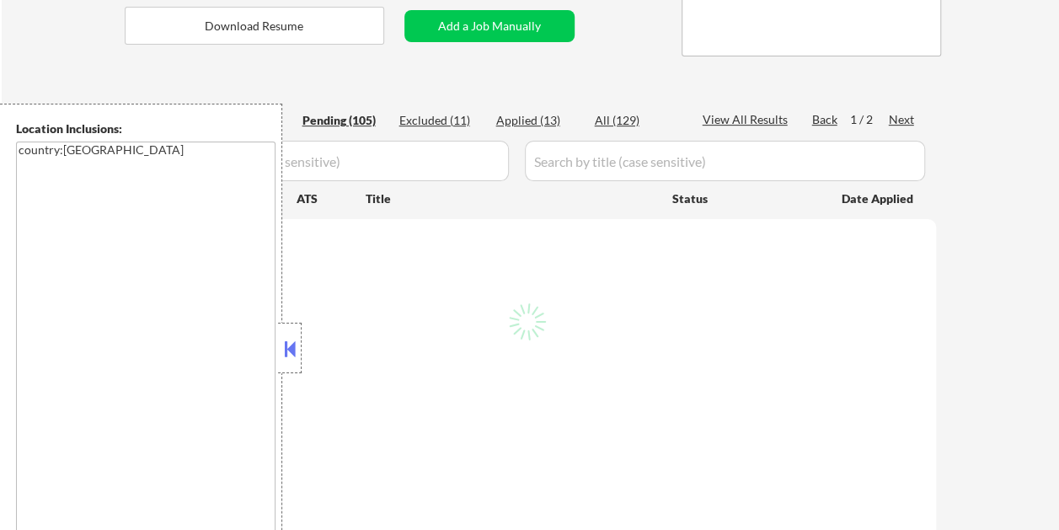
select select ""pending""
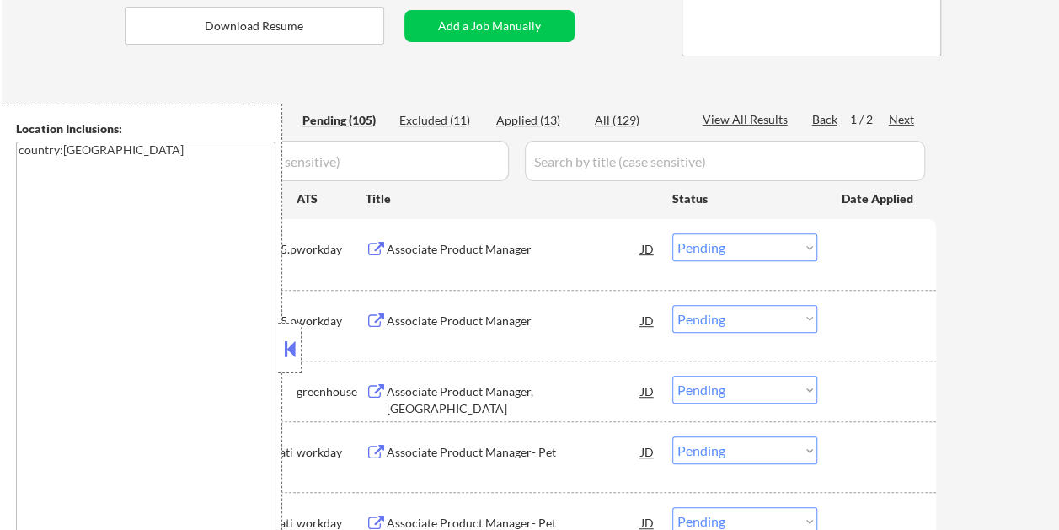
click at [292, 342] on button at bounding box center [289, 348] width 19 height 25
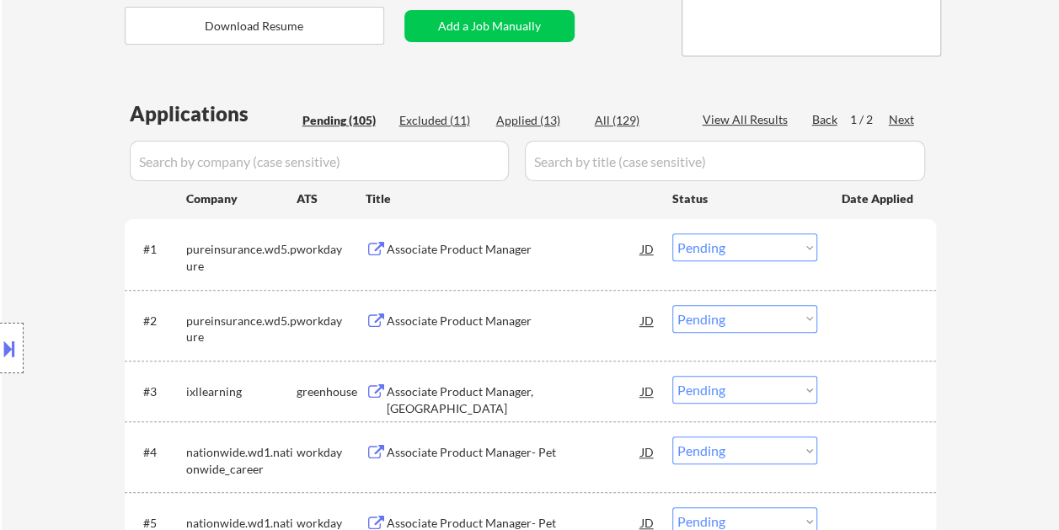
click at [526, 119] on div "Applied (13)" at bounding box center [538, 120] width 84 height 17
select select ""applied""
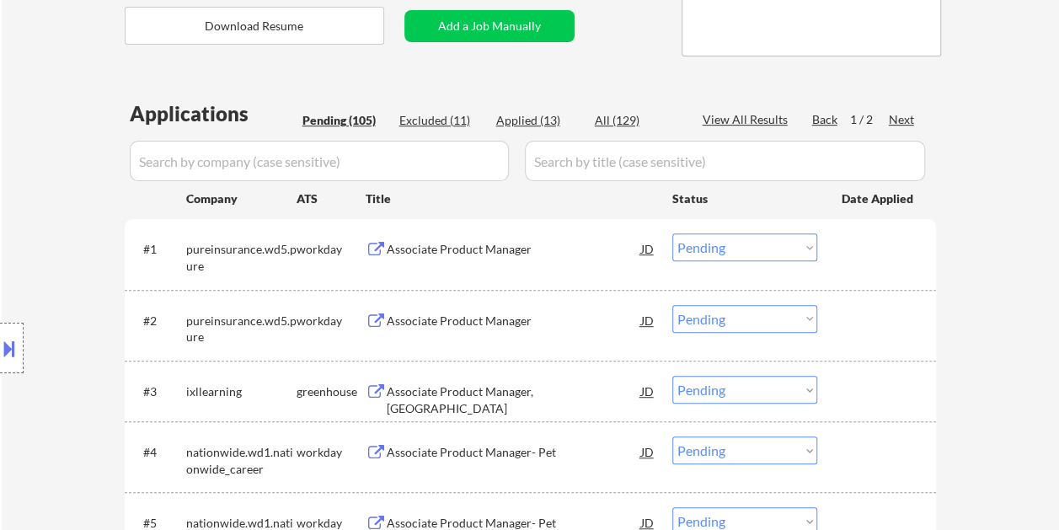
select select ""applied""
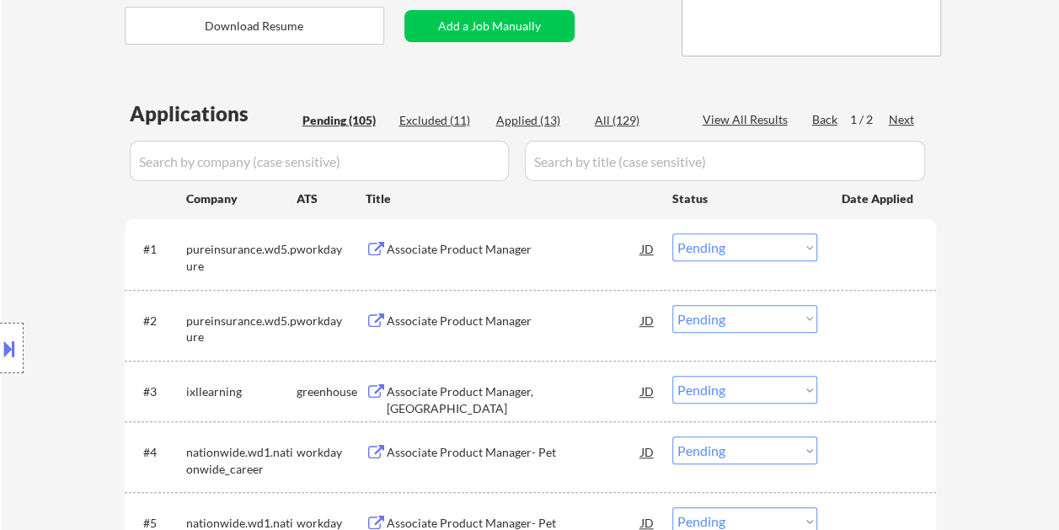
select select ""applied""
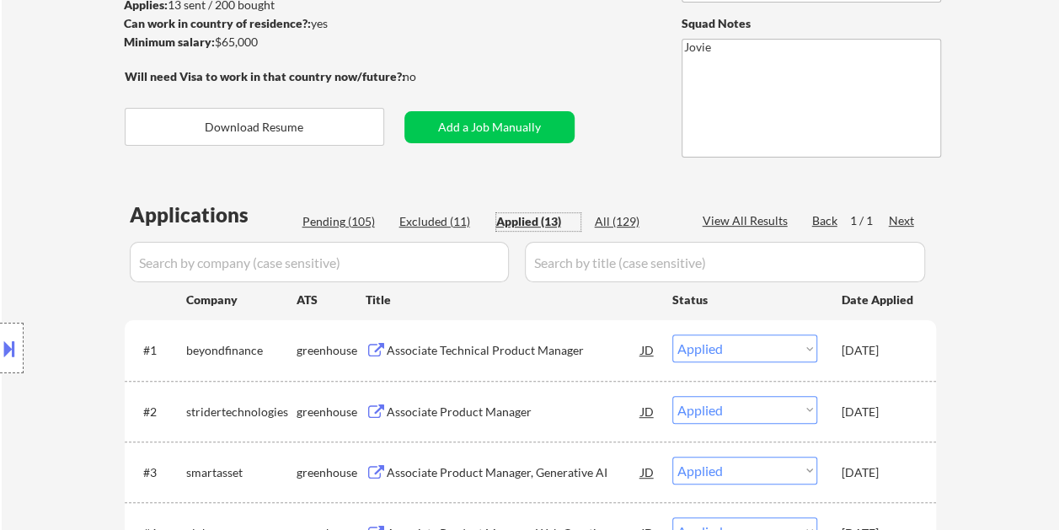
scroll to position [0, 0]
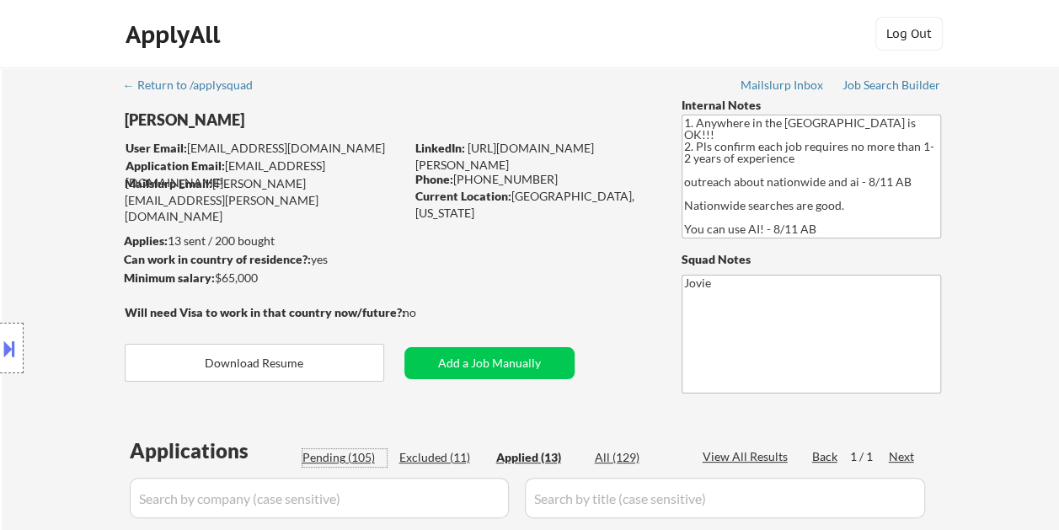
click at [345, 452] on div "Pending (105)" at bounding box center [344, 457] width 84 height 17
select select ""pending""
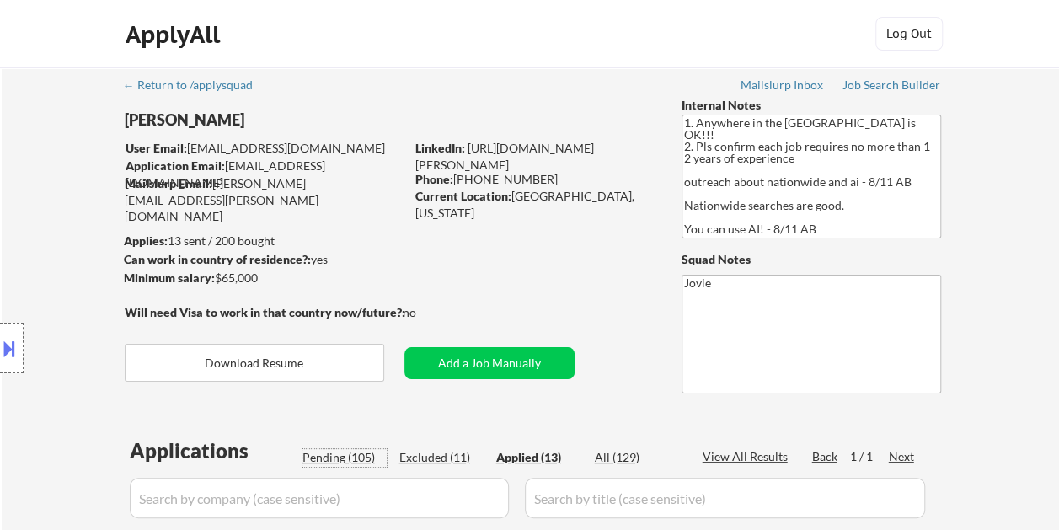
select select ""pending""
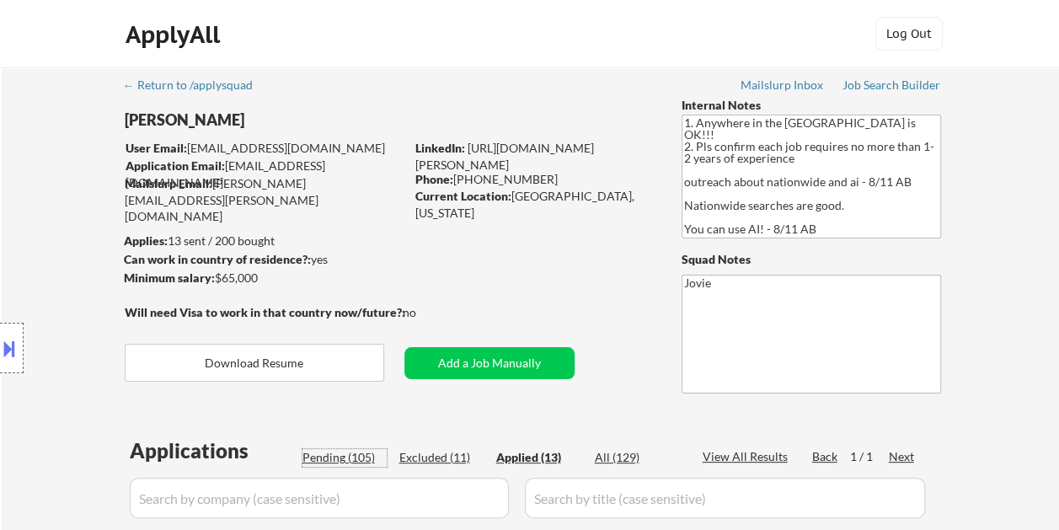
select select ""pending""
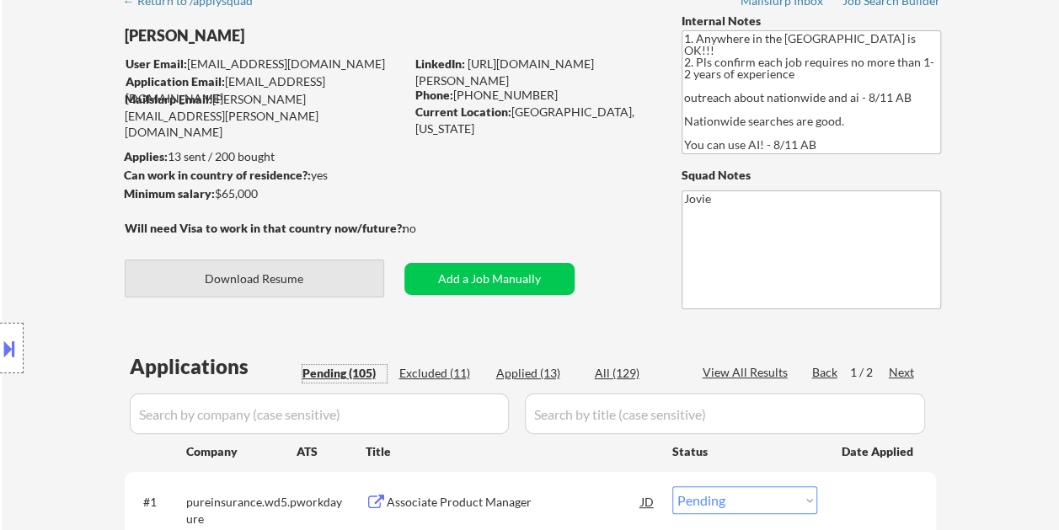
scroll to position [84, 0]
